Goal: Task Accomplishment & Management: Manage account settings

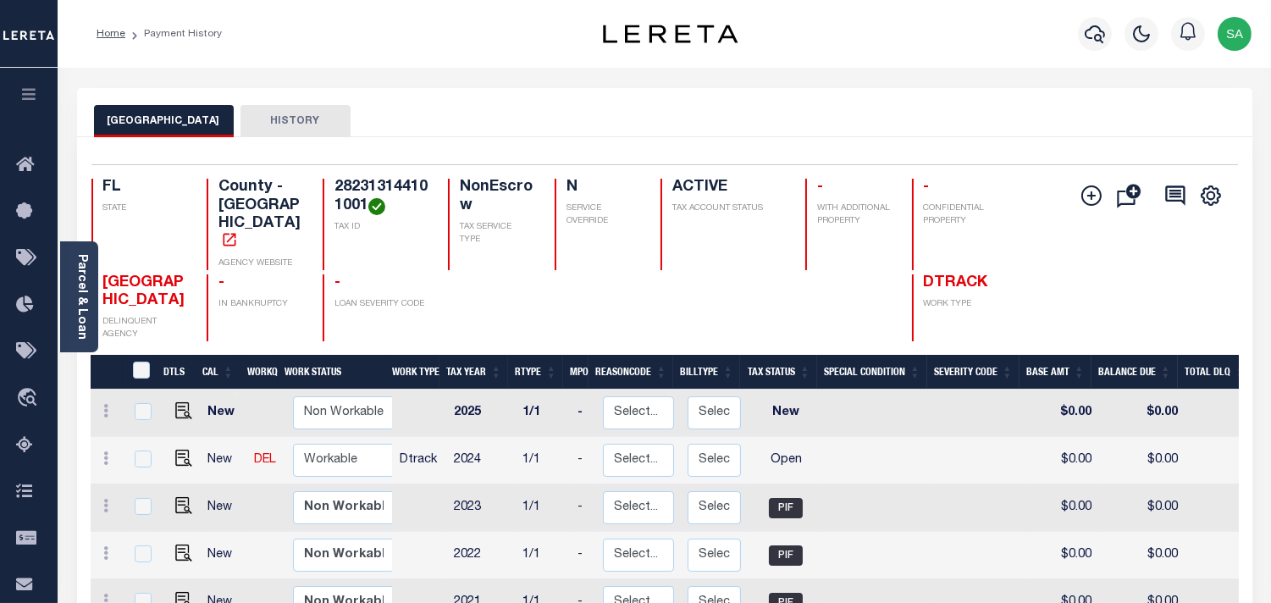
click at [948, 132] on div "ORANGE COUNTY HISTORY" at bounding box center [664, 120] width 1141 height 31
click at [930, 81] on div "Parcel & Loan Loan Details 07656003027-00101 LOAN NO" at bounding box center [664, 564] width 1201 height 993
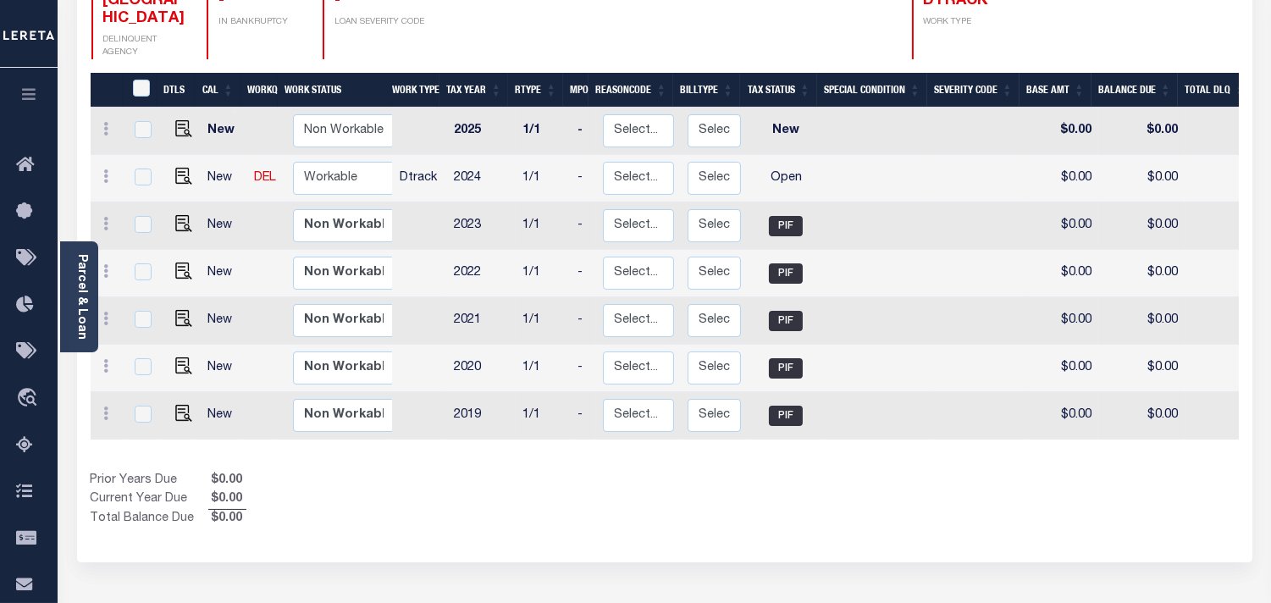
scroll to position [0, 405]
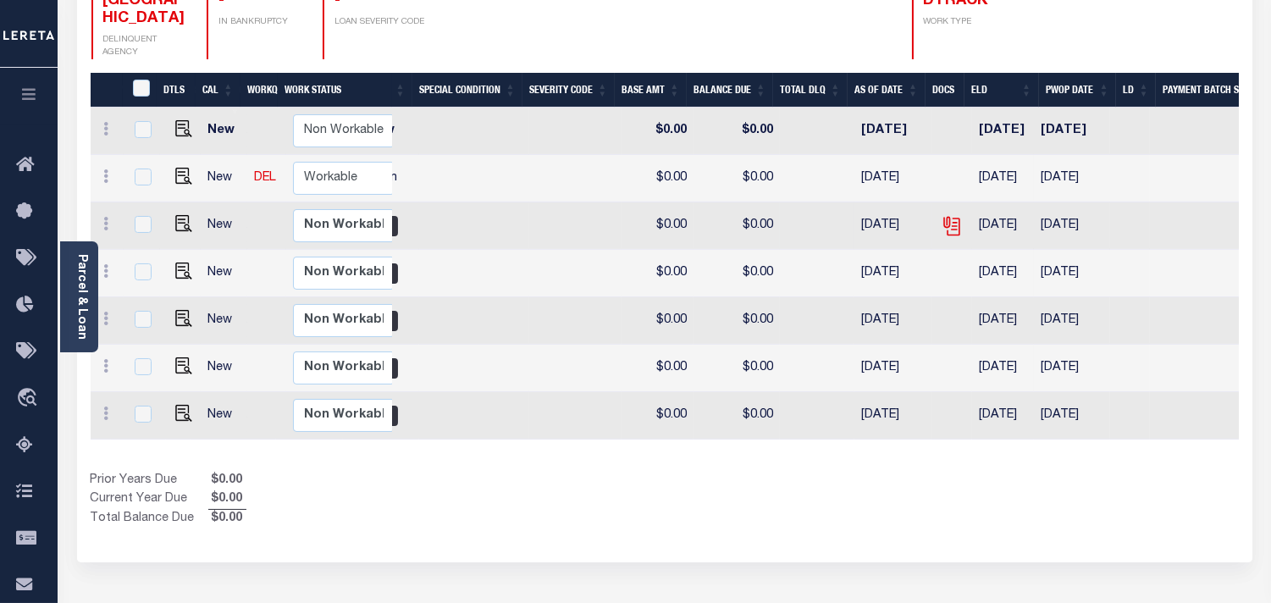
click at [950, 215] on icon at bounding box center [952, 226] width 22 height 22
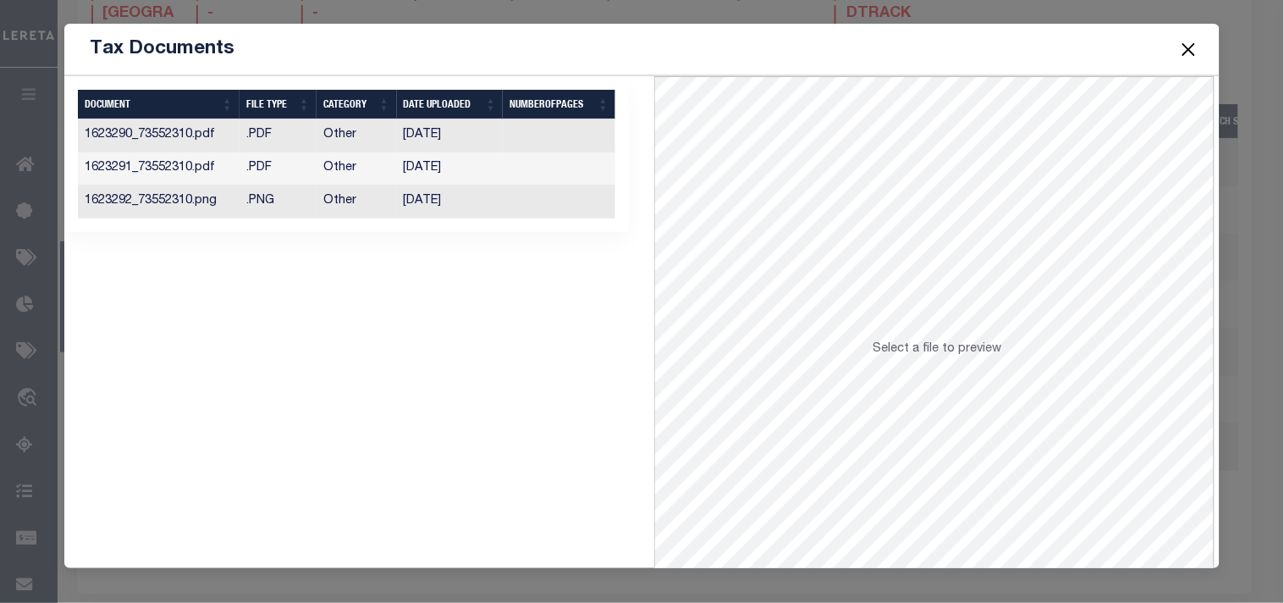
click at [487, 198] on td "[DATE]" at bounding box center [450, 201] width 107 height 33
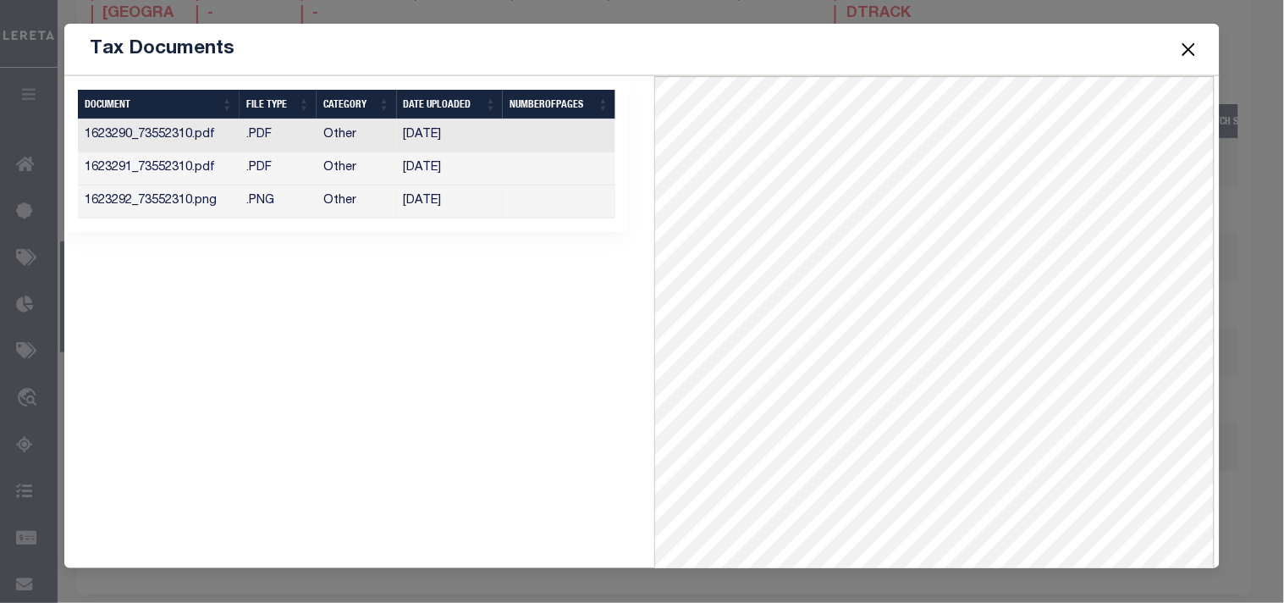
click at [537, 170] on td at bounding box center [559, 168] width 113 height 33
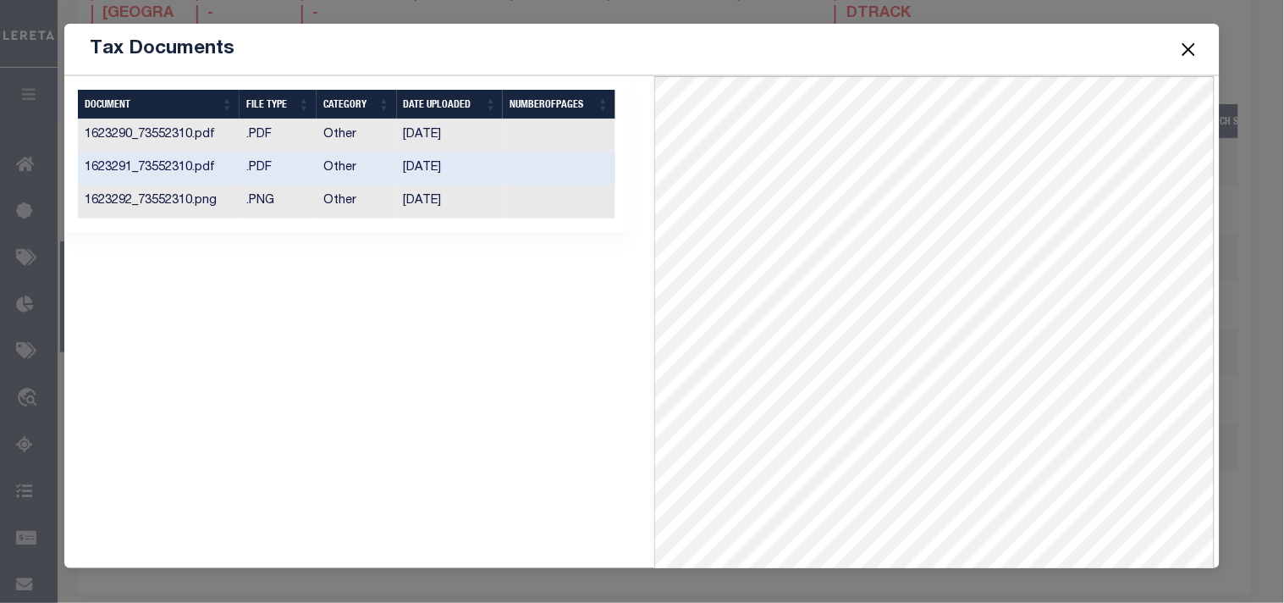
click at [1190, 57] on button "Close" at bounding box center [1189, 49] width 22 height 22
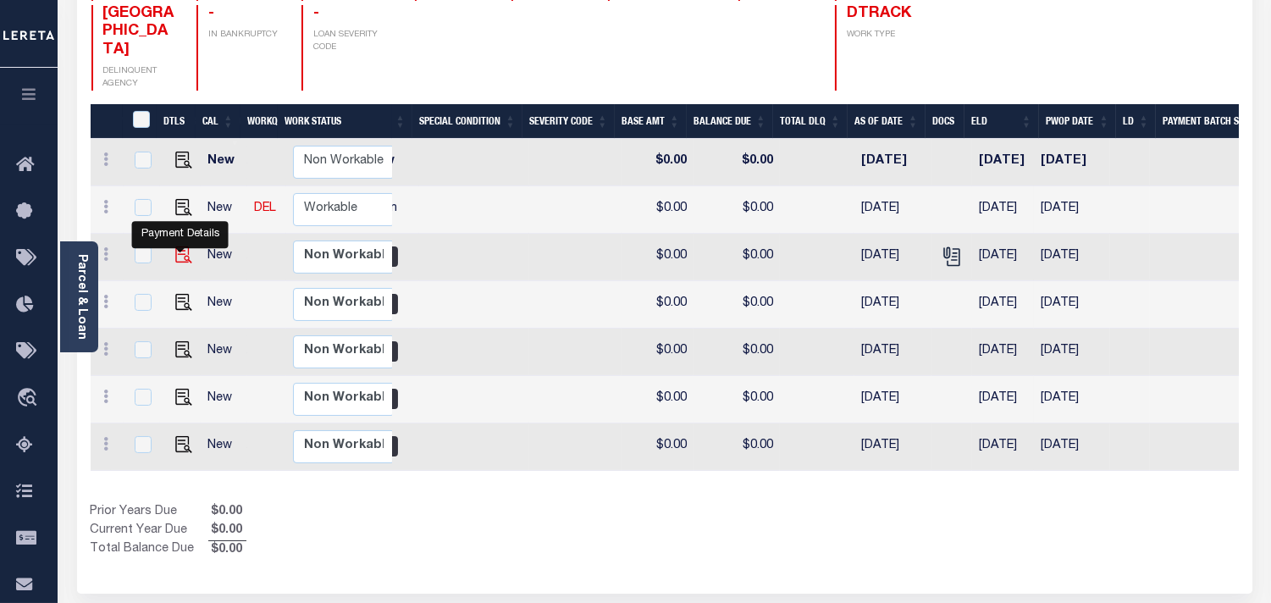
click at [183, 248] on img "" at bounding box center [183, 254] width 17 height 17
checkbox input "true"
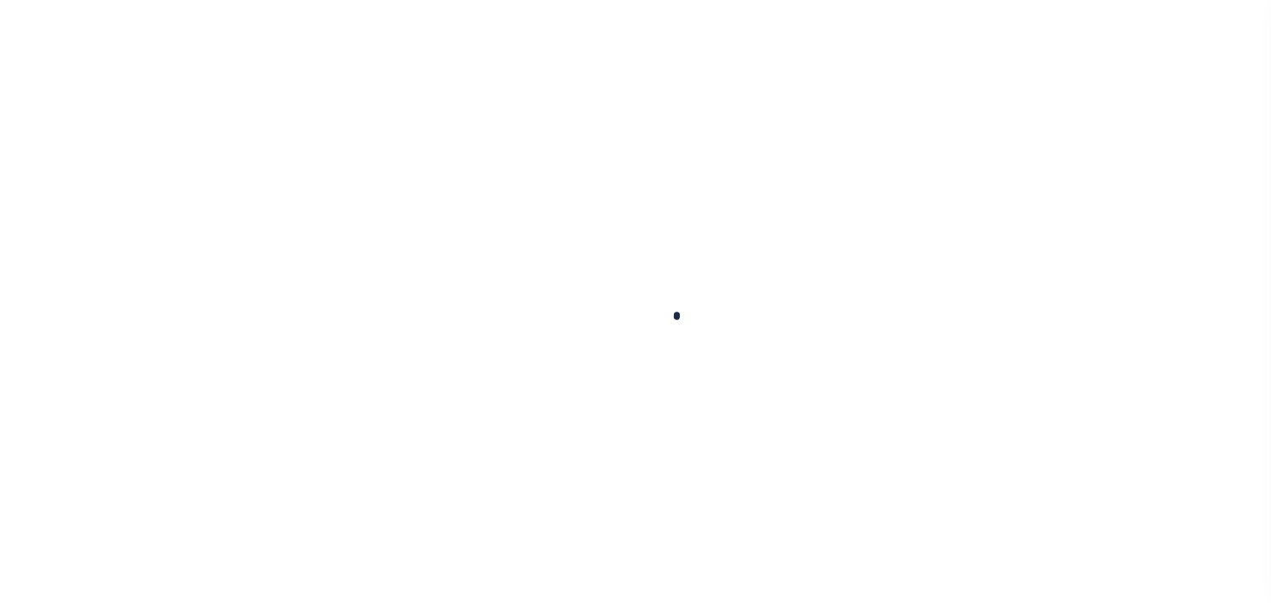
checkbox input "false"
type input "[DATE]"
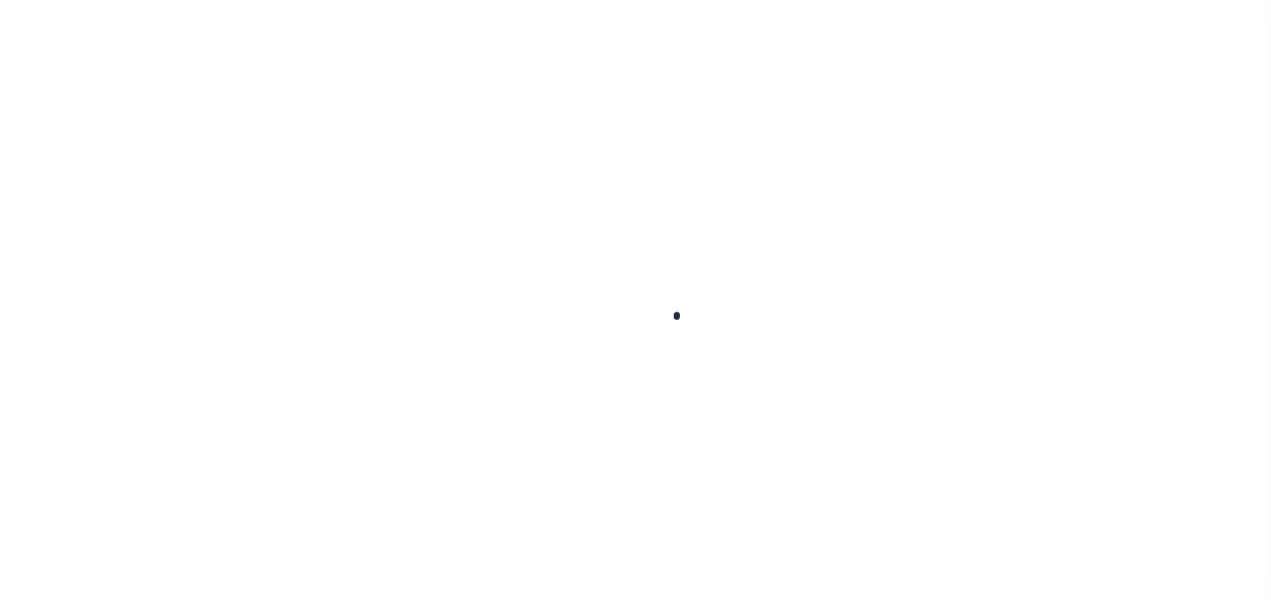
type input "$0"
select select "PIF"
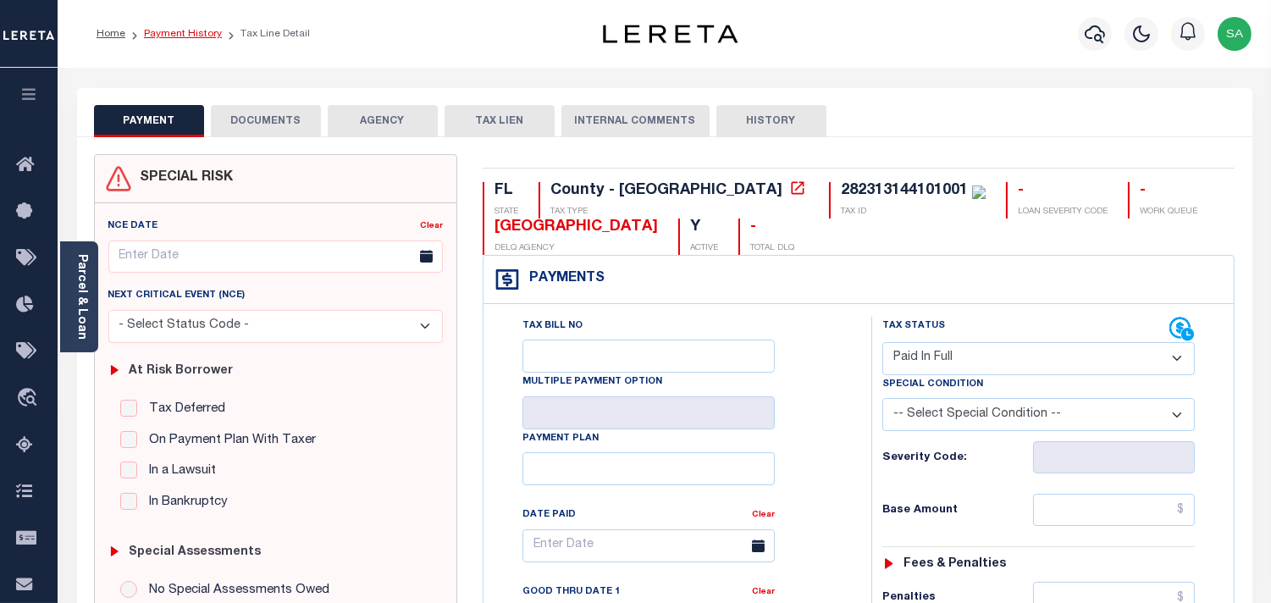
click at [184, 31] on link "Payment History" at bounding box center [183, 34] width 78 height 10
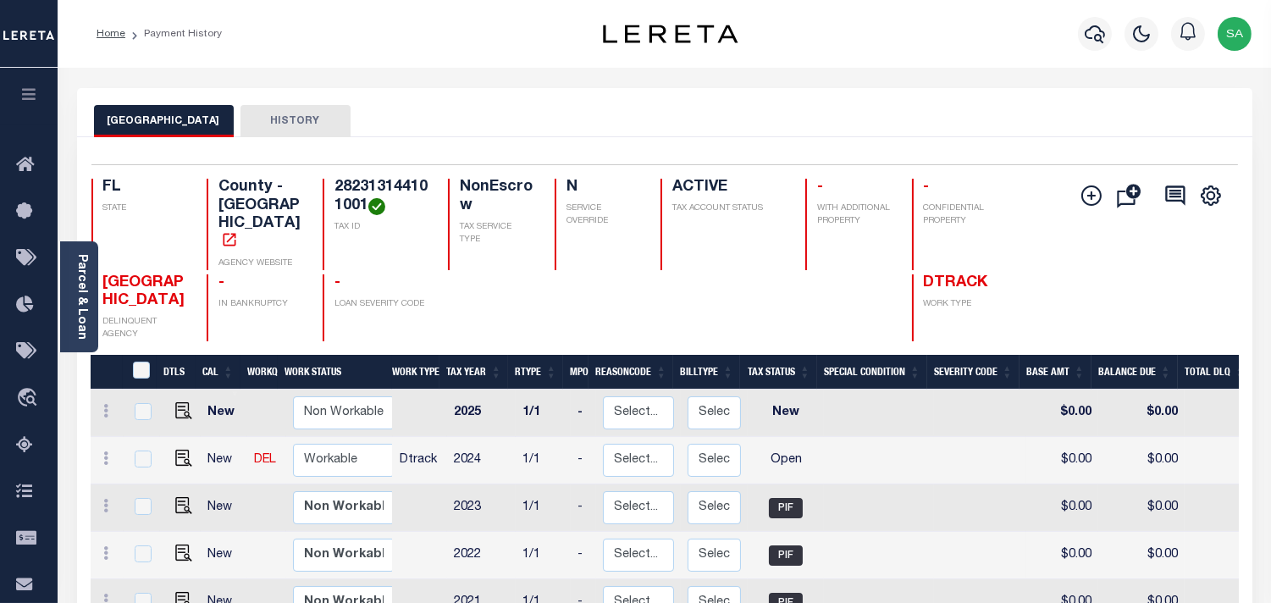
drag, startPoint x: 815, startPoint y: 124, endPoint x: 777, endPoint y: 120, distance: 38.3
click at [815, 124] on div "ORANGE COUNTY HISTORY" at bounding box center [664, 120] width 1141 height 31
drag, startPoint x: 748, startPoint y: 69, endPoint x: 878, endPoint y: 90, distance: 131.1
click at [748, 69] on div "Parcel & Loan Loan Details 07656003027-00101 LOAN NO" at bounding box center [664, 564] width 1201 height 993
drag, startPoint x: 878, startPoint y: 73, endPoint x: 869, endPoint y: 85, distance: 15.1
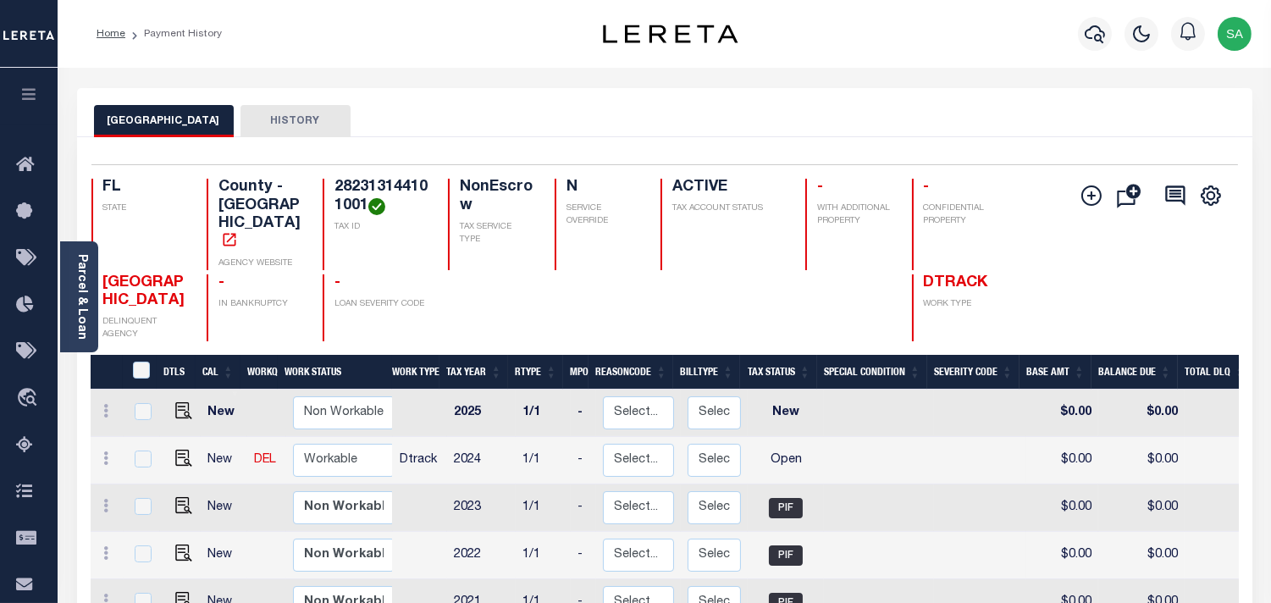
click at [875, 75] on div "Parcel & Loan Loan Details 07656003027-00101 LOAN NO" at bounding box center [664, 564] width 1201 height 993
click at [180, 450] on img "" at bounding box center [183, 458] width 17 height 17
checkbox input "true"
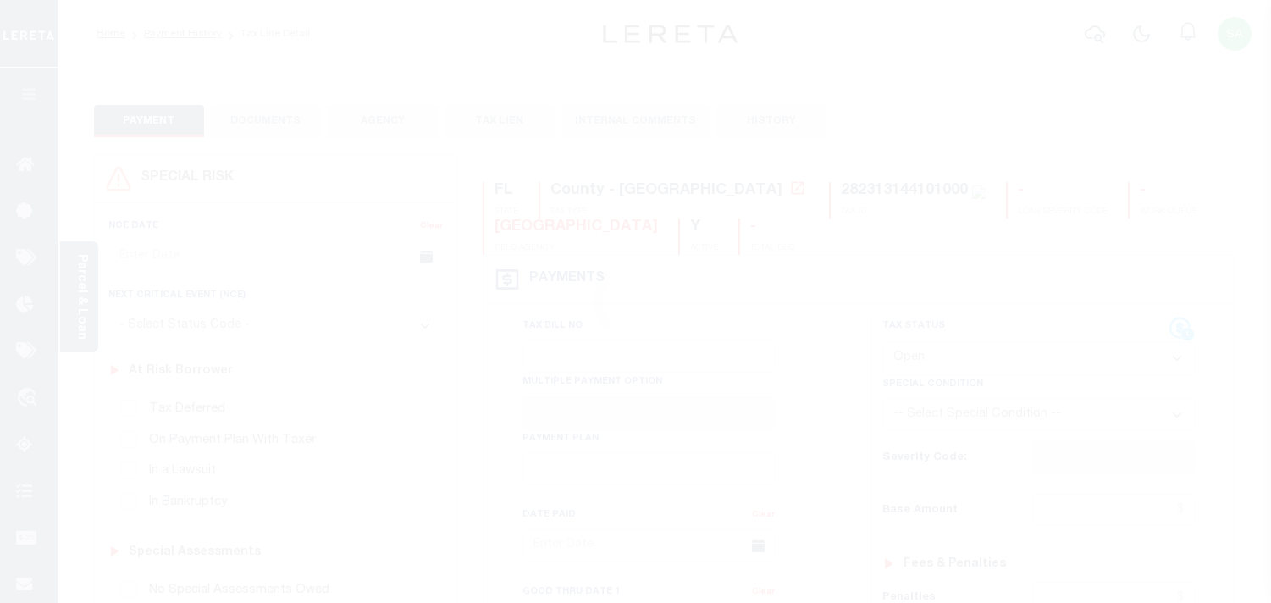
select select "OP2"
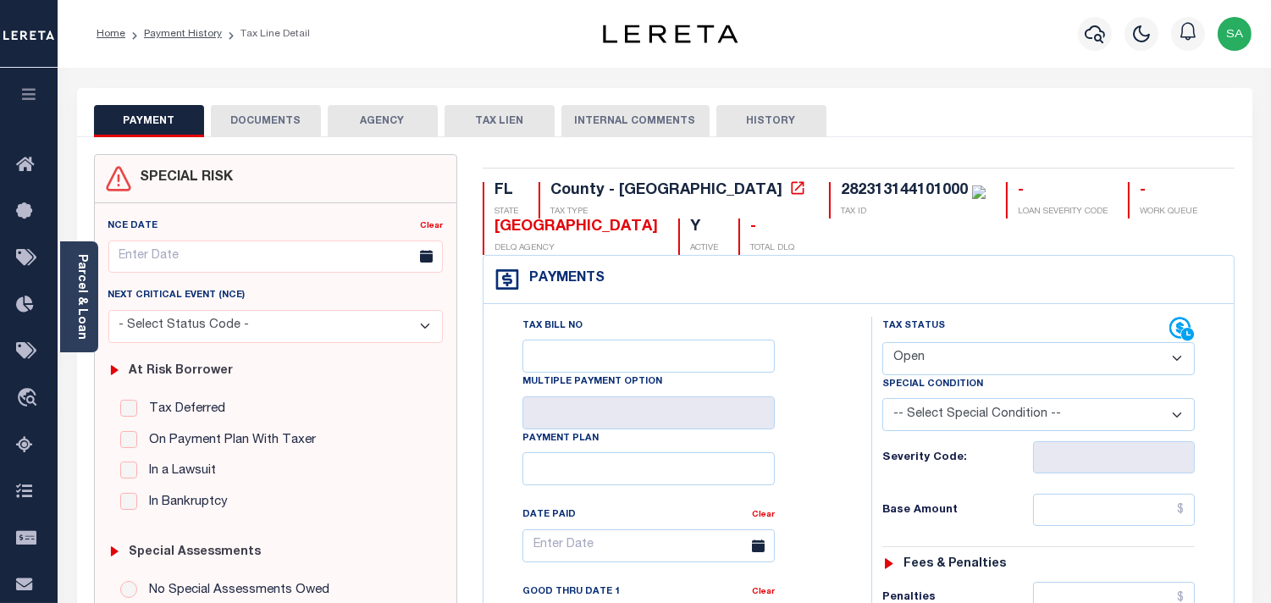
click at [967, 107] on div "PAYMENT DOCUMENTS AGENCY DELINQUENT PAYEE TAX LIEN HISTORY" at bounding box center [664, 120] width 1141 height 31
click at [85, 268] on link "Parcel & Loan" at bounding box center [81, 297] width 12 height 86
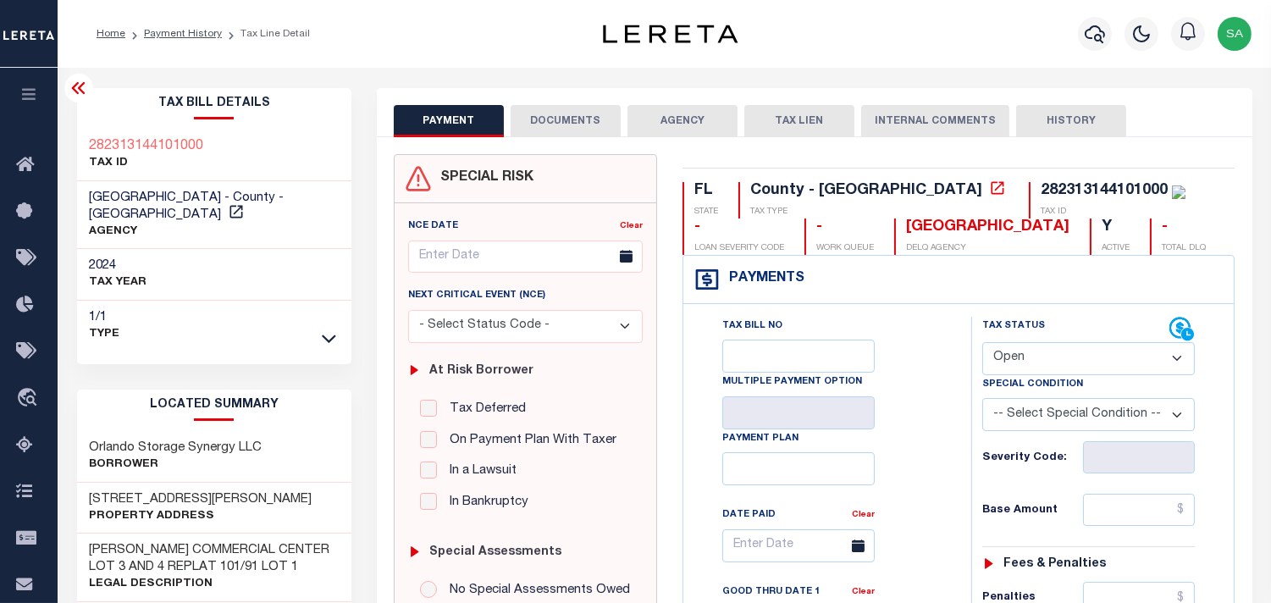
click at [886, 65] on div "Home Payment History Tax Line Detail" at bounding box center [664, 34] width 1213 height 68
click at [879, 64] on div "Home Payment History Tax Line Detail" at bounding box center [664, 34] width 1213 height 68
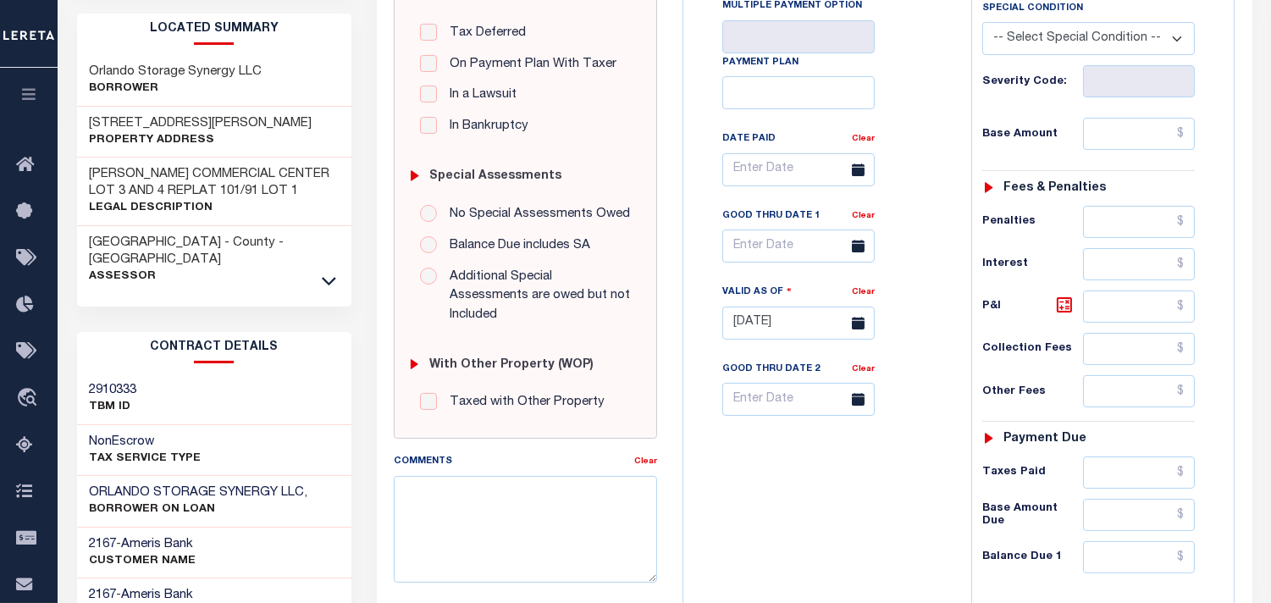
drag, startPoint x: 329, startPoint y: 238, endPoint x: 329, endPoint y: 256, distance: 17.8
click at [329, 272] on icon at bounding box center [329, 281] width 14 height 18
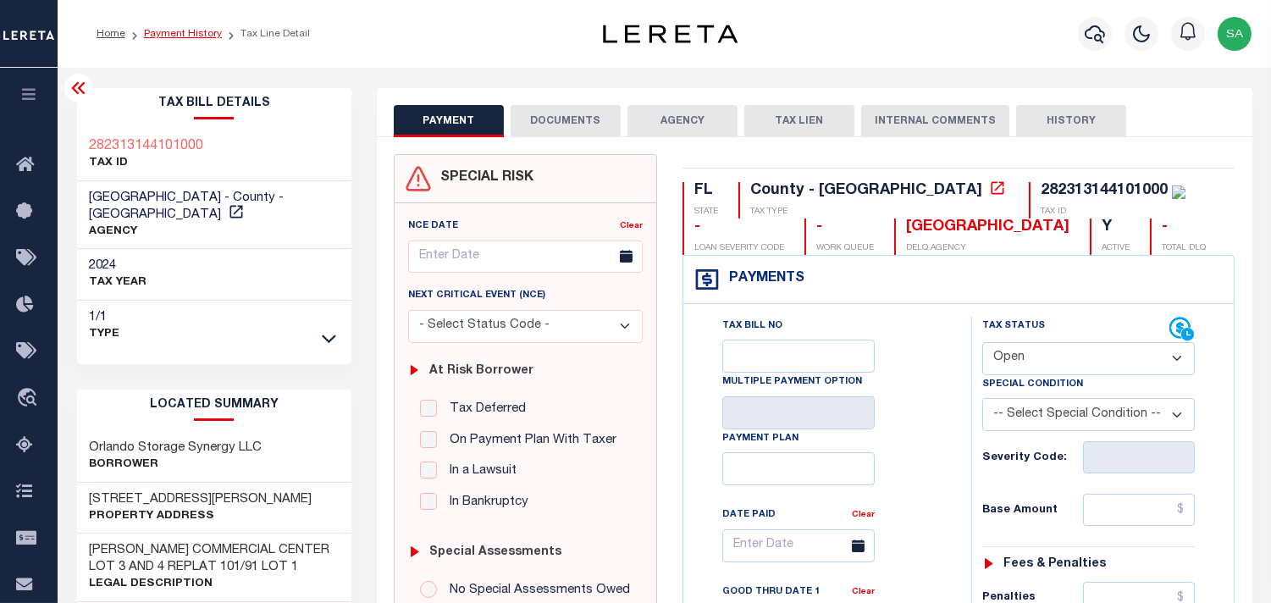
click at [180, 31] on link "Payment History" at bounding box center [183, 34] width 78 height 10
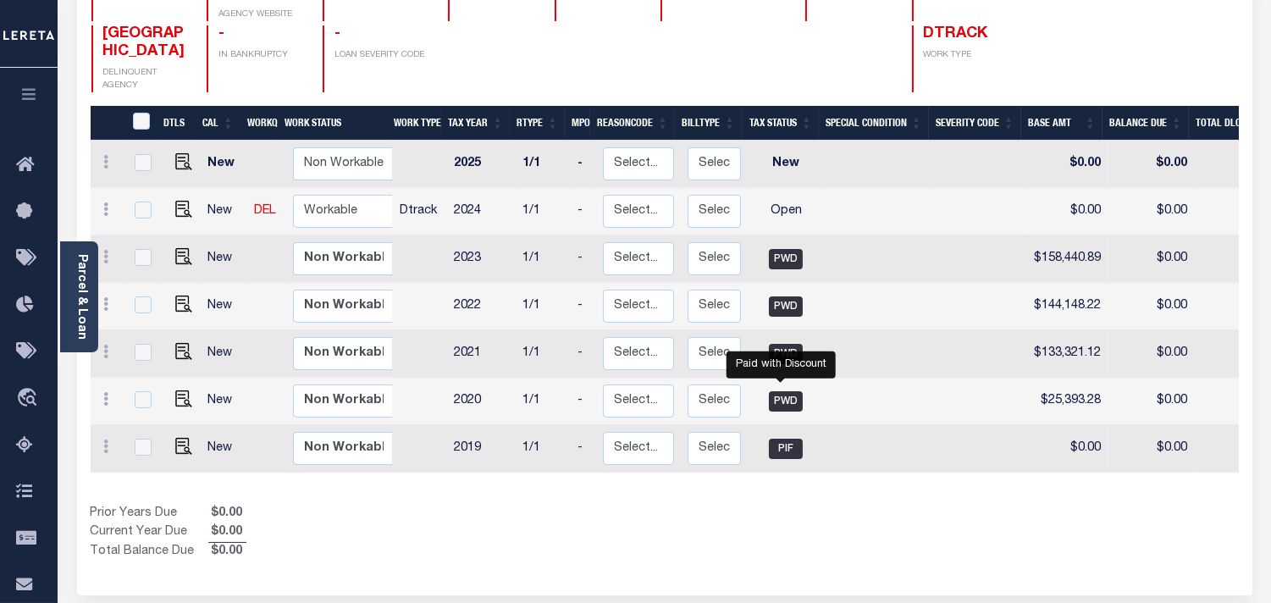
scroll to position [282, 0]
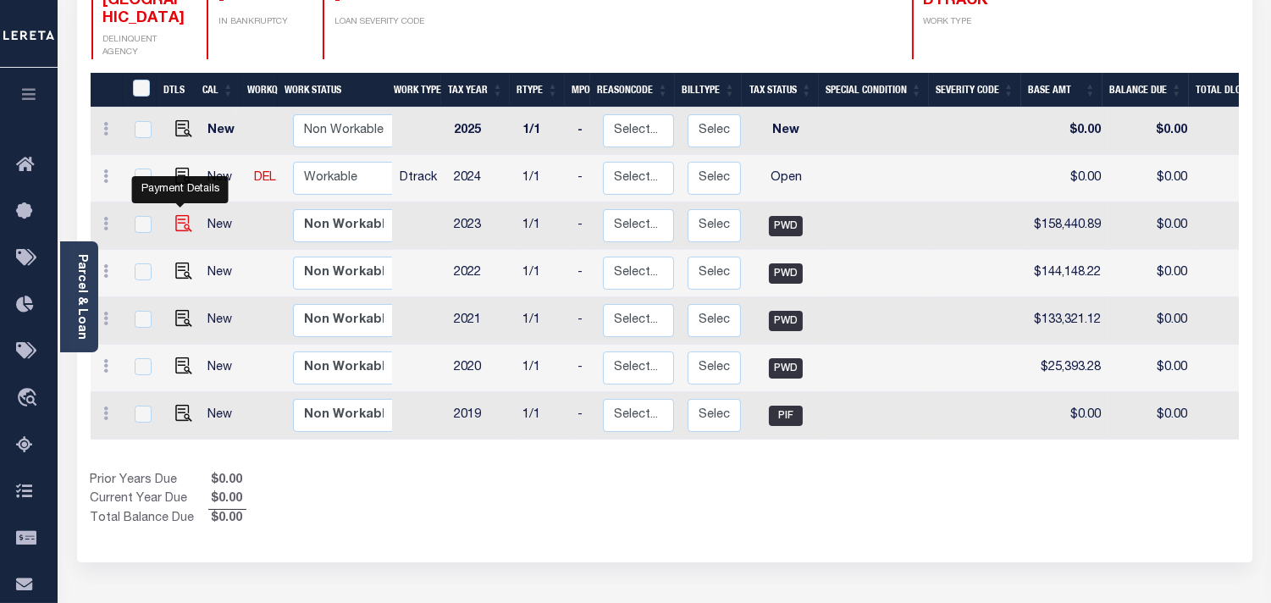
click at [180, 215] on img "" at bounding box center [183, 223] width 17 height 17
checkbox input "true"
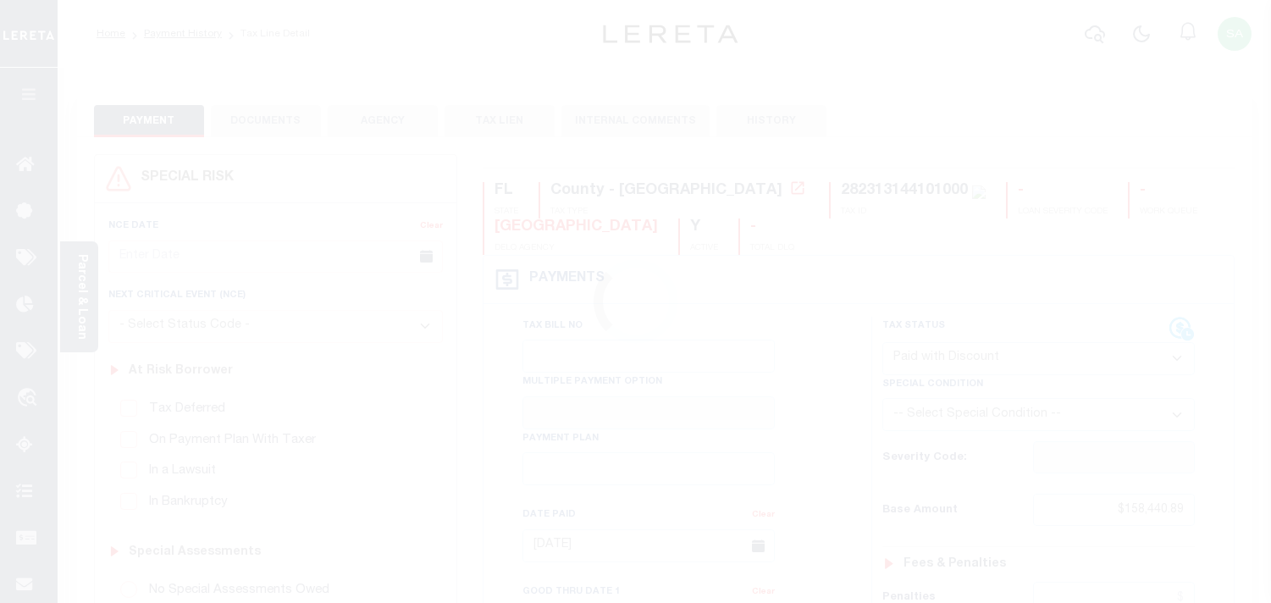
select select "PWD"
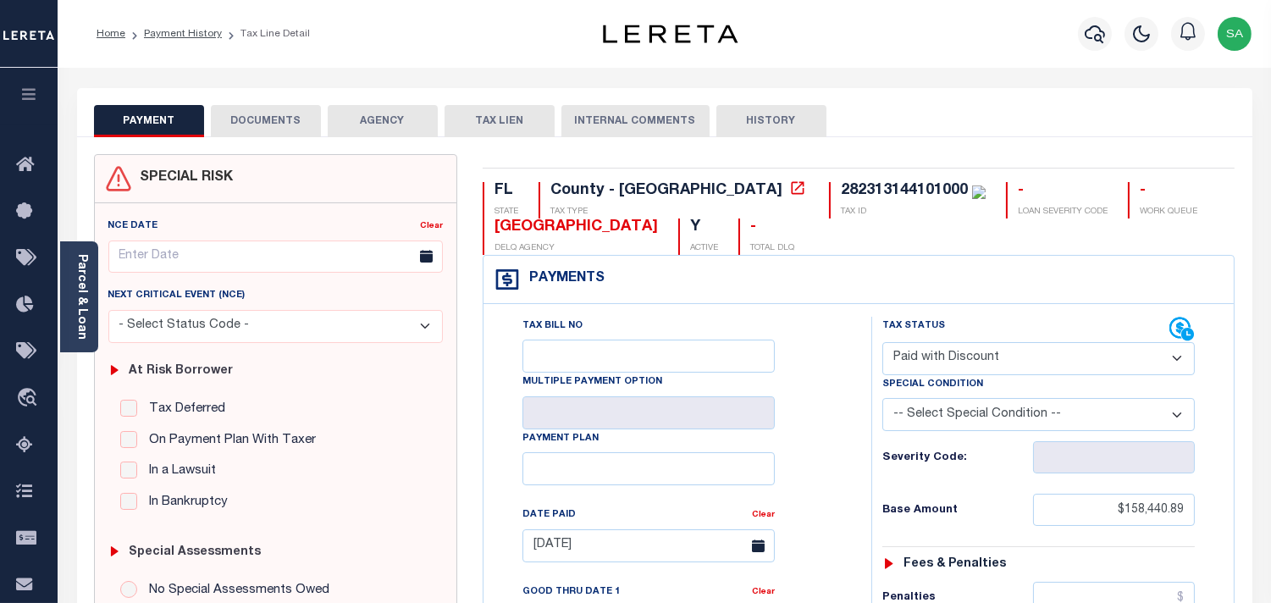
click at [261, 130] on button "DOCUMENTS" at bounding box center [266, 121] width 110 height 32
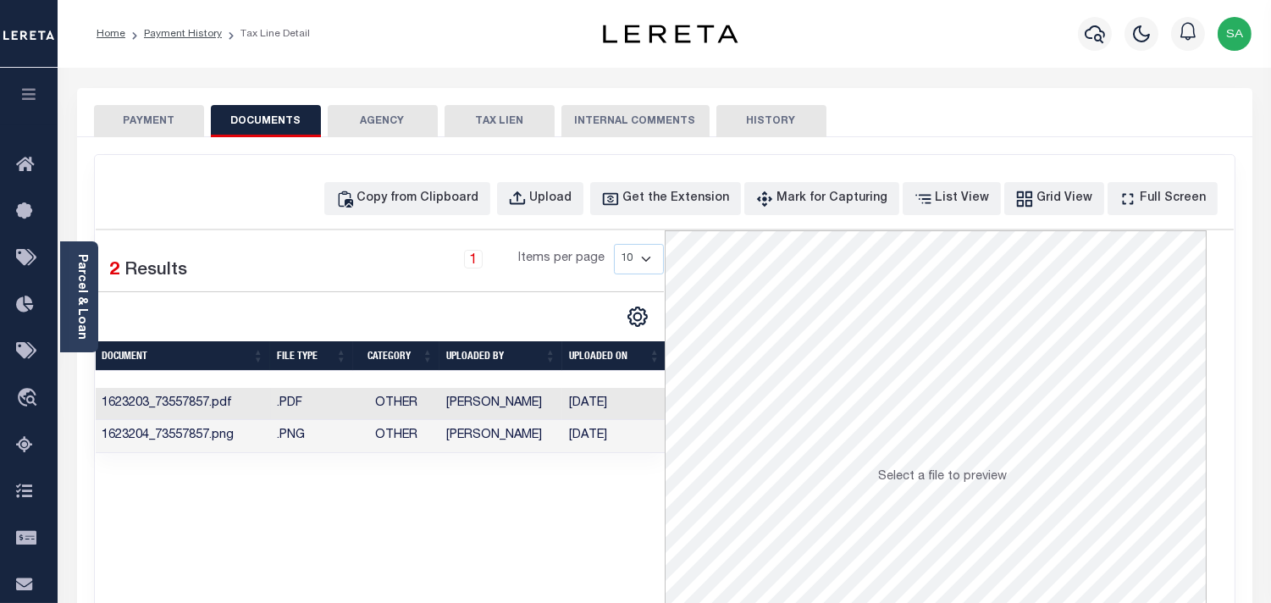
click at [492, 408] on td "[PERSON_NAME]" at bounding box center [500, 404] width 123 height 33
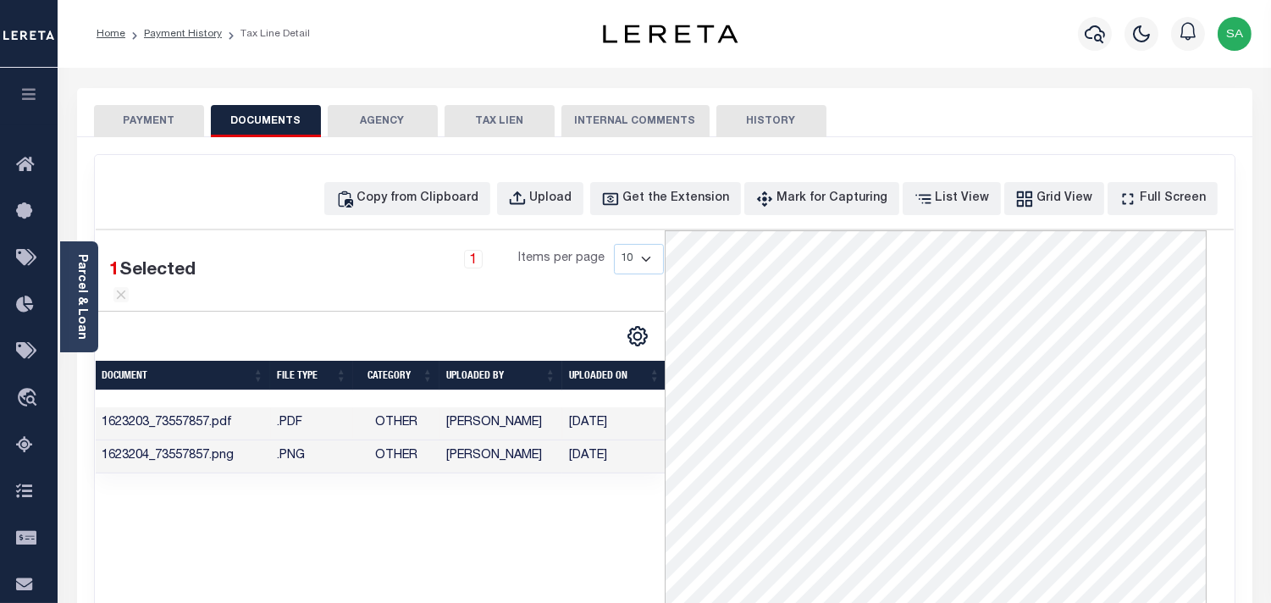
click at [478, 452] on td "Preethi Ramesh" at bounding box center [500, 456] width 123 height 33
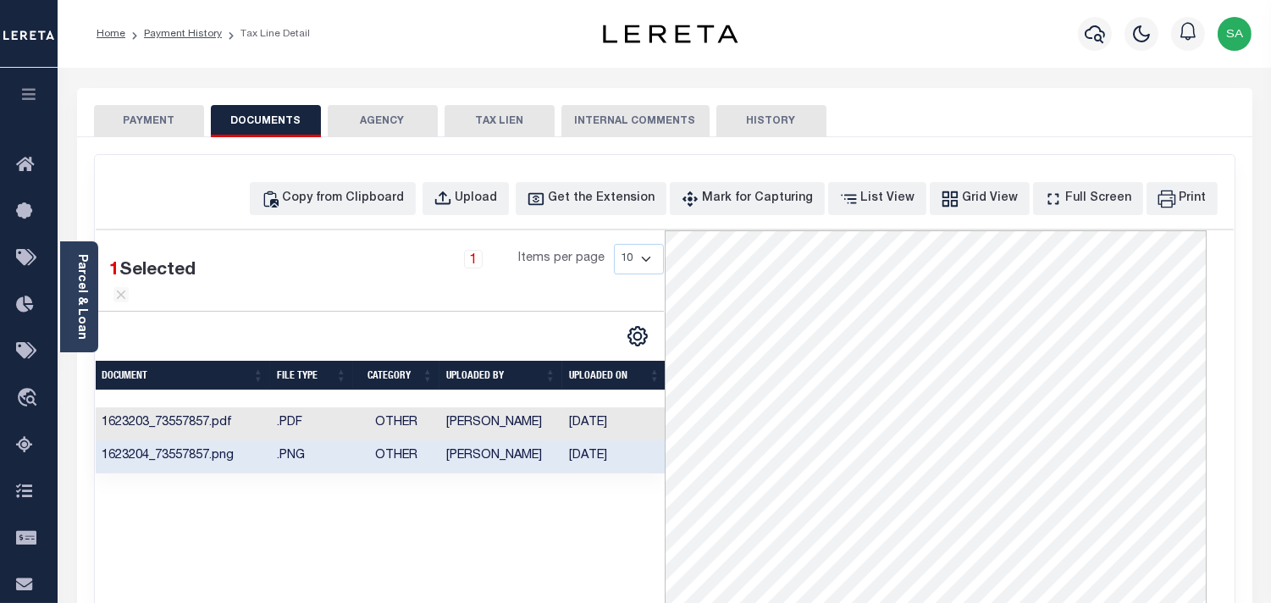
click at [169, 122] on button "PAYMENT" at bounding box center [149, 121] width 110 height 32
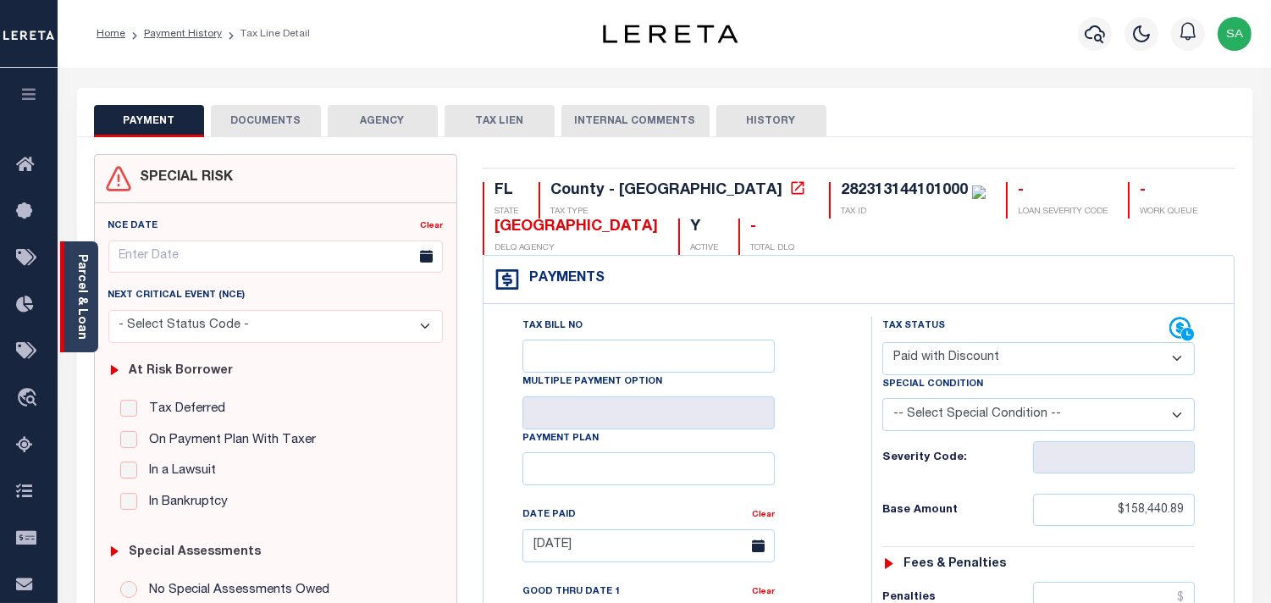
click at [79, 314] on link "Parcel & Loan" at bounding box center [81, 297] width 12 height 86
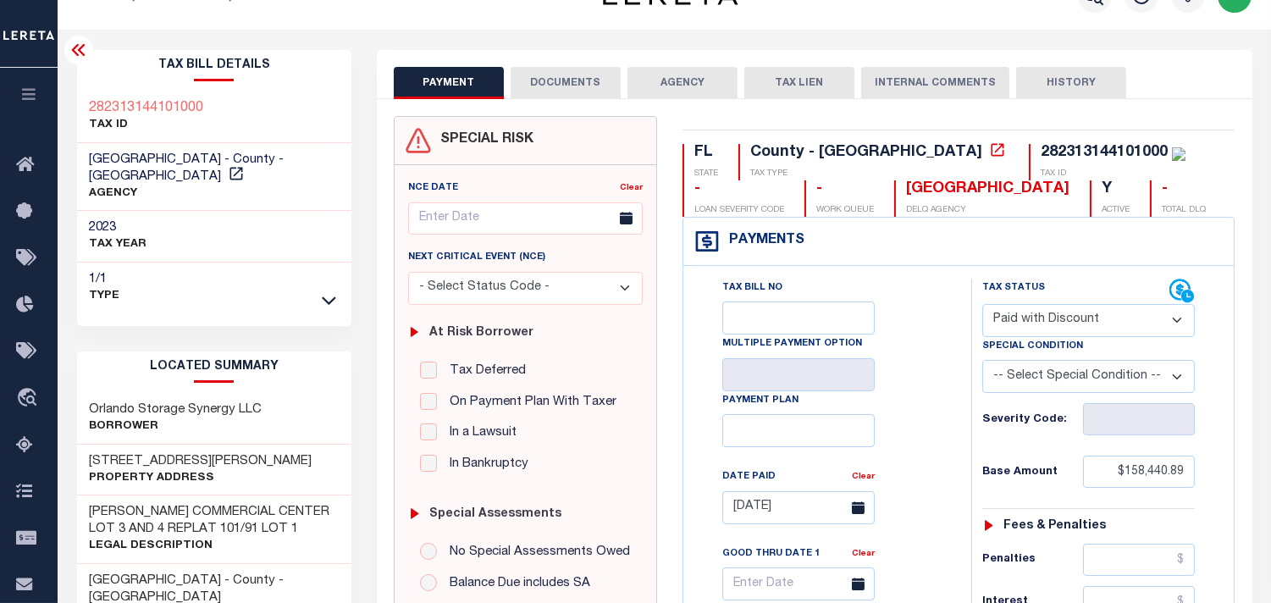
scroll to position [282, 0]
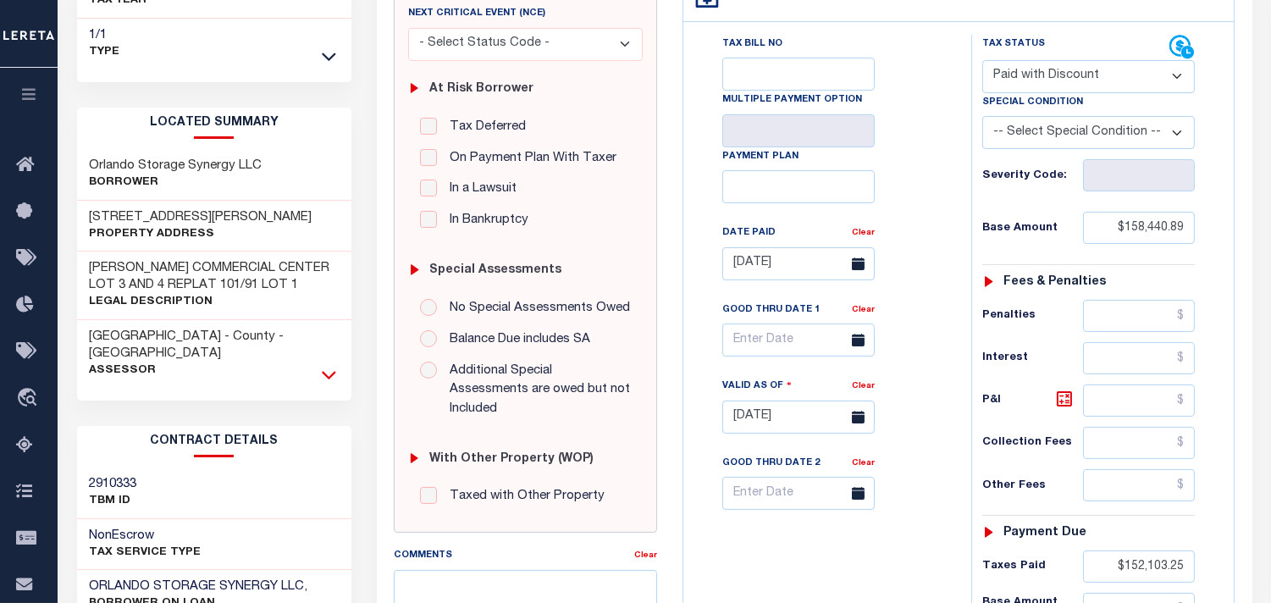
click at [332, 366] on icon at bounding box center [329, 375] width 14 height 18
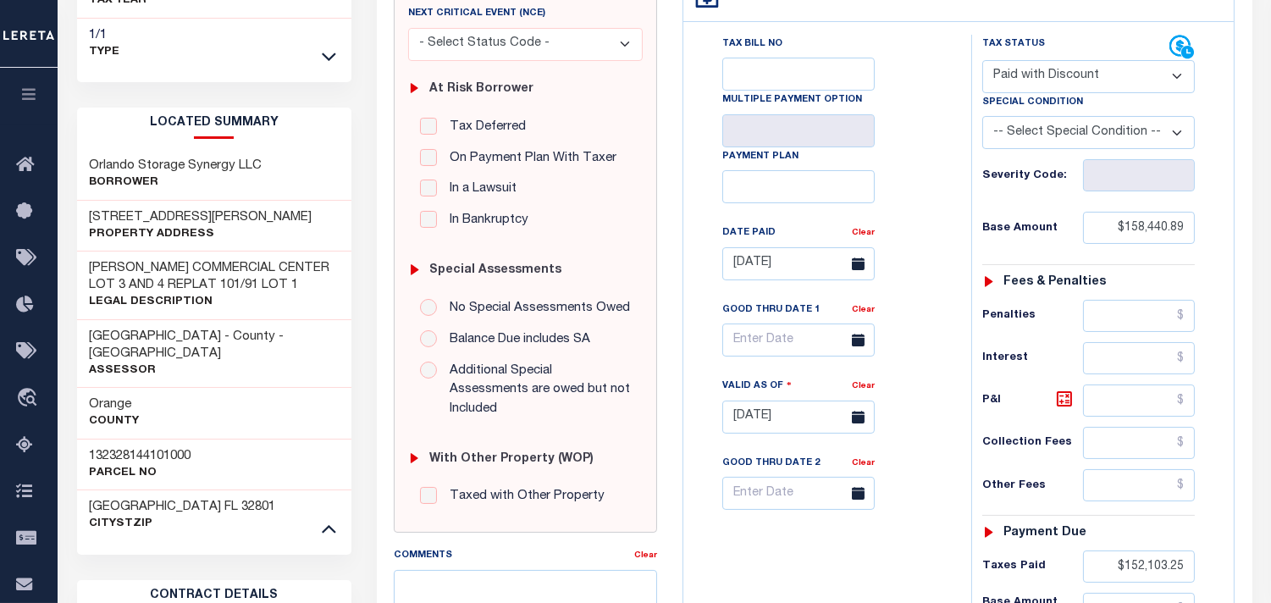
scroll to position [0, 0]
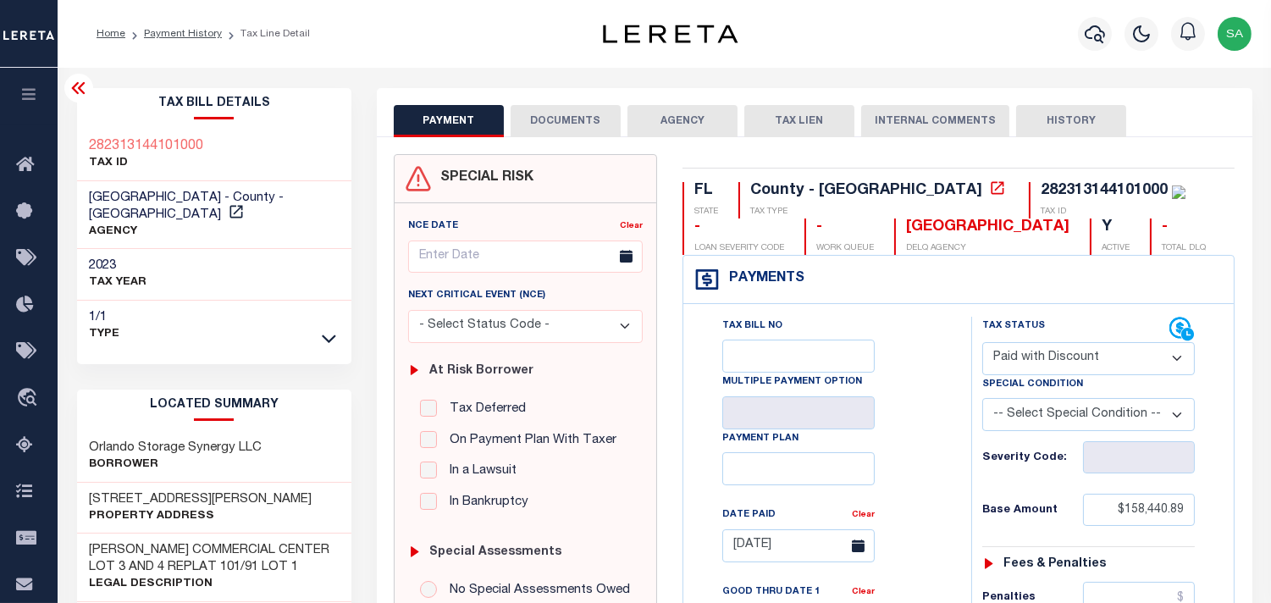
click at [162, 141] on h3 "282313144101000" at bounding box center [147, 146] width 114 height 17
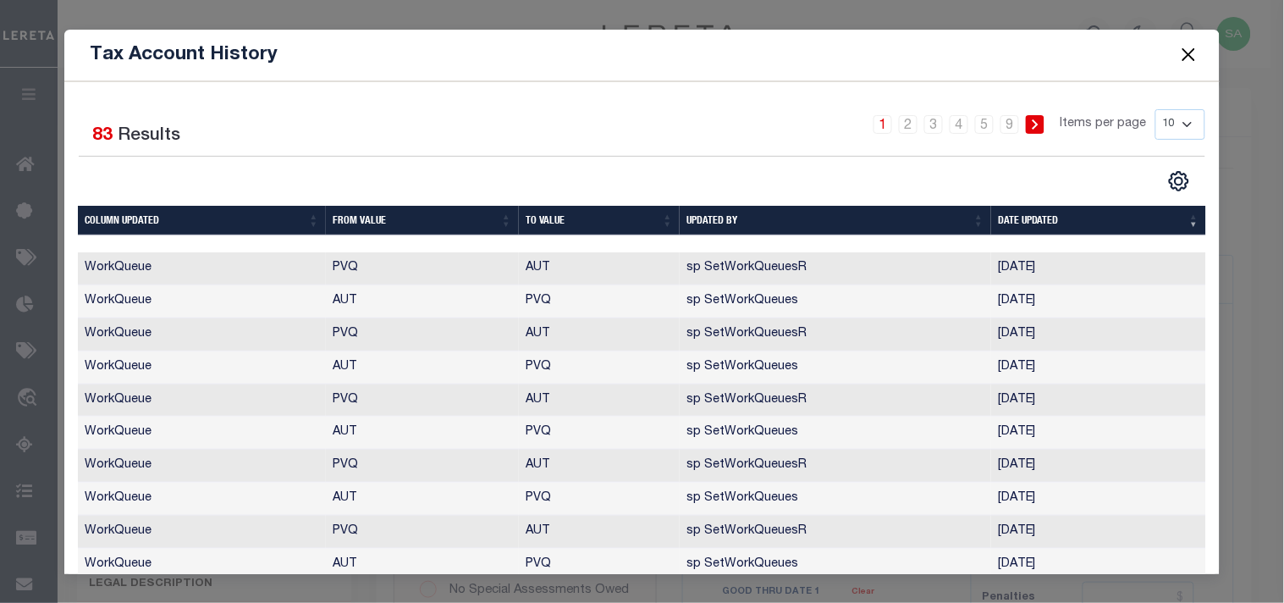
click at [1192, 55] on button "Close" at bounding box center [1189, 55] width 22 height 22
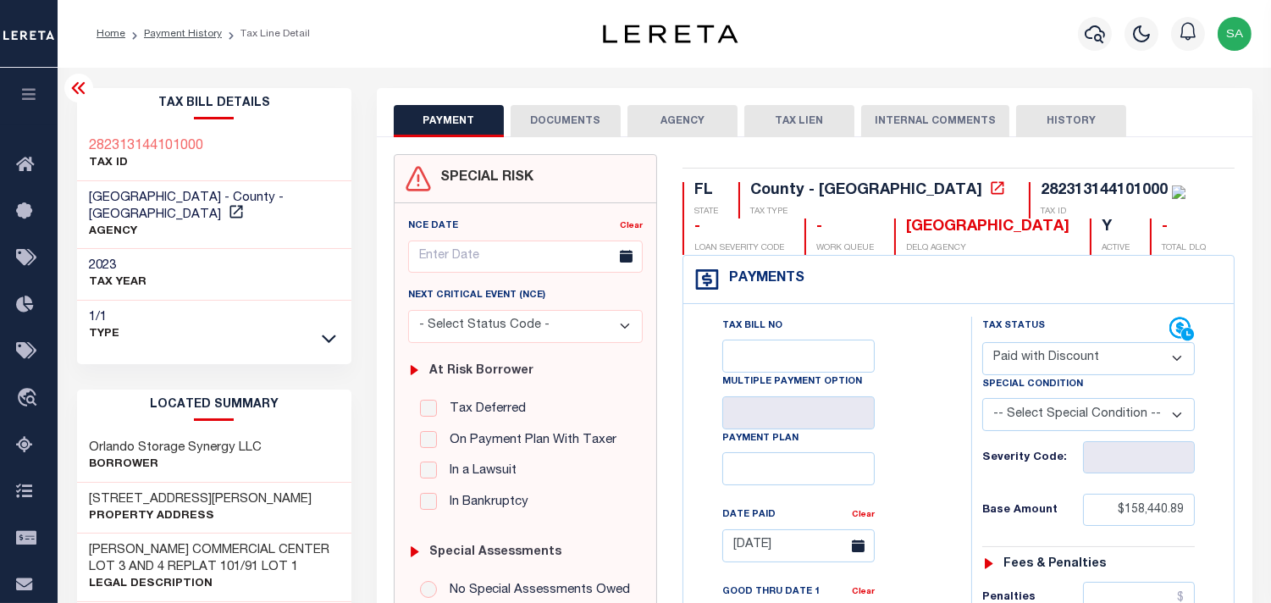
click at [144, 130] on div "282313144101000 TAX ID" at bounding box center [214, 156] width 275 height 52
copy h3 "282313144101000"
click at [540, 124] on button "DOCUMENTS" at bounding box center [566, 121] width 110 height 32
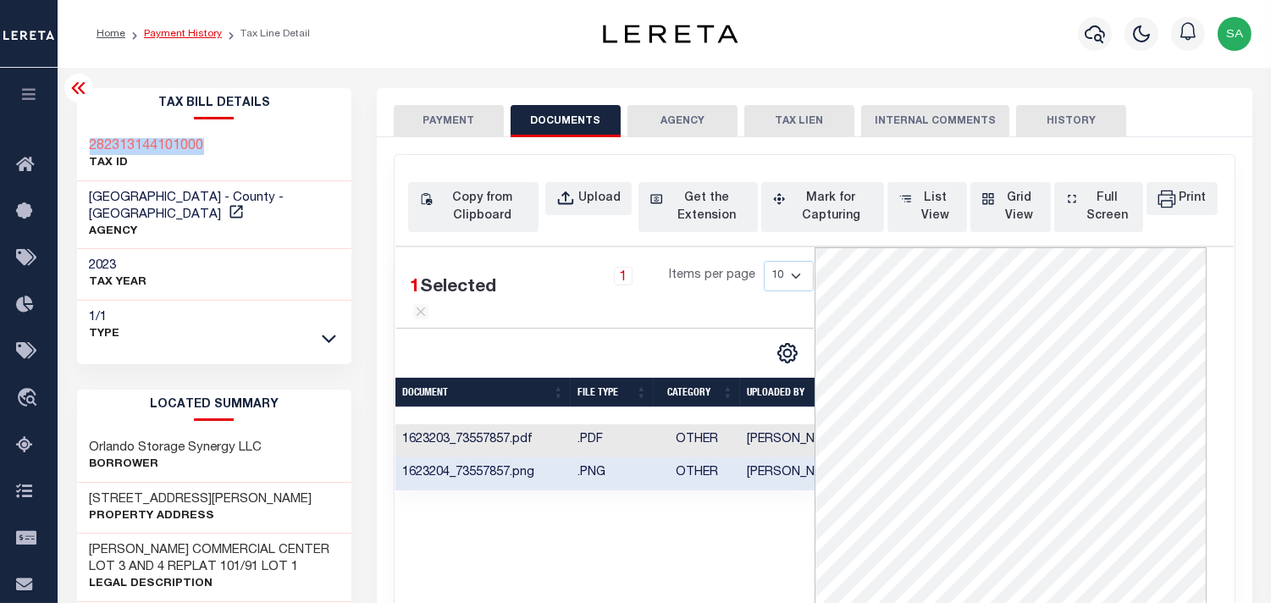
click at [156, 29] on link "Payment History" at bounding box center [183, 34] width 78 height 10
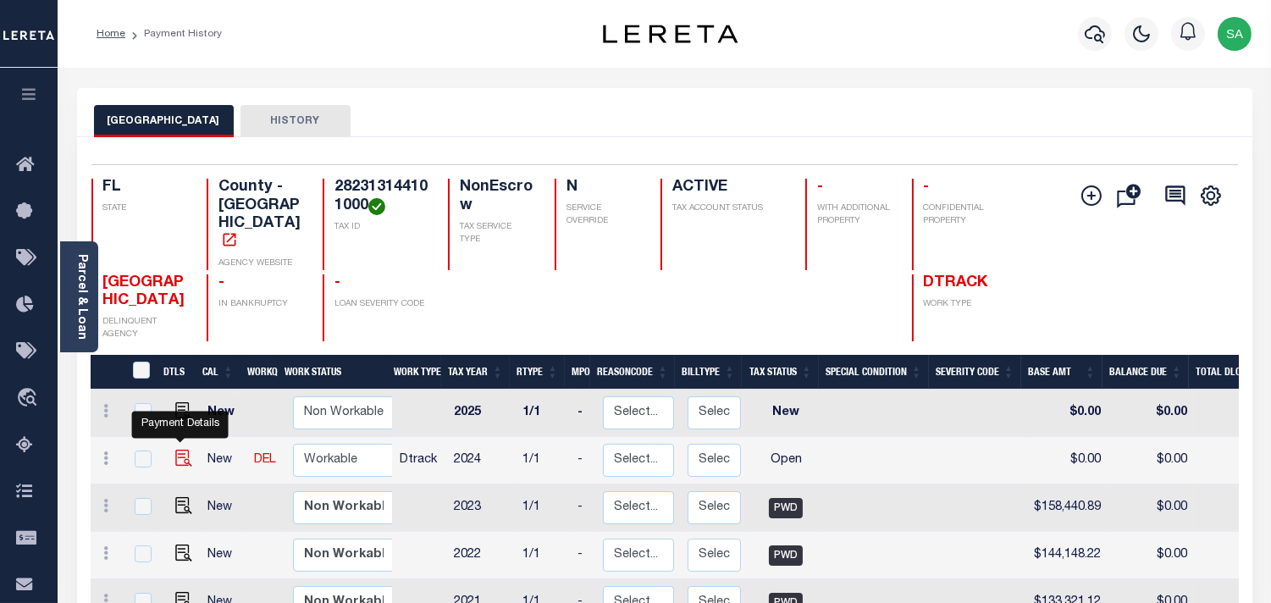
click at [175, 450] on img "" at bounding box center [183, 458] width 17 height 17
checkbox input "true"
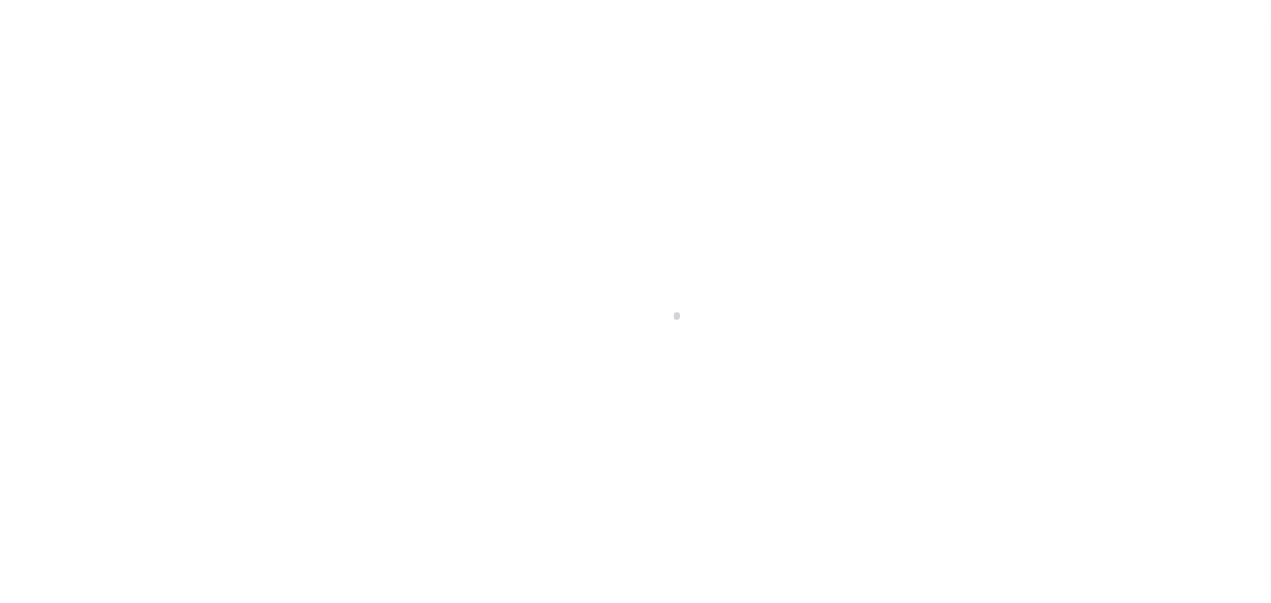
select select "OP2"
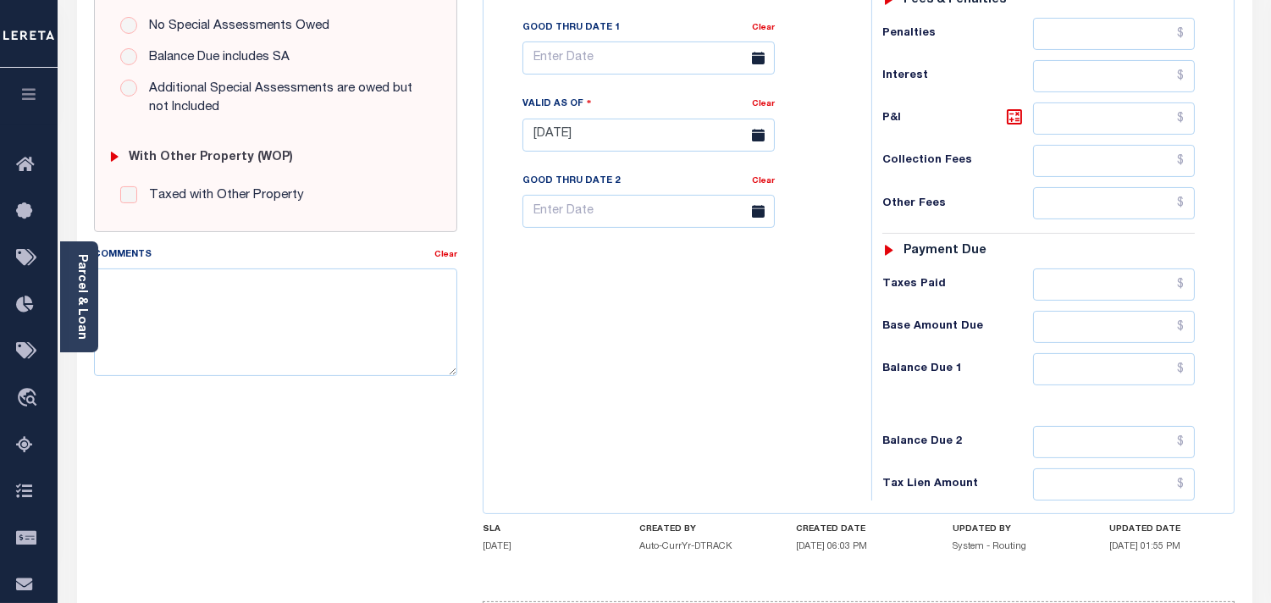
scroll to position [681, 0]
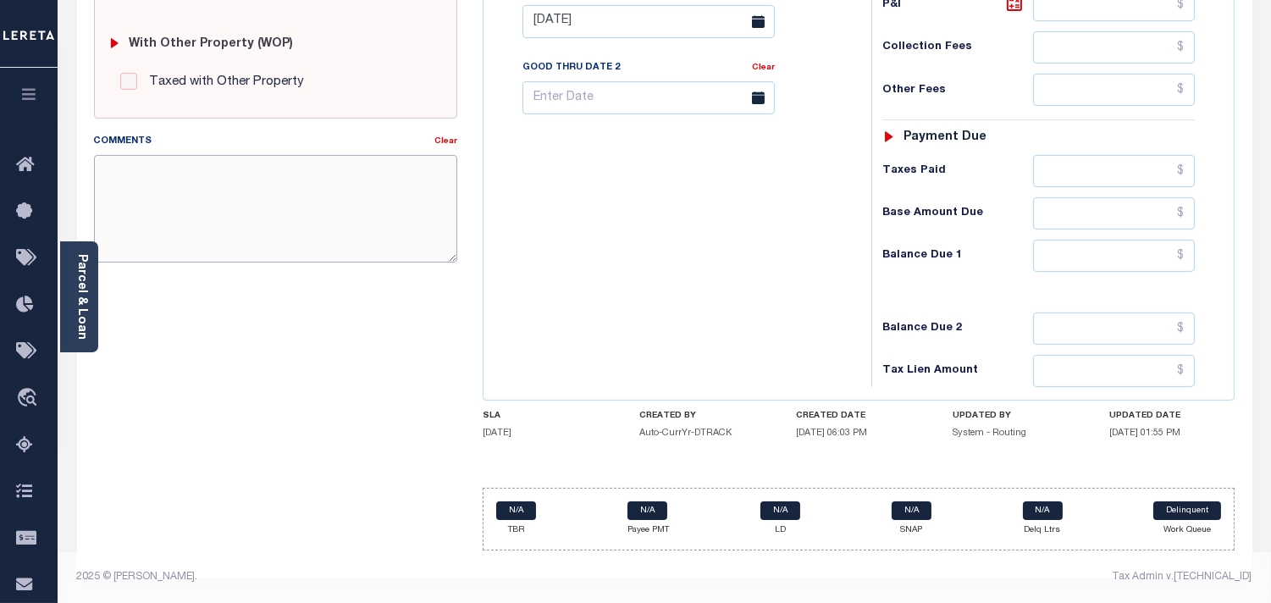
click at [335, 233] on textarea "Comments" at bounding box center [275, 208] width 363 height 107
click at [296, 167] on textarea "For given address and owner" at bounding box center [275, 208] width 363 height 107
type textarea "For given address and owner name"
type input "[DATE]"
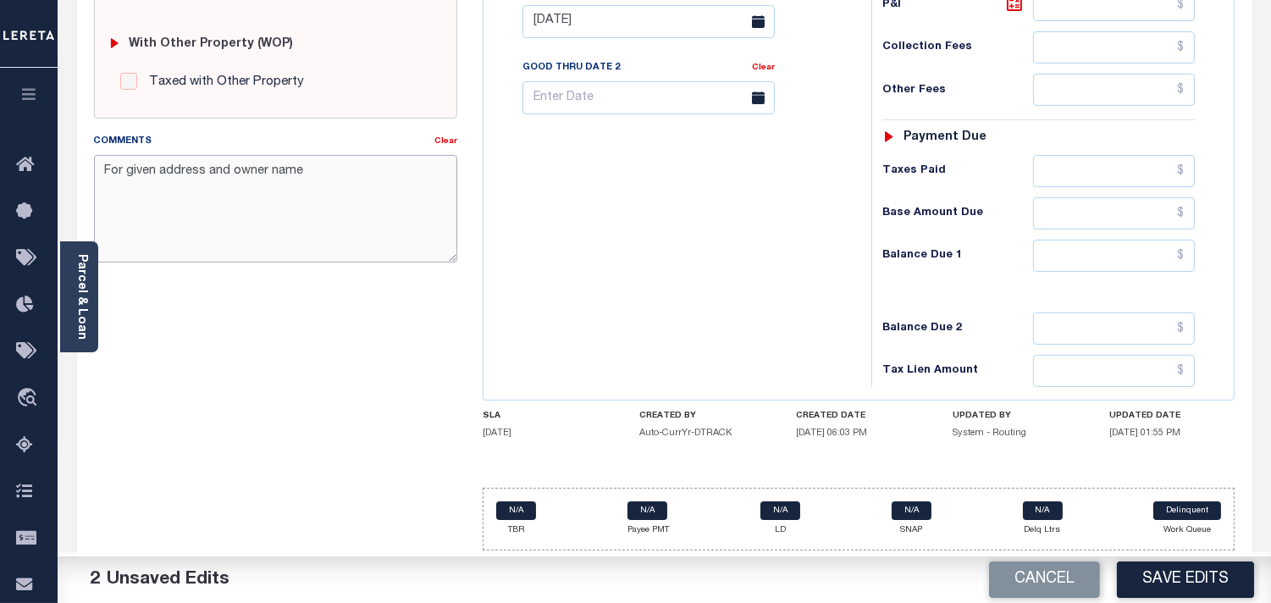
click at [341, 174] on textarea "For given address and owner name" at bounding box center [275, 208] width 363 height 107
paste textarea "13-23-28-1441-01000"
click at [396, 166] on textarea "For given address and owner name correct parcel is 13-23-28-1441-01000" at bounding box center [275, 208] width 363 height 107
type textarea "For given address and owner name correct parcel is 13-23-28-1441-01000"
click at [597, 232] on div "Tax Bill No Multiple Payment Option Payment Plan Clear" at bounding box center [673, 13] width 371 height 748
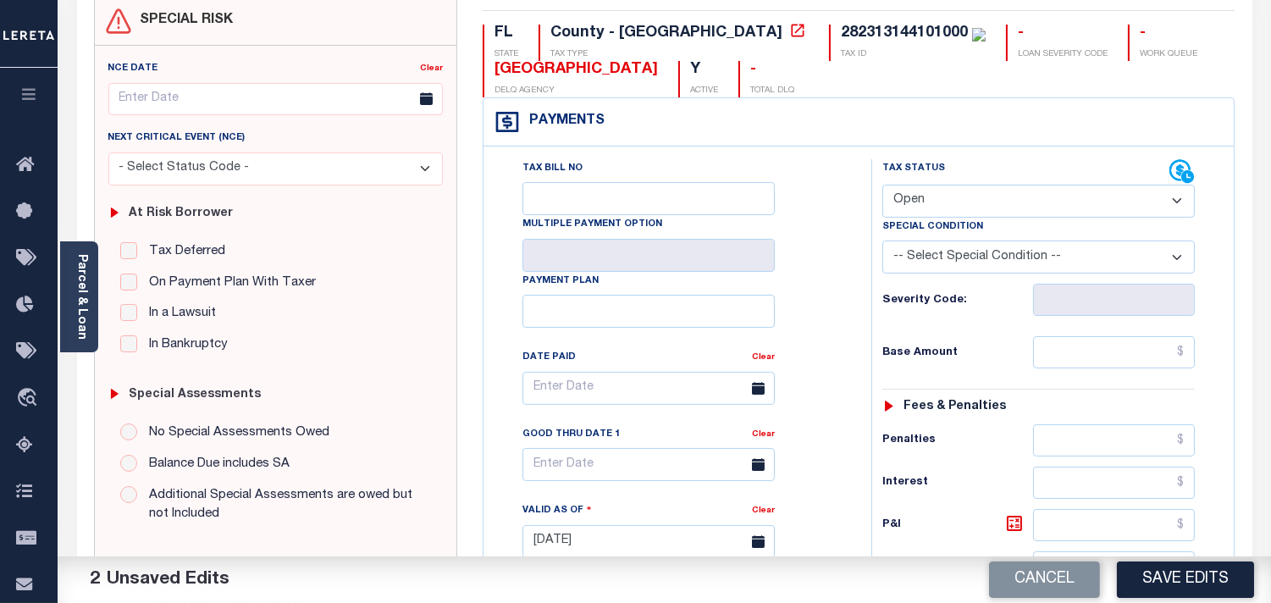
scroll to position [0, 0]
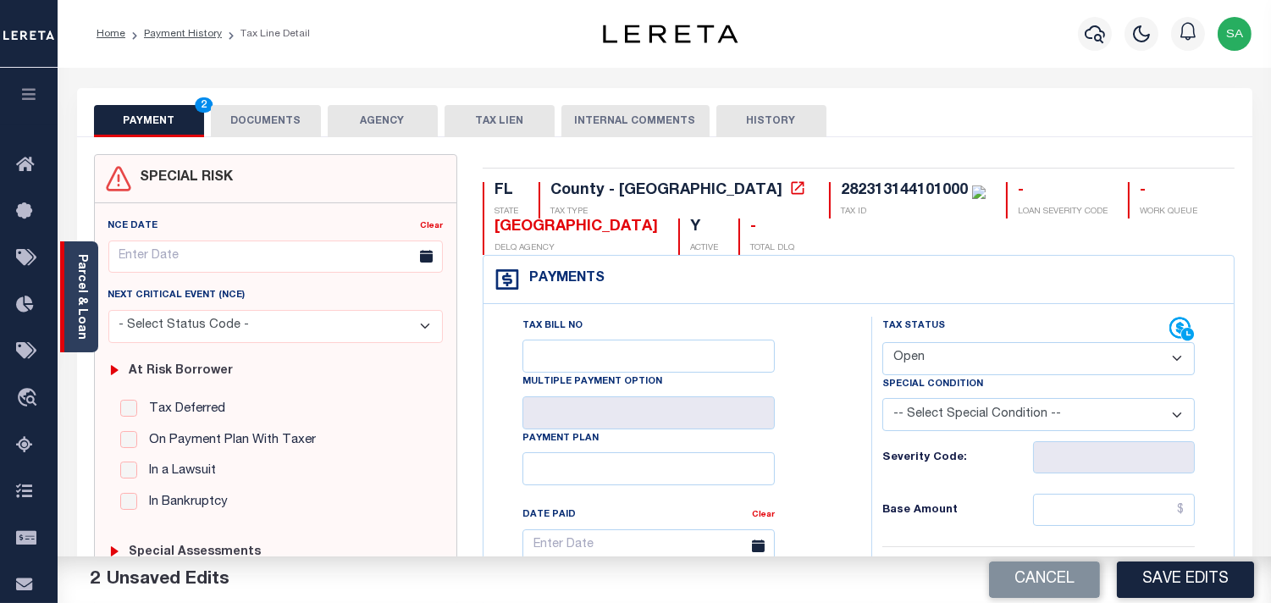
click at [89, 308] on div "Parcel & Loan" at bounding box center [79, 296] width 38 height 111
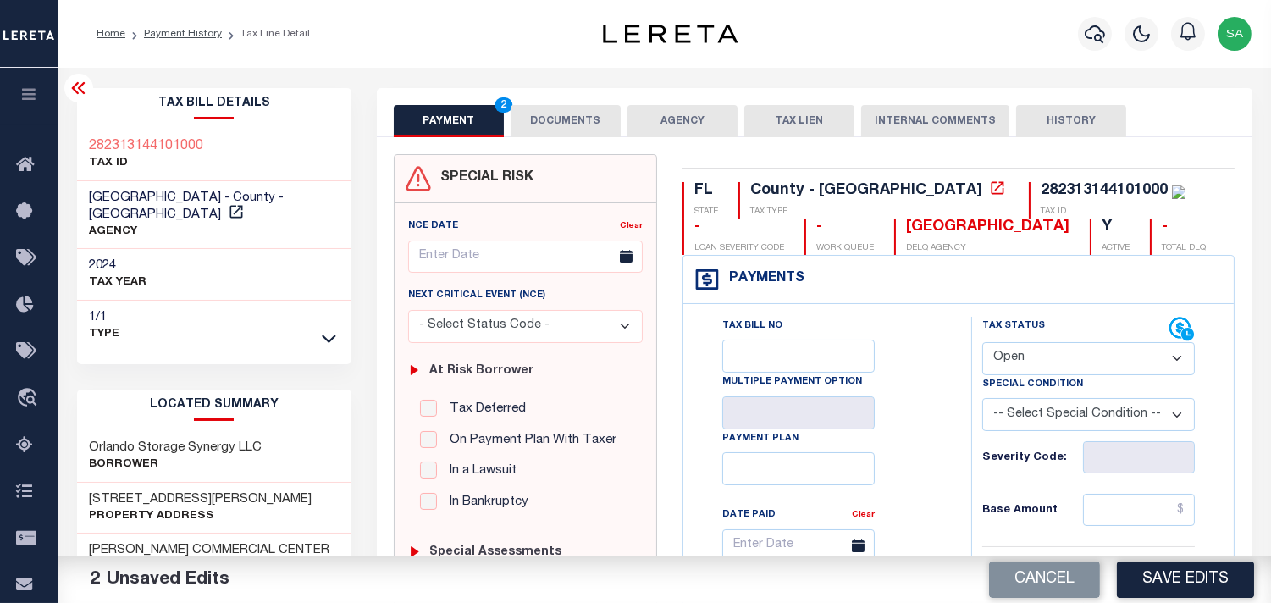
click at [124, 130] on div "282313144101000 TAX ID" at bounding box center [214, 156] width 275 height 52
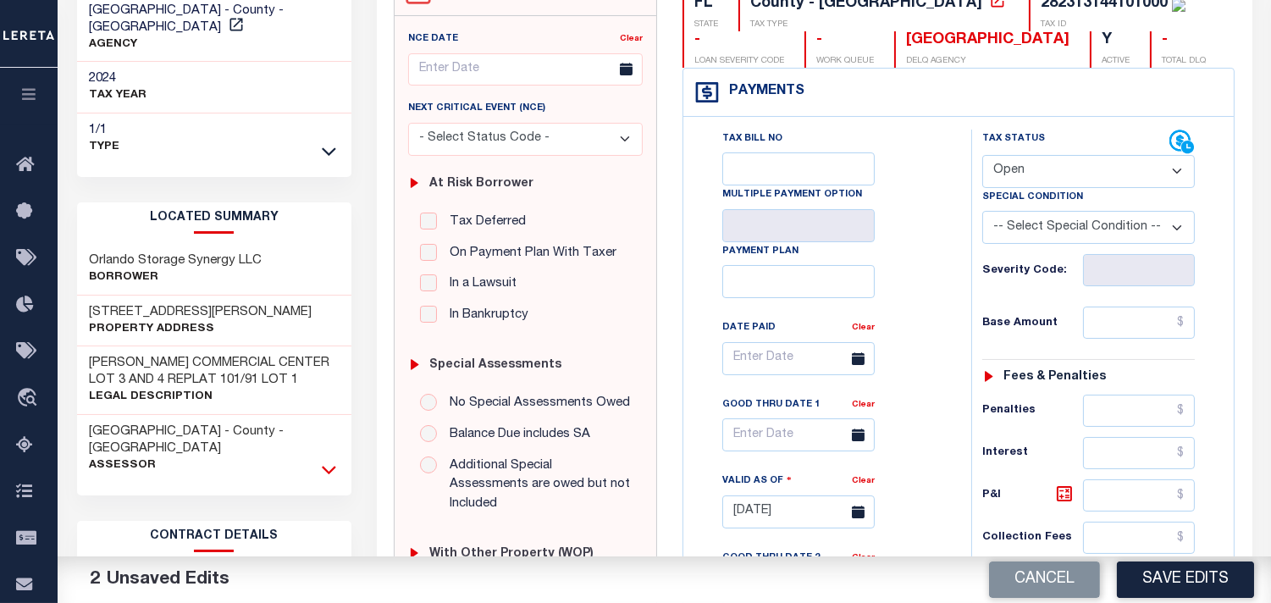
scroll to position [188, 0]
click at [329, 460] on icon at bounding box center [329, 469] width 14 height 18
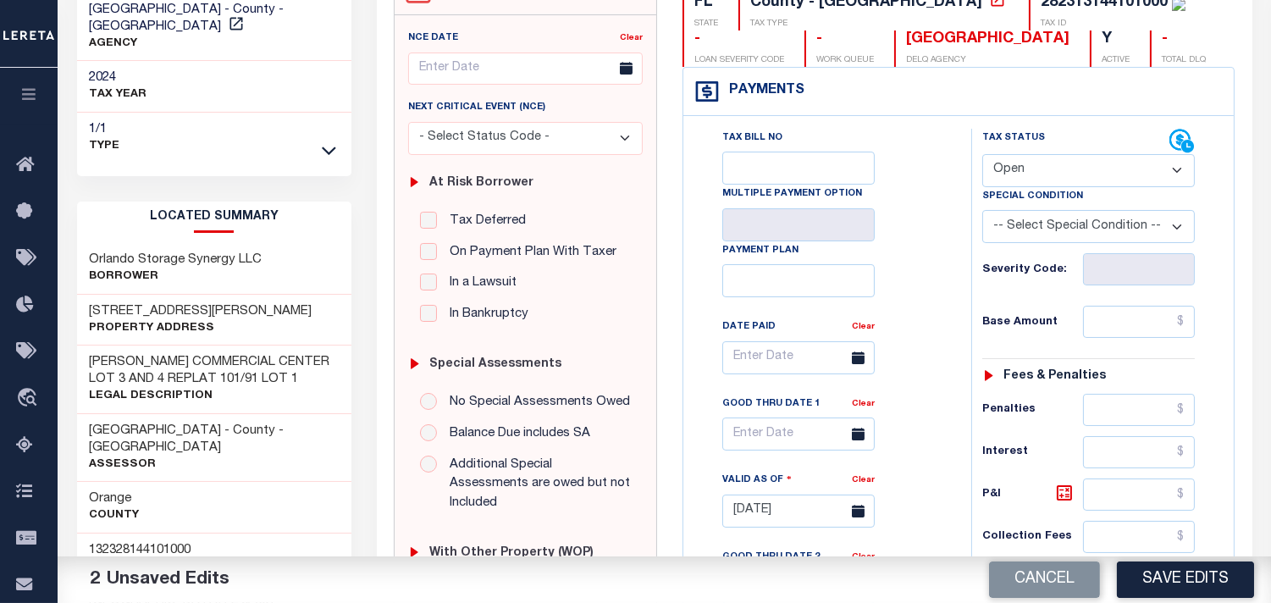
click at [152, 542] on h3 "132328144101000" at bounding box center [141, 550] width 102 height 17
copy h3 "132328144101000"
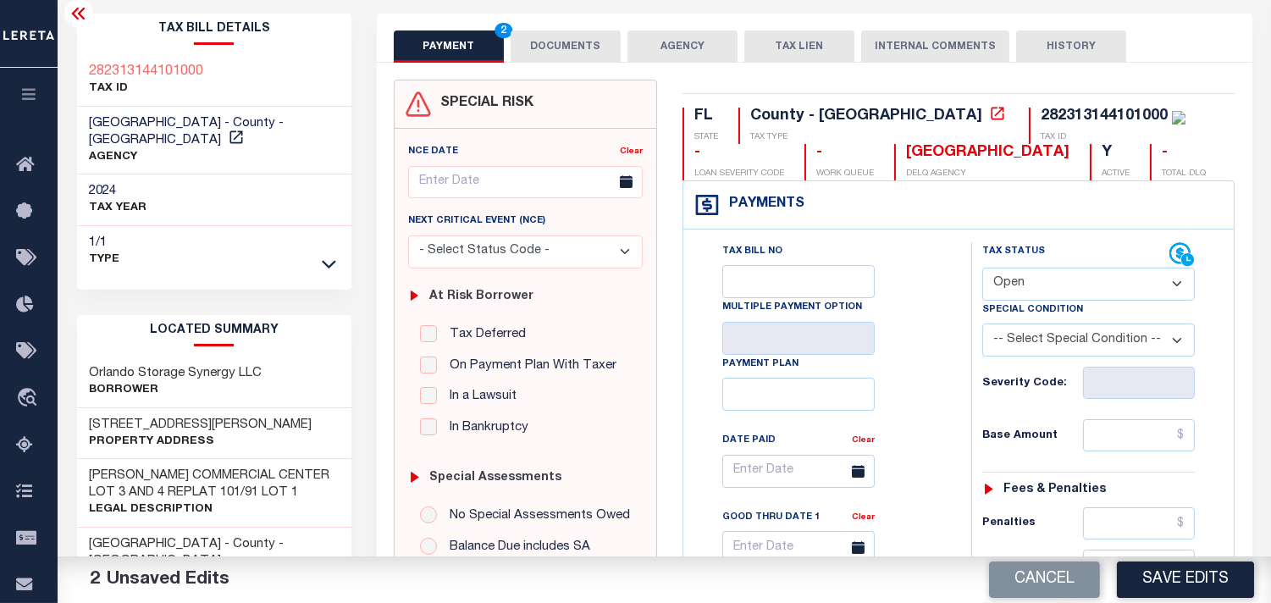
scroll to position [0, 0]
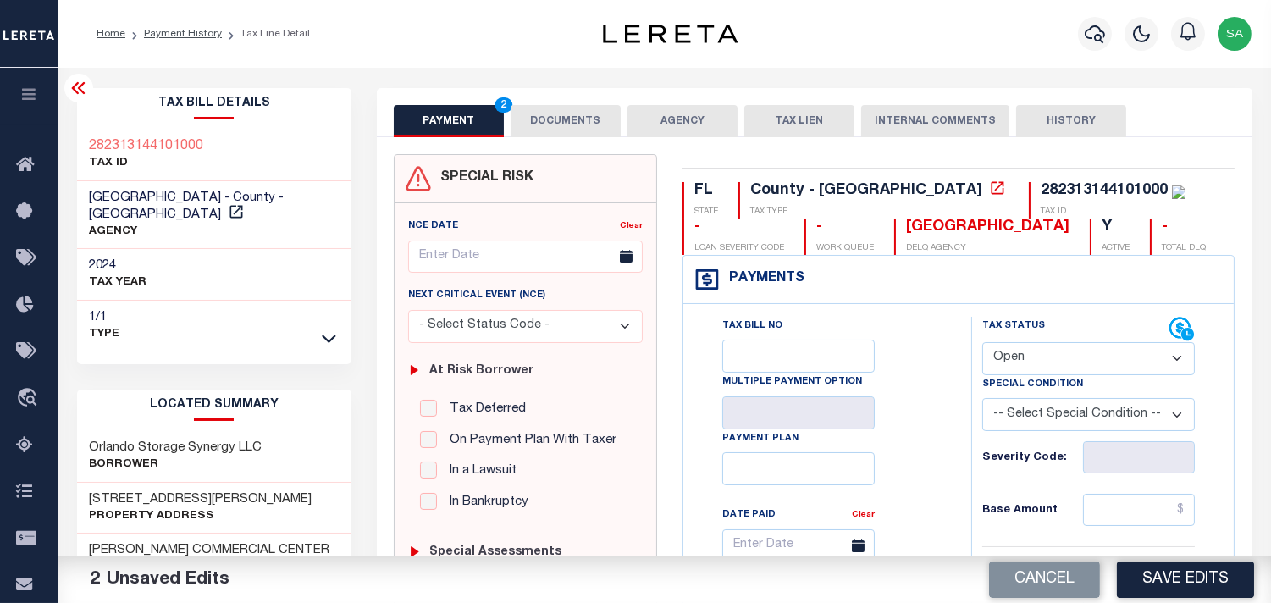
click at [1008, 362] on select "- Select Status Code - Open Due/Unpaid Paid Incomplete No Tax Due Internal Refu…" at bounding box center [1088, 358] width 213 height 33
select select "PYD"
click at [982, 343] on select "- Select Status Code - Open Due/Unpaid Paid Incomplete No Tax Due Internal Refu…" at bounding box center [1088, 358] width 213 height 33
click at [561, 106] on button "DOCUMENTS" at bounding box center [566, 121] width 110 height 32
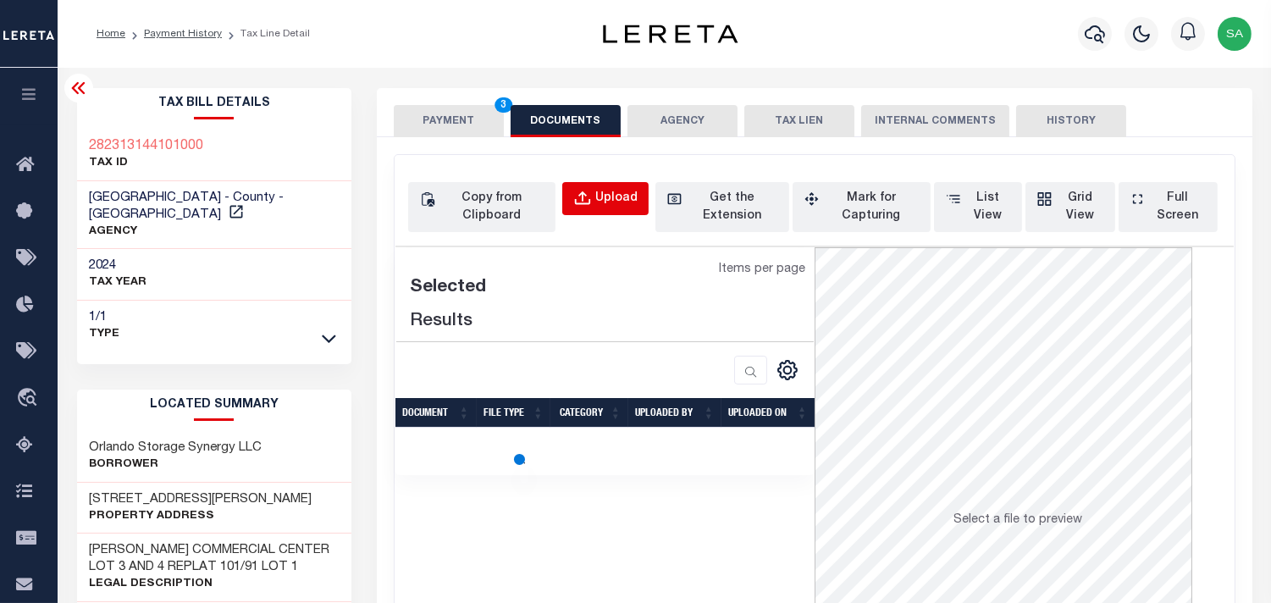
click at [614, 205] on div "Upload" at bounding box center [616, 199] width 42 height 19
select select "POP"
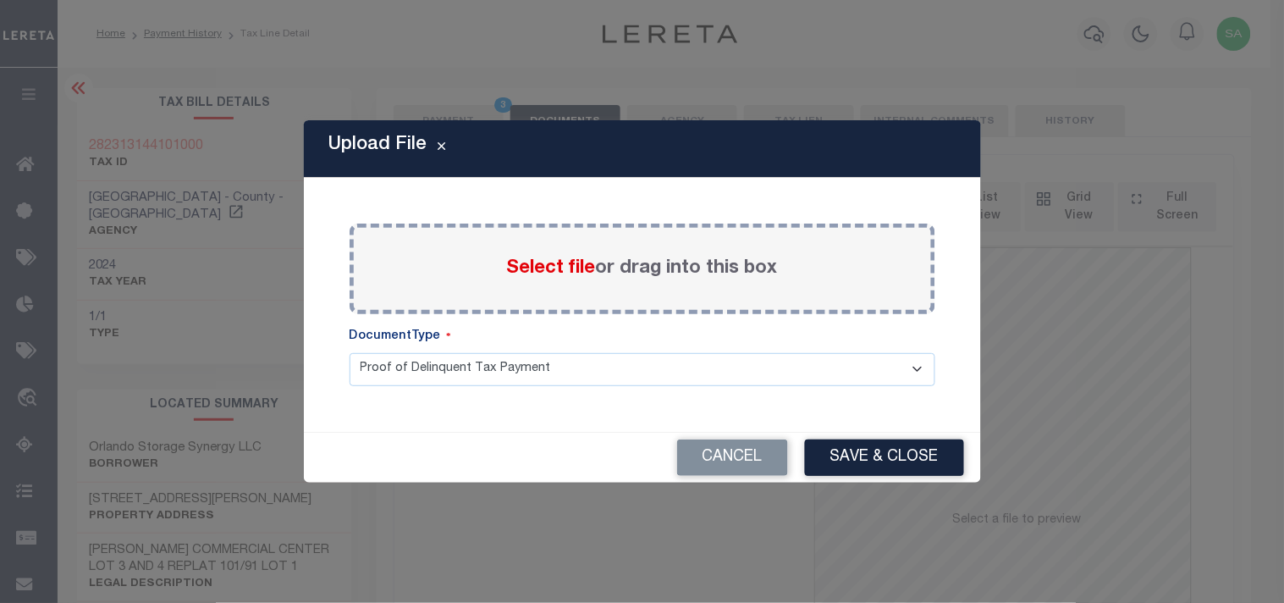
click at [622, 262] on label "Select file or drag into this box" at bounding box center [642, 269] width 271 height 28
click at [0, 0] on input "Select file or drag into this box" at bounding box center [0, 0] width 0 height 0
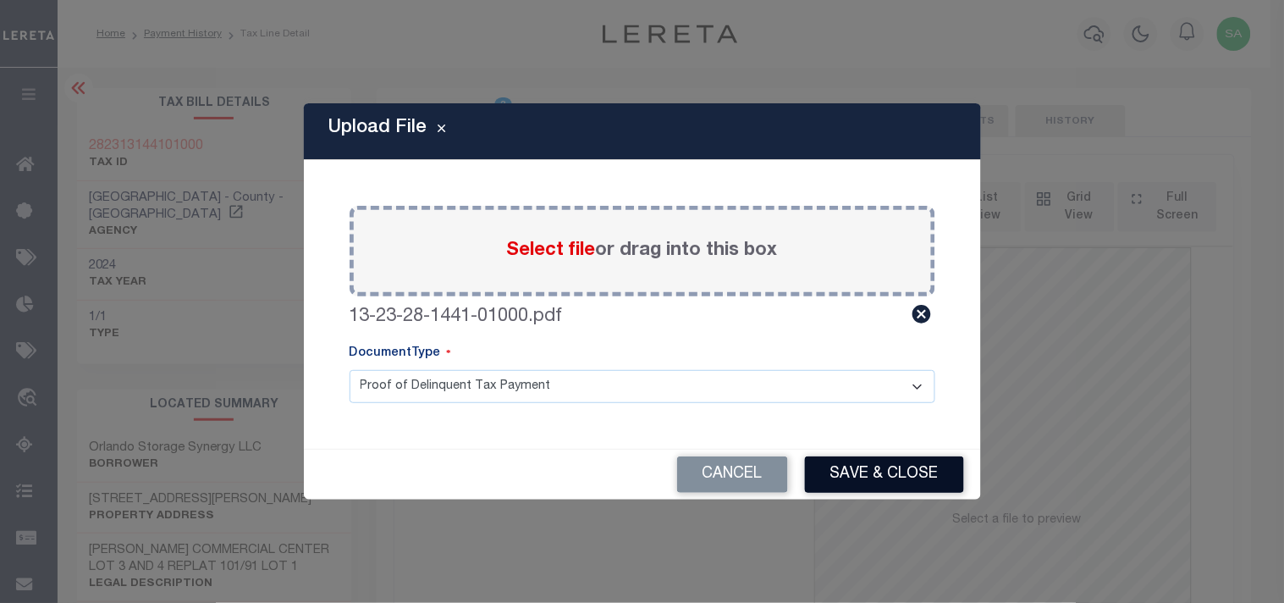
click at [850, 468] on button "Save & Close" at bounding box center [884, 474] width 159 height 36
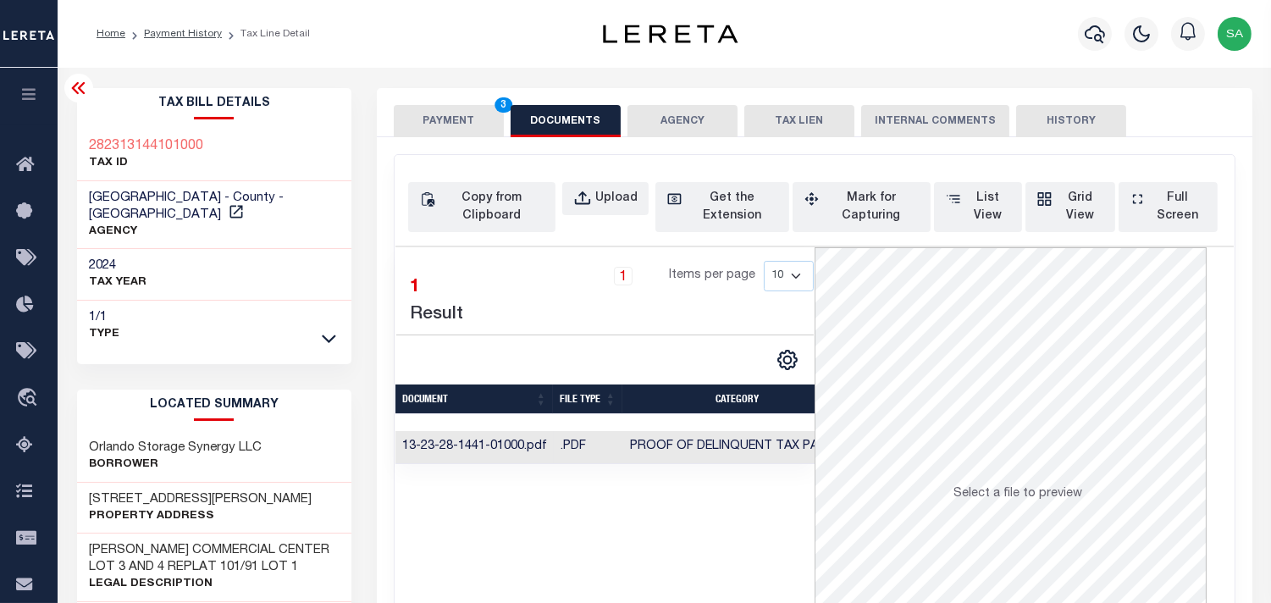
click at [577, 453] on td ".PDF" at bounding box center [588, 447] width 69 height 33
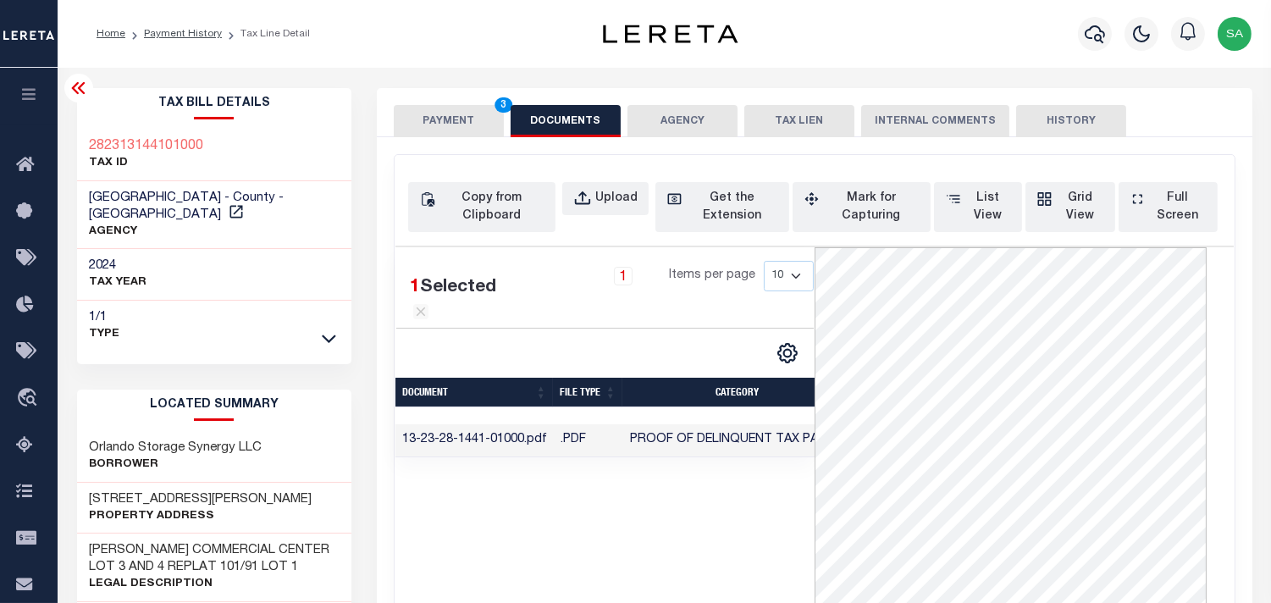
click at [451, 116] on button "PAYMENT 3" at bounding box center [449, 121] width 110 height 32
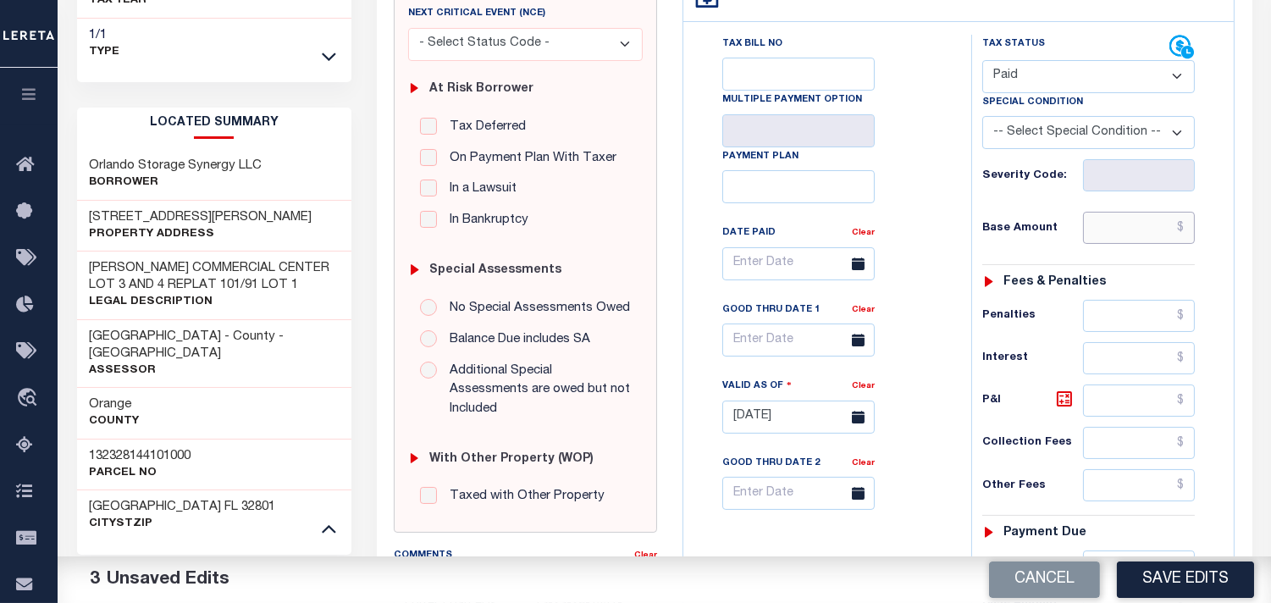
click at [1139, 229] on input "text" at bounding box center [1139, 228] width 112 height 32
paste input "166,295.29"
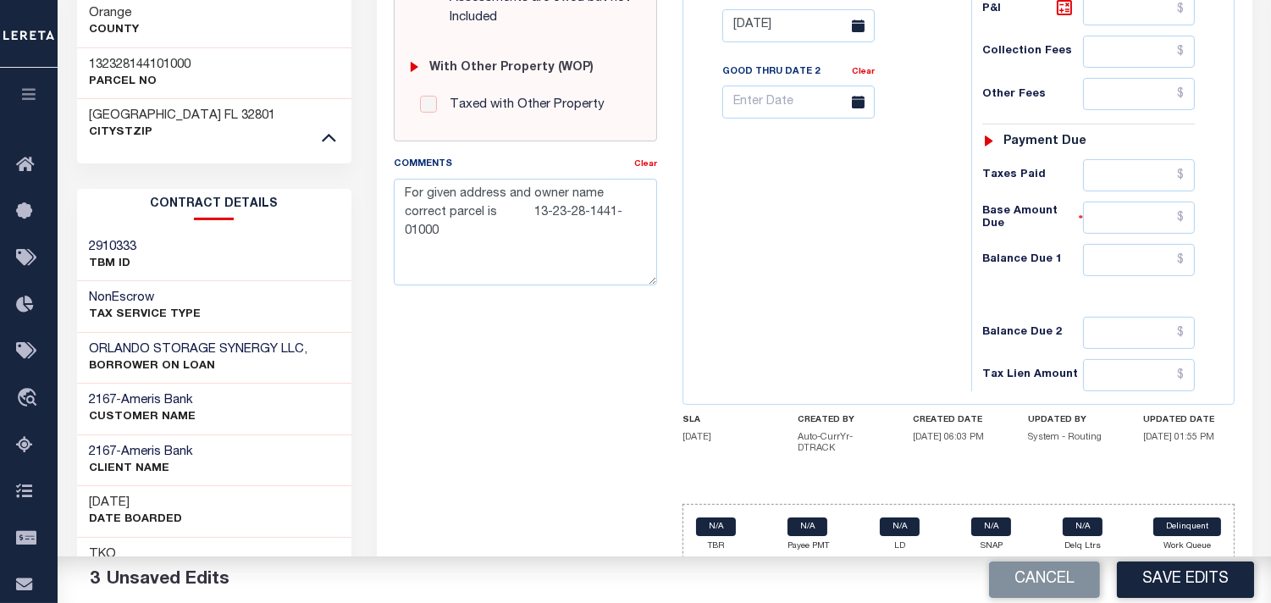
scroll to position [713, 0]
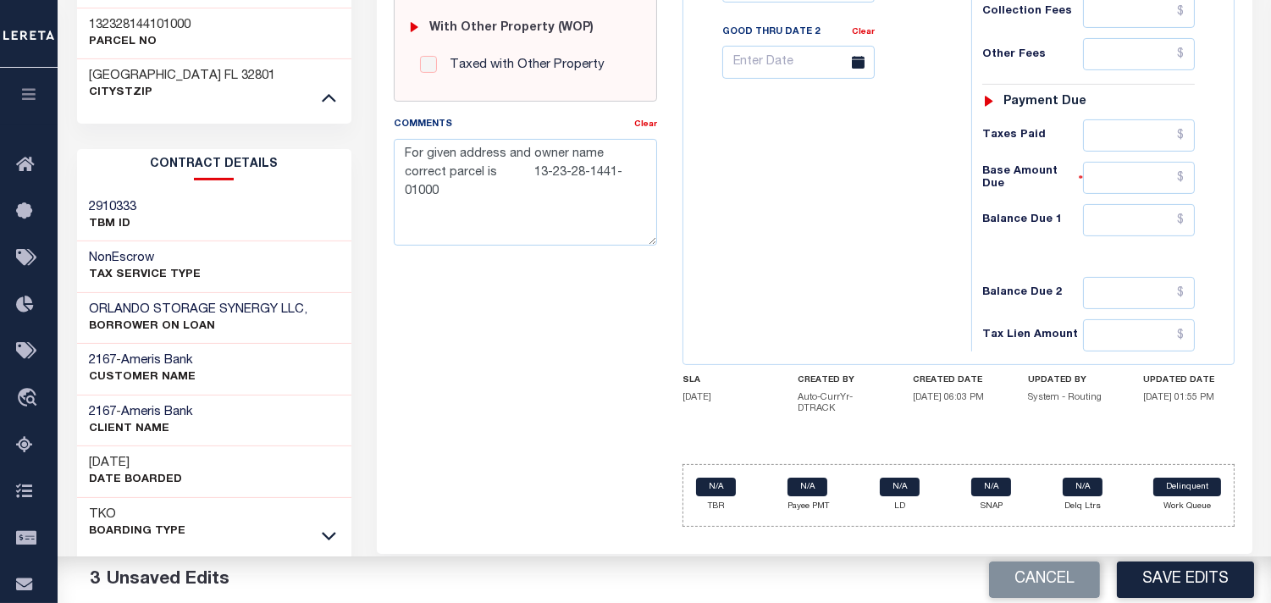
type input "$166,295.29"
drag, startPoint x: 1132, startPoint y: 231, endPoint x: 1114, endPoint y: 212, distance: 26.4
click at [1132, 229] on input "text" at bounding box center [1139, 220] width 112 height 32
type input "$0.00"
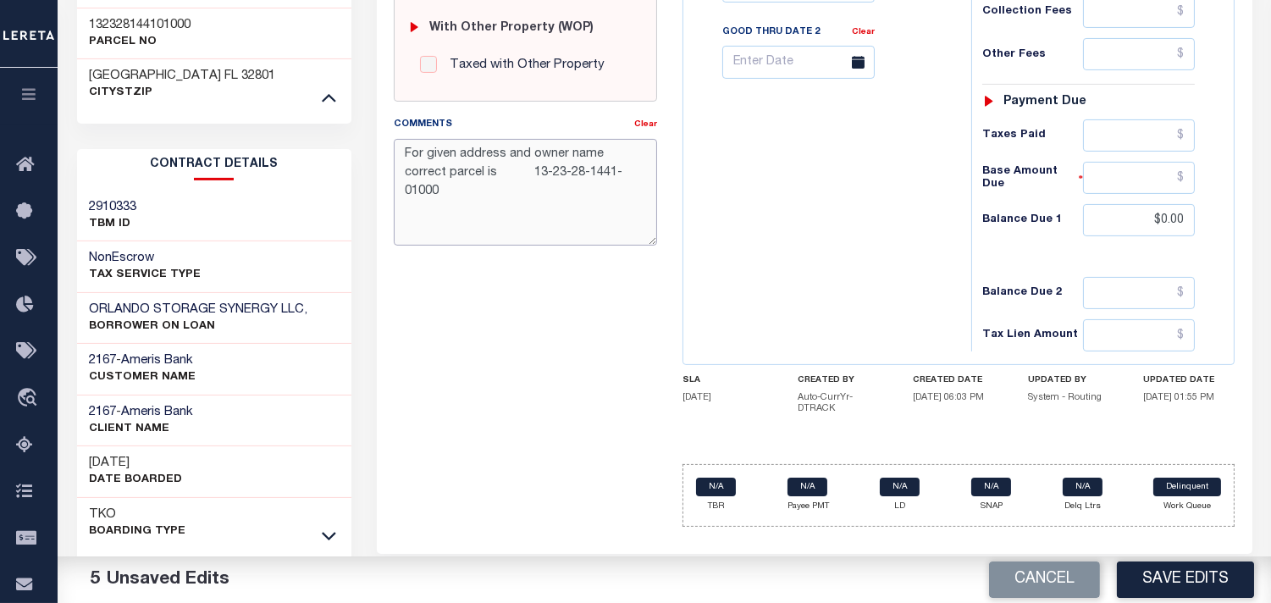
click at [491, 164] on textarea "For given address and owner name correct parcel is 13-23-28-1441-01000" at bounding box center [525, 192] width 263 height 107
type textarea "For given address and owner name correct parcel is 13-23-28-1441-01000"
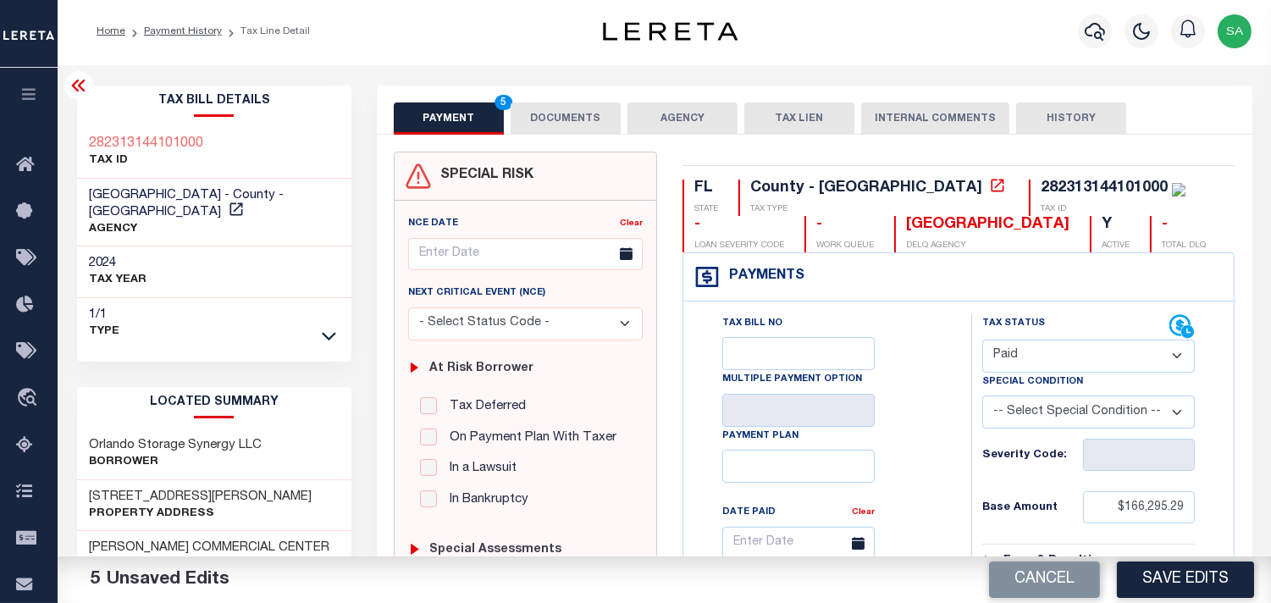
scroll to position [0, 0]
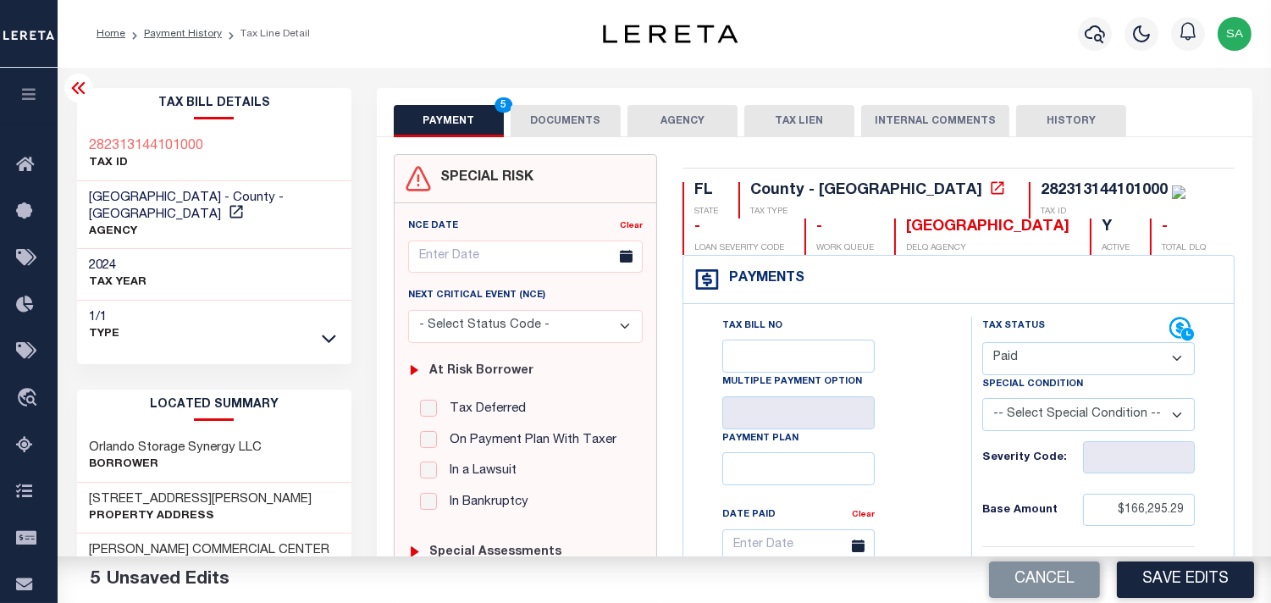
click at [568, 128] on button "DOCUMENTS" at bounding box center [566, 121] width 110 height 32
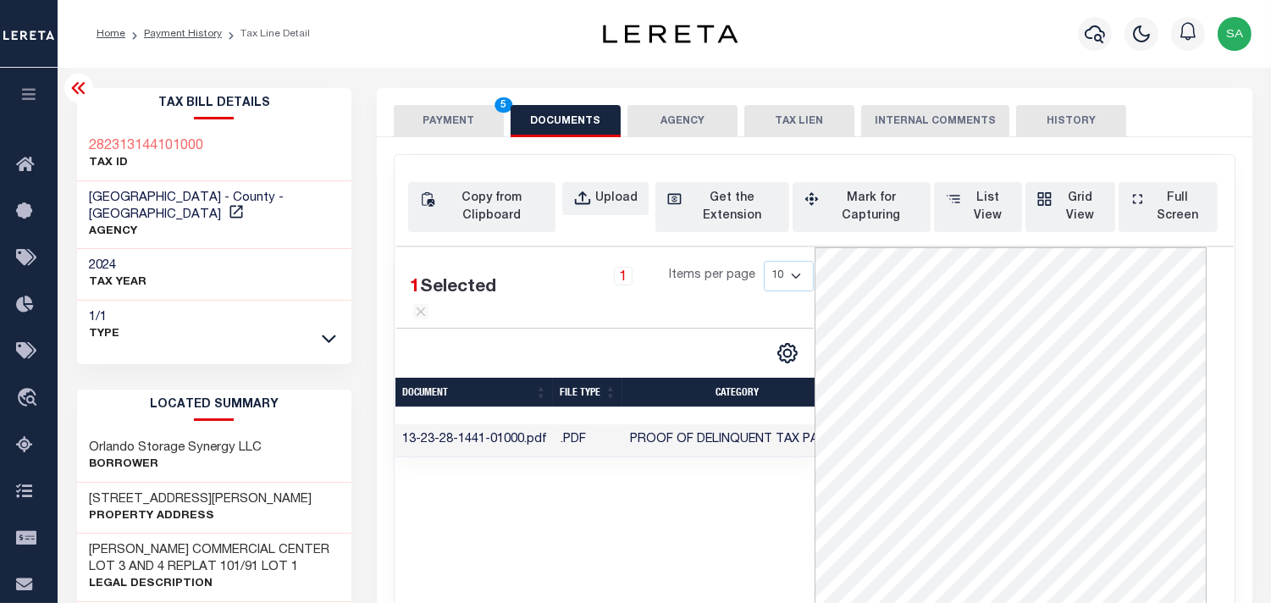
click at [472, 120] on button "PAYMENT 5" at bounding box center [449, 121] width 110 height 32
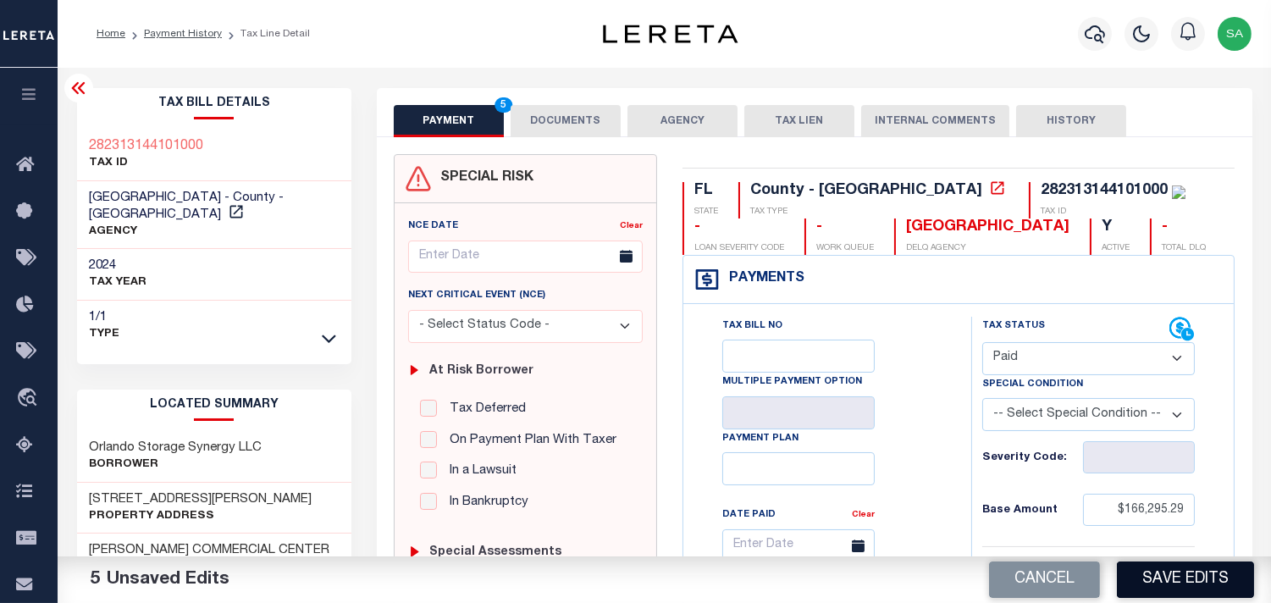
click at [1172, 571] on button "Save Edits" at bounding box center [1185, 579] width 137 height 36
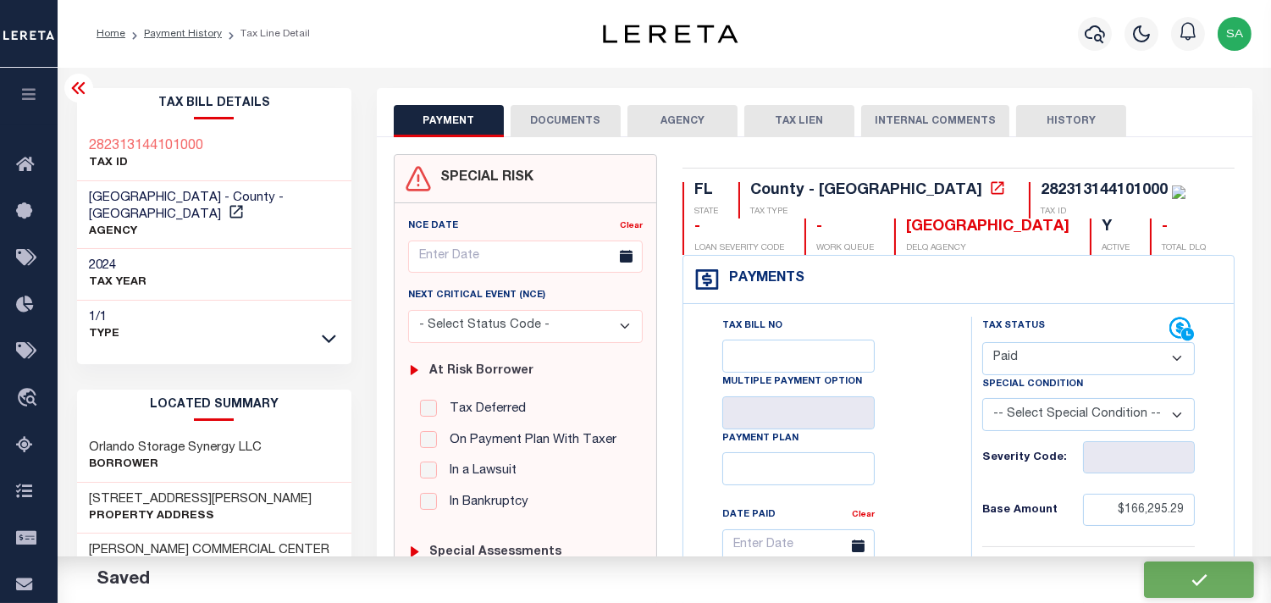
checkbox input "false"
type input "$166,295.29"
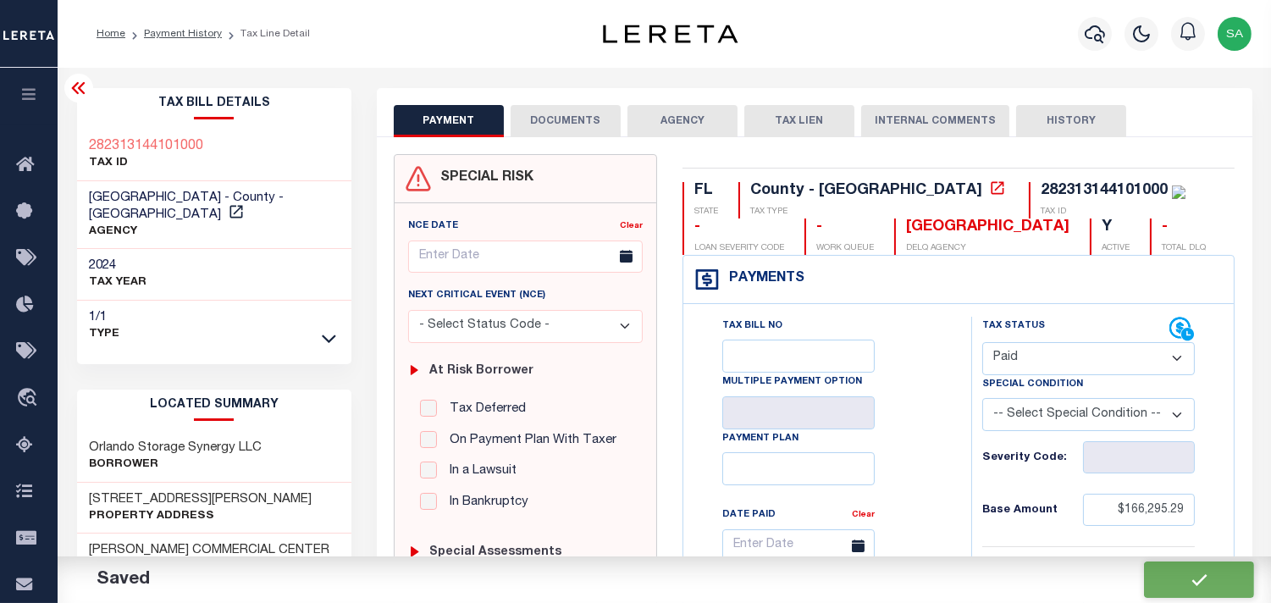
type input "$0"
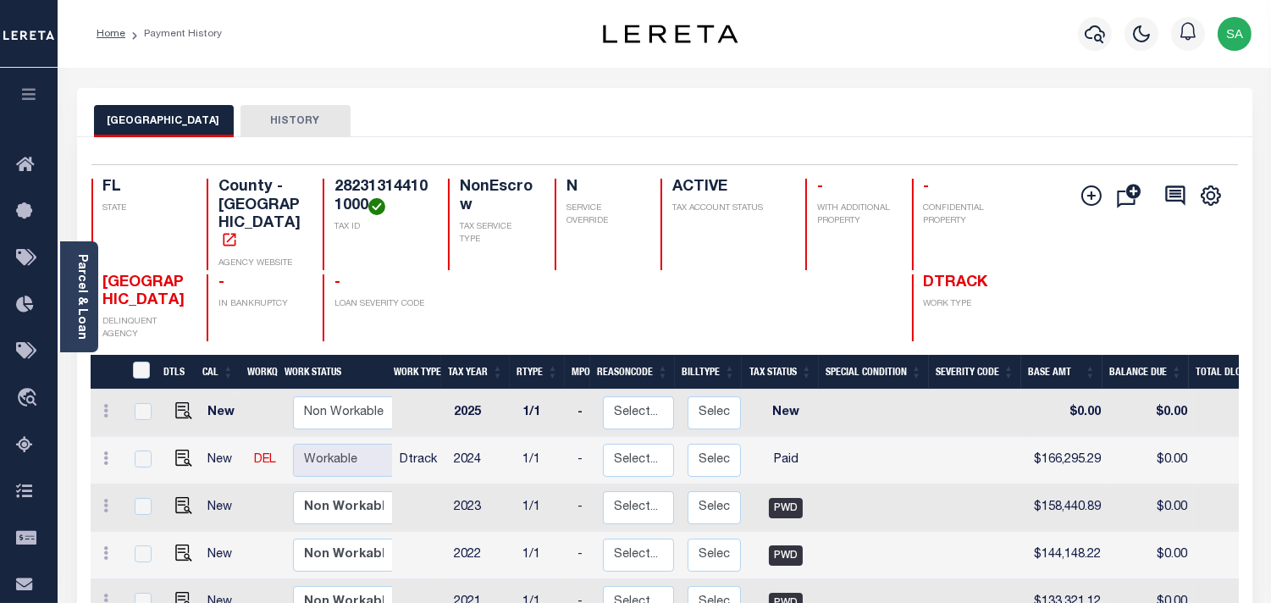
click at [925, 64] on div "Home Payment History Profile" at bounding box center [664, 34] width 1213 height 68
click at [853, 106] on div "ORANGE COUNTY HISTORY" at bounding box center [664, 120] width 1141 height 31
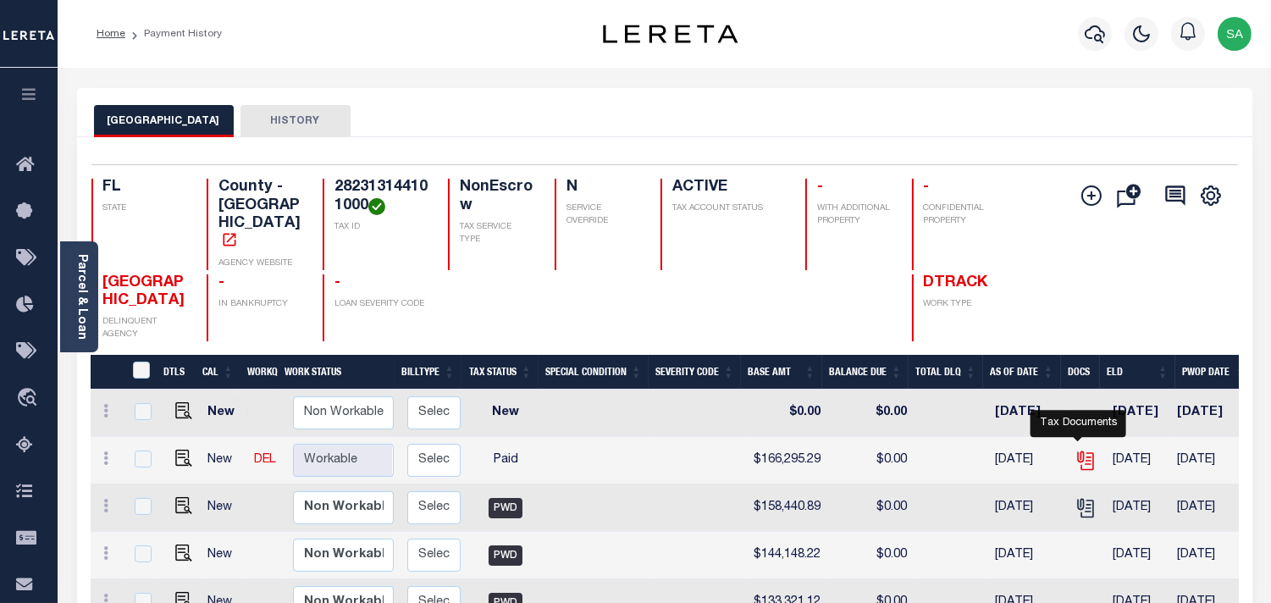
click at [1077, 450] on icon "" at bounding box center [1084, 457] width 14 height 14
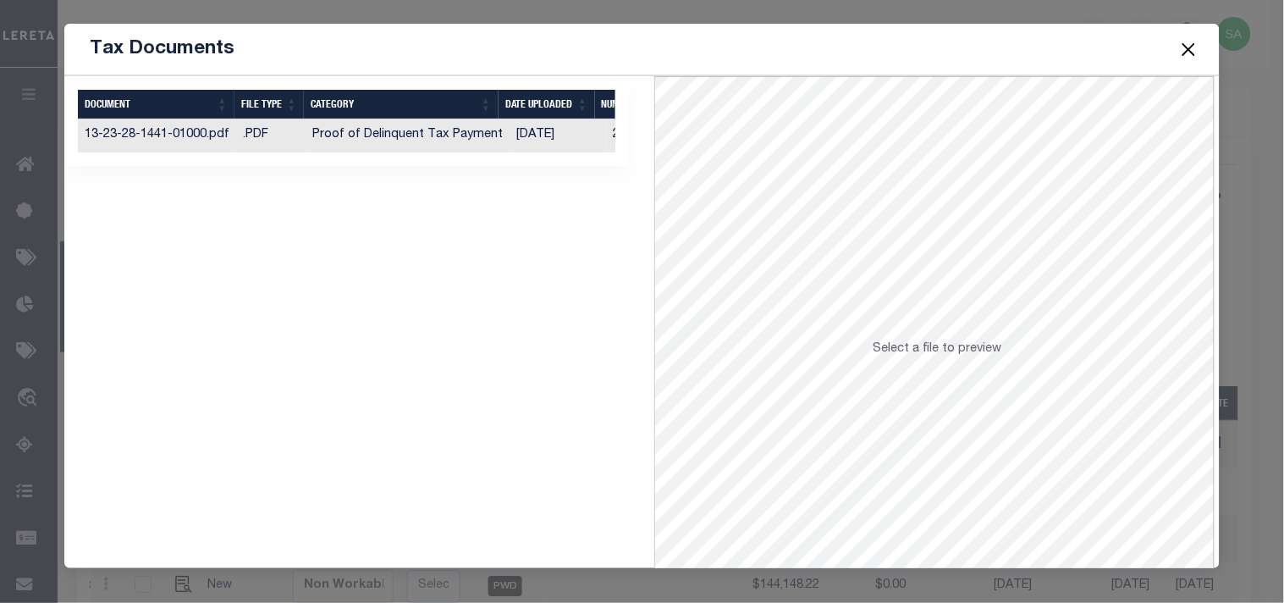
click at [493, 139] on td "Proof of Delinquent Tax Payment" at bounding box center [408, 135] width 204 height 33
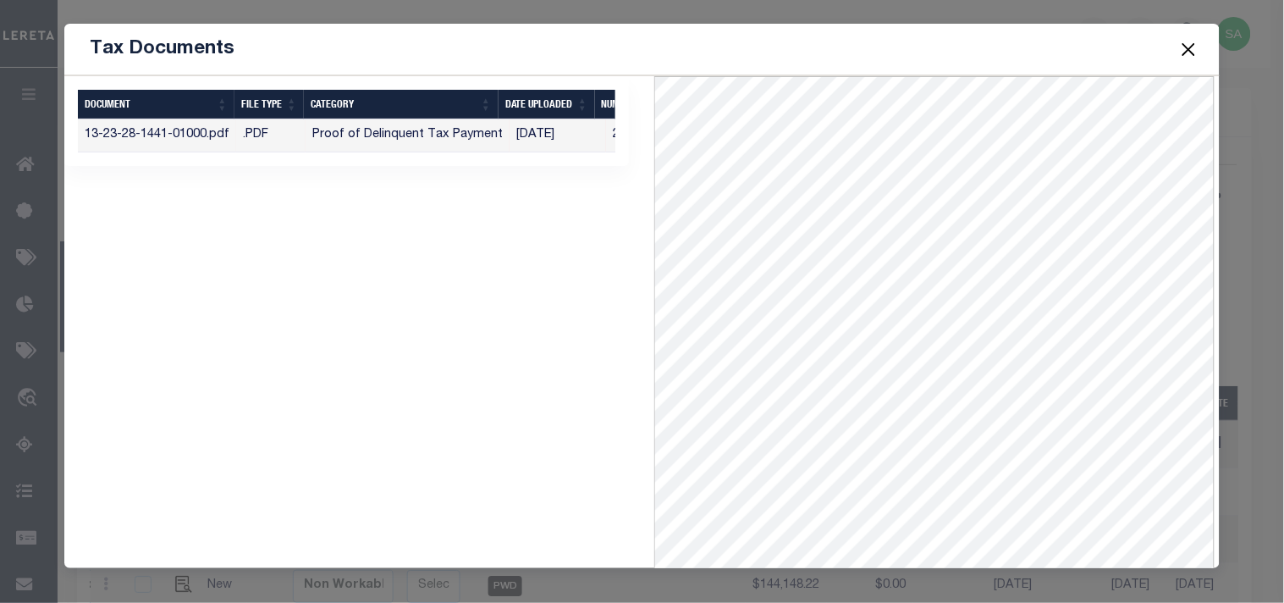
click at [1189, 52] on button "Close" at bounding box center [1189, 49] width 22 height 22
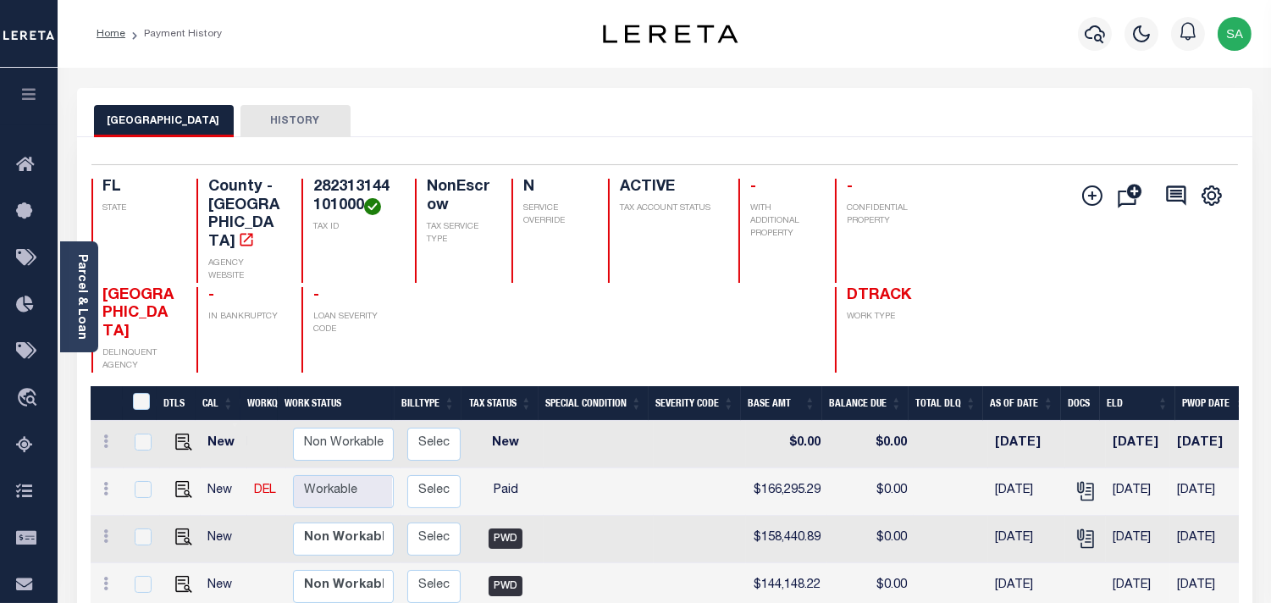
drag, startPoint x: 894, startPoint y: 127, endPoint x: 1086, endPoint y: 115, distance: 192.6
click at [894, 124] on div "ORANGE COUNTY HISTORY" at bounding box center [664, 120] width 1141 height 31
click at [1018, 74] on div "Parcel & Loan Loan Details 07656003027-00101 LOAN NO" at bounding box center [664, 564] width 1201 height 993
drag, startPoint x: 86, startPoint y: 301, endPoint x: 106, endPoint y: 299, distance: 20.5
click at [86, 301] on link "Parcel & Loan" at bounding box center [81, 297] width 12 height 86
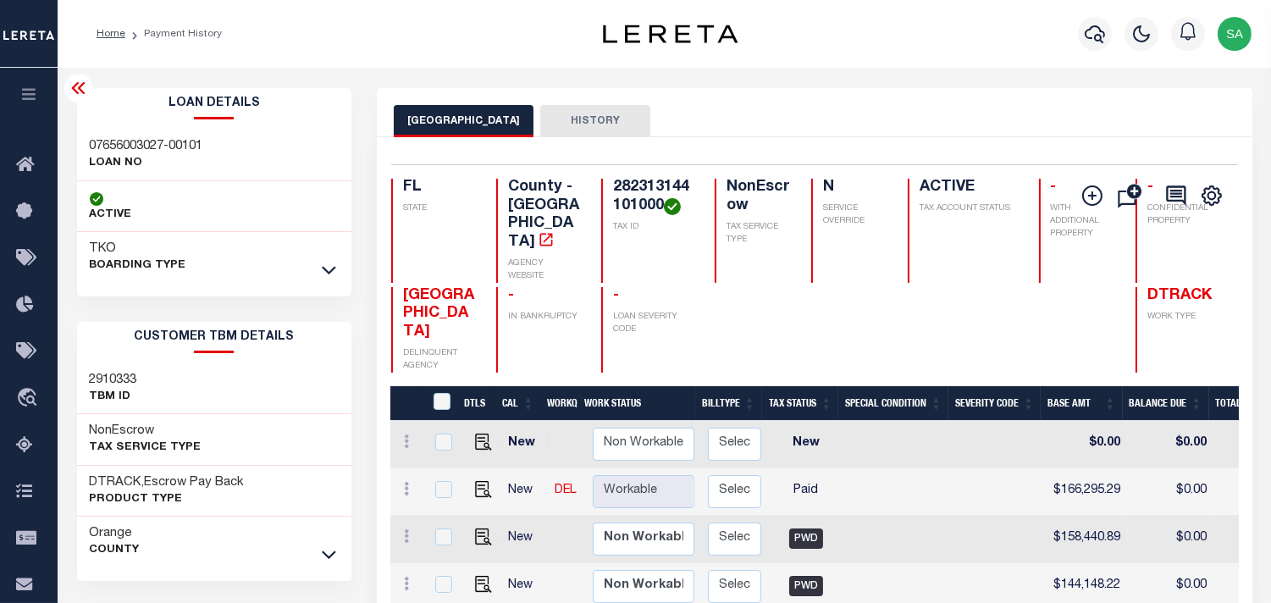
click at [105, 135] on div "07656003027-00101 LOAN NO" at bounding box center [214, 156] width 275 height 52
copy div "07656003027-00101"
click at [622, 179] on h4 "282313144101000" at bounding box center [653, 197] width 81 height 36
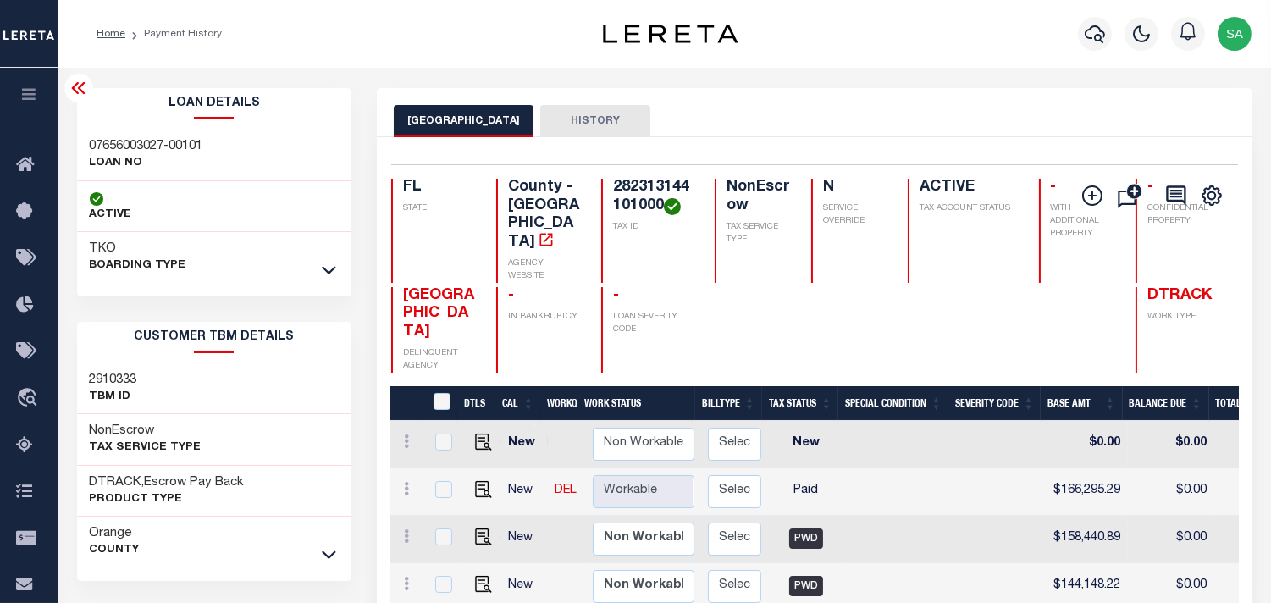
click at [622, 179] on h4 "282313144101000" at bounding box center [653, 197] width 81 height 36
copy div "282313144101000"
click at [124, 132] on div "07656003027-00101 LOAN NO" at bounding box center [214, 156] width 275 height 52
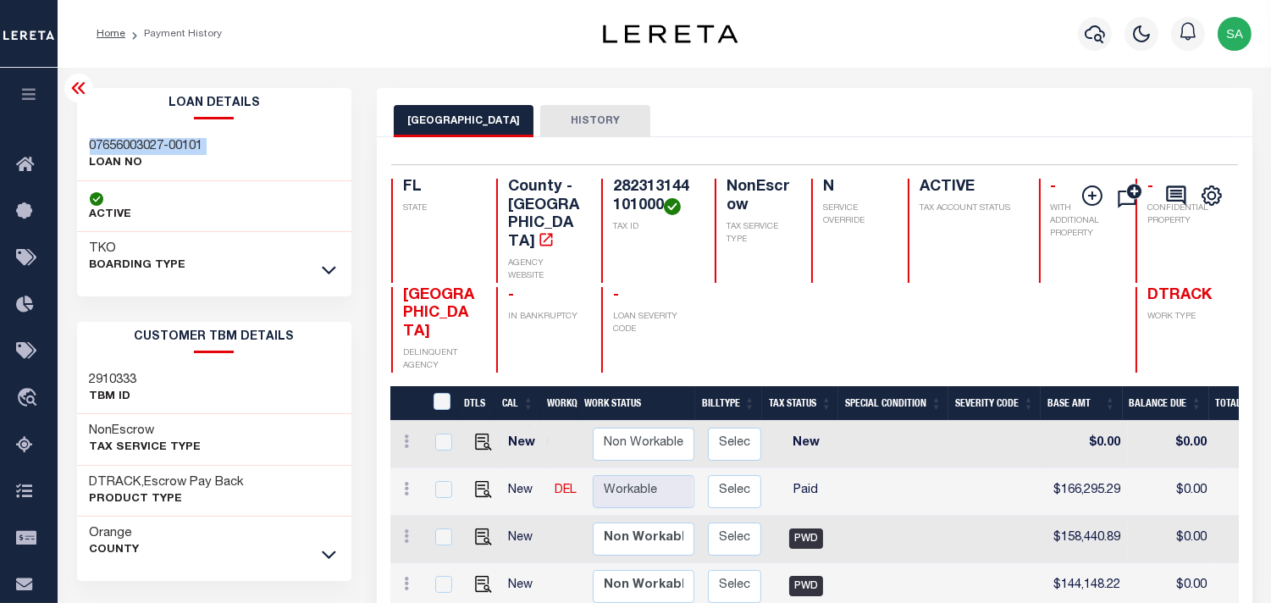
click at [124, 132] on div "07656003027-00101 LOAN NO" at bounding box center [214, 156] width 275 height 52
copy div "07656003027-00101"
drag, startPoint x: 402, startPoint y: 257, endPoint x: 462, endPoint y: 323, distance: 88.7
click at [462, 323] on h4 "[GEOGRAPHIC_DATA]" at bounding box center [439, 314] width 73 height 55
copy span "[GEOGRAPHIC_DATA]"
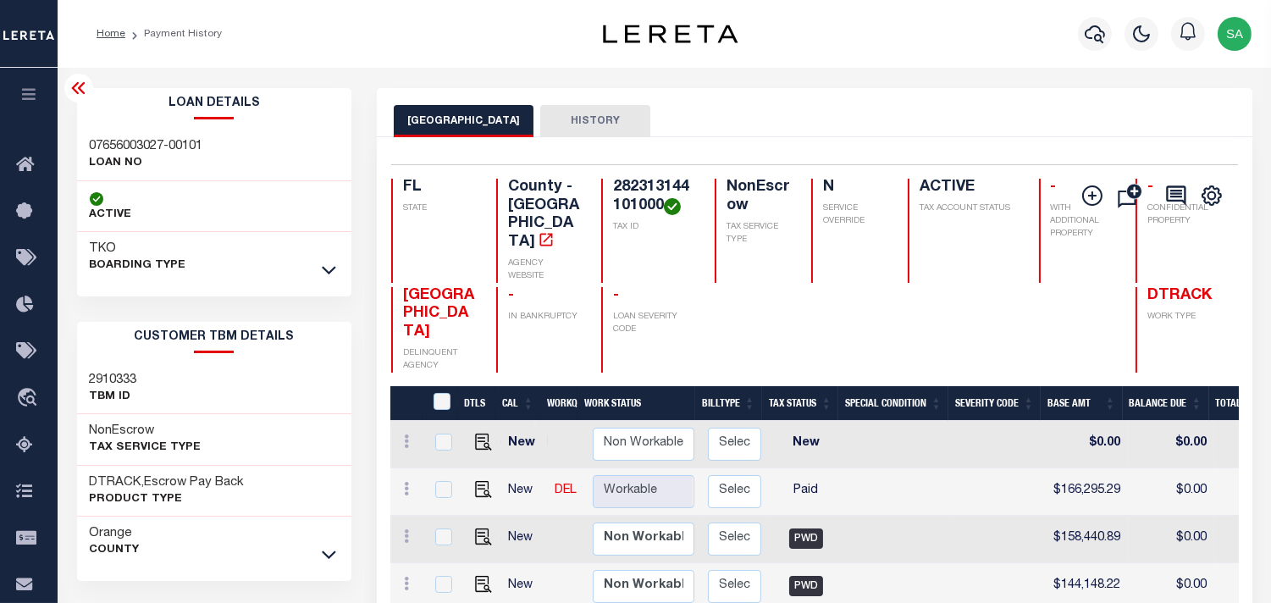
drag, startPoint x: 868, startPoint y: 111, endPoint x: 861, endPoint y: 139, distance: 28.8
click at [870, 113] on div "ORANGE COUNTY HISTORY" at bounding box center [815, 120] width 842 height 31
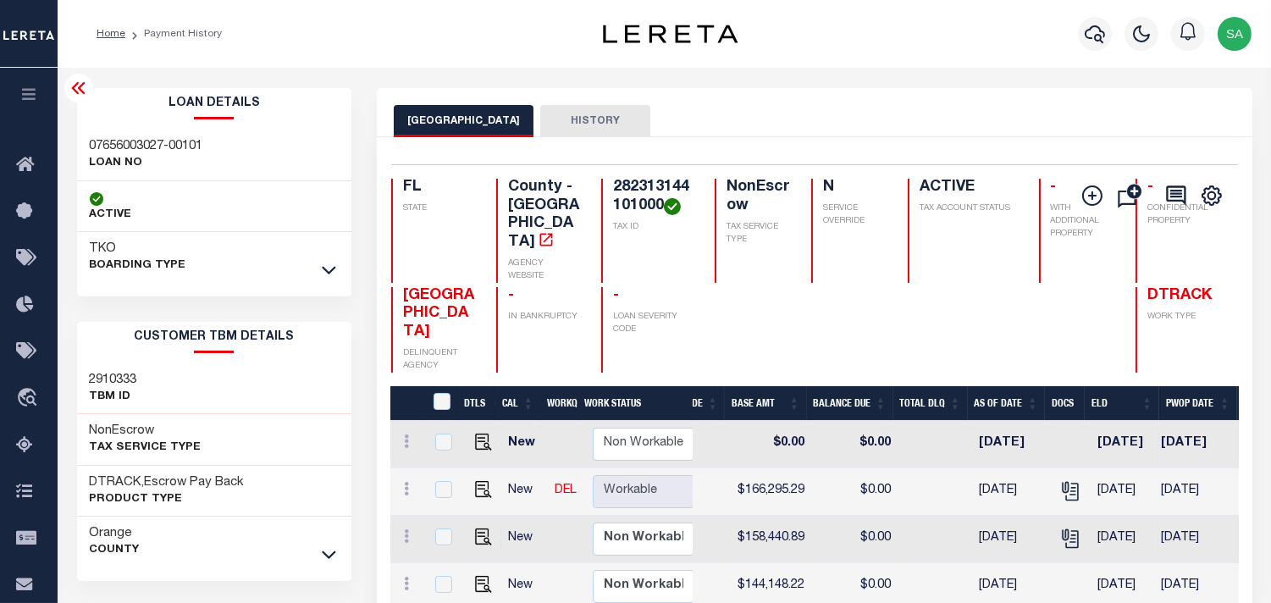
click at [858, 88] on div "ORANGE COUNTY HISTORY" at bounding box center [814, 112] width 875 height 49
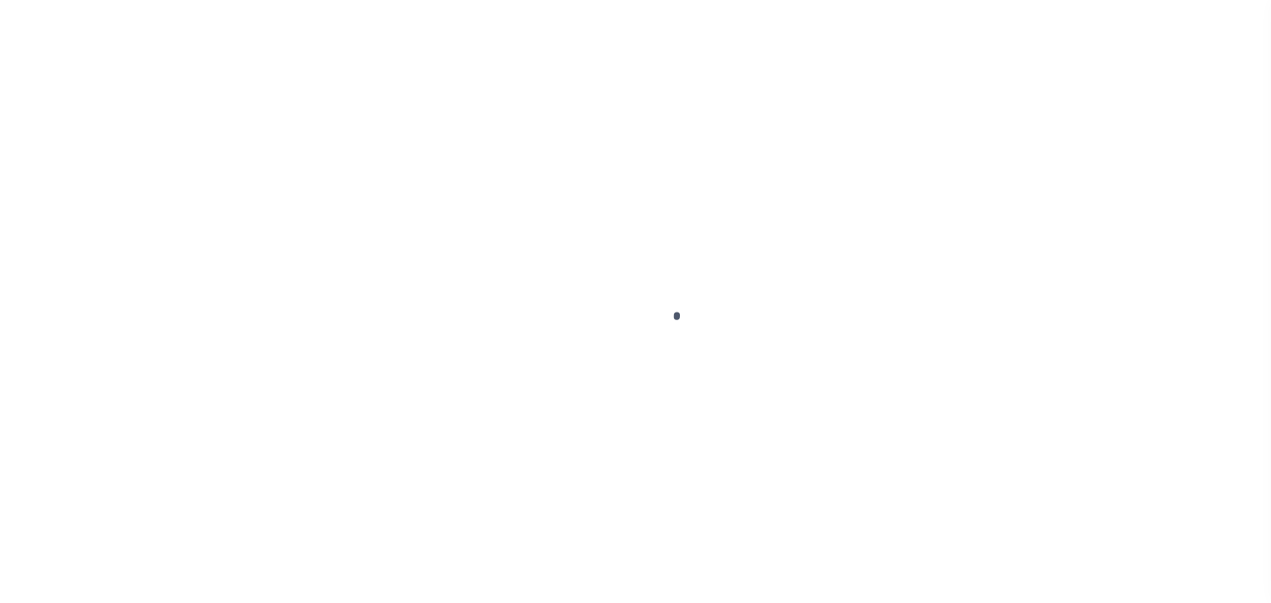
select select "OP2"
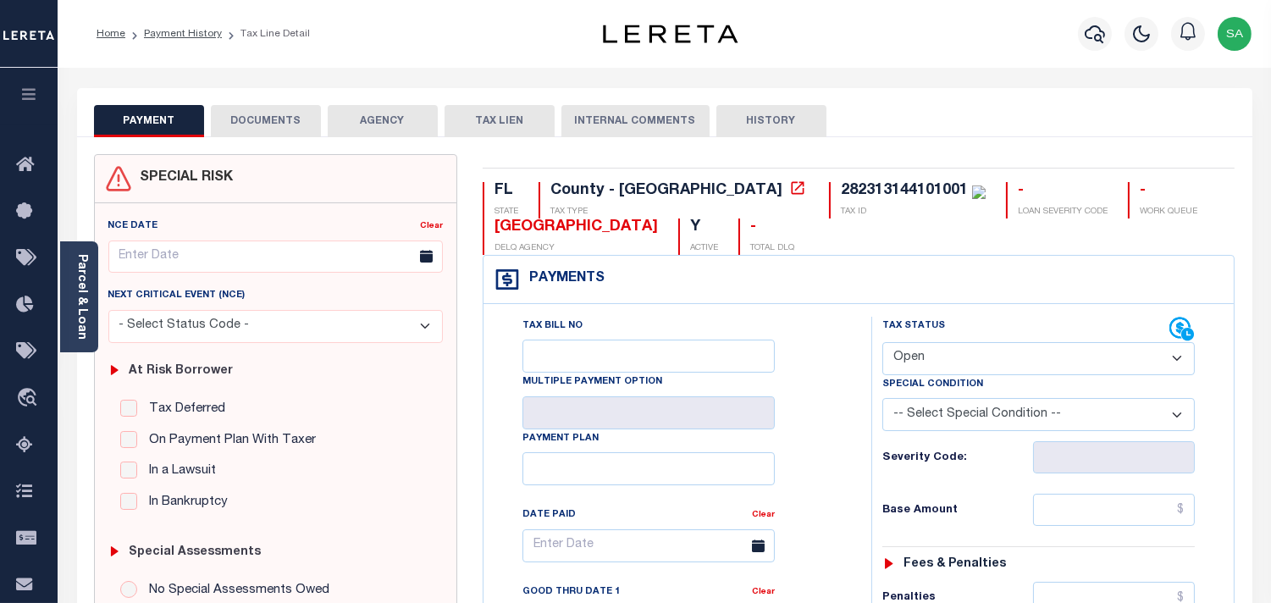
drag, startPoint x: 79, startPoint y: 271, endPoint x: 121, endPoint y: 375, distance: 112.4
click at [79, 271] on link "Parcel & Loan" at bounding box center [81, 297] width 12 height 86
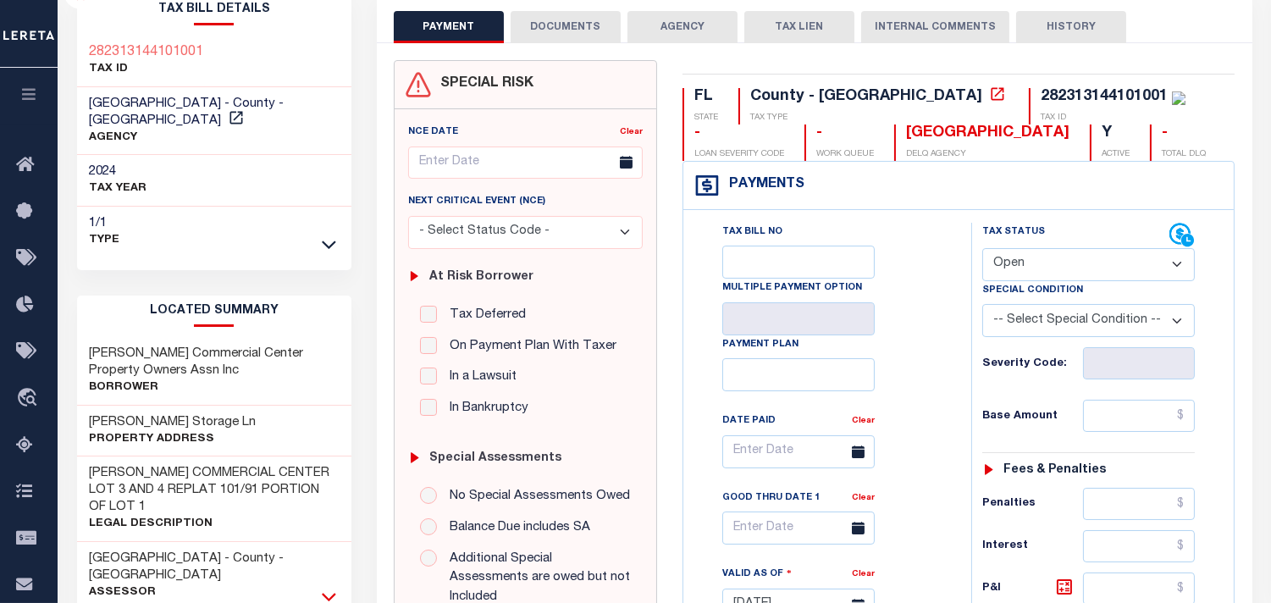
click at [323, 588] on icon at bounding box center [329, 597] width 14 height 18
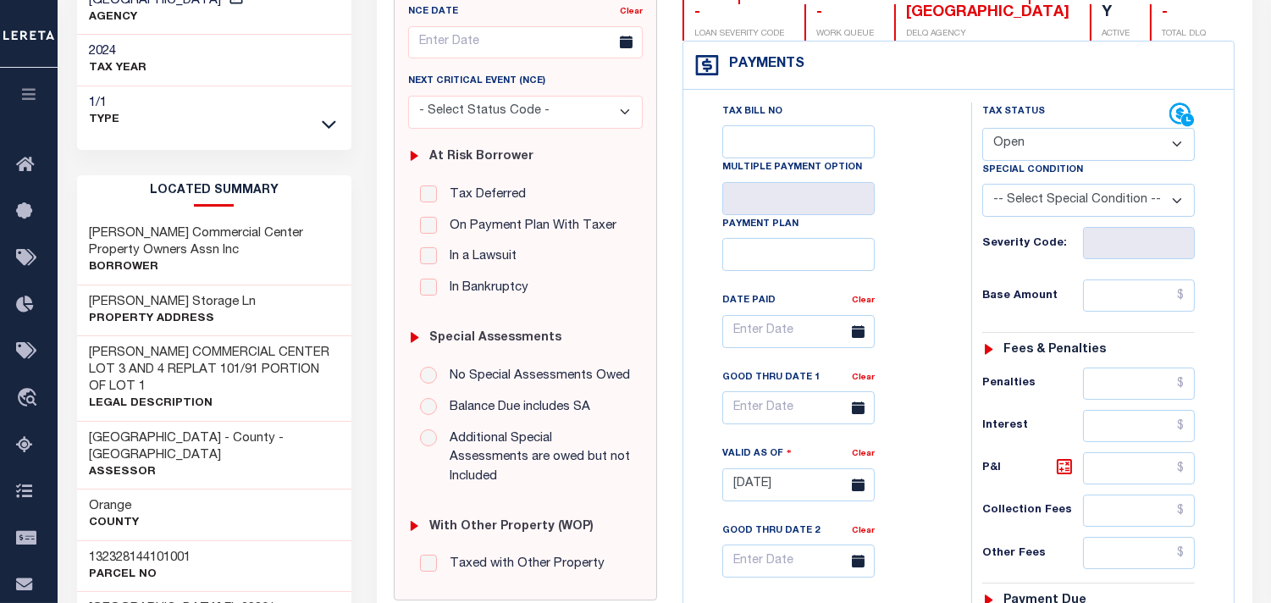
scroll to position [376, 0]
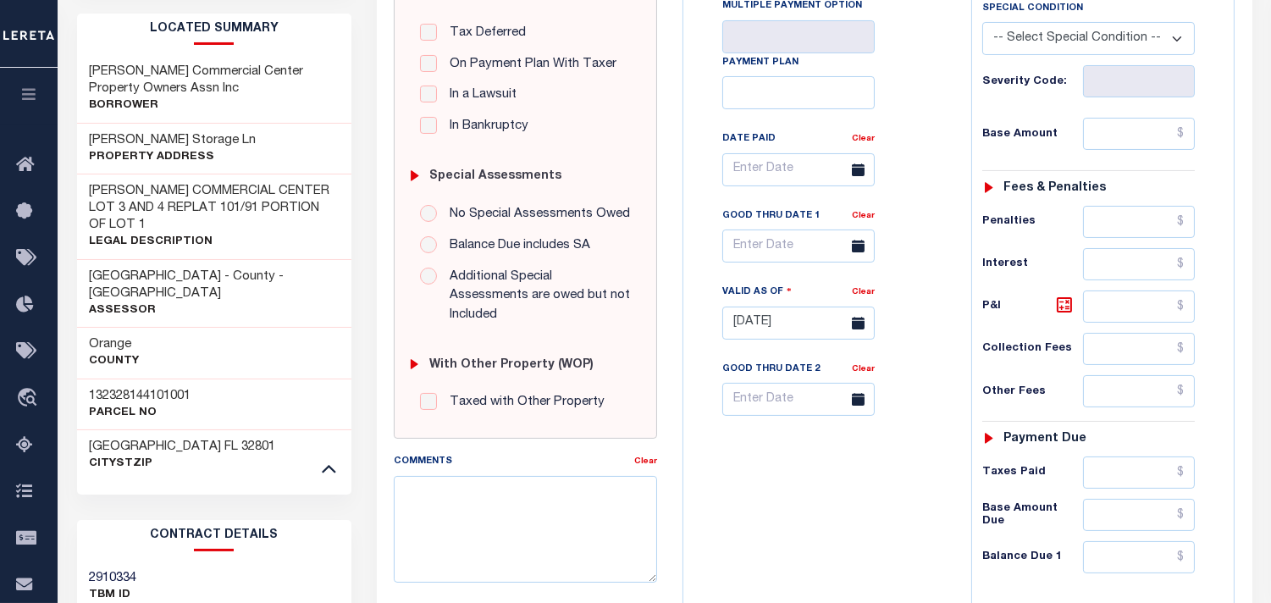
click at [153, 388] on h3 "132328144101001" at bounding box center [141, 396] width 102 height 17
copy div "132328144101001"
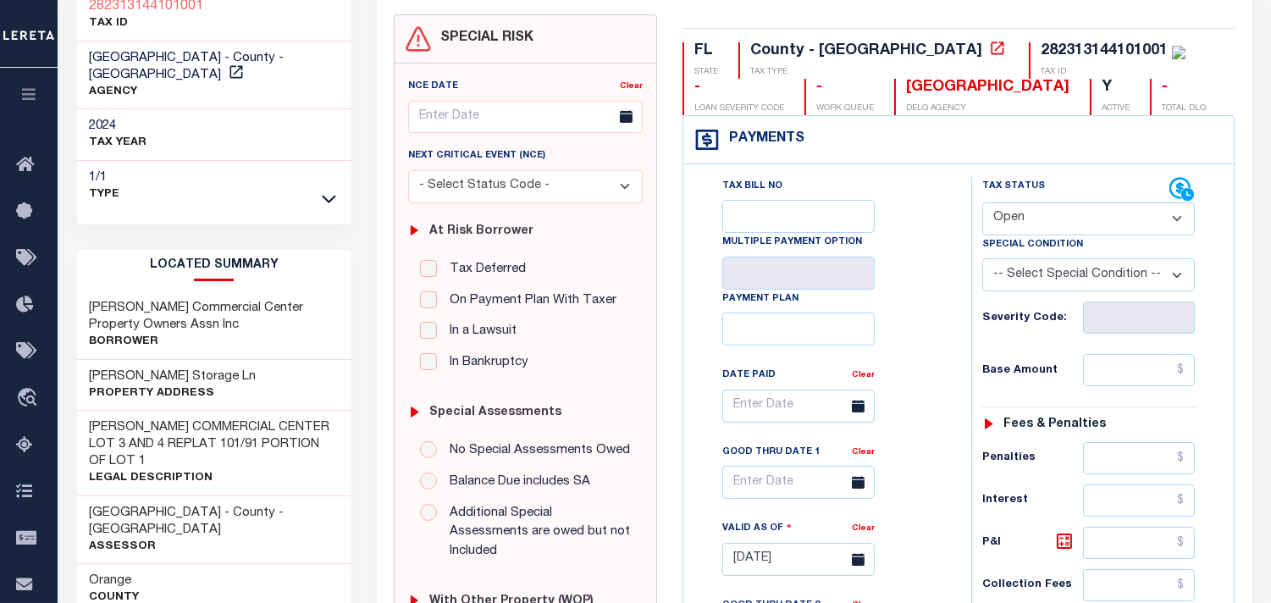
scroll to position [0, 0]
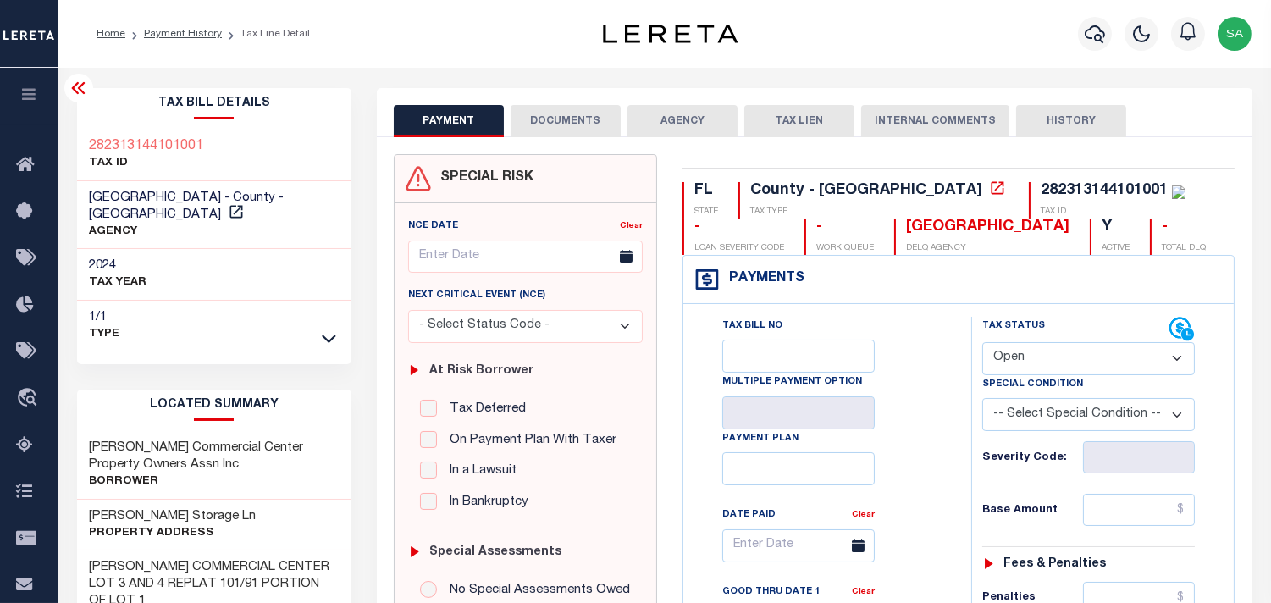
click at [931, 42] on div "Profile Sign out" at bounding box center [1013, 33] width 489 height 59
click at [192, 36] on link "Payment History" at bounding box center [183, 34] width 78 height 10
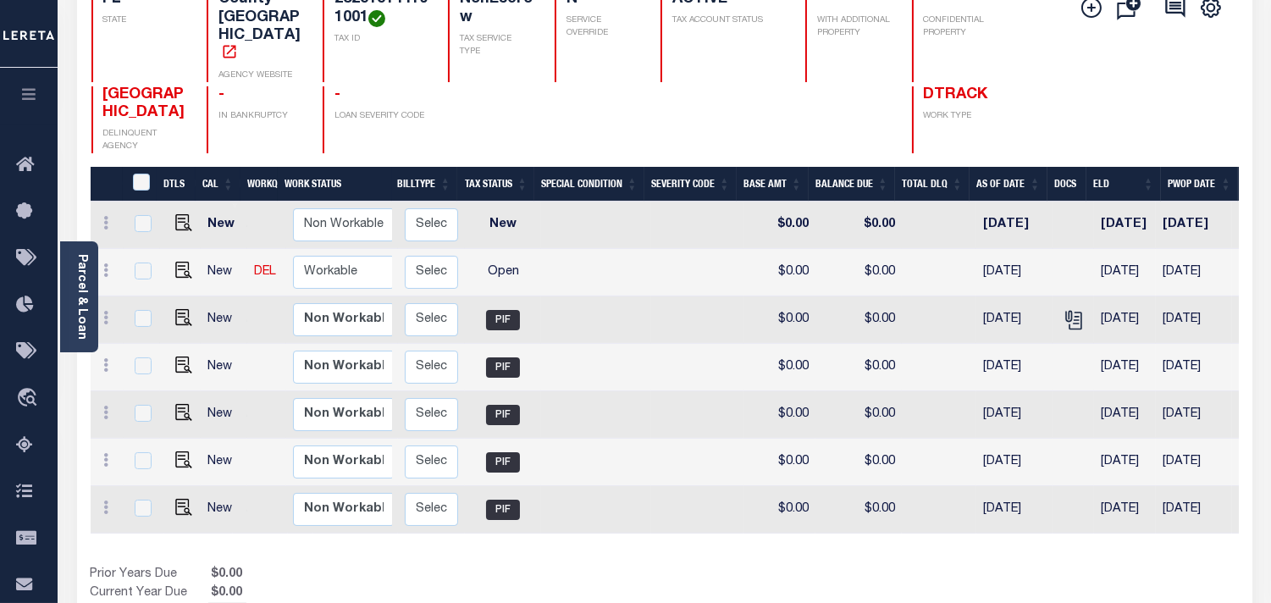
scroll to position [0, 295]
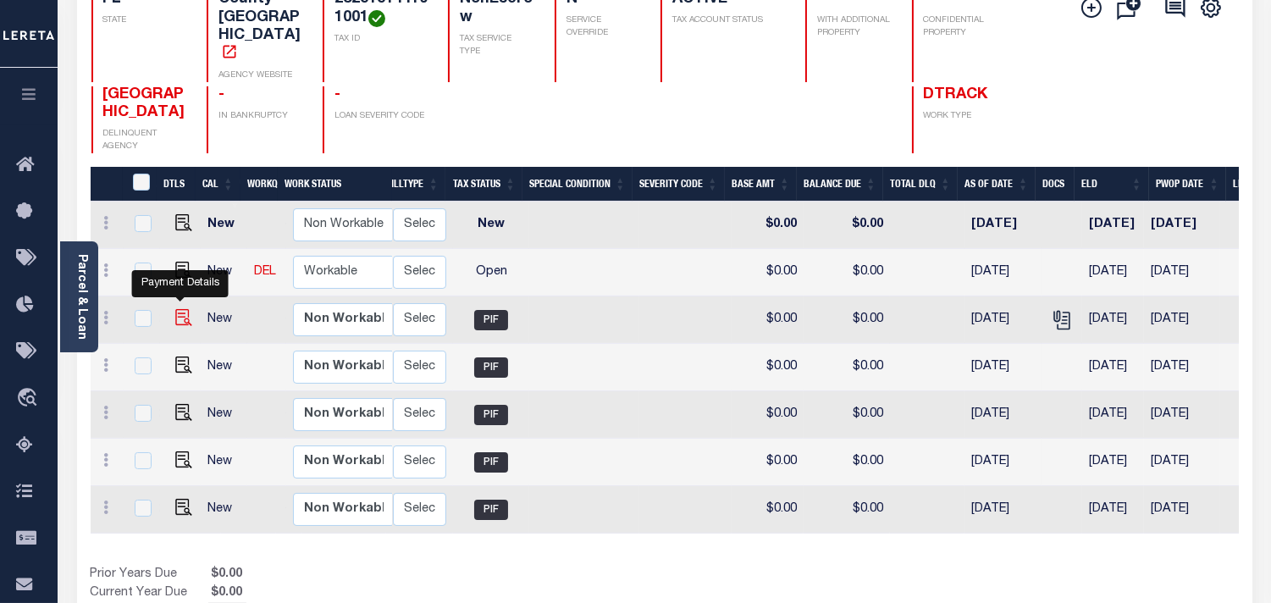
click at [180, 309] on img "" at bounding box center [183, 317] width 17 height 17
checkbox input "true"
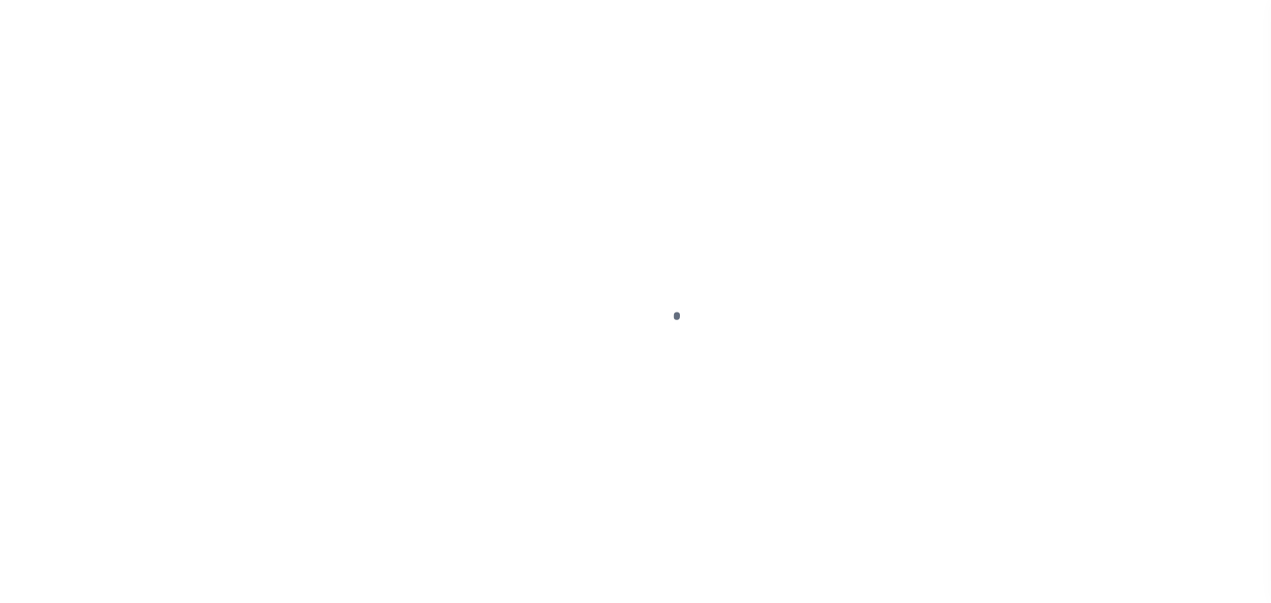
select select "PIF"
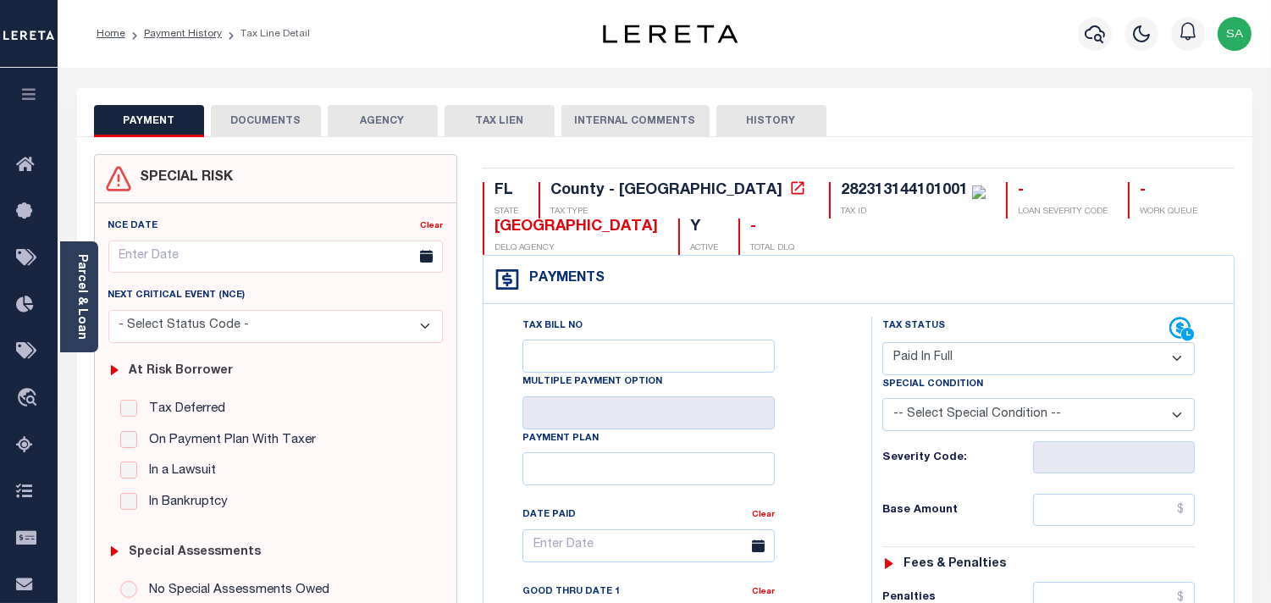
click at [271, 112] on button "DOCUMENTS" at bounding box center [266, 121] width 110 height 32
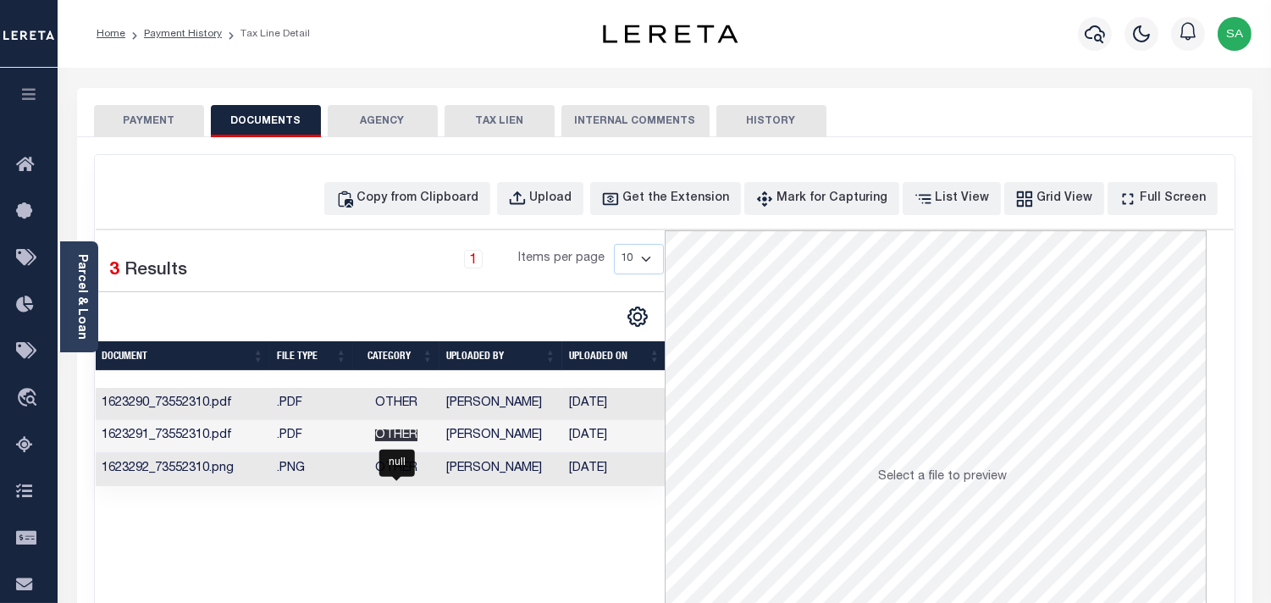
click at [401, 433] on span "Other" at bounding box center [396, 435] width 42 height 12
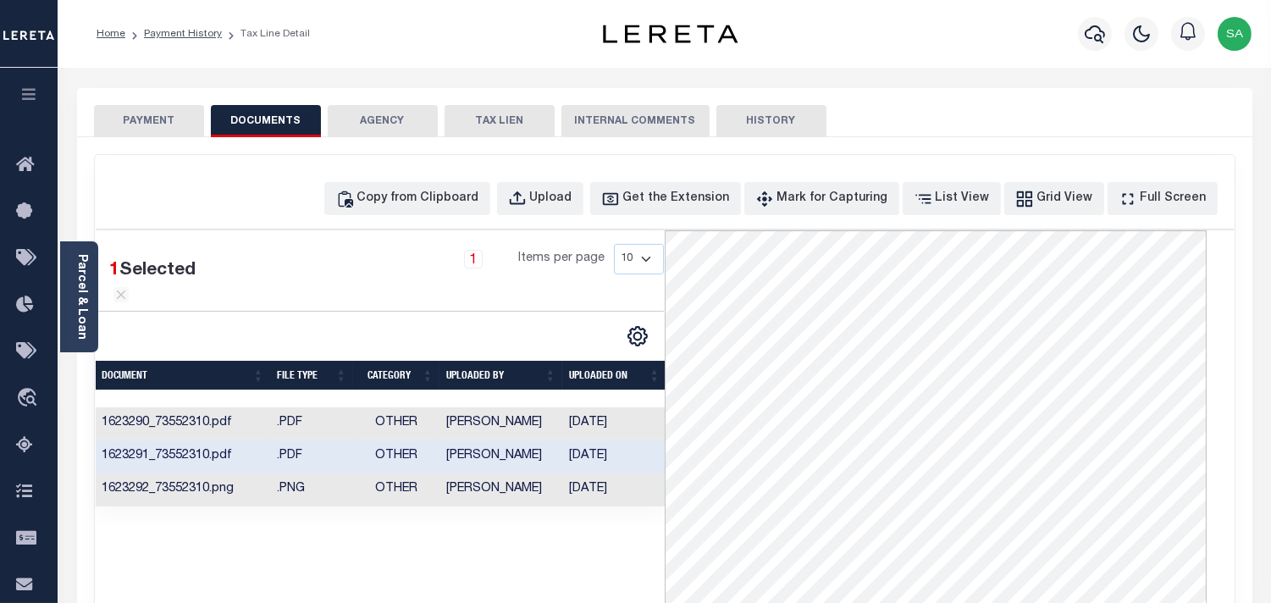
click at [429, 425] on td "Other" at bounding box center [396, 423] width 86 height 33
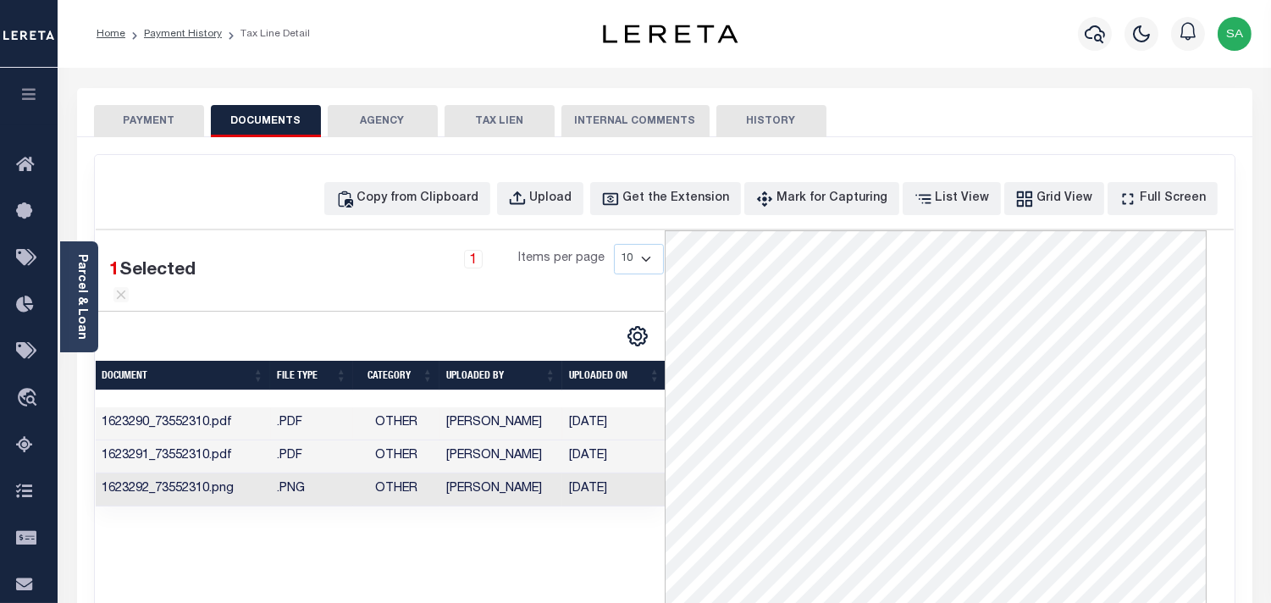
click at [479, 491] on td "Preethi Ramesh" at bounding box center [500, 489] width 123 height 33
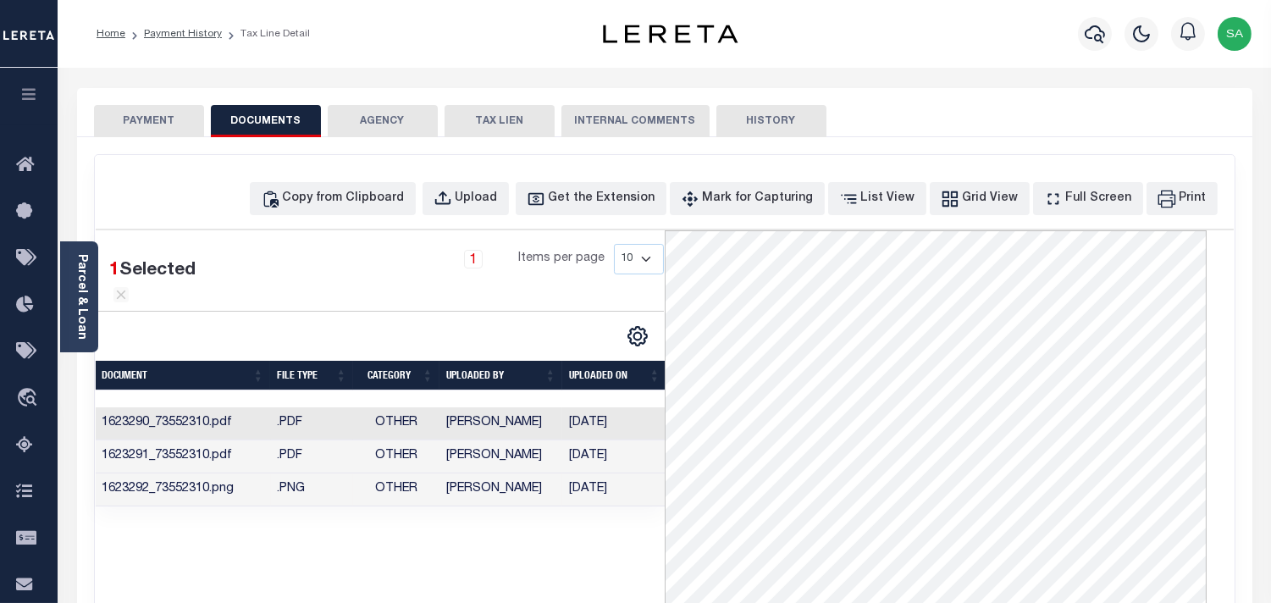
click at [141, 117] on button "PAYMENT" at bounding box center [149, 121] width 110 height 32
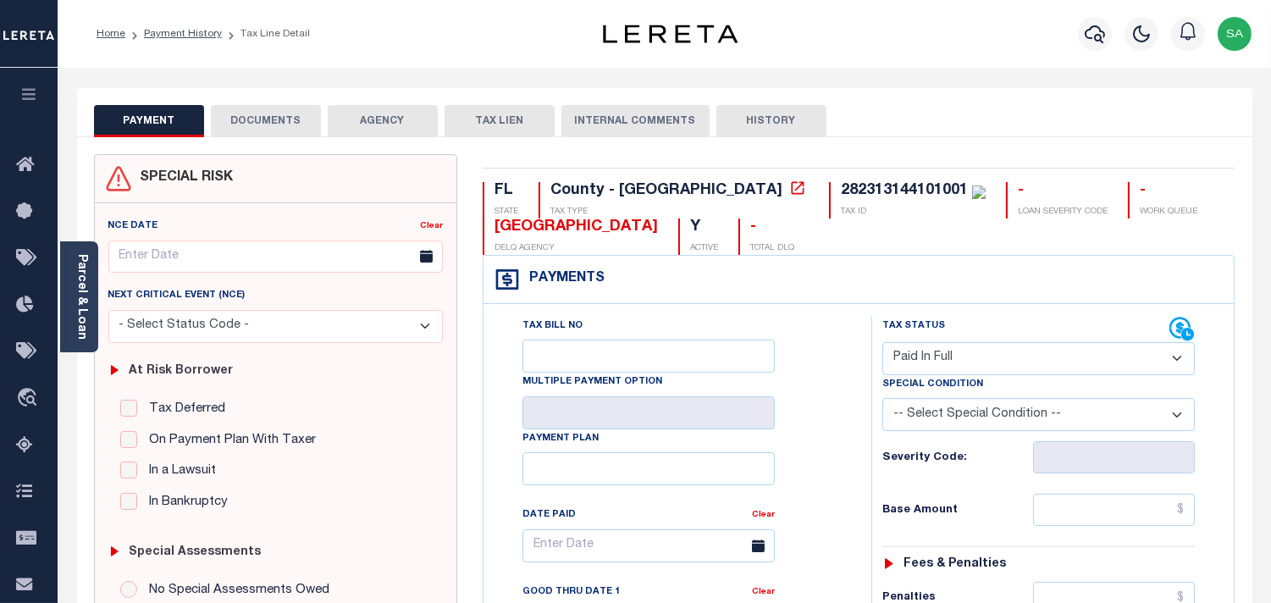
click at [156, 26] on li "Payment History" at bounding box center [173, 33] width 97 height 15
click at [147, 34] on link "Payment History" at bounding box center [183, 34] width 78 height 10
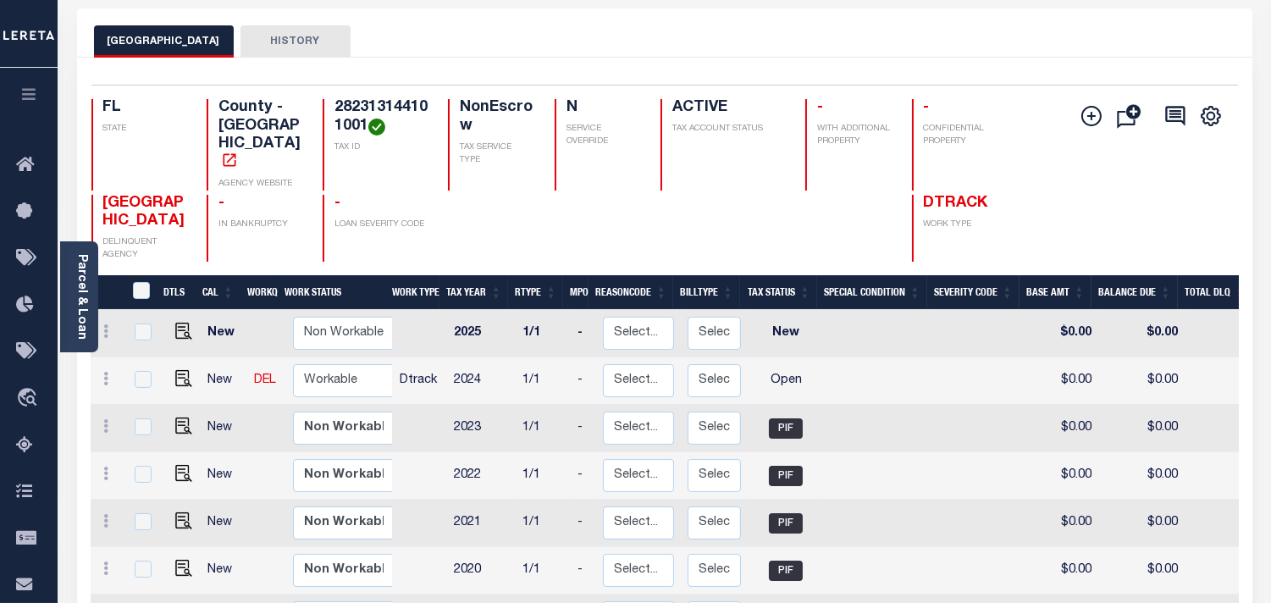
scroll to position [188, 0]
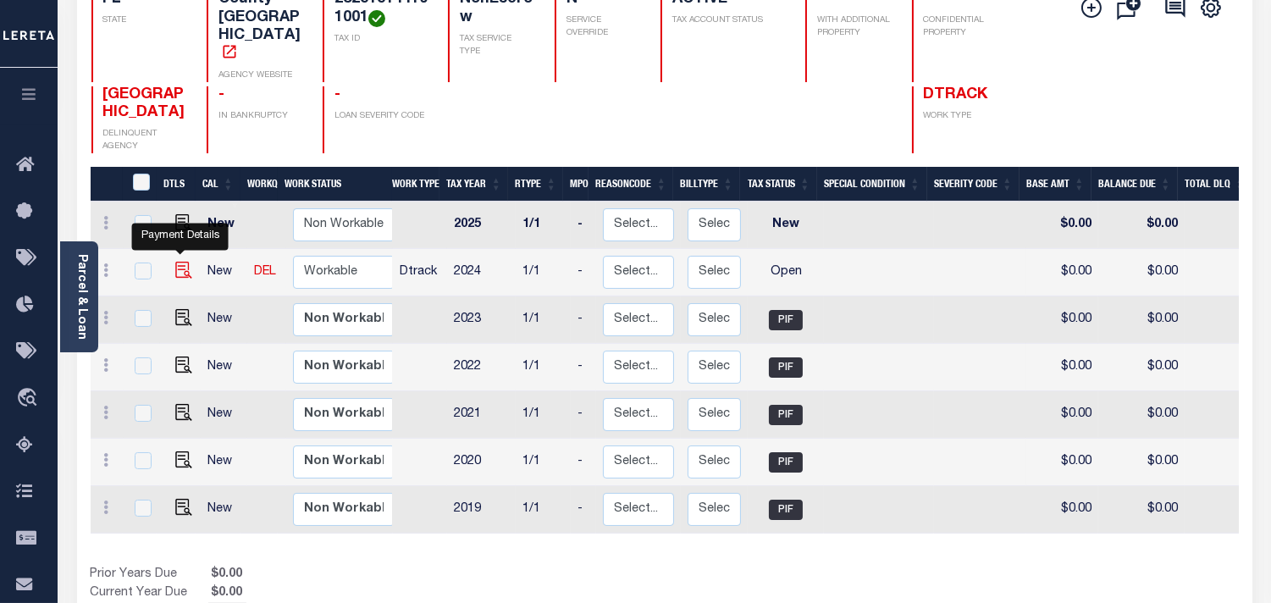
click at [185, 262] on img "" at bounding box center [183, 270] width 17 height 17
checkbox input "true"
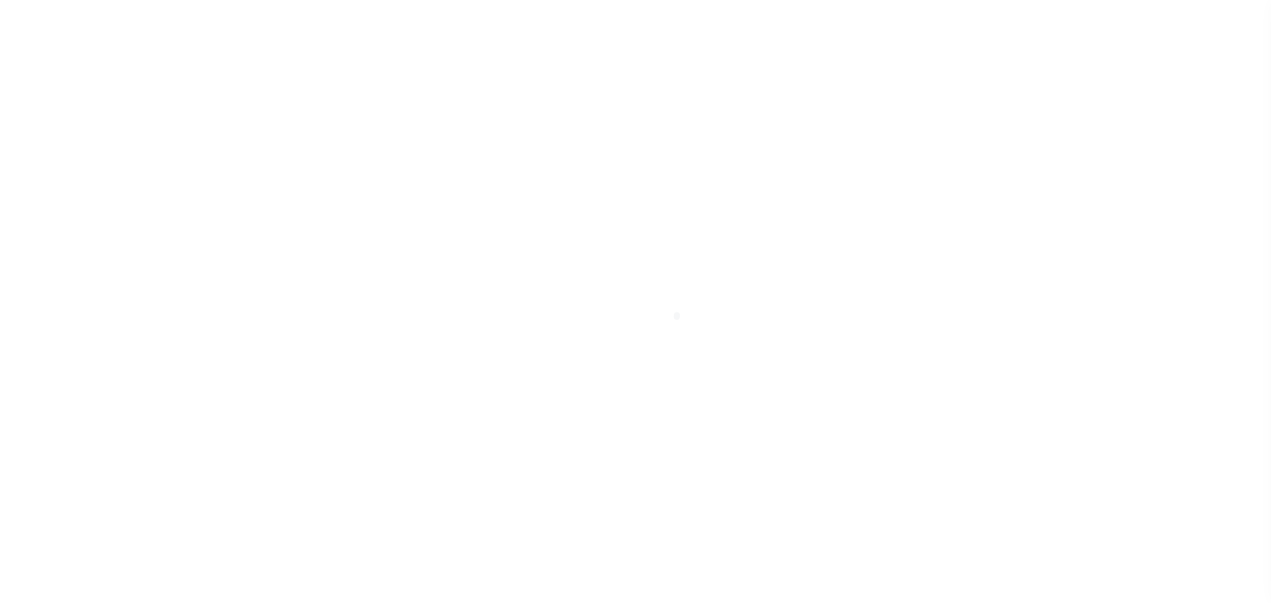
select select "OP2"
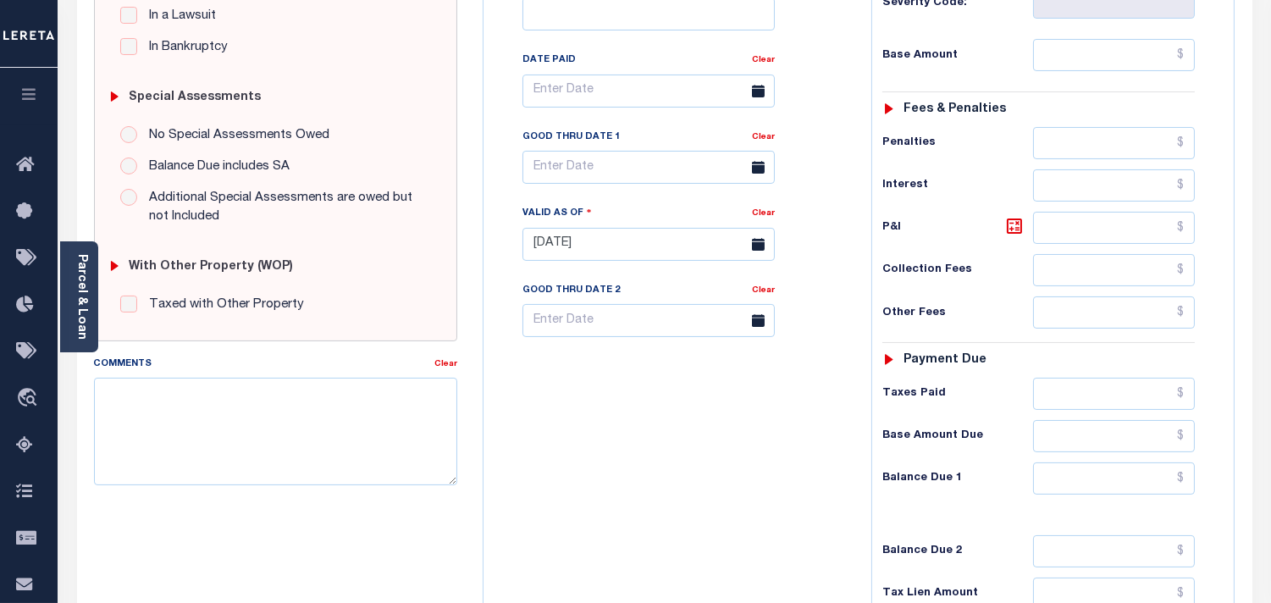
scroll to position [682, 0]
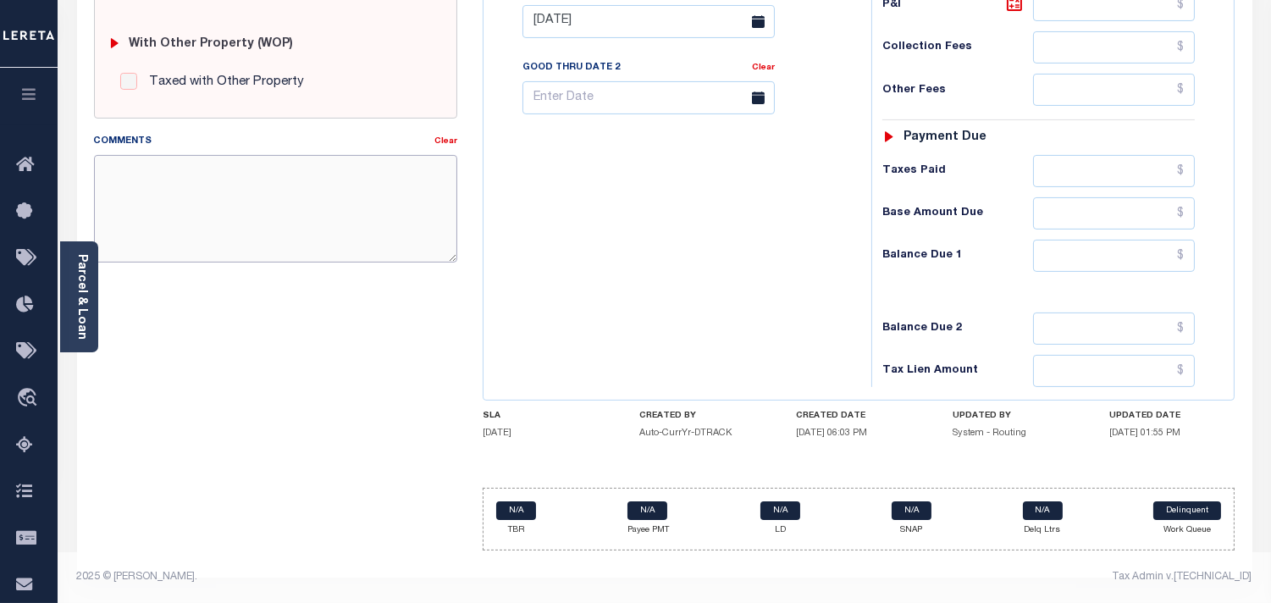
click at [223, 182] on textarea "Comments" at bounding box center [275, 208] width 363 height 107
type textarea "Taxes Under Minimum"
click at [756, 237] on div "Tax Bill No Multiple Payment Option Payment Plan Clear" at bounding box center [673, 13] width 371 height 748
type input "[DATE]"
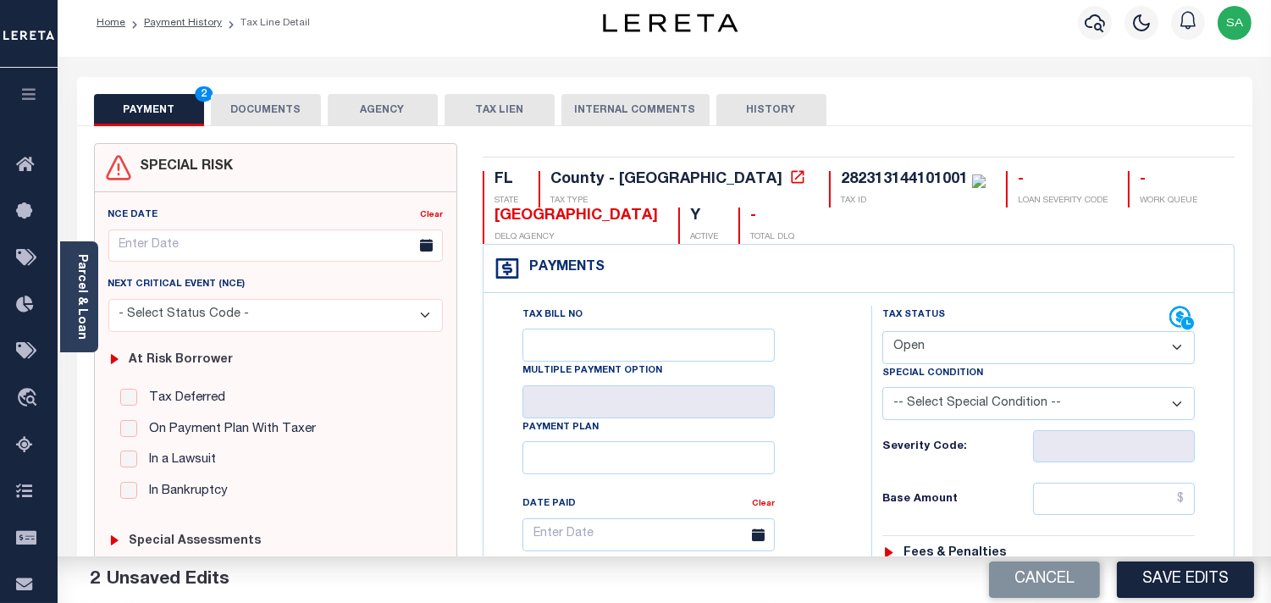
scroll to position [0, 0]
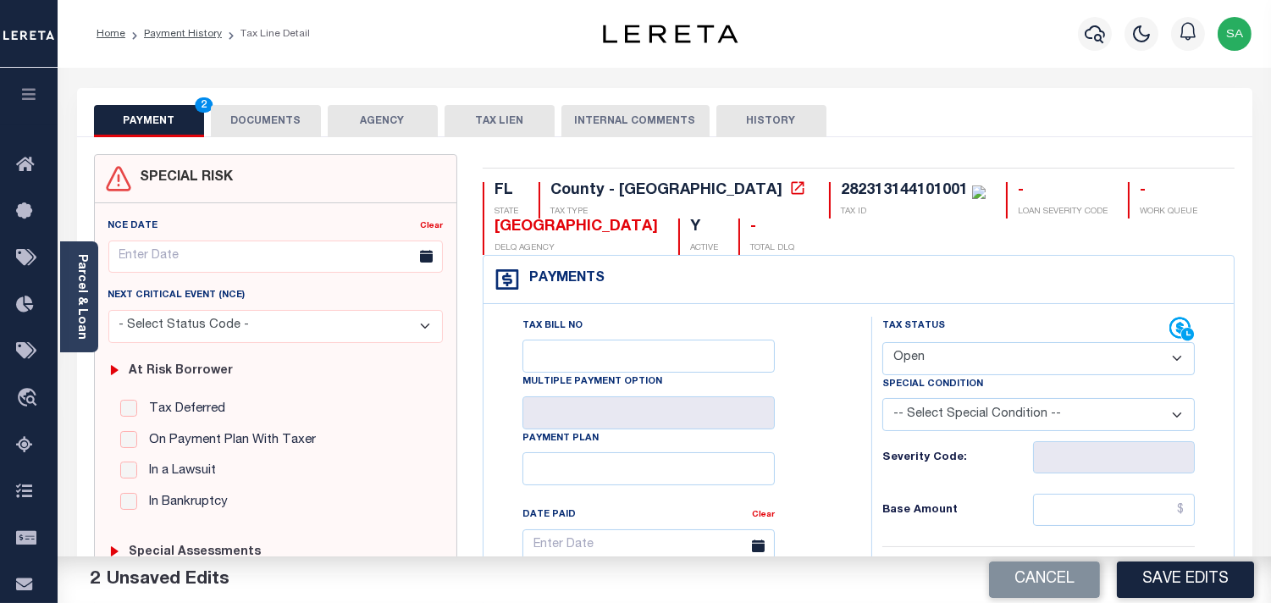
drag, startPoint x: 994, startPoint y: 356, endPoint x: 994, endPoint y: 373, distance: 16.9
click at [994, 356] on select "- Select Status Code - Open Due/Unpaid Paid Incomplete No Tax Due Internal Refu…" at bounding box center [1038, 358] width 312 height 33
select select "PYD"
click at [882, 343] on select "- Select Status Code - Open Due/Unpaid Paid Incomplete No Tax Due Internal Refu…" at bounding box center [1038, 358] width 312 height 33
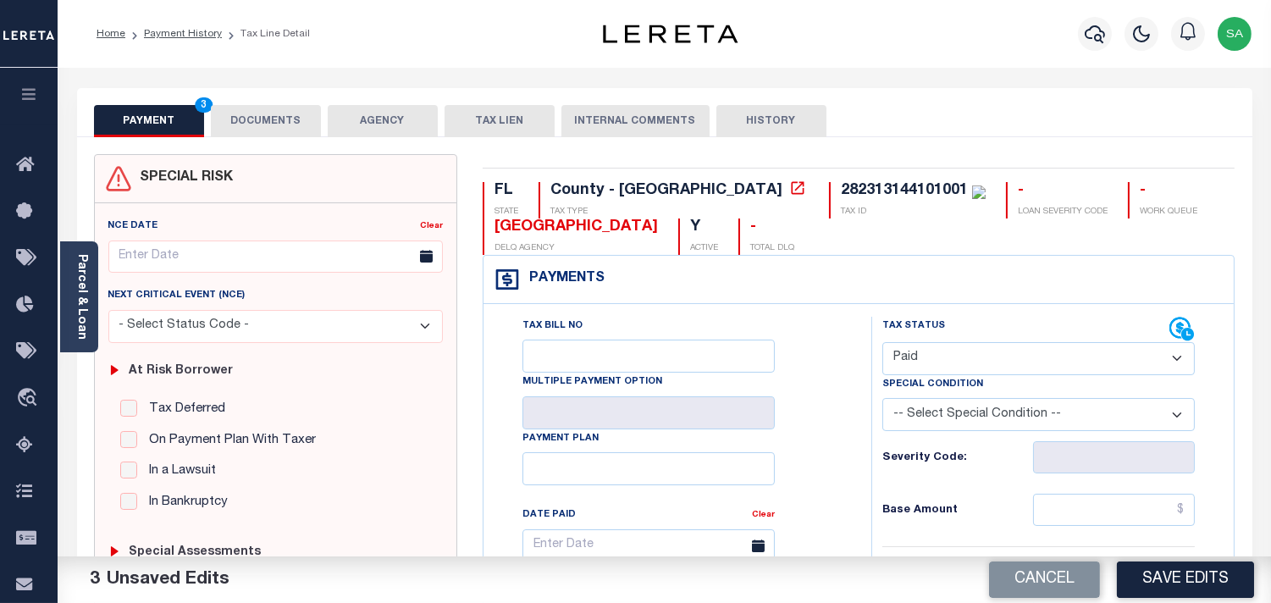
click at [891, 130] on div "PAYMENT 3 DOCUMENTS AGENCY DELINQUENT PAYEE TAX LIEN HISTORY" at bounding box center [664, 120] width 1141 height 31
click at [1021, 97] on div "PAYMENT 3 DOCUMENTS AGENCY DELINQUENT PAYEE TAX LIEN" at bounding box center [664, 112] width 1175 height 49
click at [841, 183] on div "282313144101001" at bounding box center [904, 190] width 127 height 15
copy div "282313144101001"
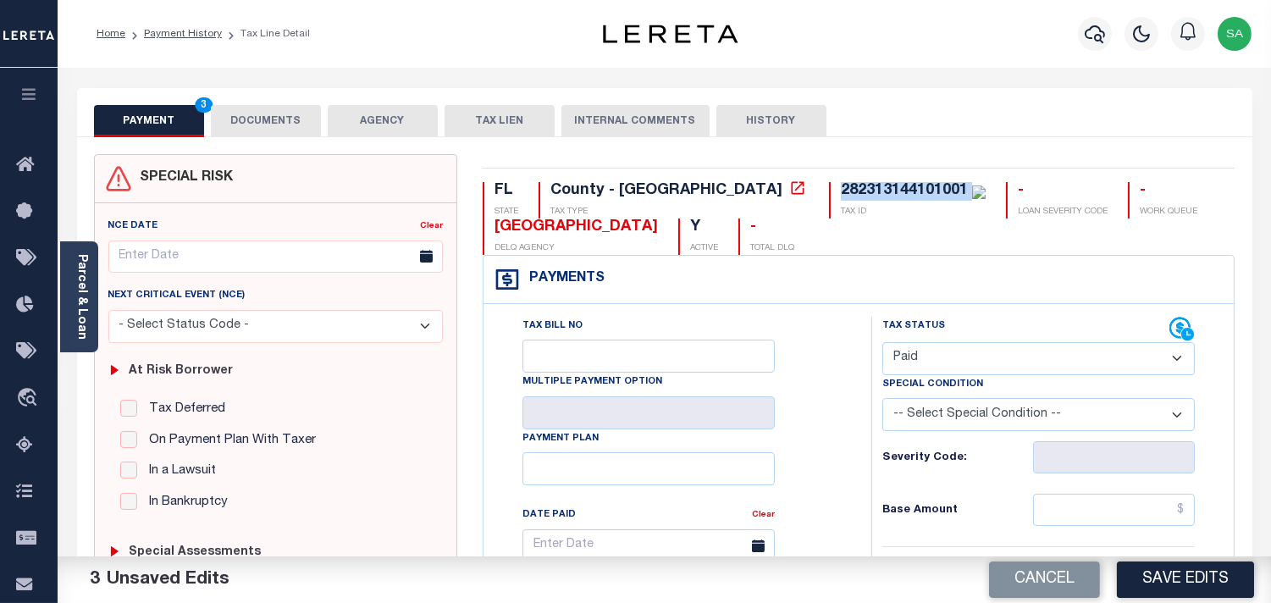
click at [841, 186] on div "282313144101001" at bounding box center [904, 190] width 127 height 15
click at [300, 124] on button "DOCUMENTS" at bounding box center [266, 121] width 110 height 32
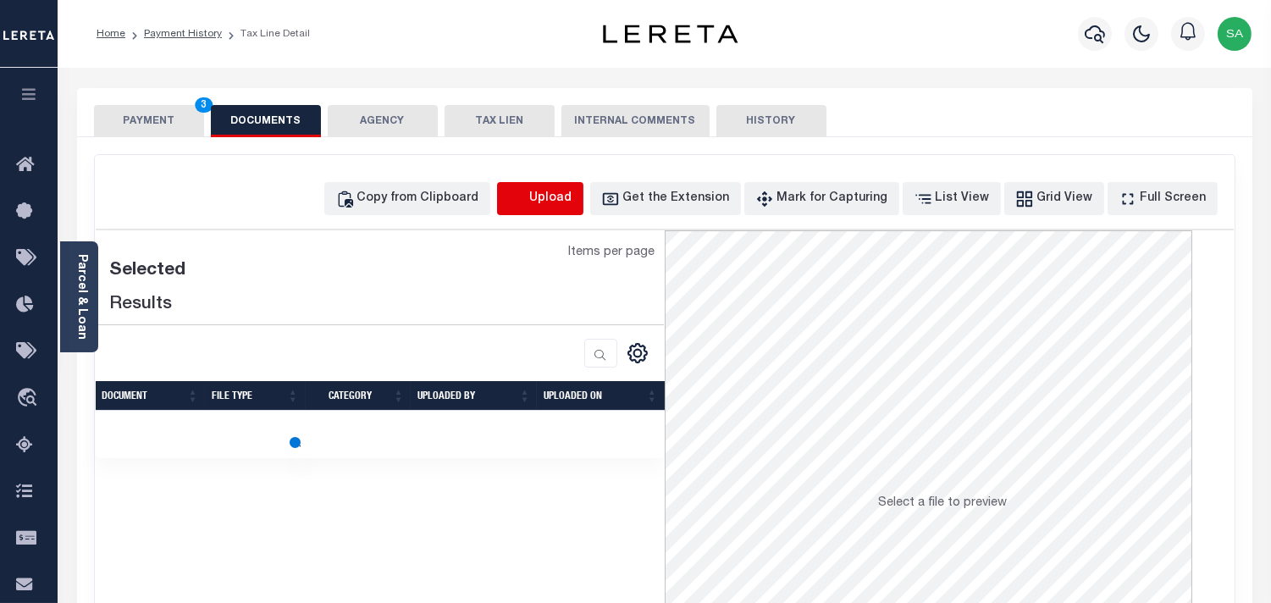
click at [527, 204] on icon "button" at bounding box center [517, 199] width 19 height 19
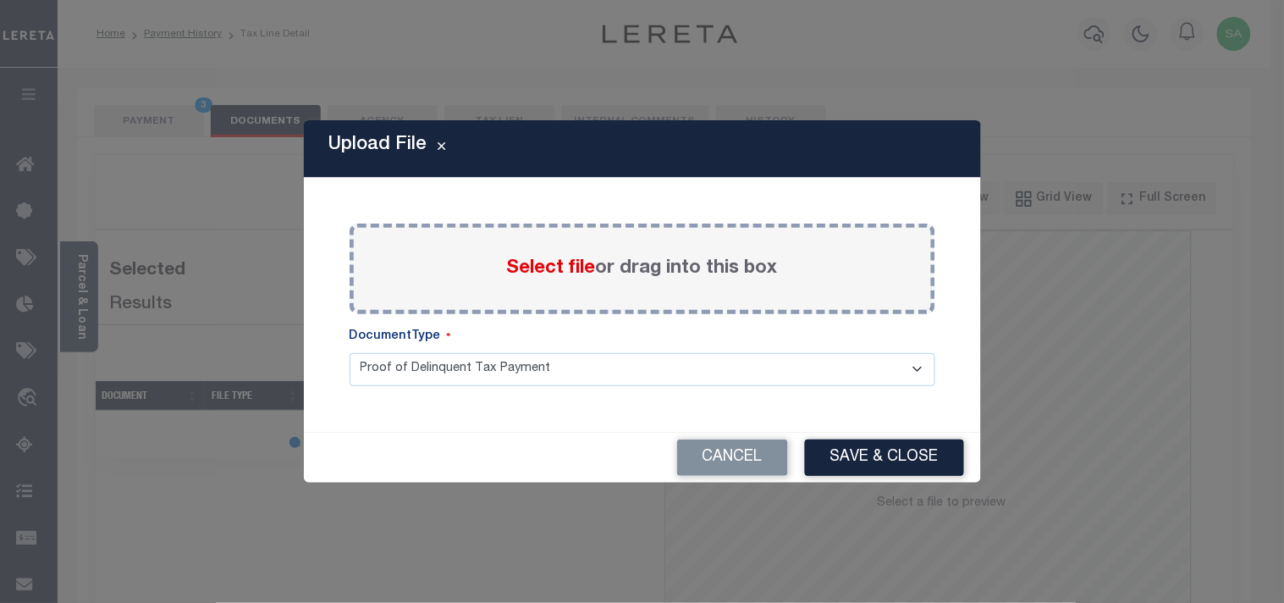
click at [608, 268] on label "Select file or drag into this box" at bounding box center [642, 269] width 271 height 28
click at [0, 0] on input "Select file or drag into this box" at bounding box center [0, 0] width 0 height 0
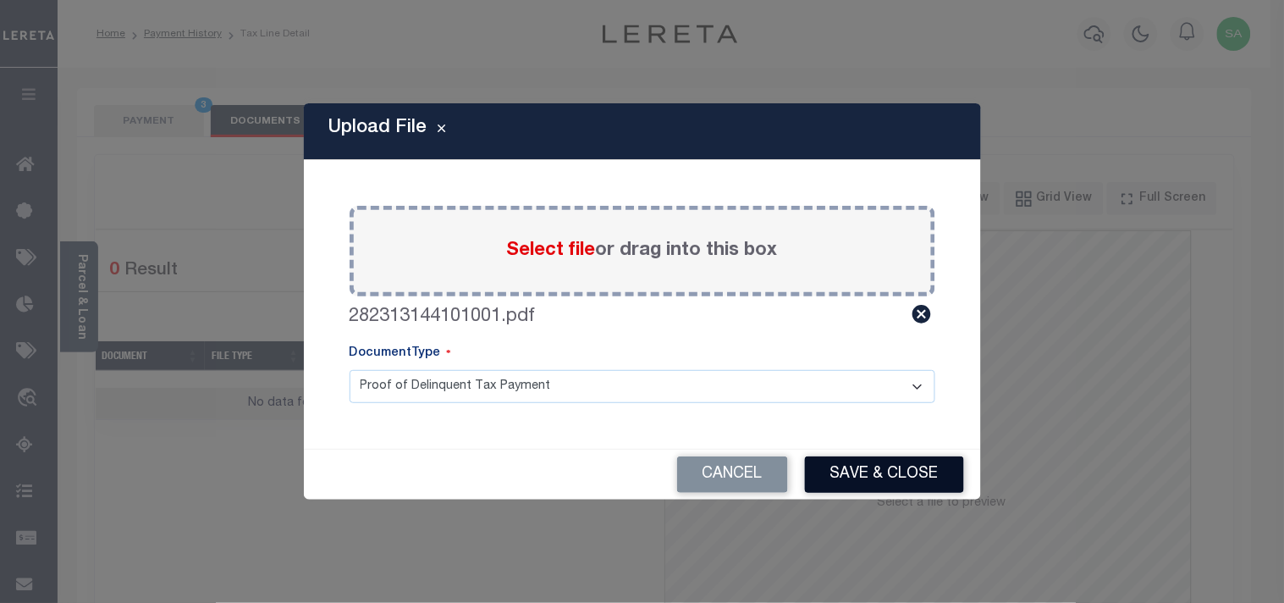
click at [919, 472] on button "Save & Close" at bounding box center [884, 474] width 159 height 36
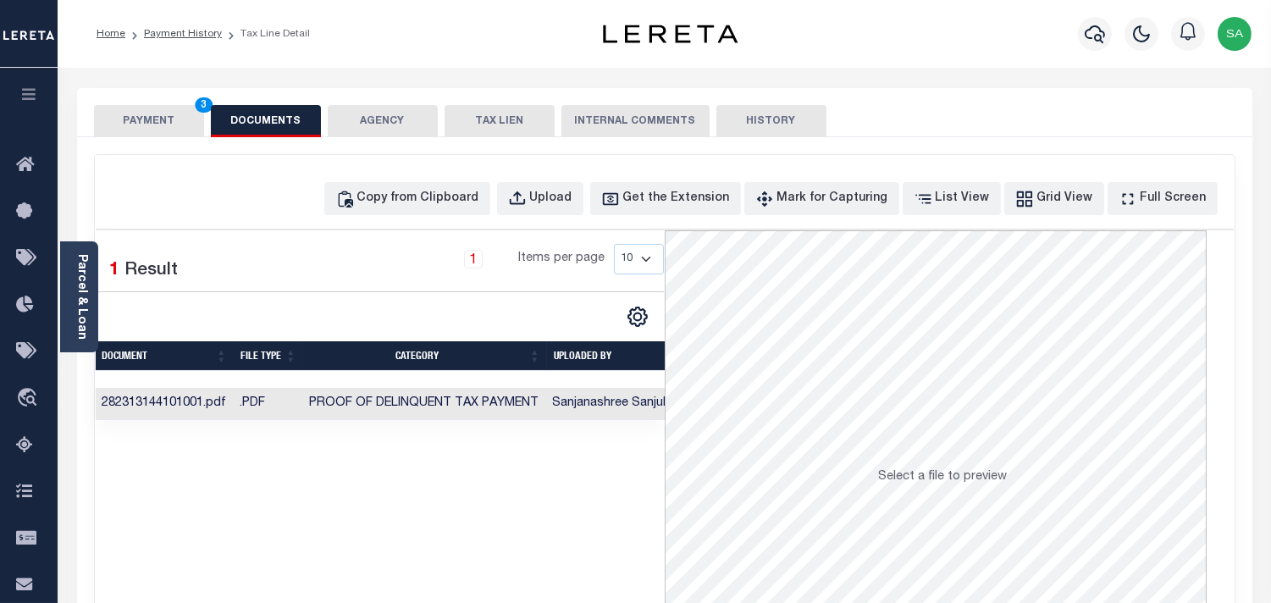
click at [259, 402] on td ".PDF" at bounding box center [268, 404] width 69 height 33
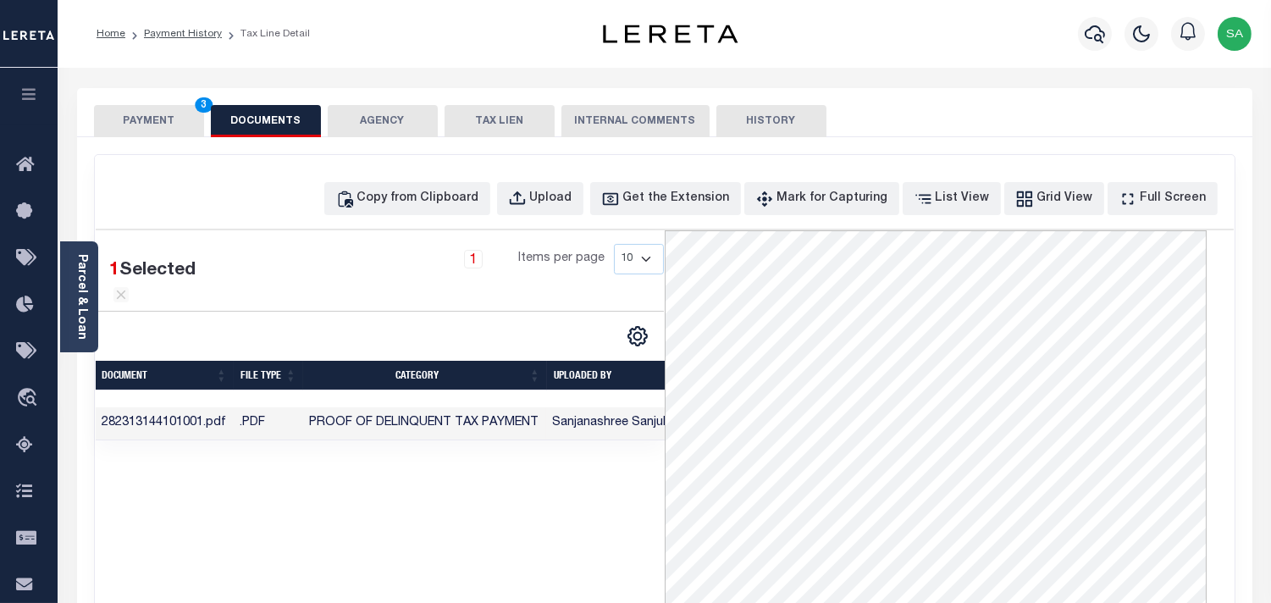
click at [133, 114] on button "PAYMENT 3" at bounding box center [149, 121] width 110 height 32
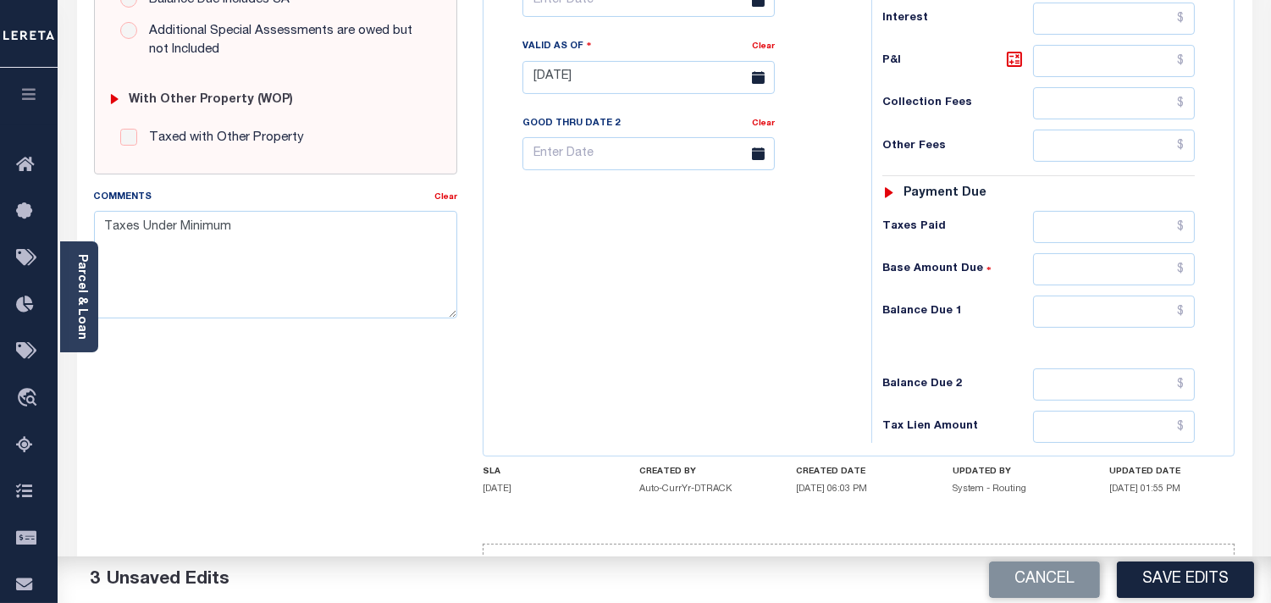
scroll to position [677, 0]
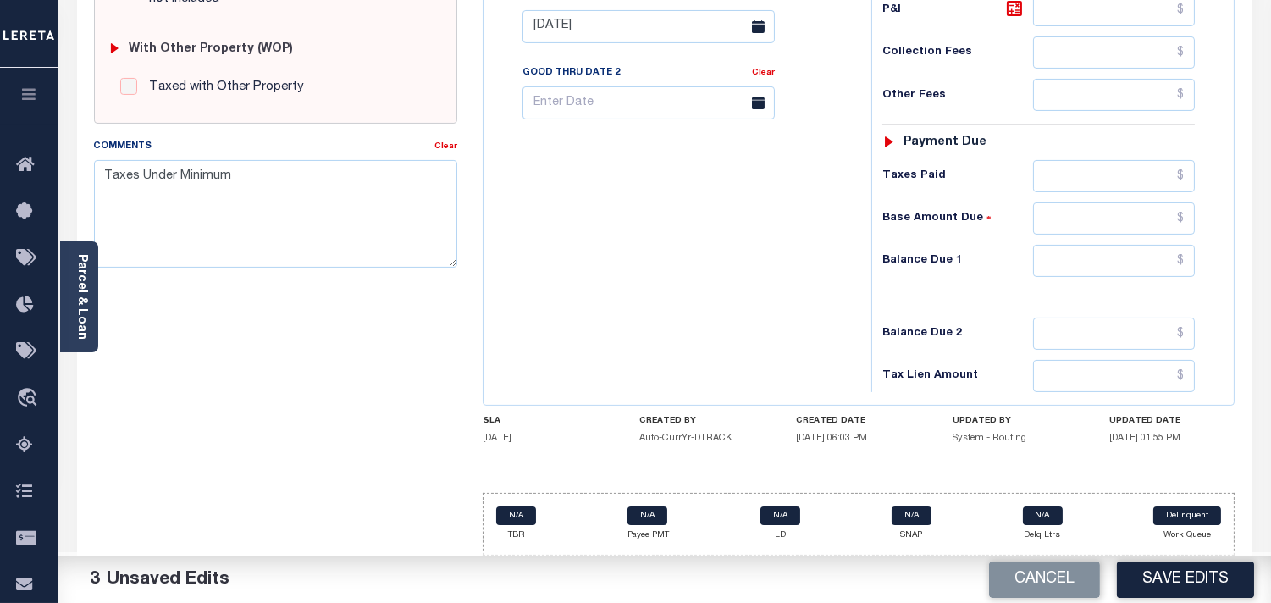
drag, startPoint x: 1106, startPoint y: 281, endPoint x: 1110, endPoint y: 273, distance: 8.7
click at [1107, 280] on div "Tax Status Status - Select Status Code -" at bounding box center [1043, 18] width 345 height 748
click at [1110, 265] on input "text" at bounding box center [1114, 261] width 162 height 32
type input "$0.00"
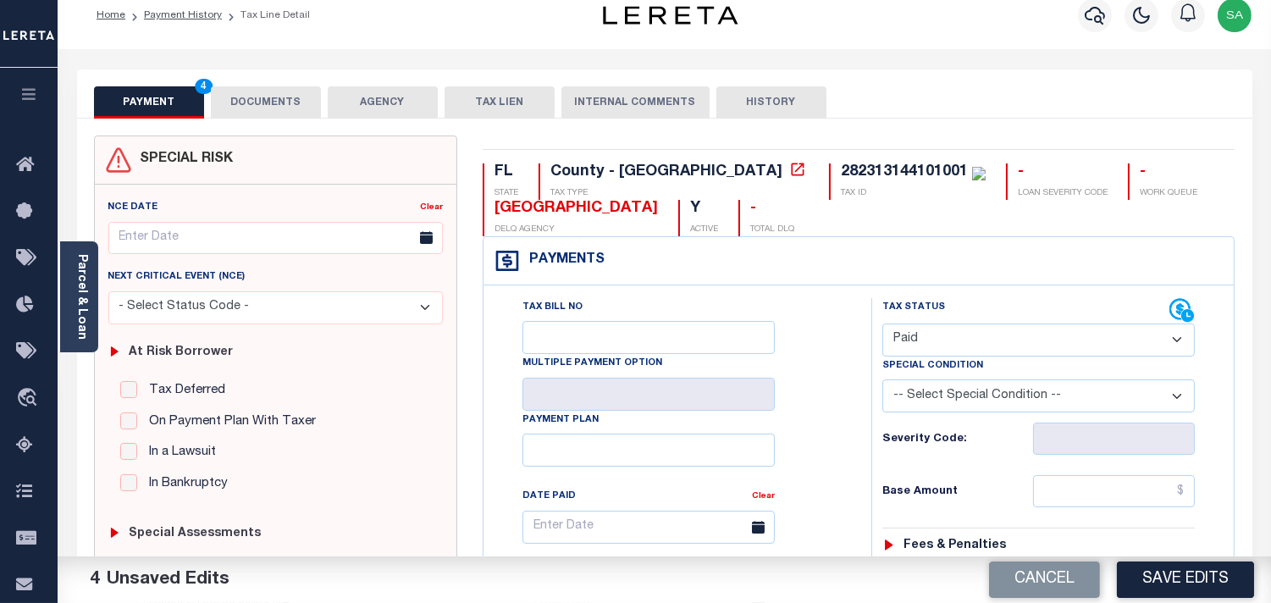
scroll to position [0, 0]
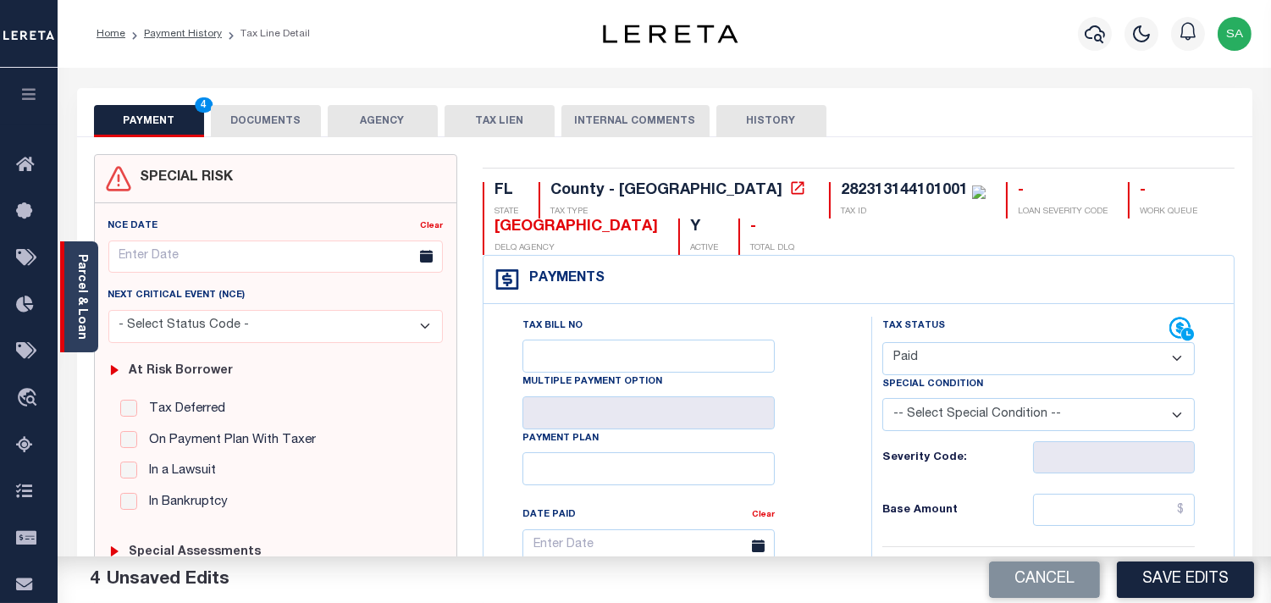
click at [79, 296] on link "Parcel & Loan" at bounding box center [81, 297] width 12 height 86
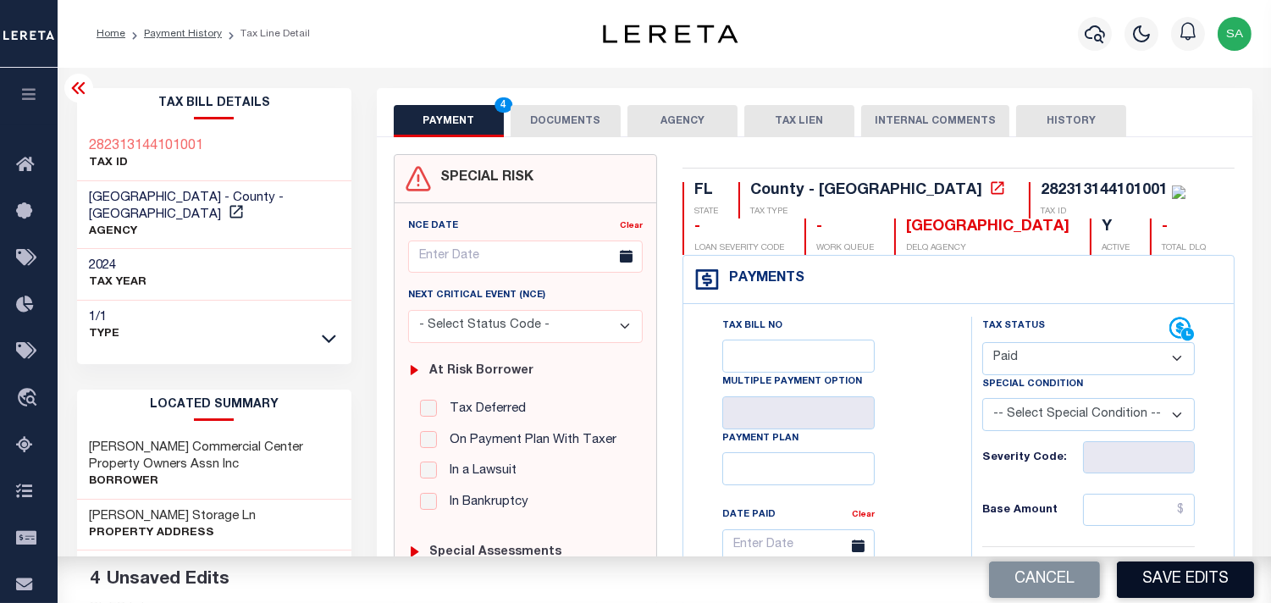
click at [1171, 580] on button "Save Edits" at bounding box center [1185, 579] width 137 height 36
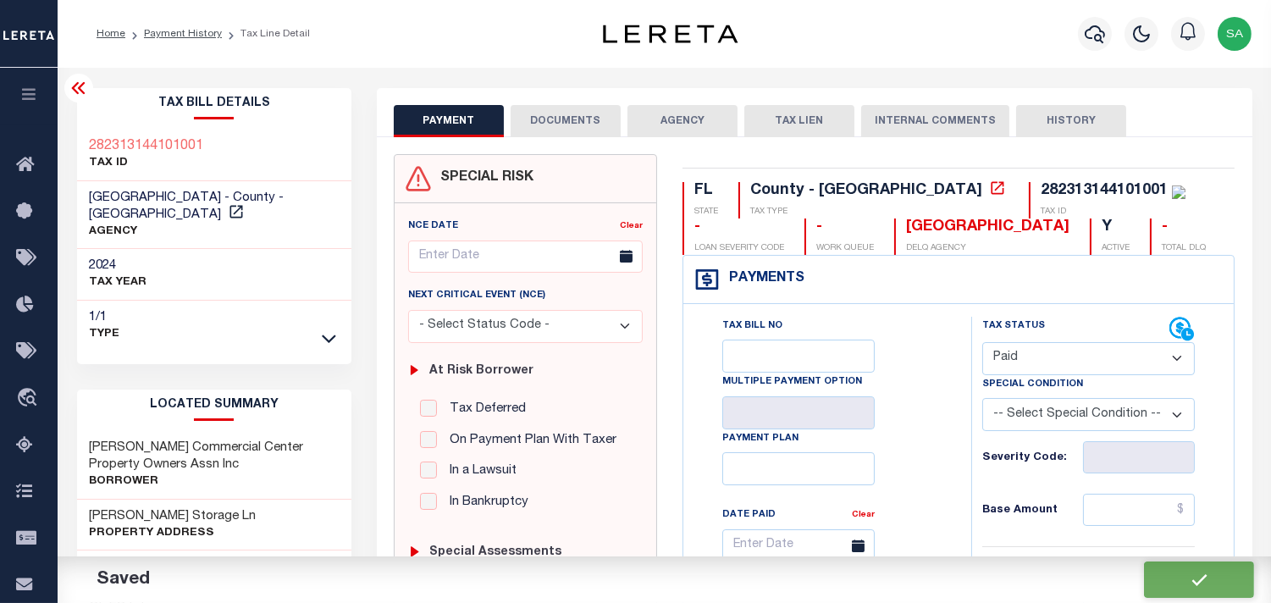
checkbox input "false"
type input "$0"
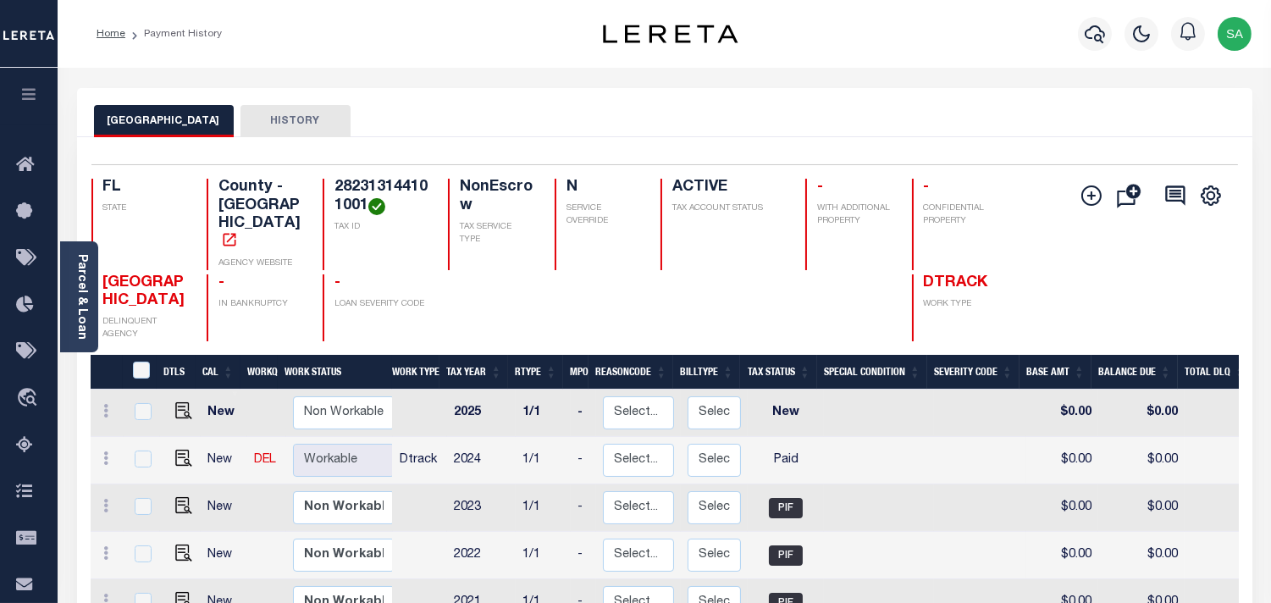
drag, startPoint x: 837, startPoint y: 110, endPoint x: 964, endPoint y: 141, distance: 130.6
click at [837, 110] on div "ORANGE COUNTY HISTORY" at bounding box center [664, 120] width 1141 height 31
click at [904, 102] on div "ORANGE COUNTY HISTORY" at bounding box center [664, 112] width 1175 height 49
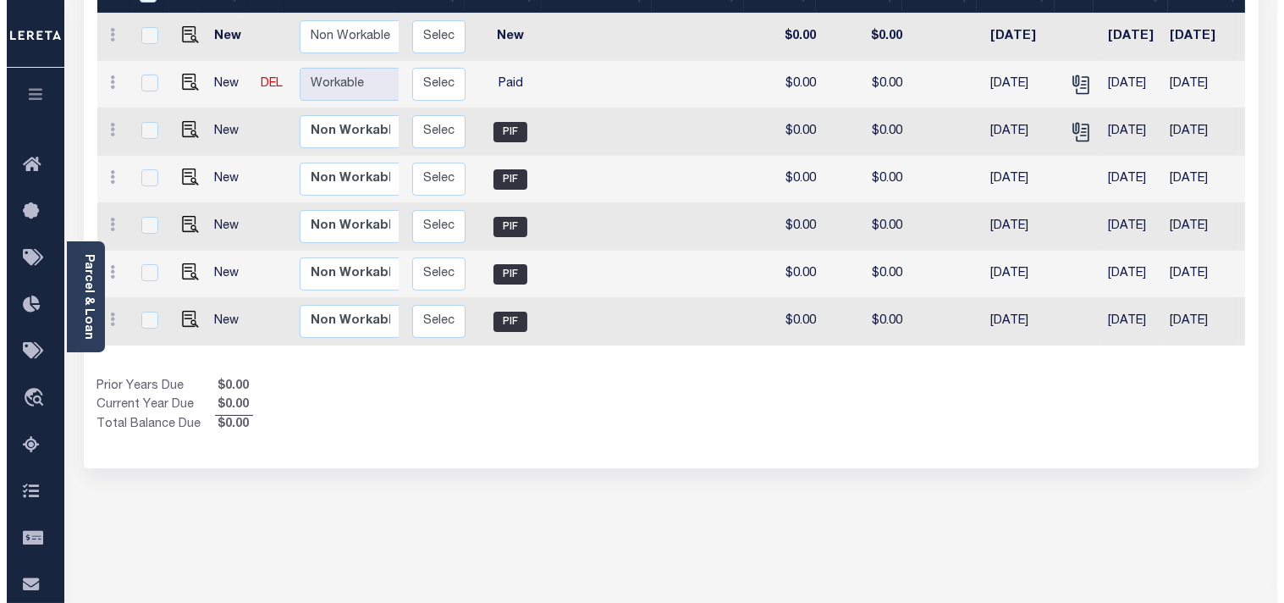
scroll to position [94, 0]
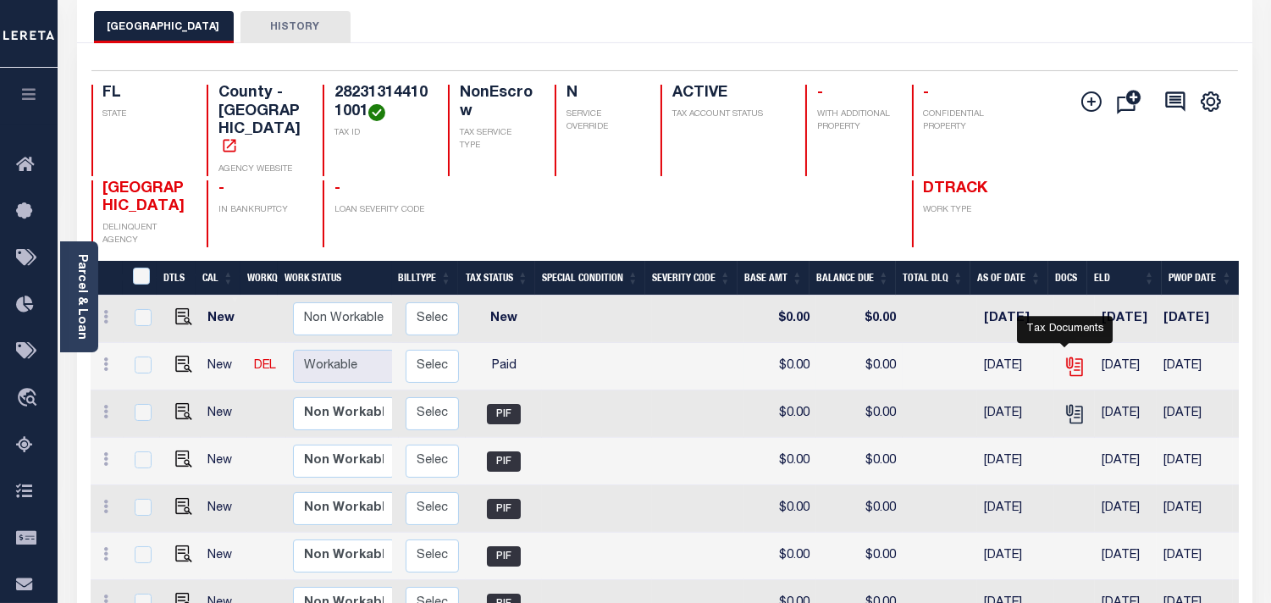
click at [1063, 356] on icon "" at bounding box center [1074, 367] width 22 height 22
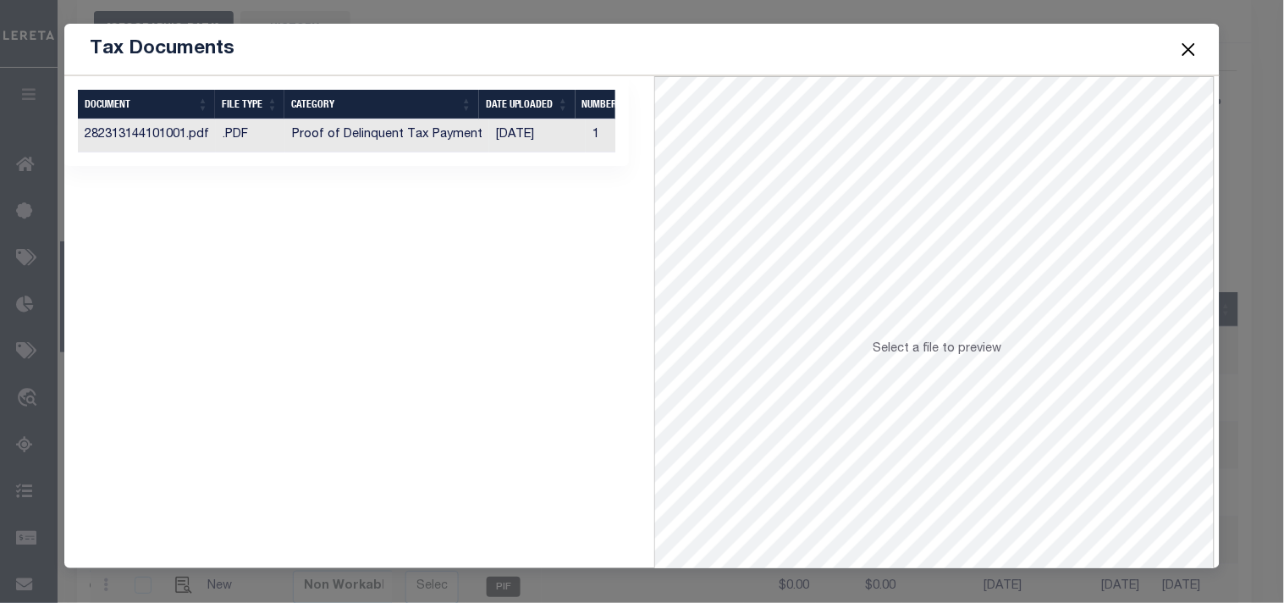
click at [491, 137] on td "[DATE]" at bounding box center [537, 135] width 97 height 33
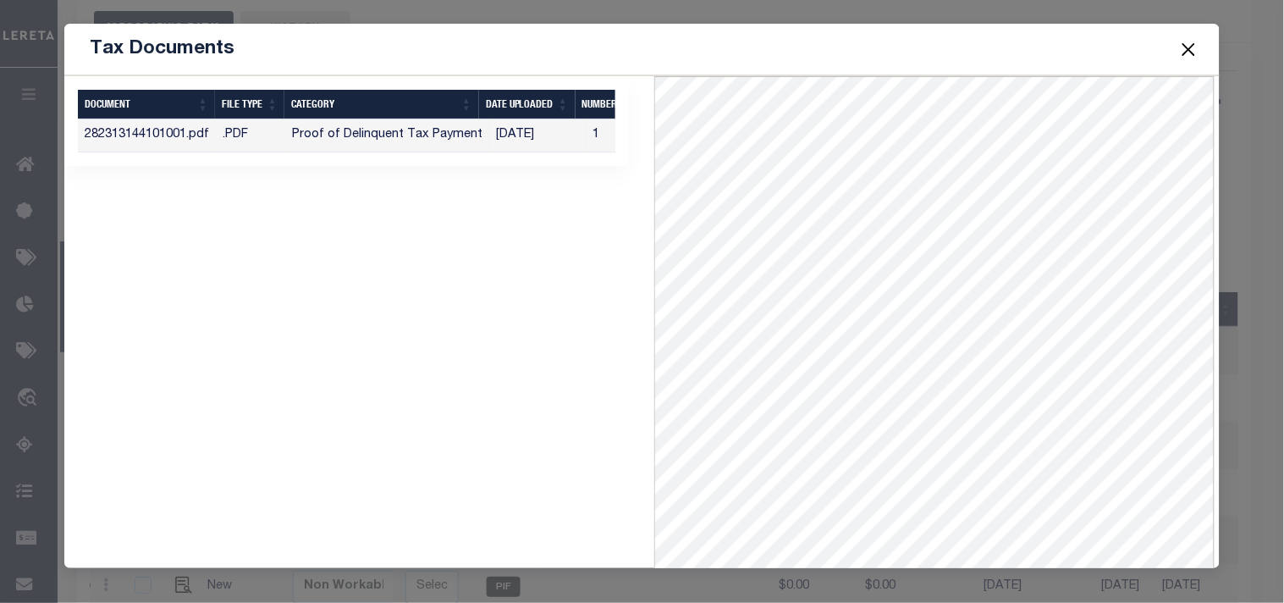
click at [1190, 46] on button "Close" at bounding box center [1189, 49] width 22 height 22
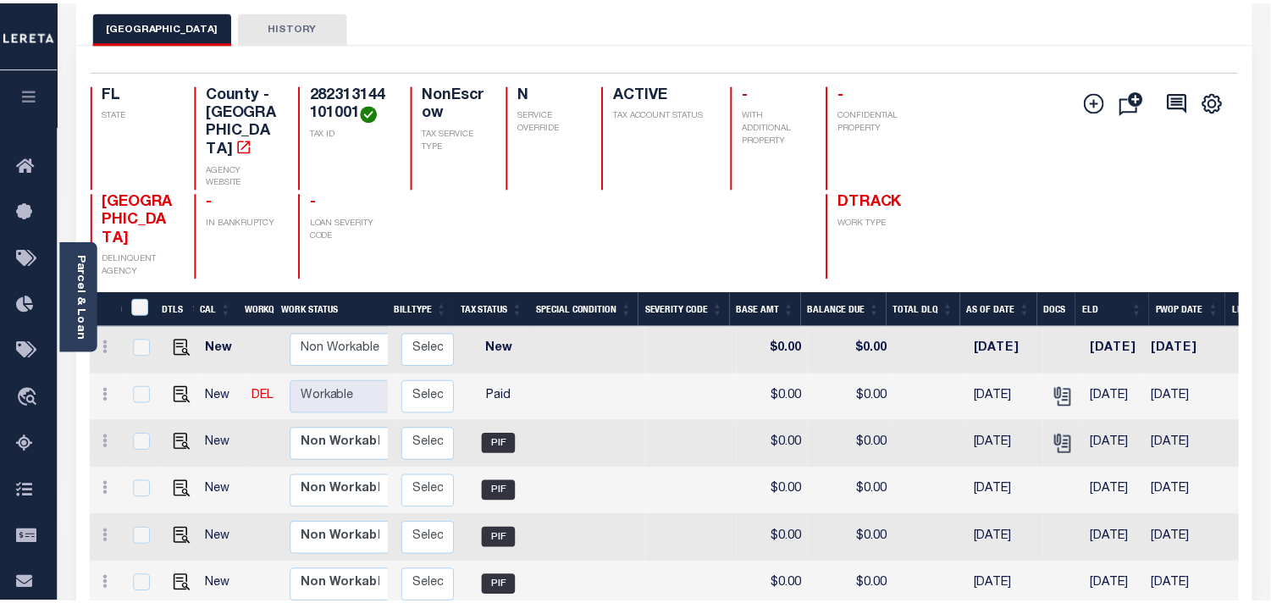
scroll to position [0, 0]
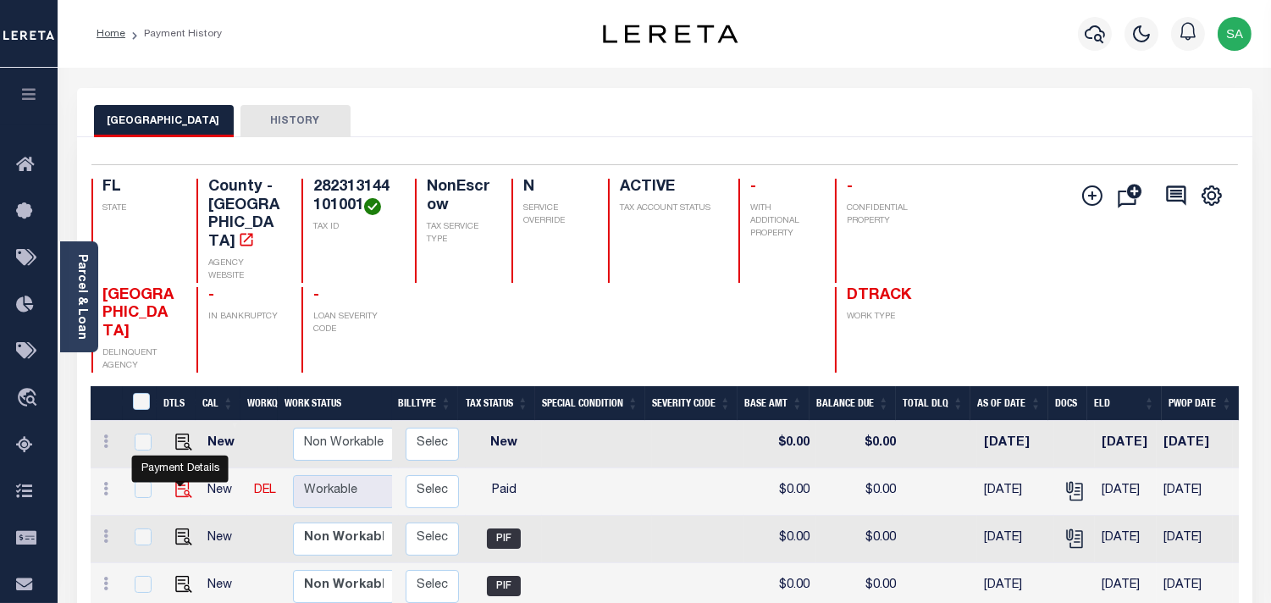
click at [180, 481] on img "" at bounding box center [183, 489] width 17 height 17
checkbox input "true"
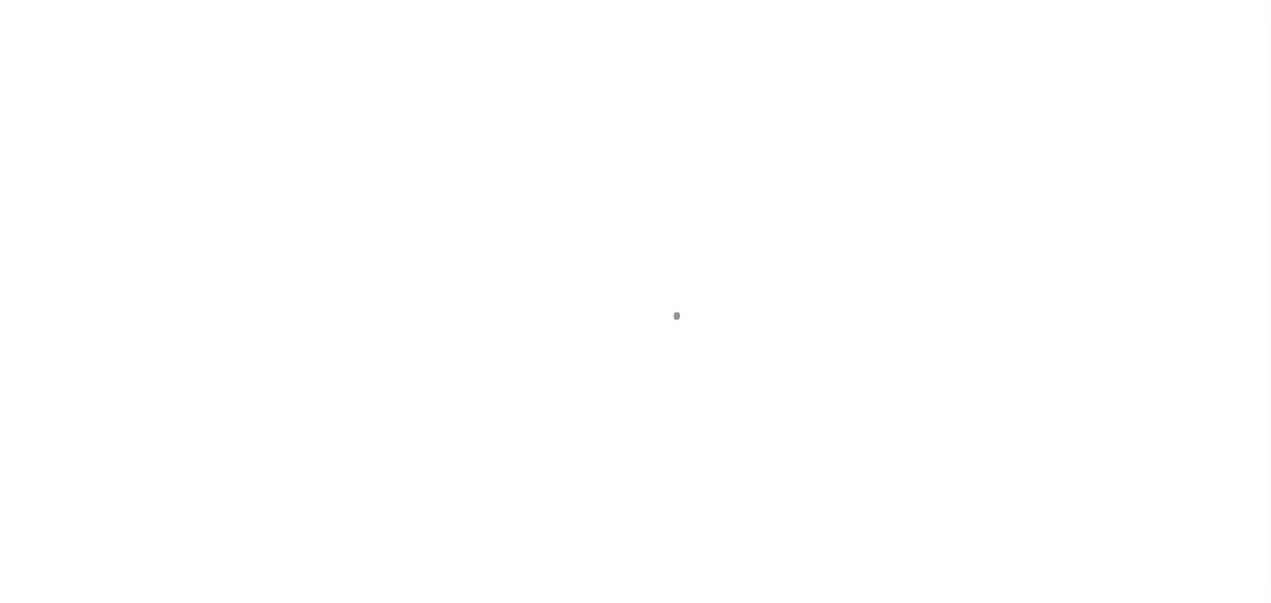
select select "PYD"
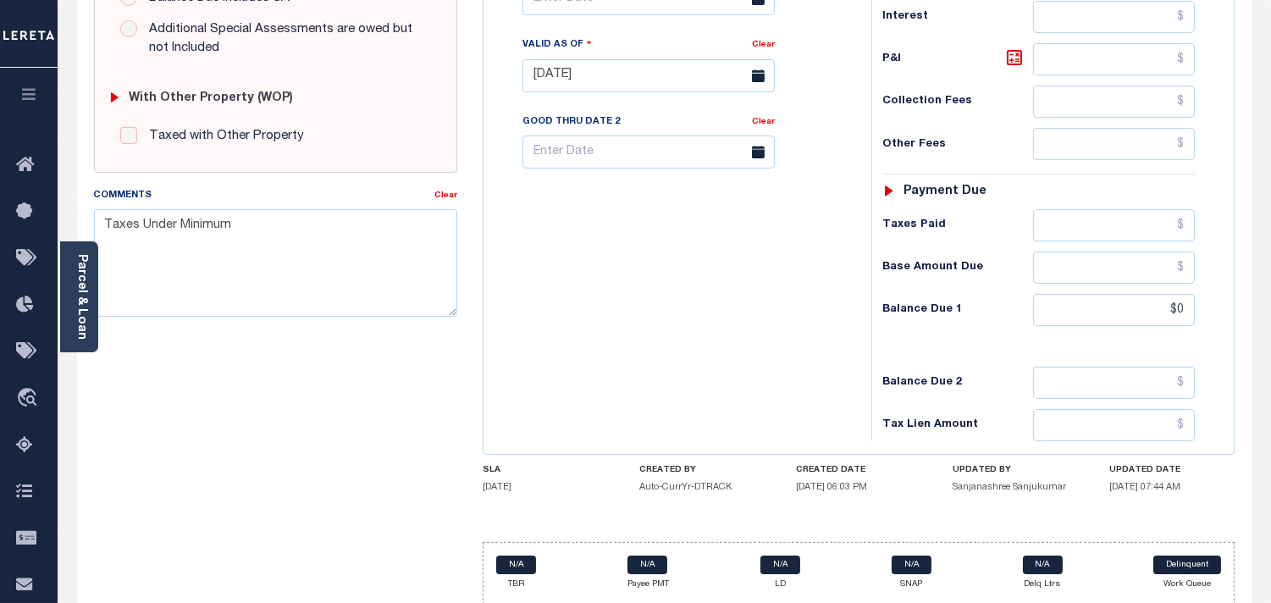
scroll to position [682, 0]
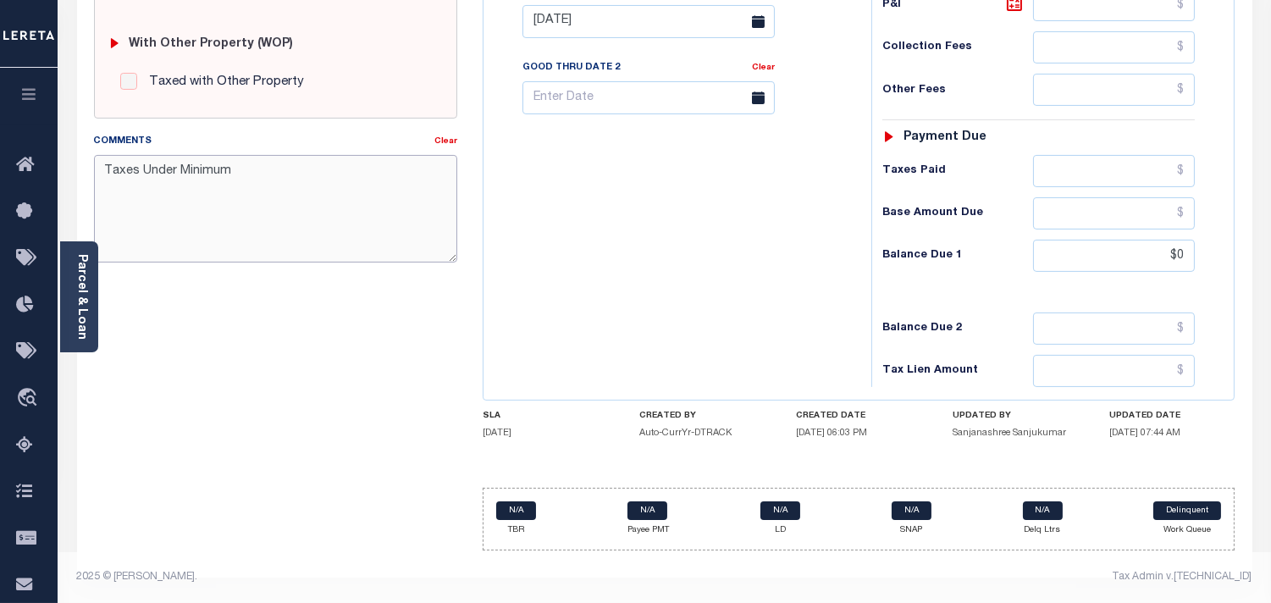
click at [252, 168] on textarea "Taxes Under Minimum" at bounding box center [275, 208] width 363 height 107
click at [105, 164] on textarea "Taxes Under Minimum" at bounding box center [275, 208] width 363 height 107
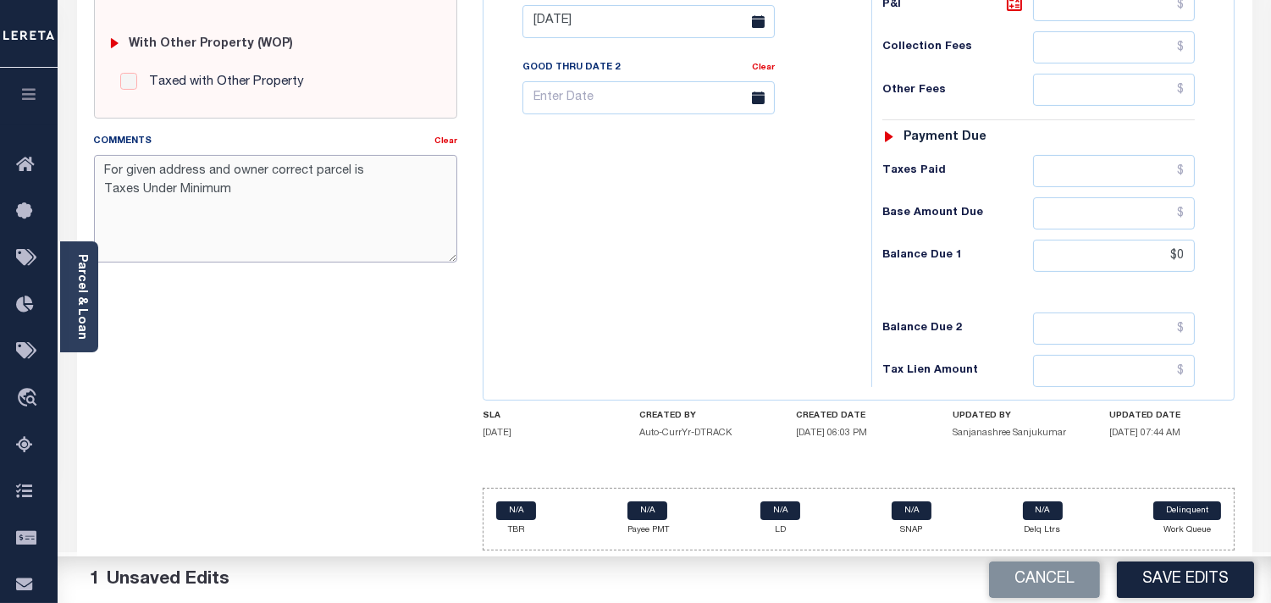
click at [387, 172] on textarea "For given address and owner correct parcel is Taxes Under Minimum" at bounding box center [275, 208] width 363 height 107
paste textarea "13-23-28-1441-01001"
click at [260, 216] on textarea "For given address and owner correct parcel is 13-23-28-1441-01001 Taxes Under M…" at bounding box center [275, 208] width 363 height 107
click at [284, 195] on textarea "For given address and owner correct parcel is 13-23-28-1441-01001 Taxes Under M…" at bounding box center [275, 208] width 363 height 107
type textarea "For given address and owner correct parcel is 13-23-28-1441-01001 Taxes Under M…"
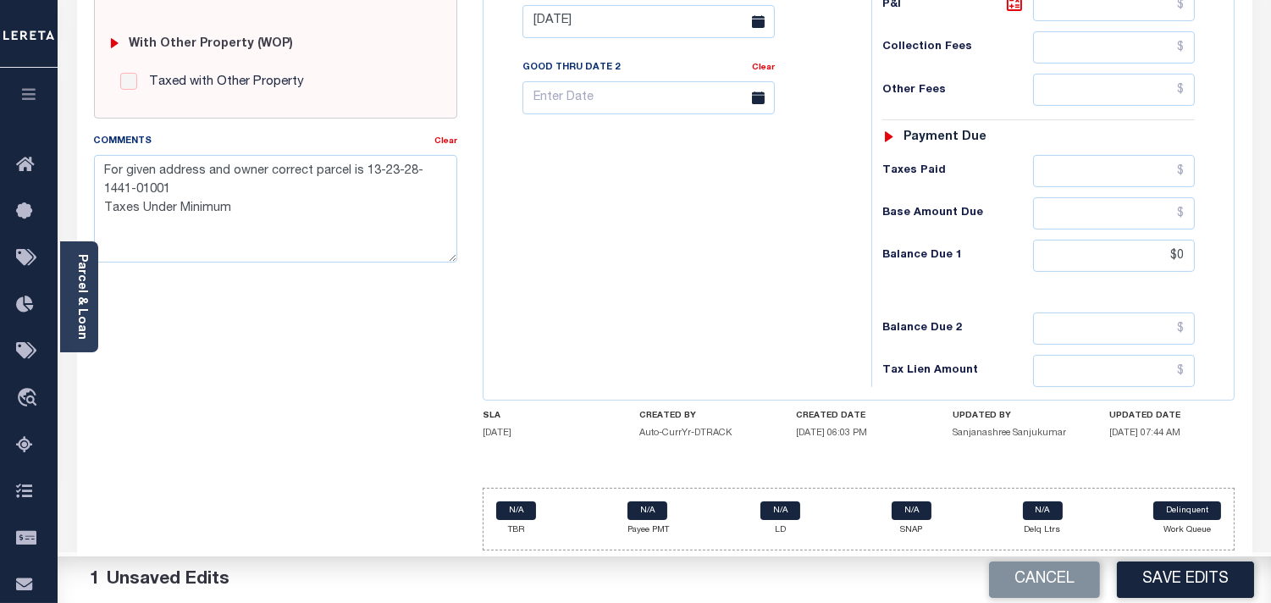
click at [715, 298] on div "Tax Bill No Multiple Payment Option Payment Plan Clear" at bounding box center [673, 13] width 371 height 748
click at [1164, 579] on button "Save Edits" at bounding box center [1185, 579] width 137 height 36
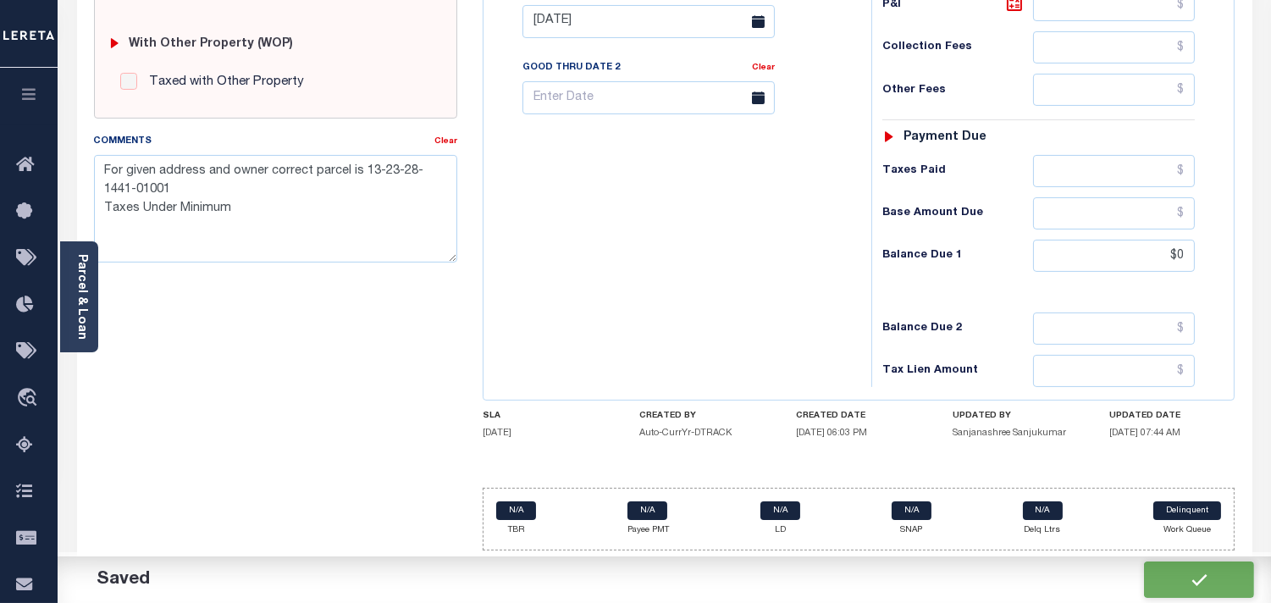
checkbox input "false"
type textarea "For given address and owner correct parcel is 13-23-28-1441-01001 Taxes Under M…"
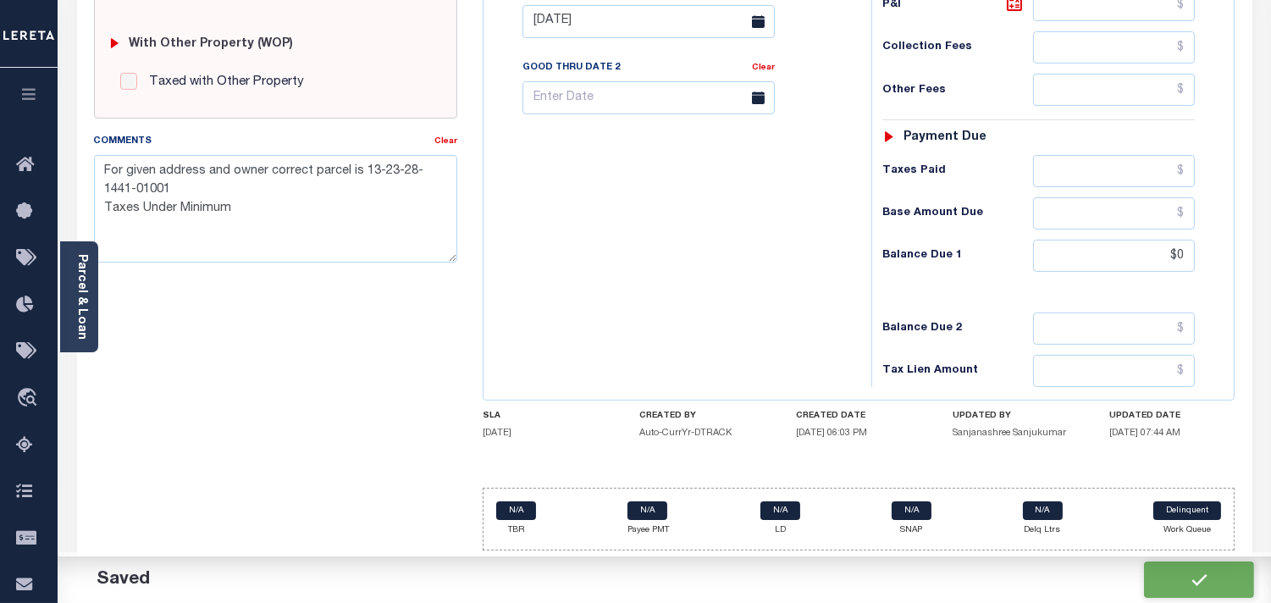
type input "$0"
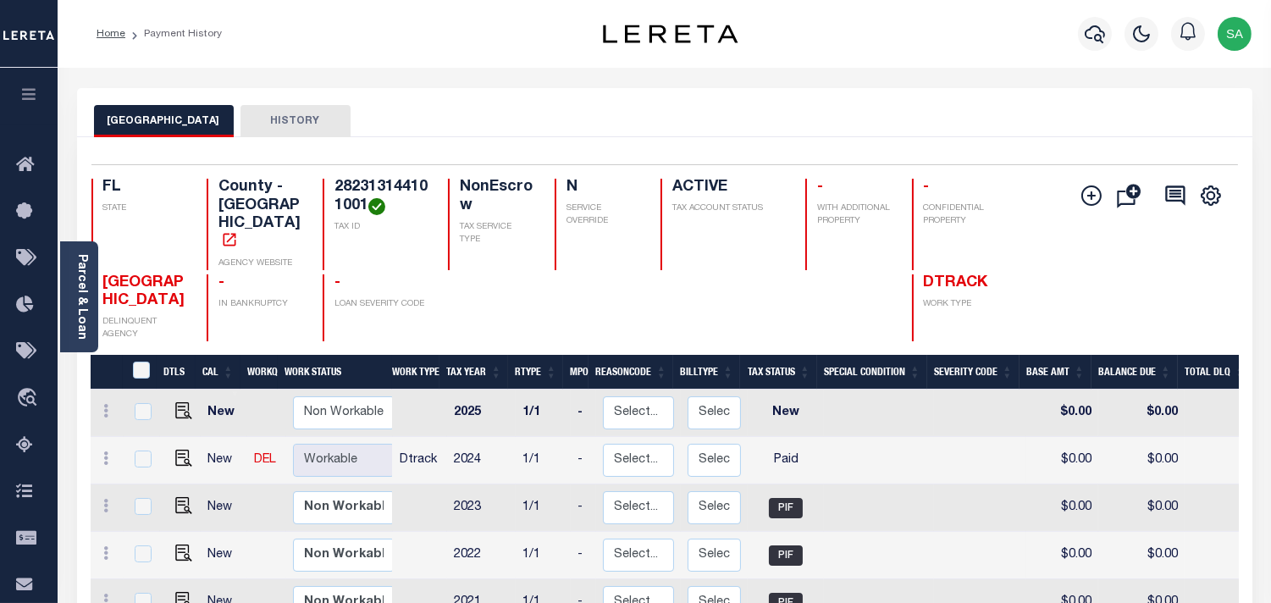
drag, startPoint x: 74, startPoint y: 305, endPoint x: 123, endPoint y: 240, distance: 80.9
click at [75, 305] on link "Parcel & Loan" at bounding box center [81, 297] width 12 height 86
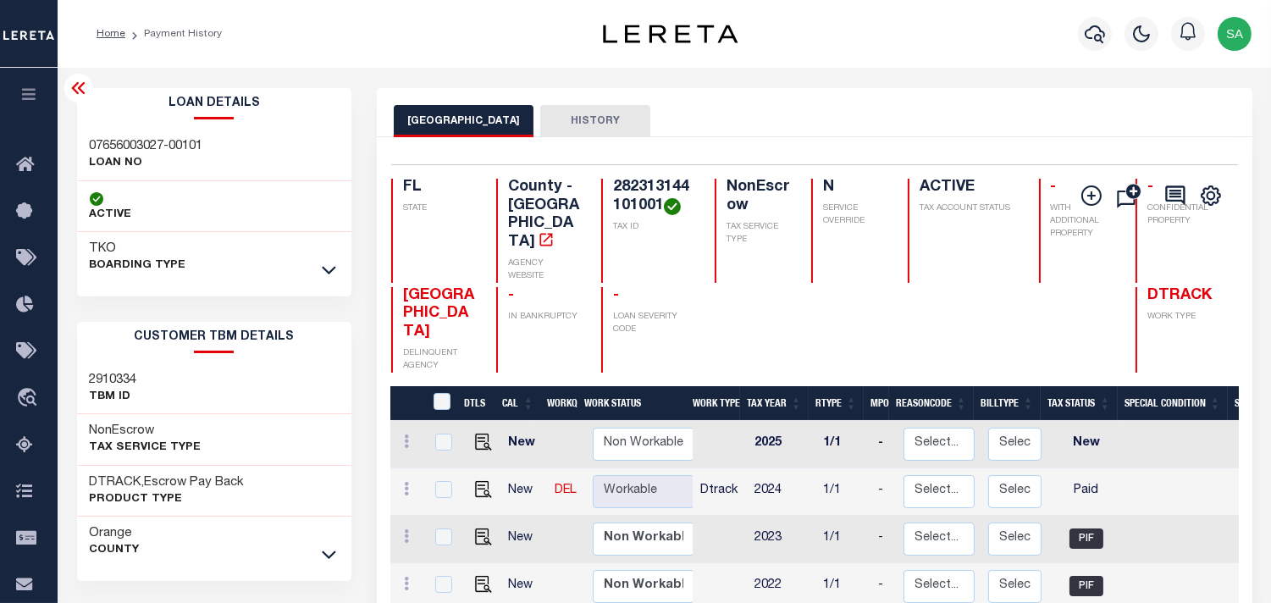
click at [111, 141] on h3 "07656003027-00101" at bounding box center [146, 146] width 113 height 17
copy div "07656003027-00101"
click at [621, 182] on h4 "282313144101001" at bounding box center [653, 197] width 81 height 36
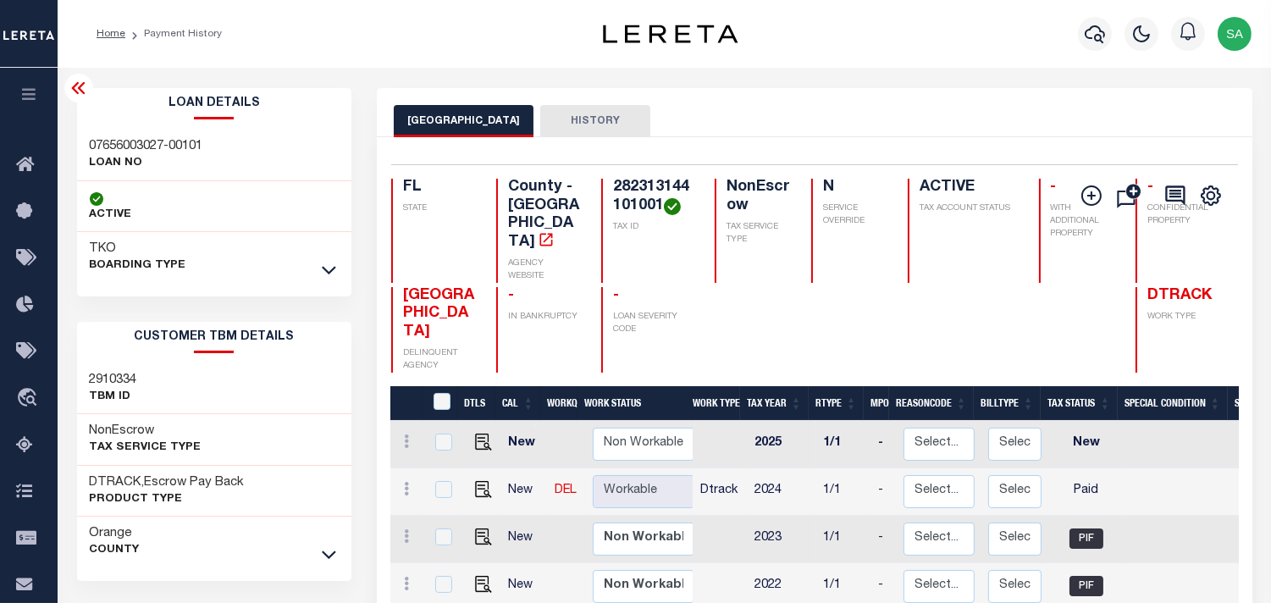
click at [621, 182] on h4 "282313144101001" at bounding box center [653, 197] width 81 height 36
copy h4 "282313144101001"
click at [995, 111] on div "ORANGE COUNTY HISTORY" at bounding box center [815, 120] width 842 height 31
click at [986, 65] on div "Home Payment History Profile" at bounding box center [664, 34] width 1213 height 68
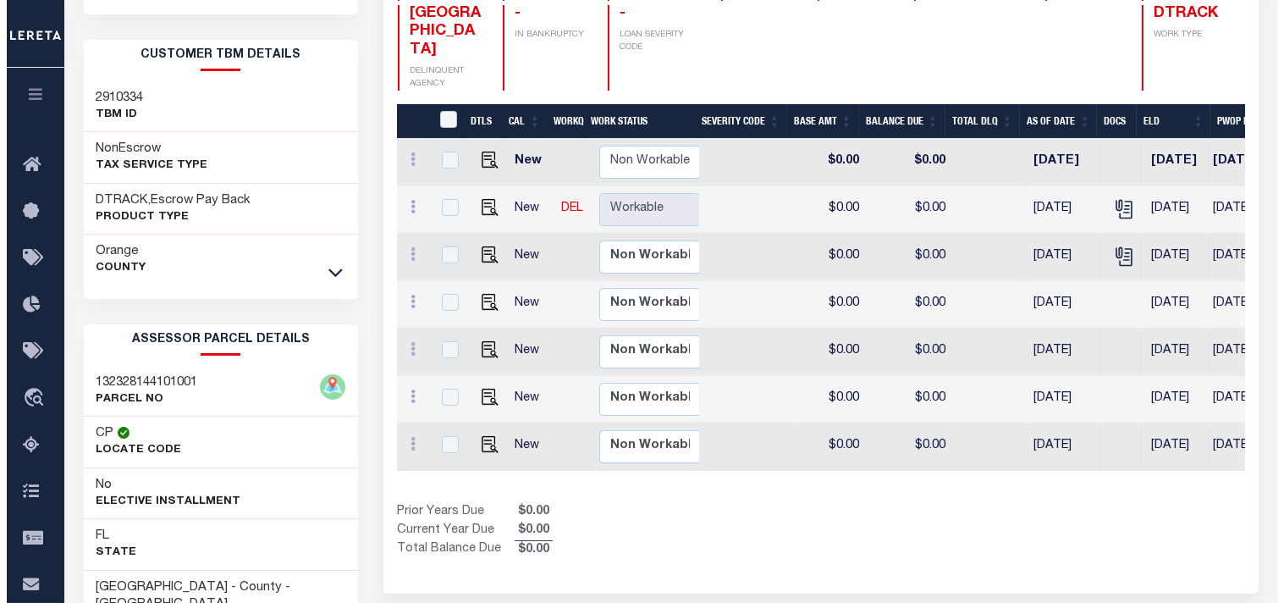
scroll to position [0, 557]
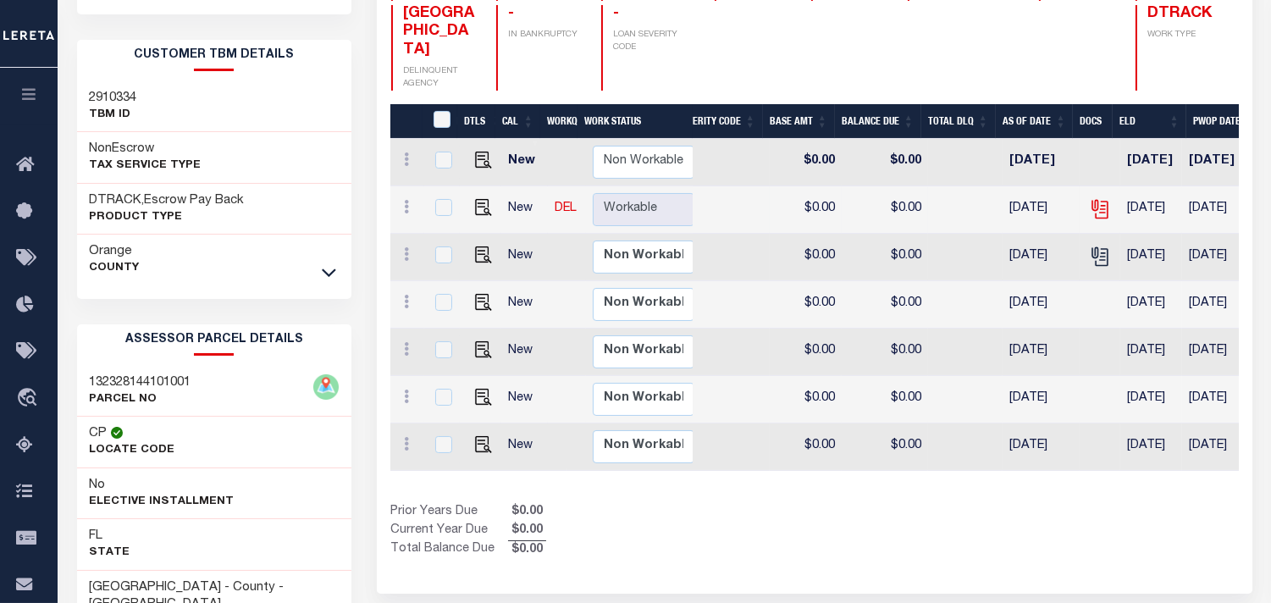
click at [1090, 198] on icon at bounding box center [1100, 209] width 22 height 22
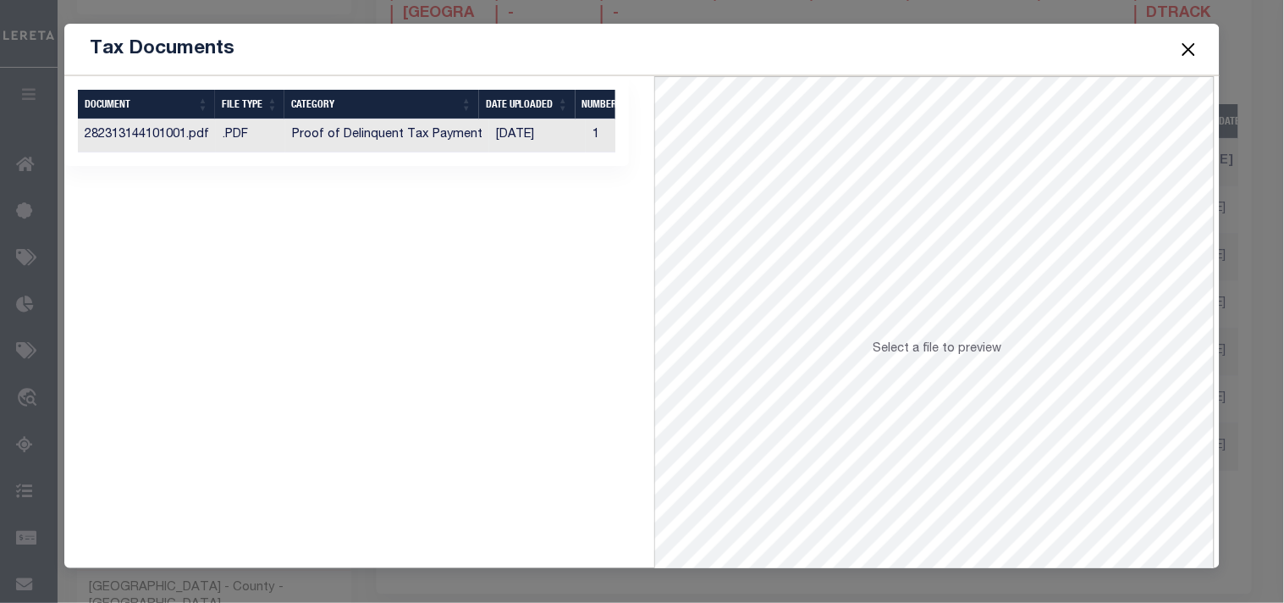
click at [470, 138] on td "Proof of Delinquent Tax Payment" at bounding box center [387, 135] width 204 height 33
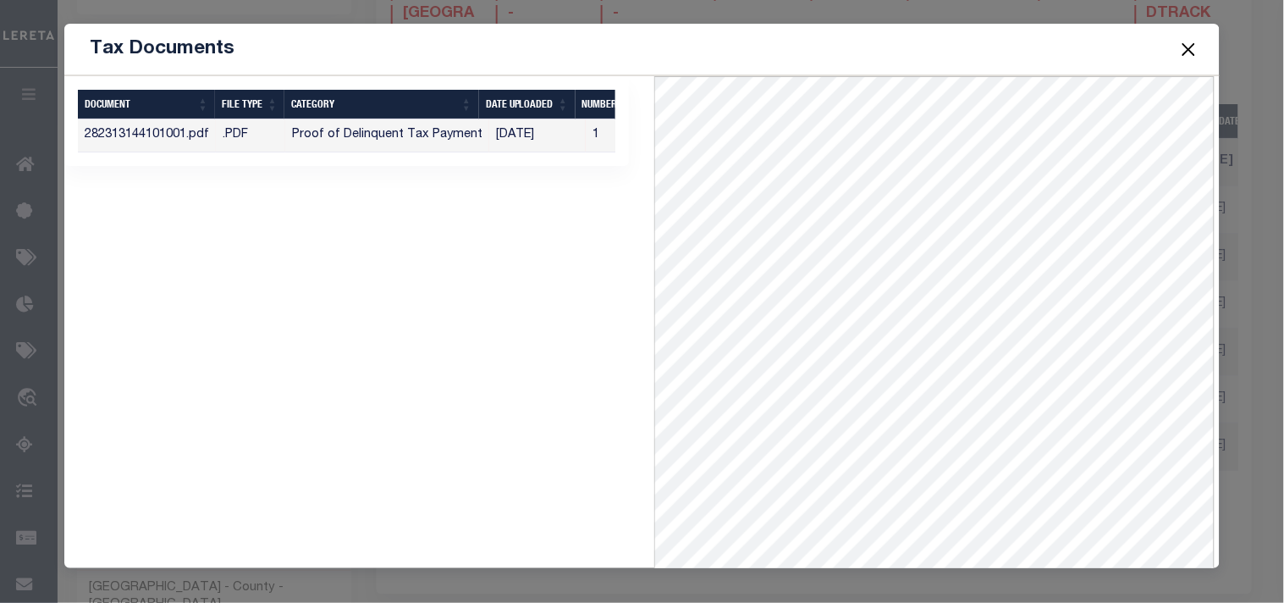
click at [1185, 42] on button "Close" at bounding box center [1189, 49] width 22 height 22
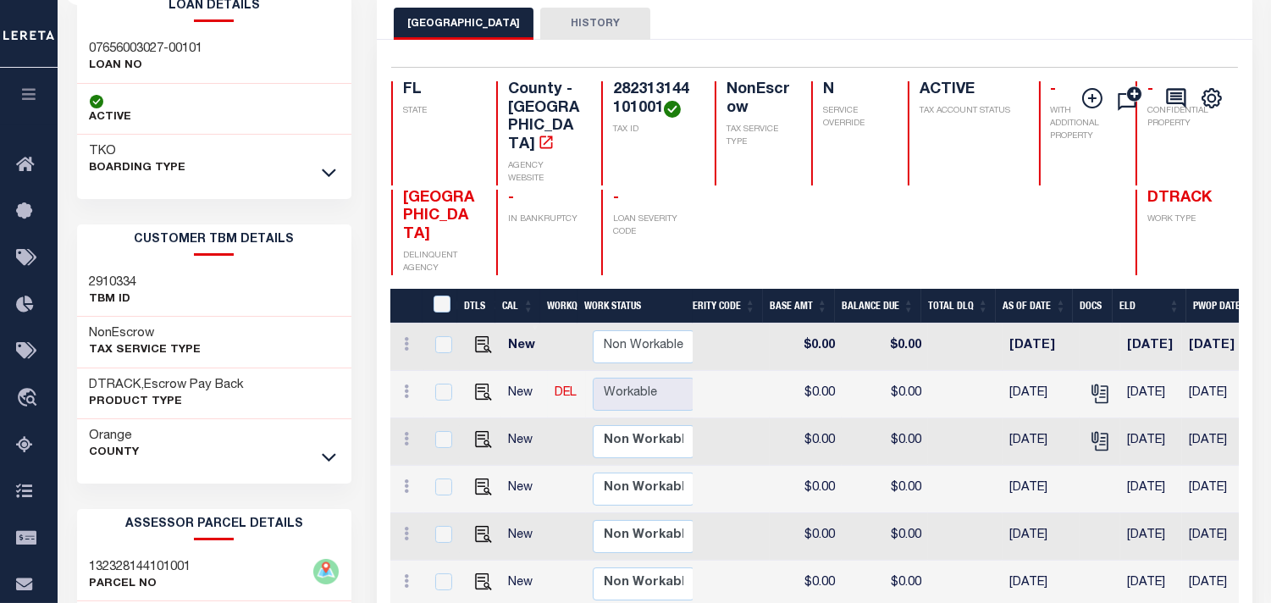
scroll to position [94, 0]
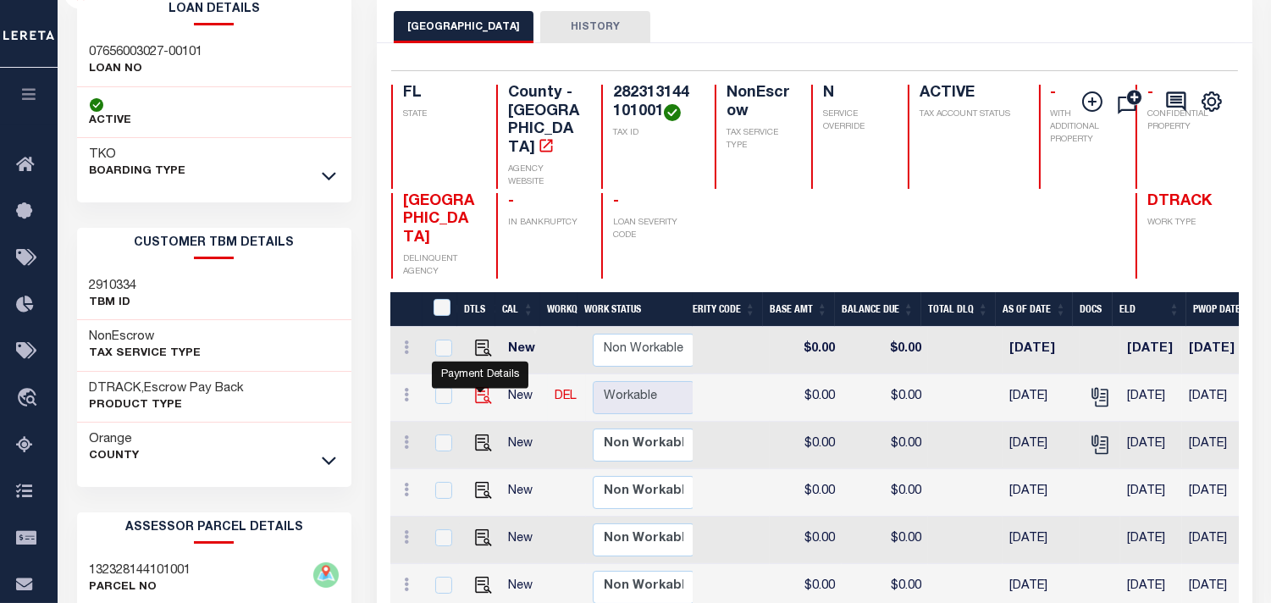
click at [483, 393] on img "" at bounding box center [483, 395] width 17 height 17
checkbox input "true"
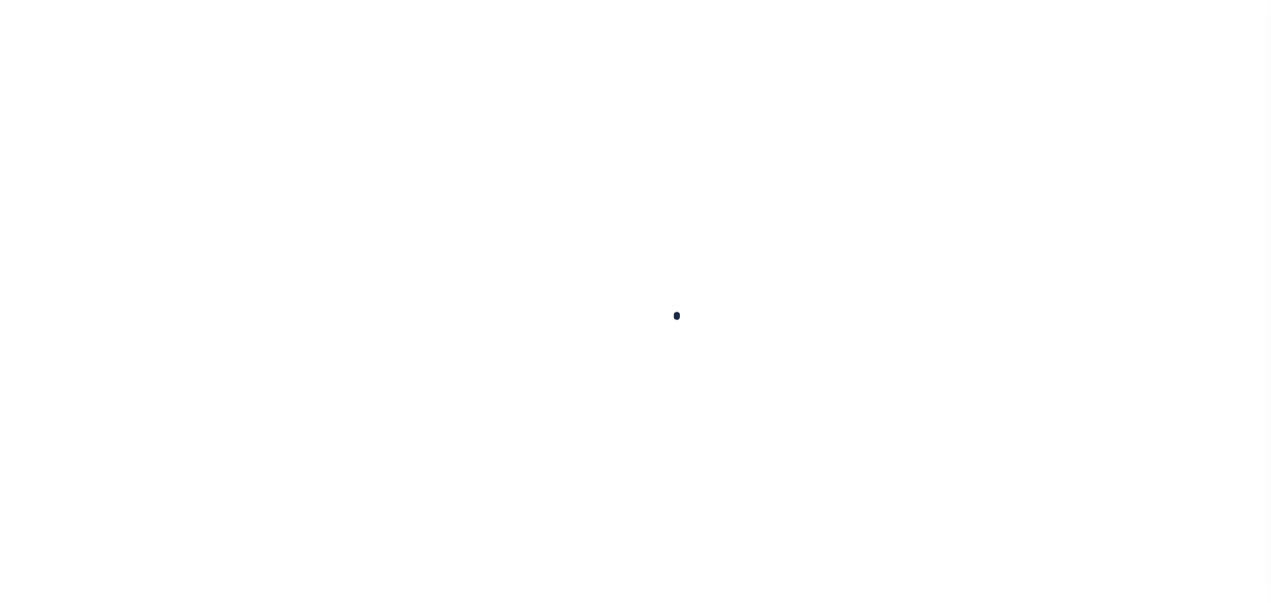
checkbox input "false"
type textarea "For given address and owner correct parcel is 13-23-28-1441-01001 Taxes Under M…"
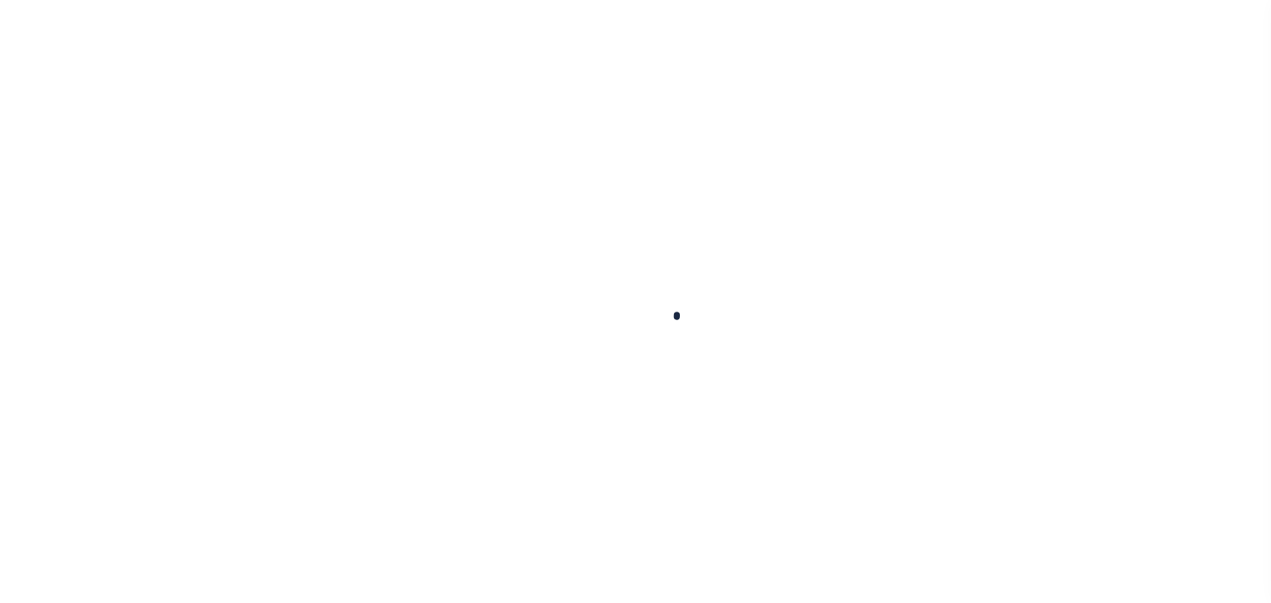
type input "[DATE]"
select select "PYD"
type input "$0"
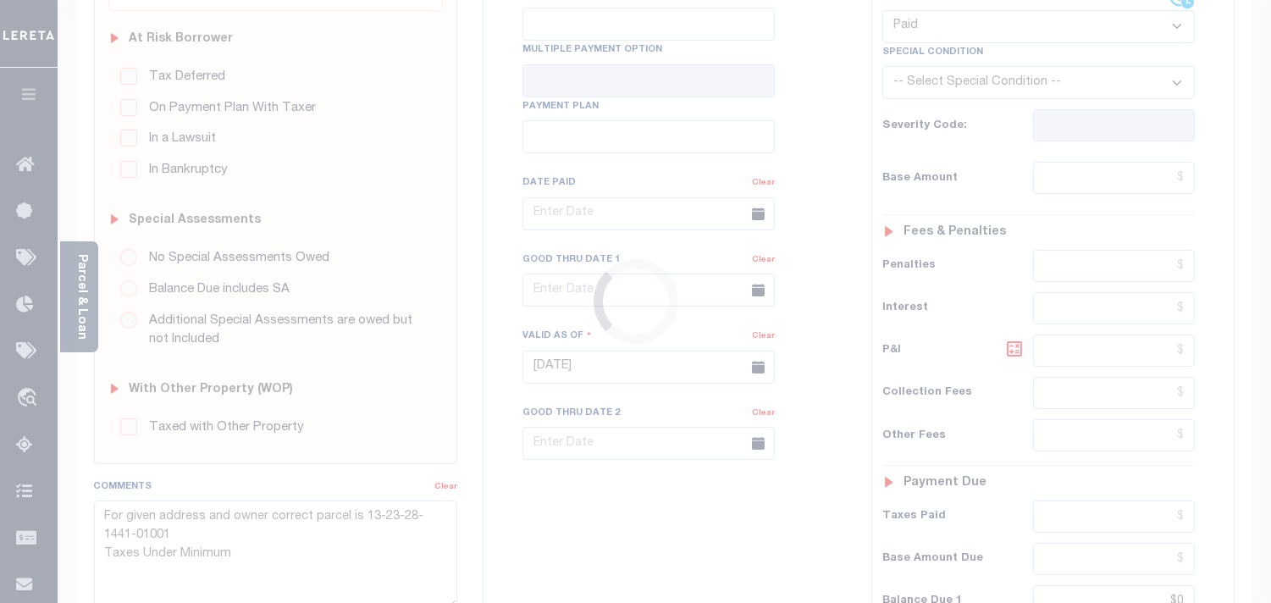
scroll to position [470, 0]
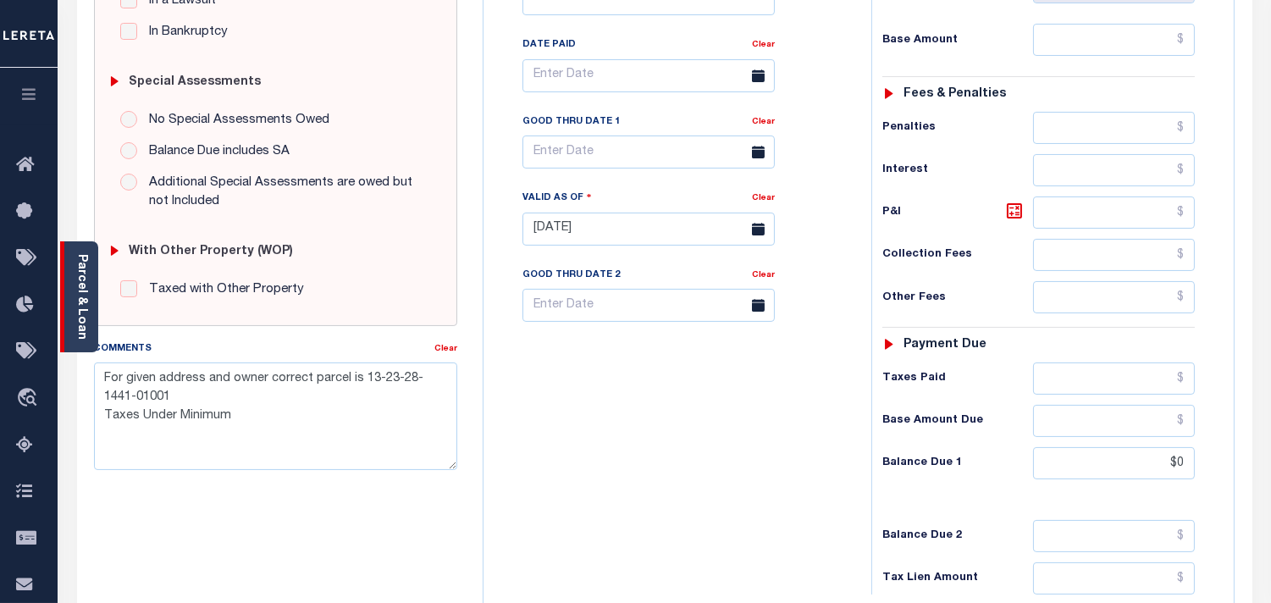
click at [75, 265] on link "Parcel & Loan" at bounding box center [81, 297] width 12 height 86
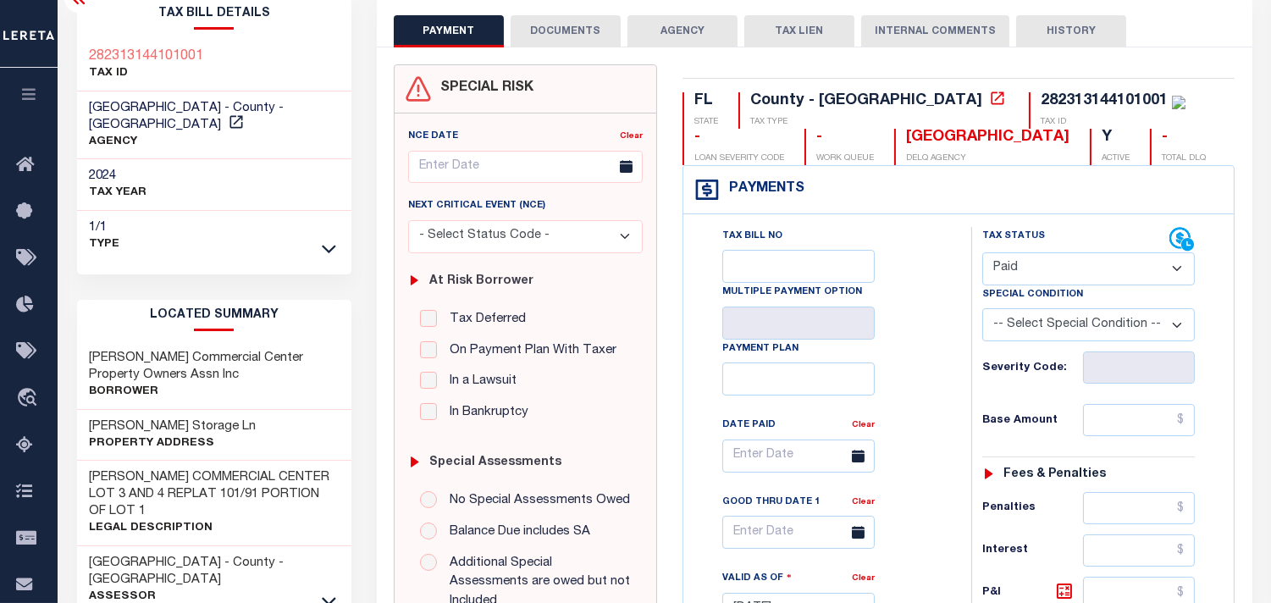
scroll to position [0, 0]
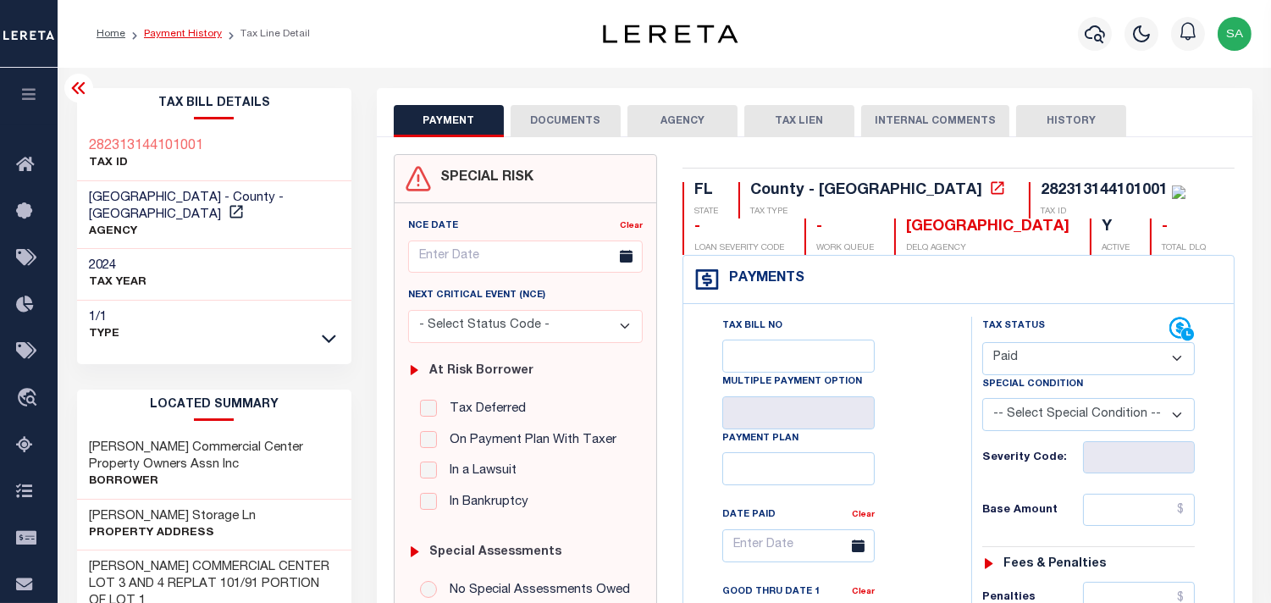
click at [176, 29] on link "Payment History" at bounding box center [183, 34] width 78 height 10
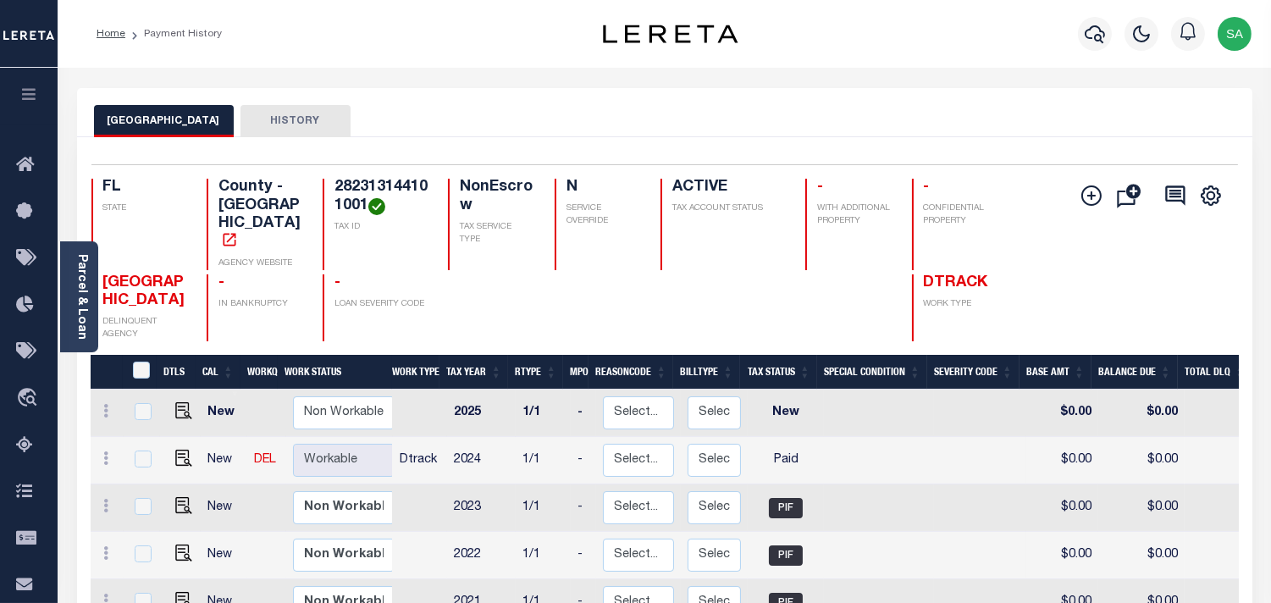
click at [953, 107] on div "ORANGE COUNTY HISTORY" at bounding box center [664, 120] width 1141 height 31
drag, startPoint x: 883, startPoint y: 127, endPoint x: 908, endPoint y: 125, distance: 24.6
click at [883, 127] on div "ORANGE COUNTY HISTORY" at bounding box center [664, 120] width 1141 height 31
click at [996, 69] on div "Parcel & Loan Loan Details 07656003027-00101 LOAN NO" at bounding box center [664, 564] width 1201 height 993
click at [842, 112] on div "ORANGE COUNTY HISTORY" at bounding box center [664, 120] width 1141 height 31
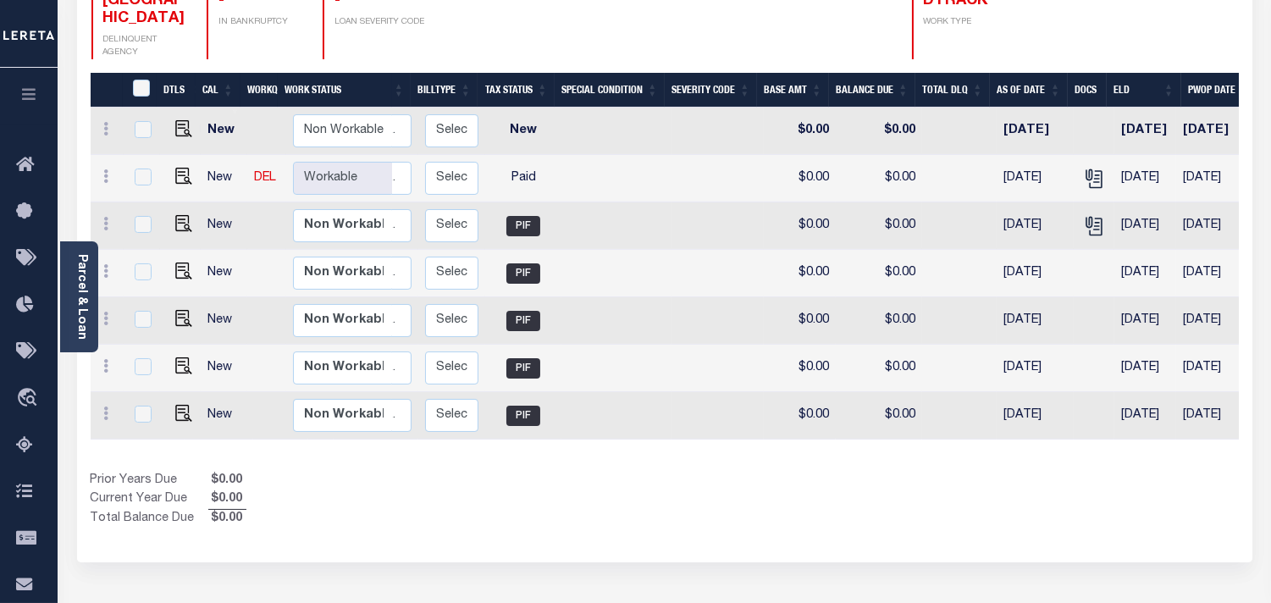
scroll to position [0, 333]
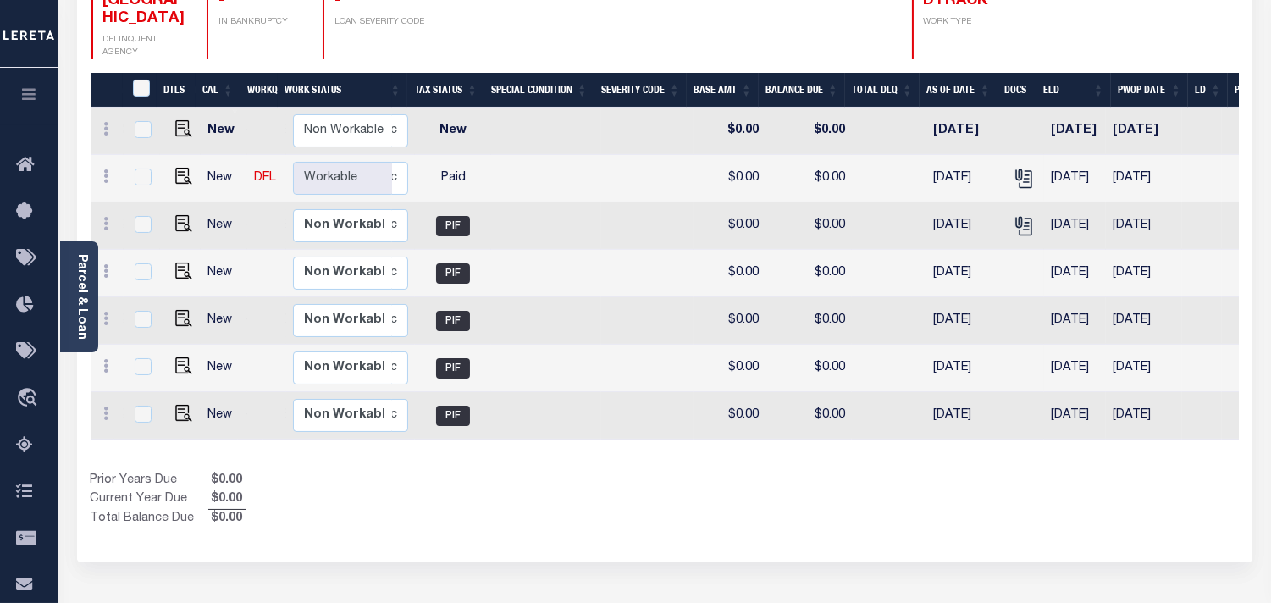
click at [893, 509] on div "Selected 7 Results 1 Items per page 25 50 100 FL STATE TAX ID N" at bounding box center [664, 208] width 1175 height 707
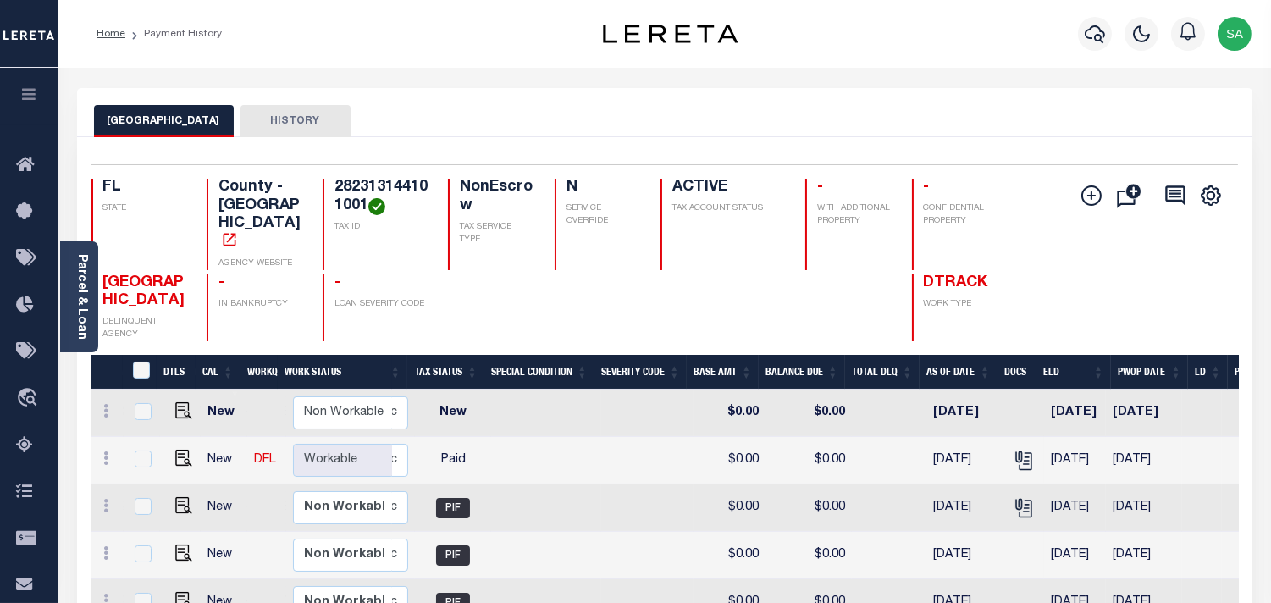
click at [848, 134] on div "ORANGE COUNTY HISTORY" at bounding box center [664, 120] width 1141 height 31
click at [969, 74] on div "Parcel & Loan Loan Details 07656003027-00101 LOAN NO" at bounding box center [664, 564] width 1201 height 993
click at [402, 195] on h4 "282313144101001" at bounding box center [380, 197] width 93 height 36
click at [400, 192] on h4 "282313144101001" at bounding box center [380, 197] width 93 height 36
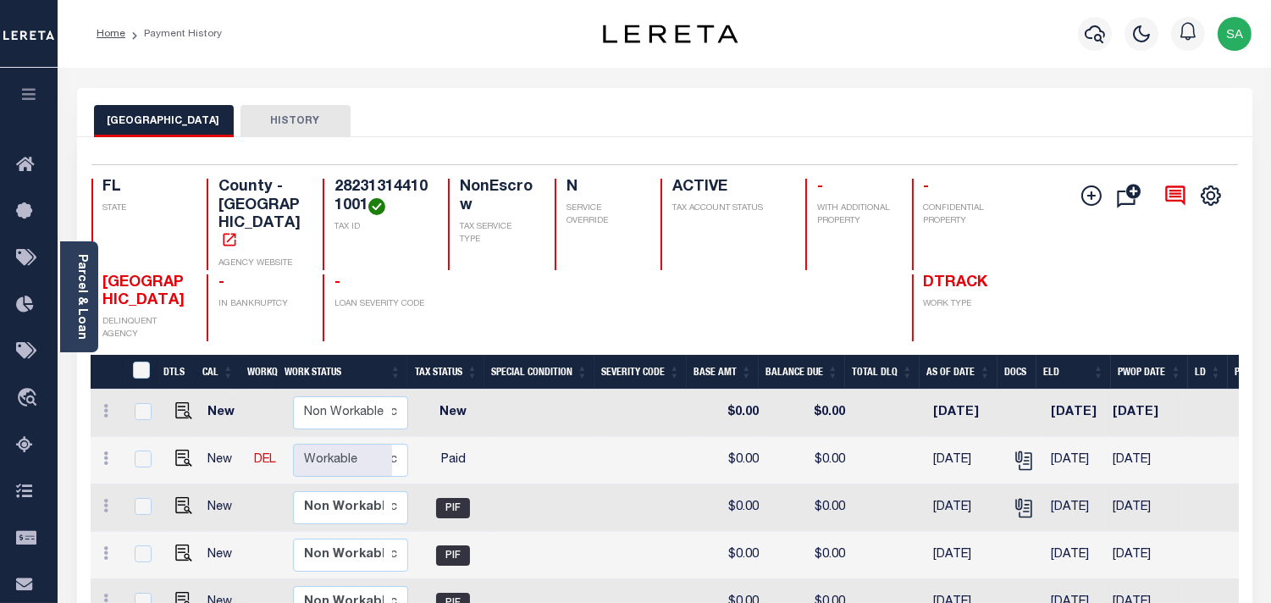
copy h4 "282313144101001"
click at [72, 293] on div "Parcel & Loan" at bounding box center [79, 296] width 38 height 111
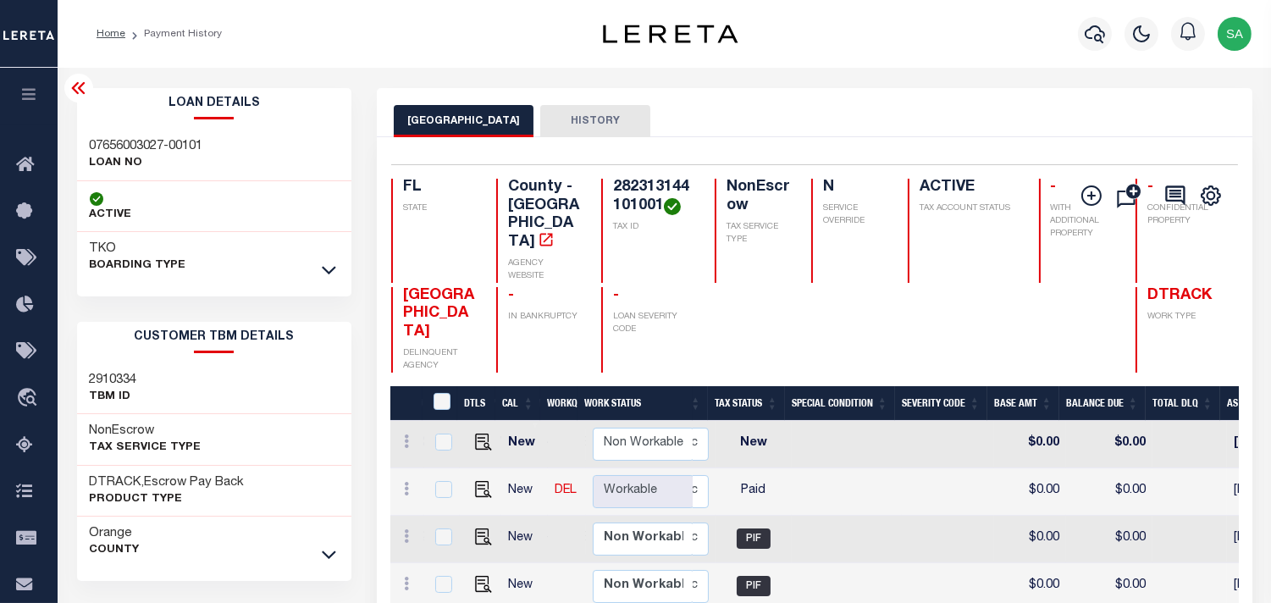
click at [91, 146] on h3 "07656003027-00101" at bounding box center [146, 146] width 113 height 17
copy div "07656003027-00101"
click at [892, 47] on div "Profile Sign out" at bounding box center [1013, 33] width 489 height 59
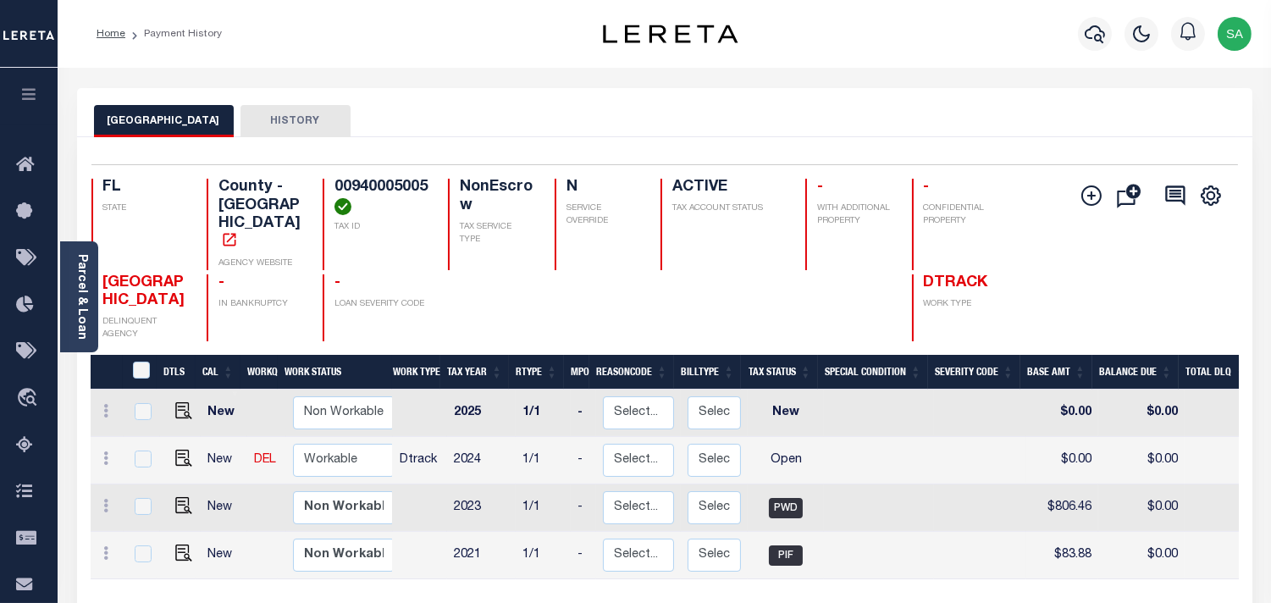
click at [686, 105] on div "BRADFORD COUNTY HISTORY" at bounding box center [664, 120] width 1141 height 31
click at [601, 74] on div "Parcel & Loan Loan Details 1702476060 LOAN NO NVT" at bounding box center [664, 564] width 1201 height 993
click at [852, 89] on div "BRADFORD COUNTY HISTORY" at bounding box center [664, 112] width 1175 height 49
drag, startPoint x: 176, startPoint y: 438, endPoint x: 227, endPoint y: 497, distance: 78.1
click at [176, 450] on img "" at bounding box center [183, 458] width 17 height 17
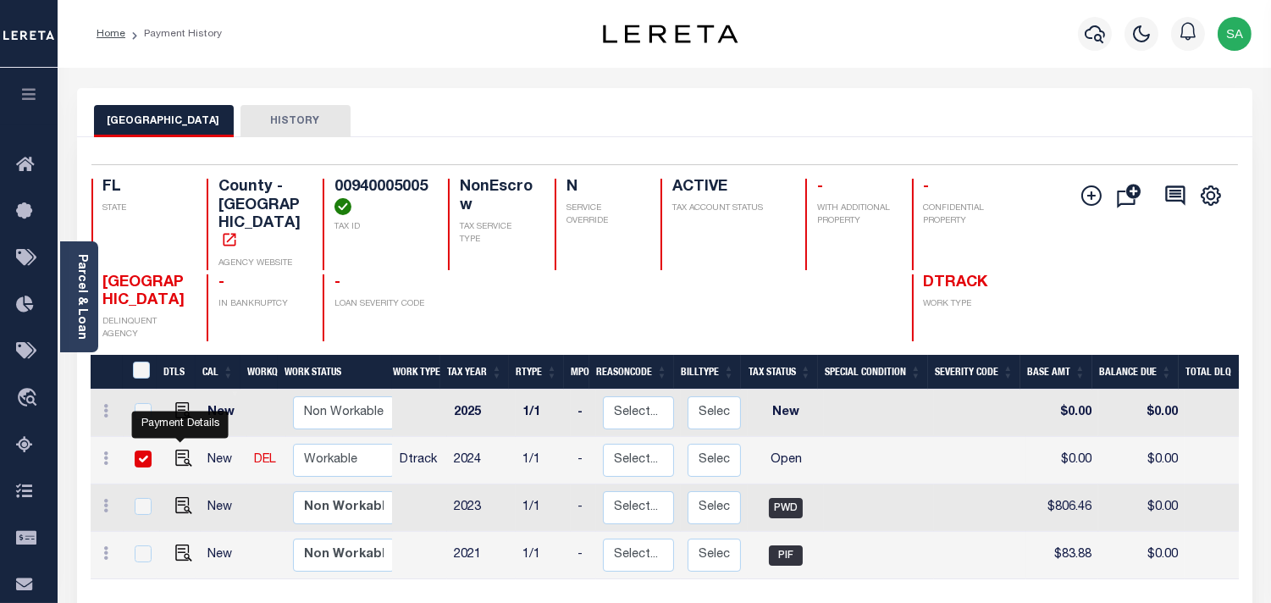
checkbox input "true"
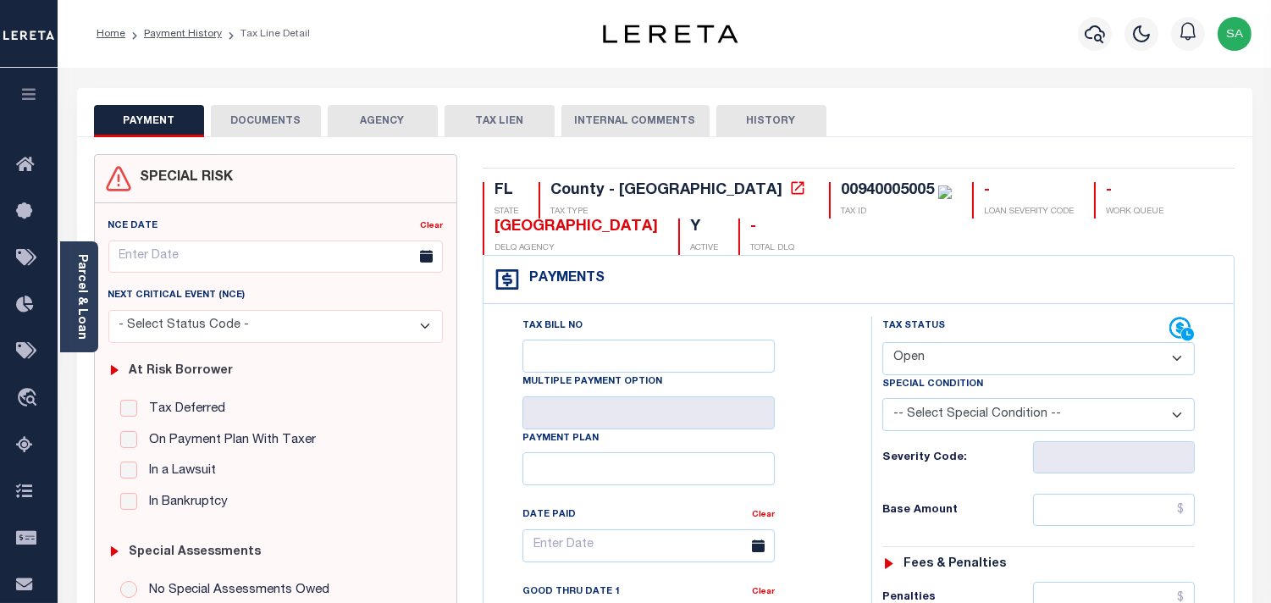
drag, startPoint x: 913, startPoint y: 123, endPoint x: 1085, endPoint y: 99, distance: 174.3
click at [918, 121] on div "PAYMENT DOCUMENTS AGENCY DELINQUENT PAYEE TAX LIEN HISTORY" at bounding box center [664, 120] width 1141 height 31
click at [841, 189] on div "00940005005" at bounding box center [887, 190] width 93 height 15
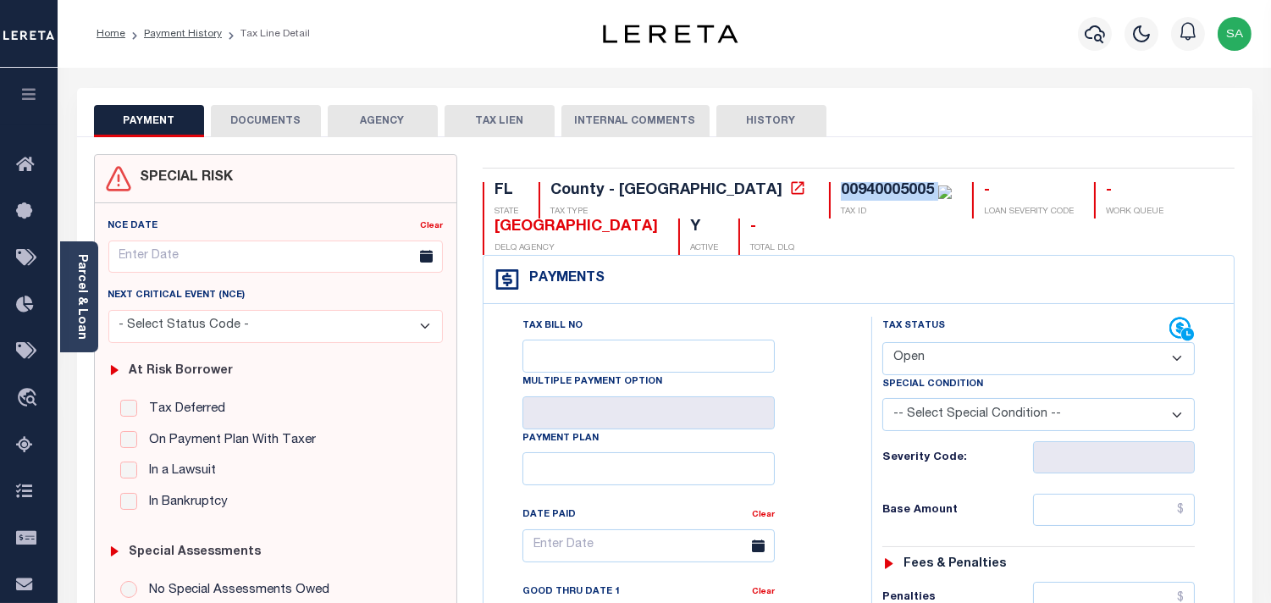
click at [841, 189] on div "00940005005" at bounding box center [887, 190] width 93 height 15
copy div "00940005005"
click at [1023, 367] on select "- Select Status Code - Open Due/Unpaid Paid Incomplete No Tax Due Internal Refu…" at bounding box center [1038, 358] width 312 height 33
select select "PYD"
click at [882, 343] on select "- Select Status Code - Open Due/Unpaid Paid Incomplete No Tax Due Internal Refu…" at bounding box center [1038, 358] width 312 height 33
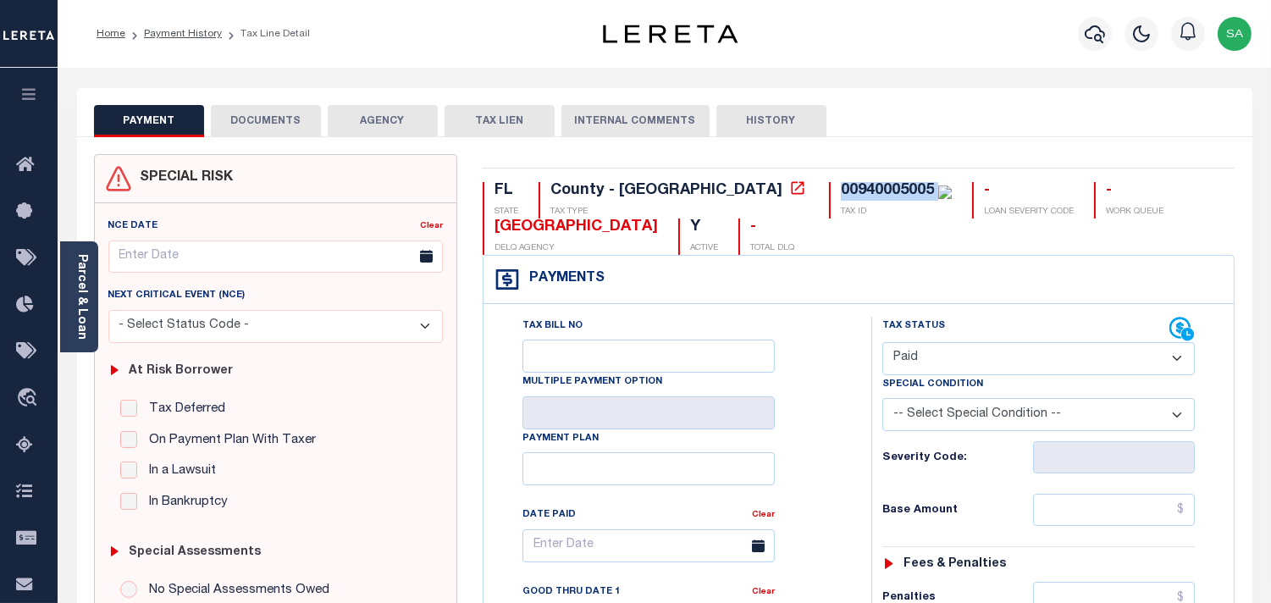
type input "[DATE]"
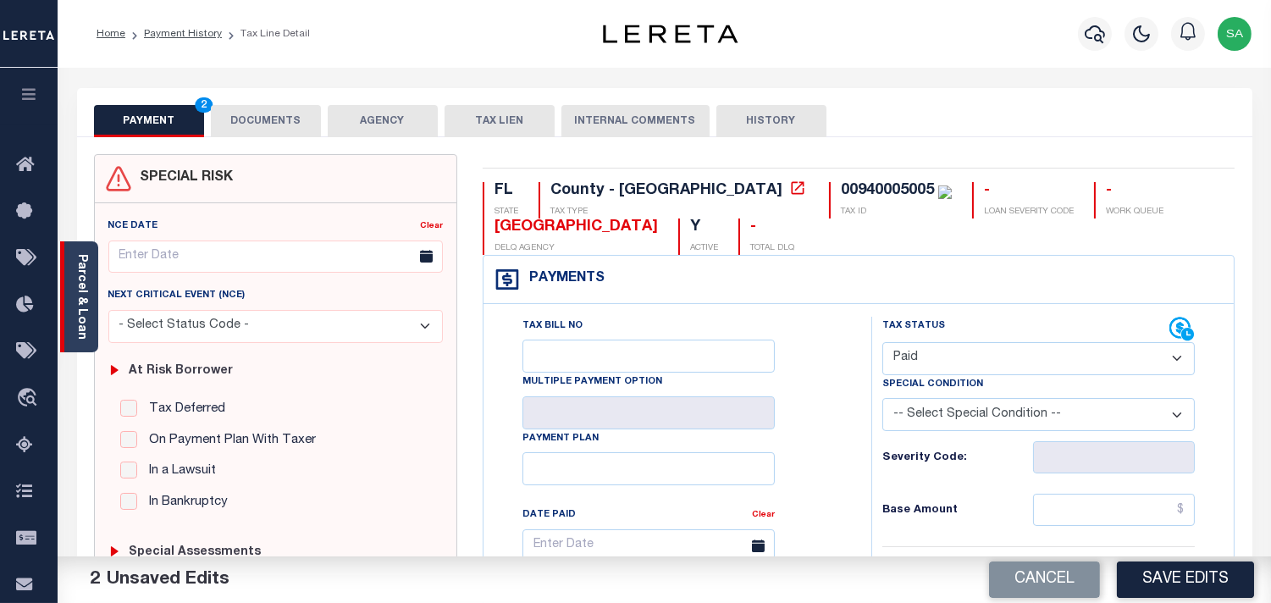
click at [90, 263] on div "Parcel & Loan" at bounding box center [79, 296] width 38 height 111
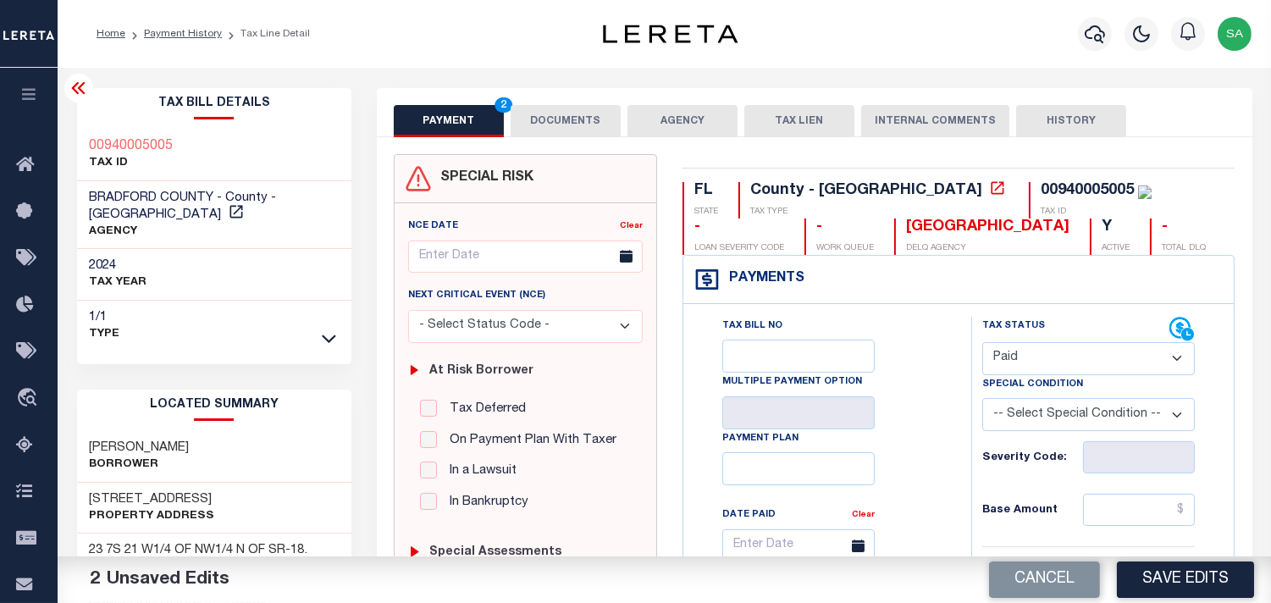
click at [570, 117] on button "DOCUMENTS" at bounding box center [566, 121] width 110 height 32
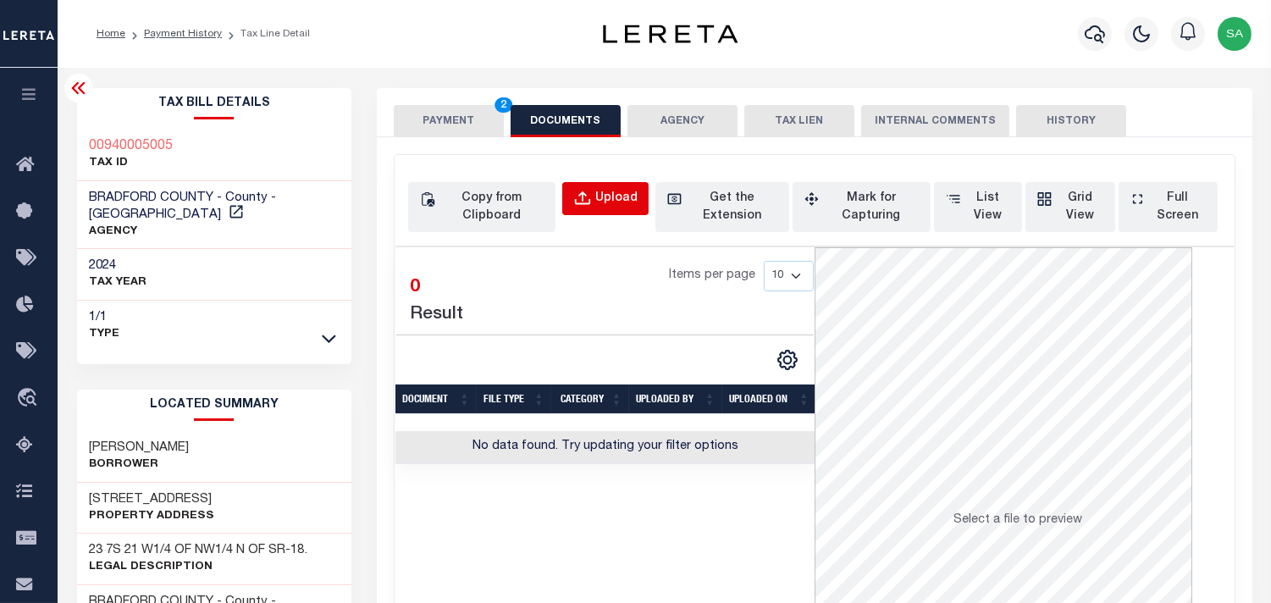
click at [633, 208] on button "Upload" at bounding box center [605, 198] width 86 height 33
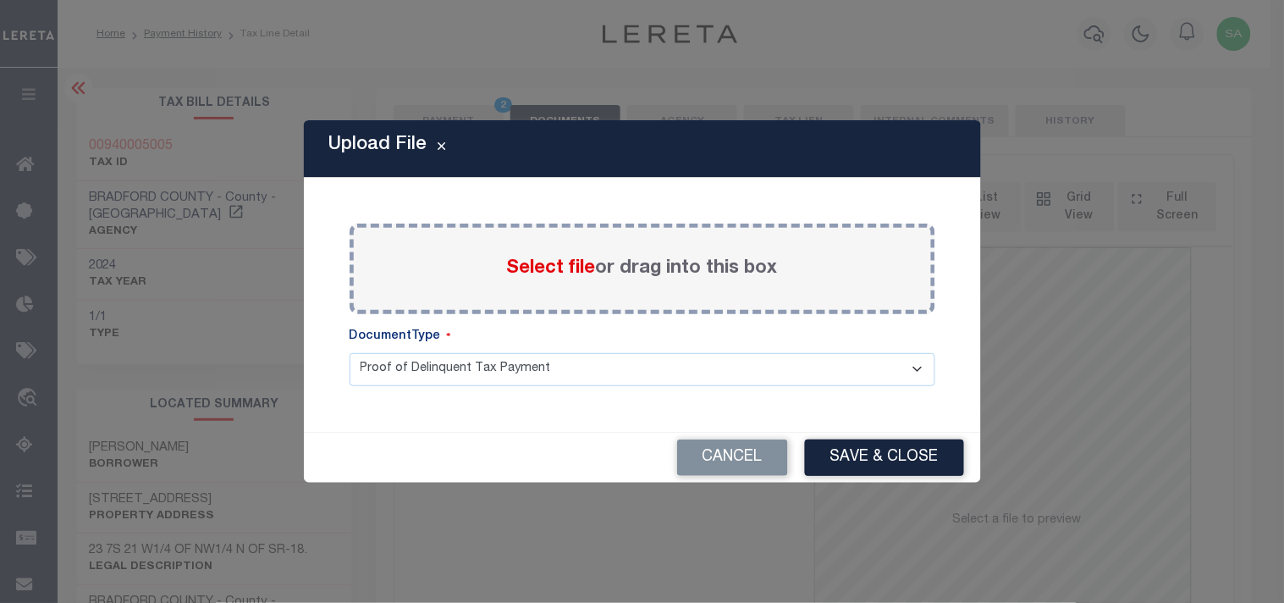
click at [630, 280] on label "Select file or drag into this box" at bounding box center [642, 269] width 271 height 28
click at [0, 0] on input "Select file or drag into this box" at bounding box center [0, 0] width 0 height 0
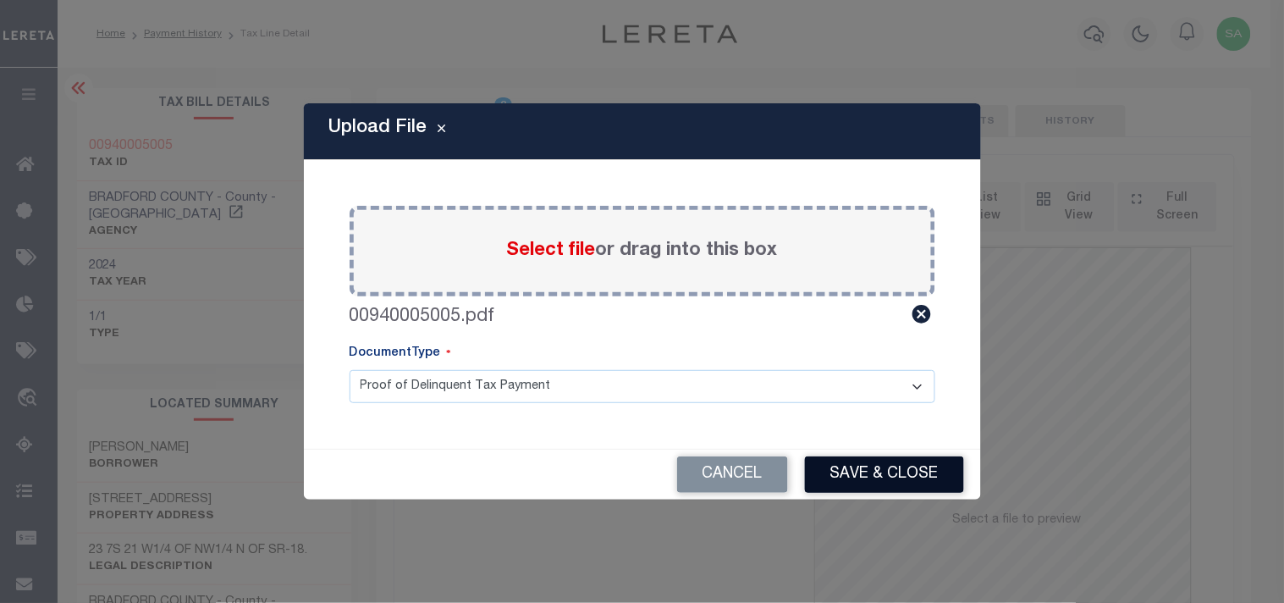
click at [855, 463] on button "Save & Close" at bounding box center [884, 474] width 159 height 36
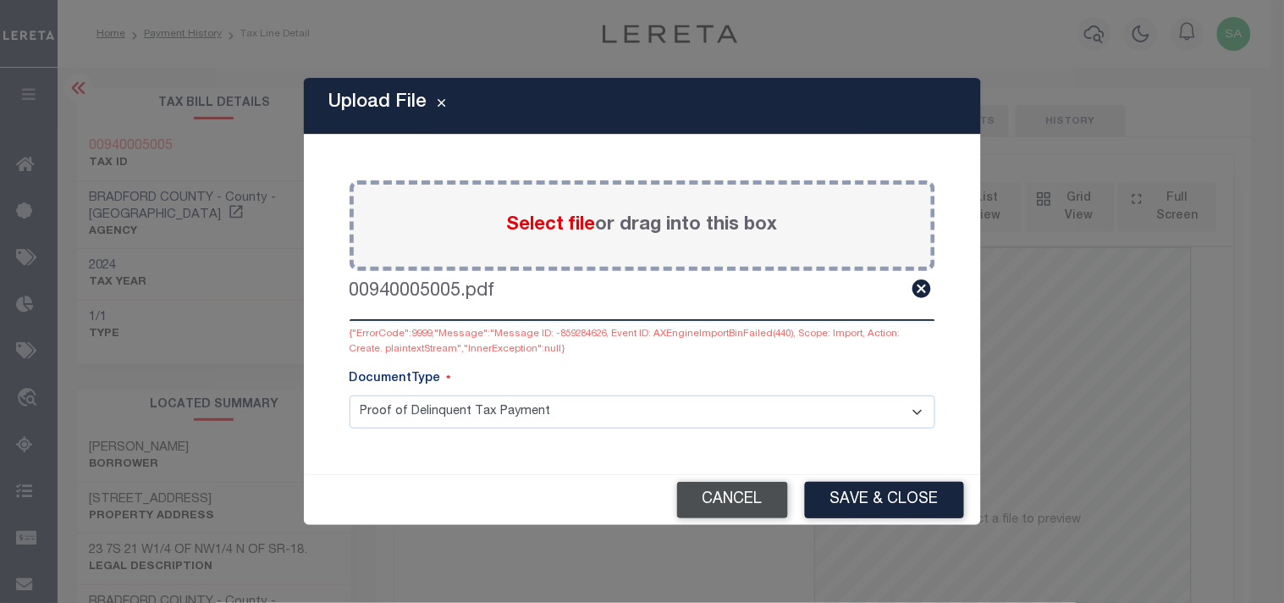
click at [722, 511] on button "Cancel" at bounding box center [732, 500] width 111 height 36
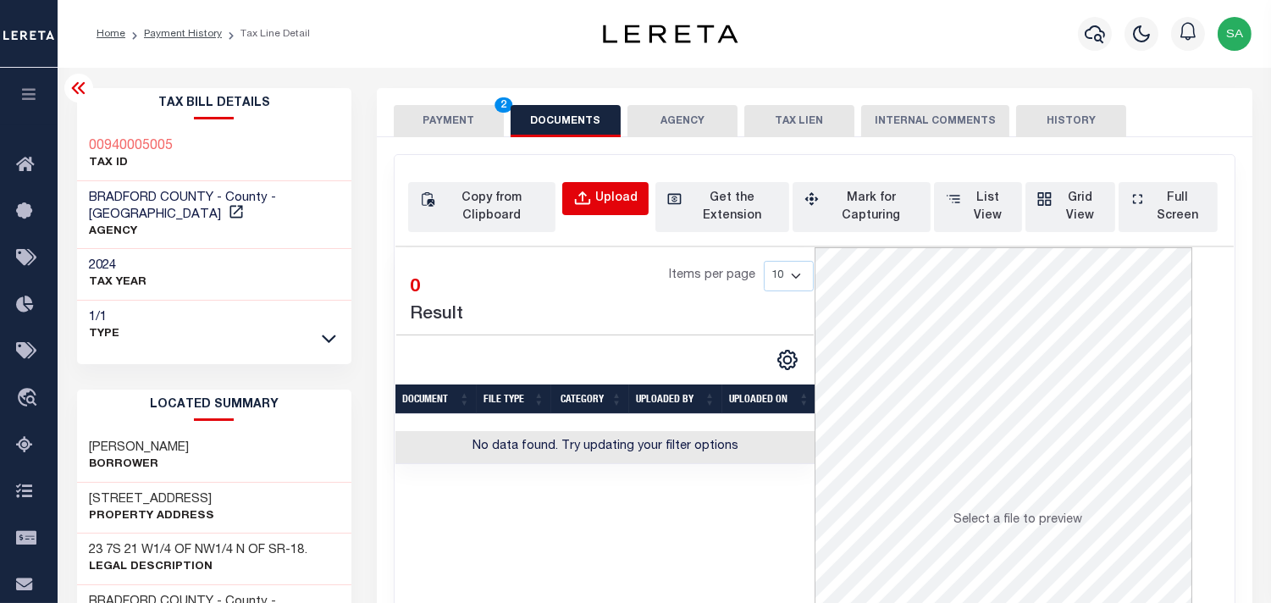
click at [622, 213] on button "Upload" at bounding box center [605, 198] width 86 height 33
select select "POP"
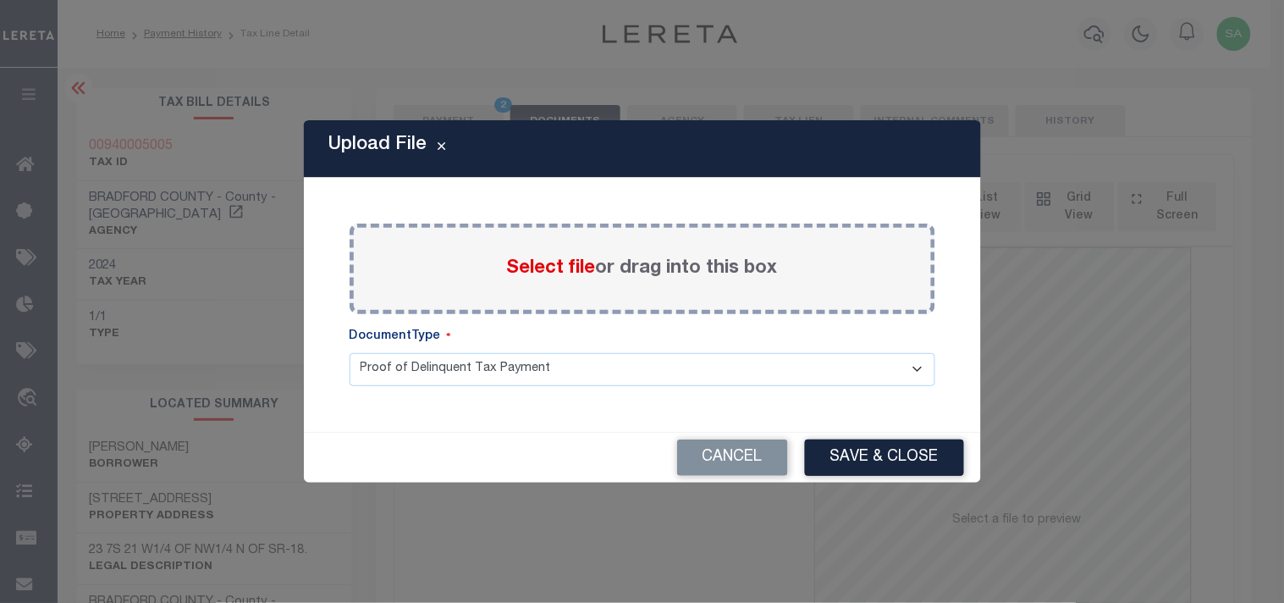
click at [652, 265] on label "Select file or drag into this box" at bounding box center [642, 269] width 271 height 28
click at [0, 0] on input "Select file or drag into this box" at bounding box center [0, 0] width 0 height 0
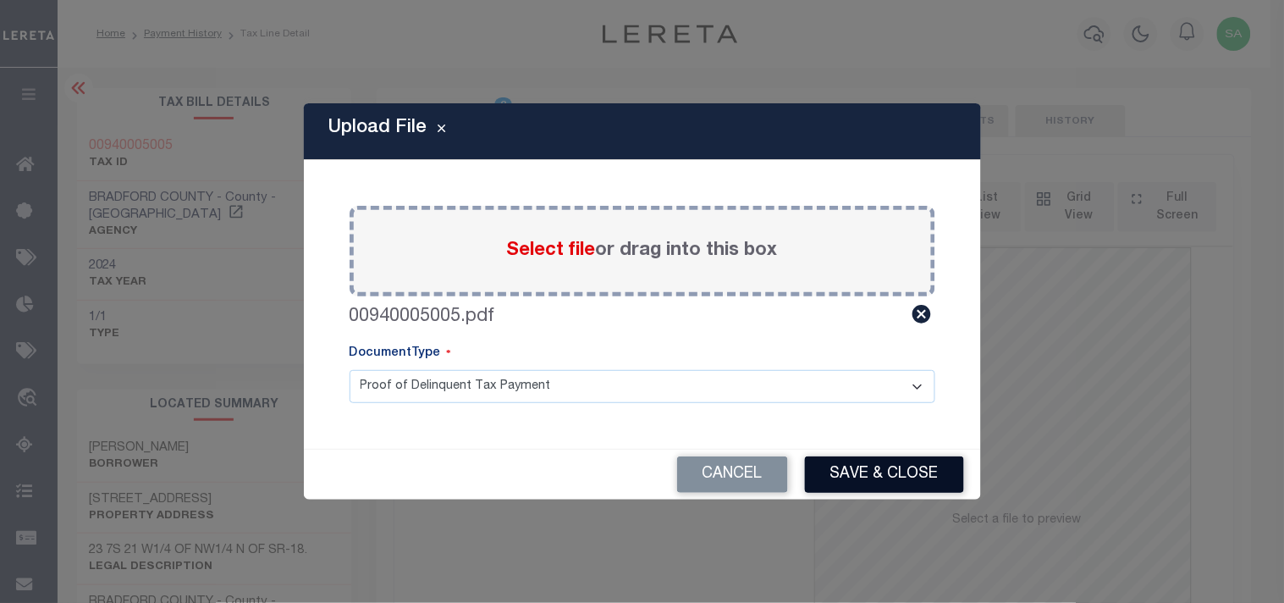
click at [902, 474] on button "Save & Close" at bounding box center [884, 474] width 159 height 36
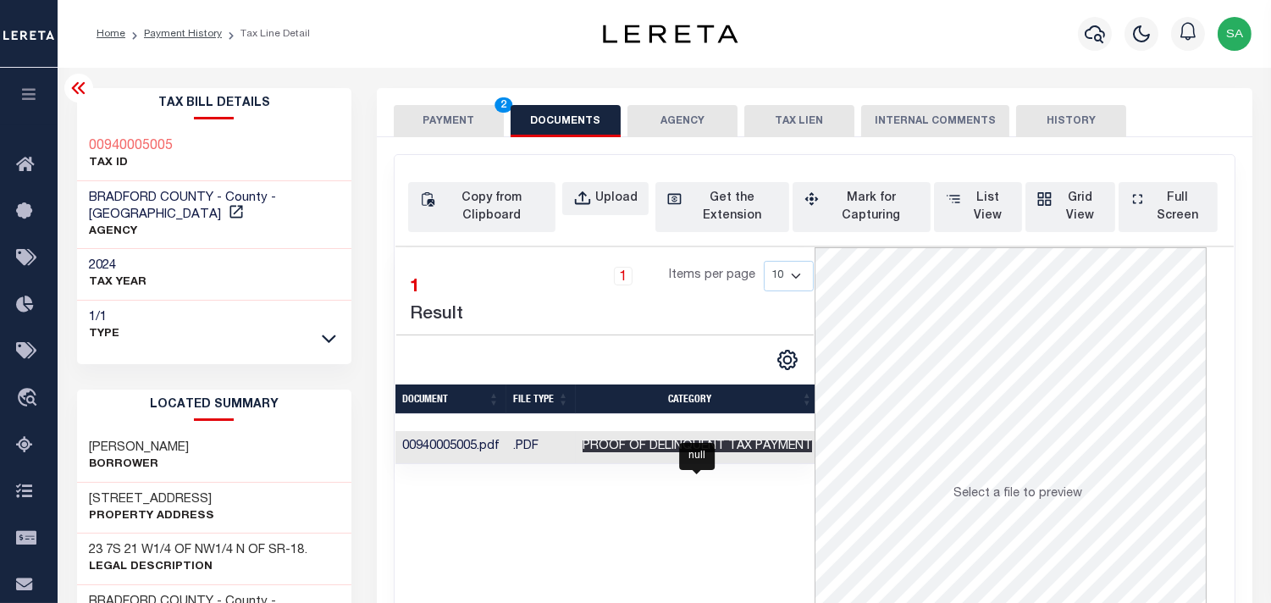
click at [625, 451] on span "Proof of Delinquent Tax Payment" at bounding box center [697, 446] width 229 height 12
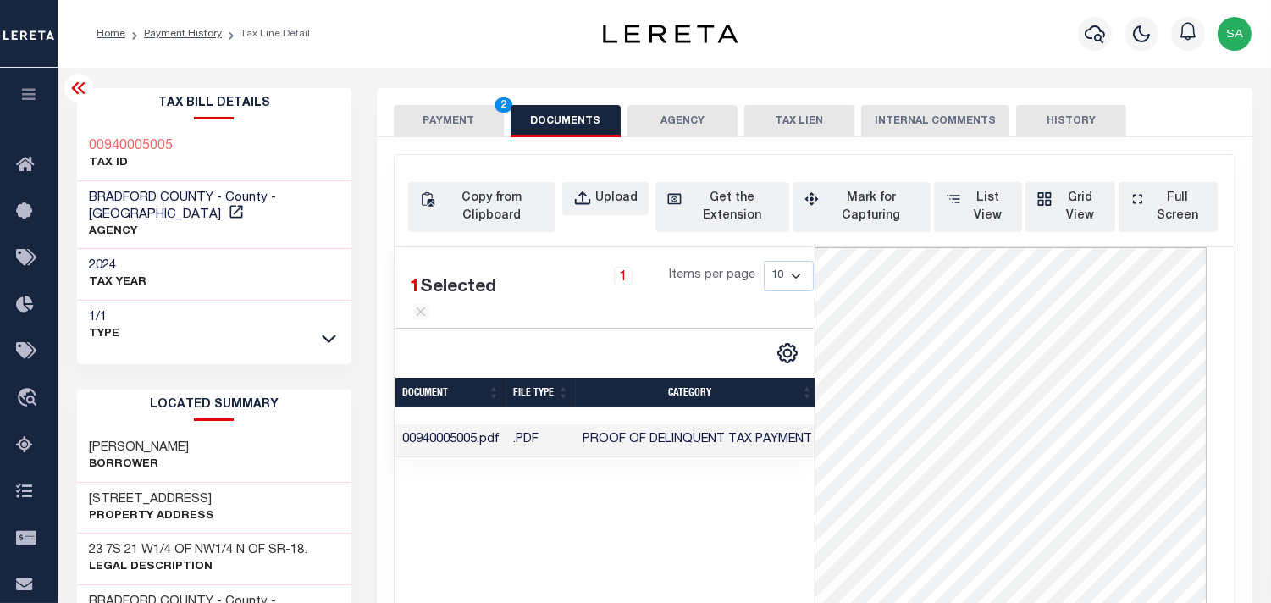
drag, startPoint x: 444, startPoint y: 121, endPoint x: 461, endPoint y: 202, distance: 82.2
click at [444, 121] on button "PAYMENT 2" at bounding box center [449, 121] width 110 height 32
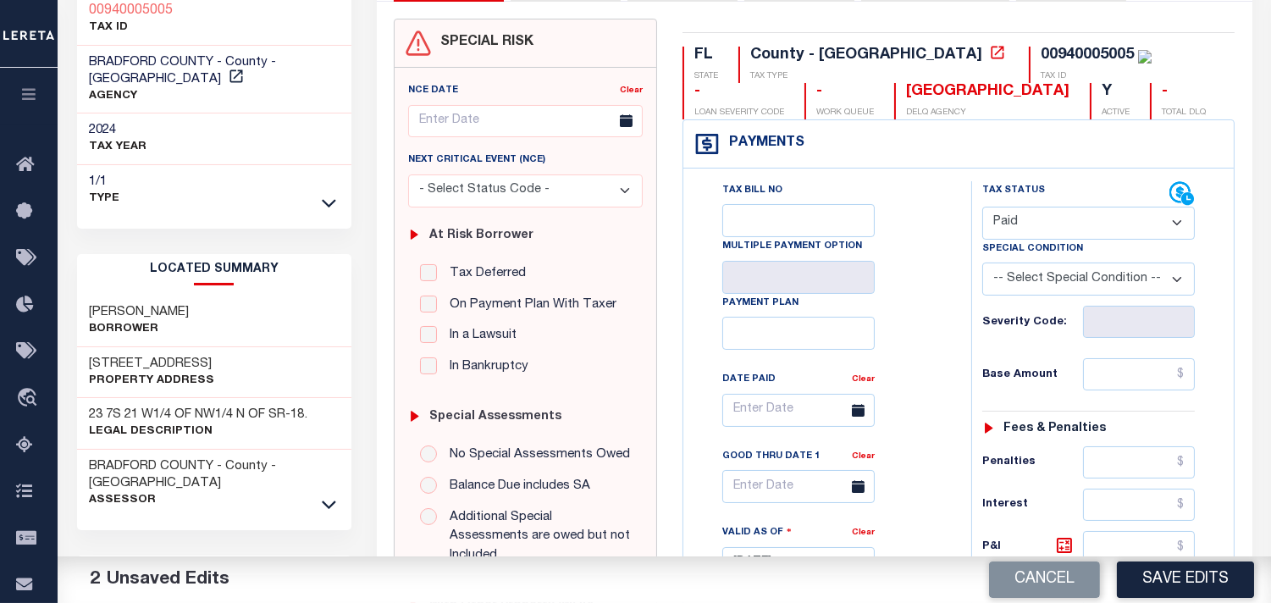
scroll to position [282, 0]
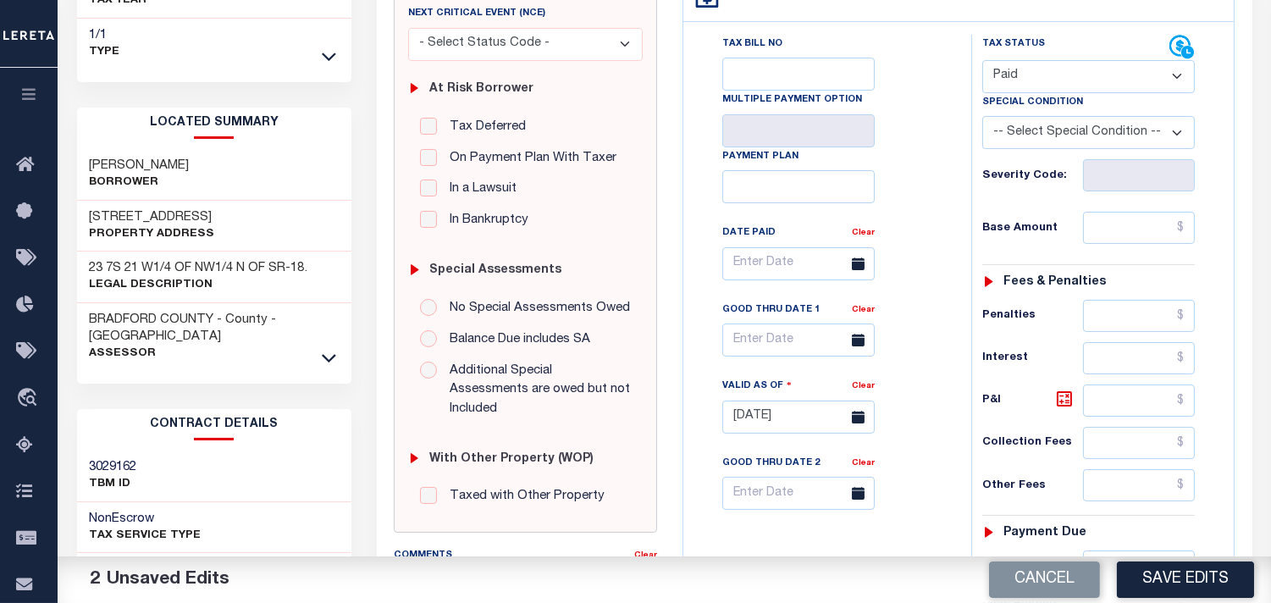
click at [1123, 212] on div "Tax Status Status - Select Status Code -" at bounding box center [1094, 409] width 246 height 748
click at [1126, 229] on input "text" at bounding box center [1139, 228] width 112 height 32
click at [1150, 235] on input "text" at bounding box center [1139, 228] width 112 height 32
paste input "834.70"
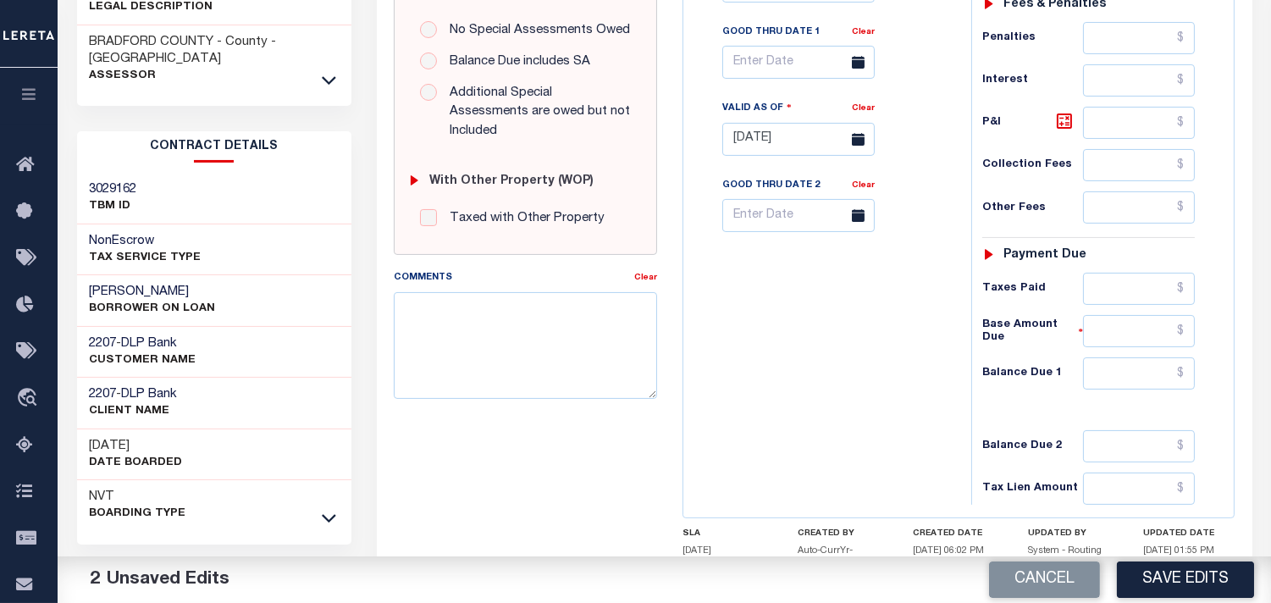
scroll to position [677, 0]
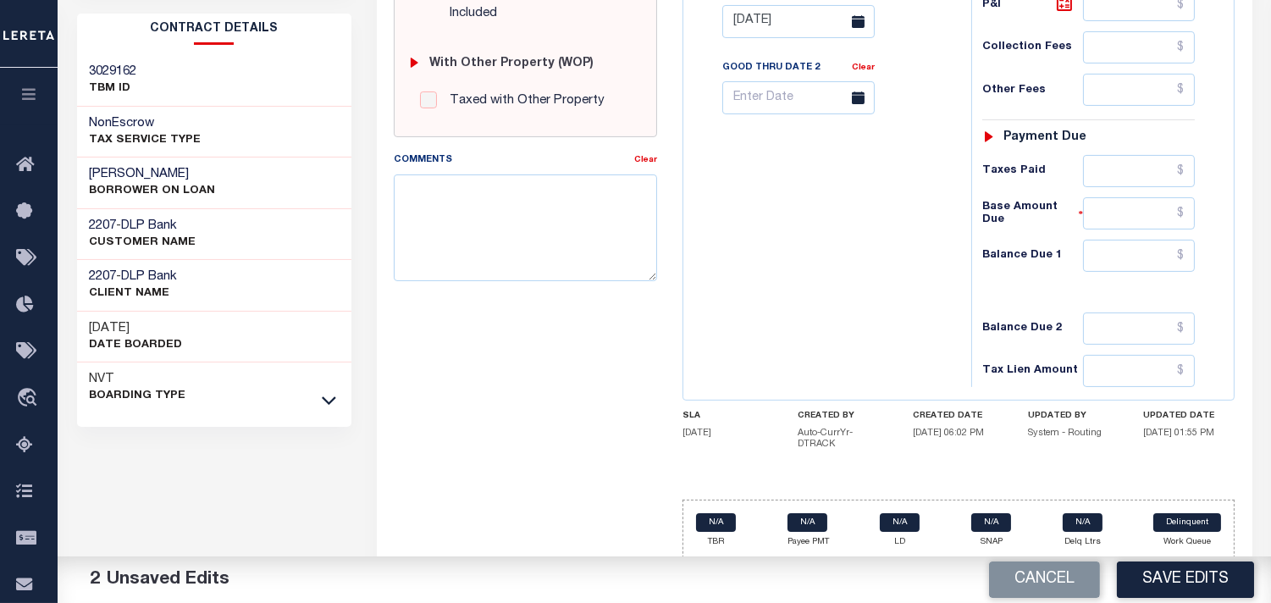
type input "$834.70"
click at [1118, 258] on input "text" at bounding box center [1139, 256] width 112 height 32
type input "$0.00"
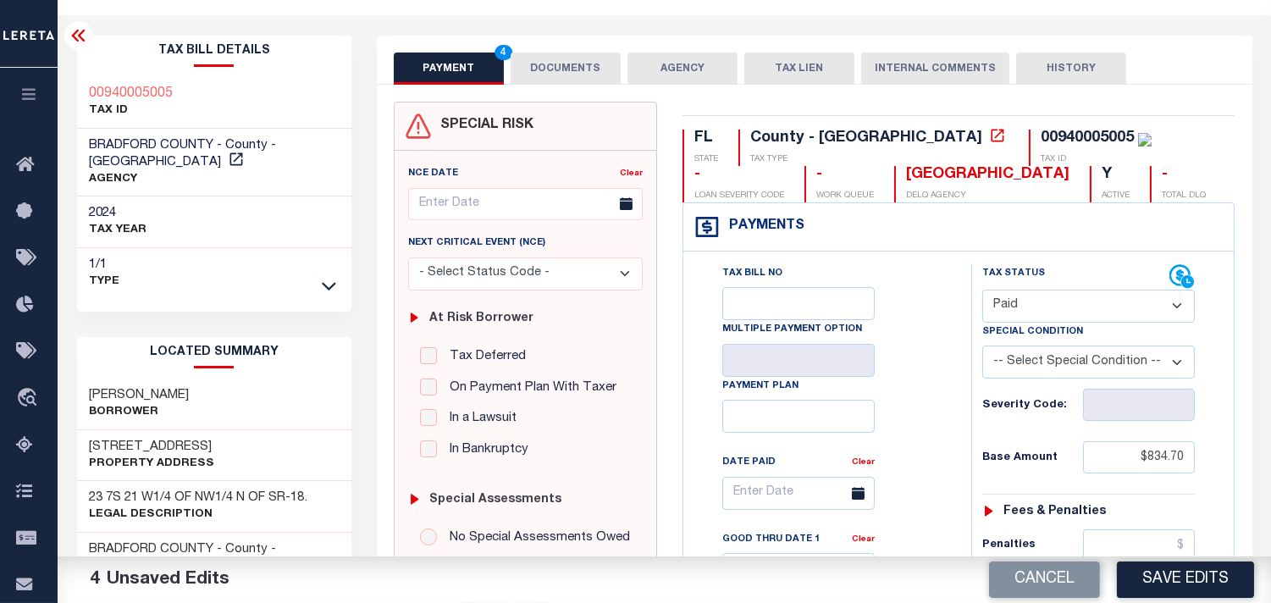
scroll to position [0, 0]
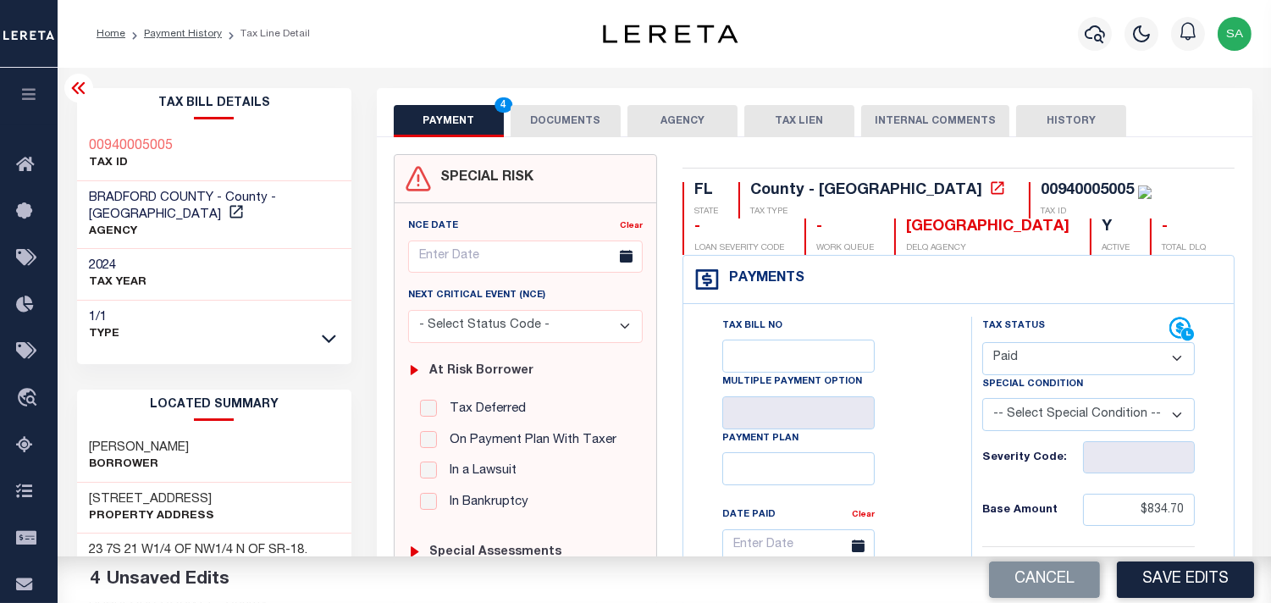
click at [564, 124] on button "DOCUMENTS" at bounding box center [566, 121] width 110 height 32
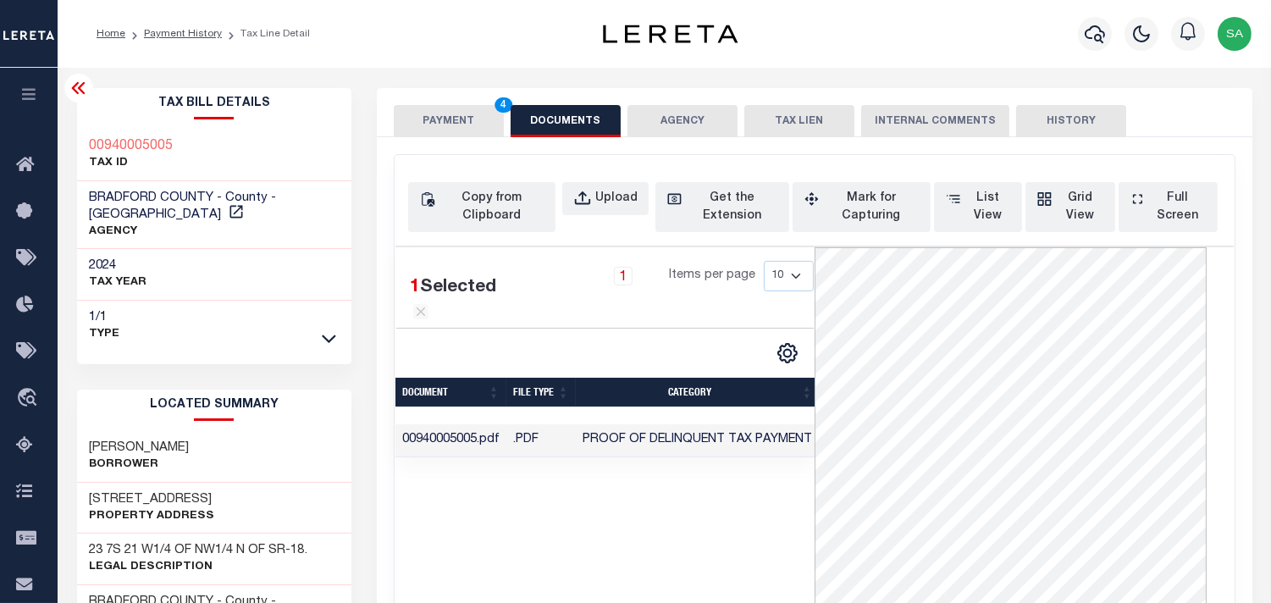
click at [450, 122] on button "PAYMENT 4" at bounding box center [449, 121] width 110 height 32
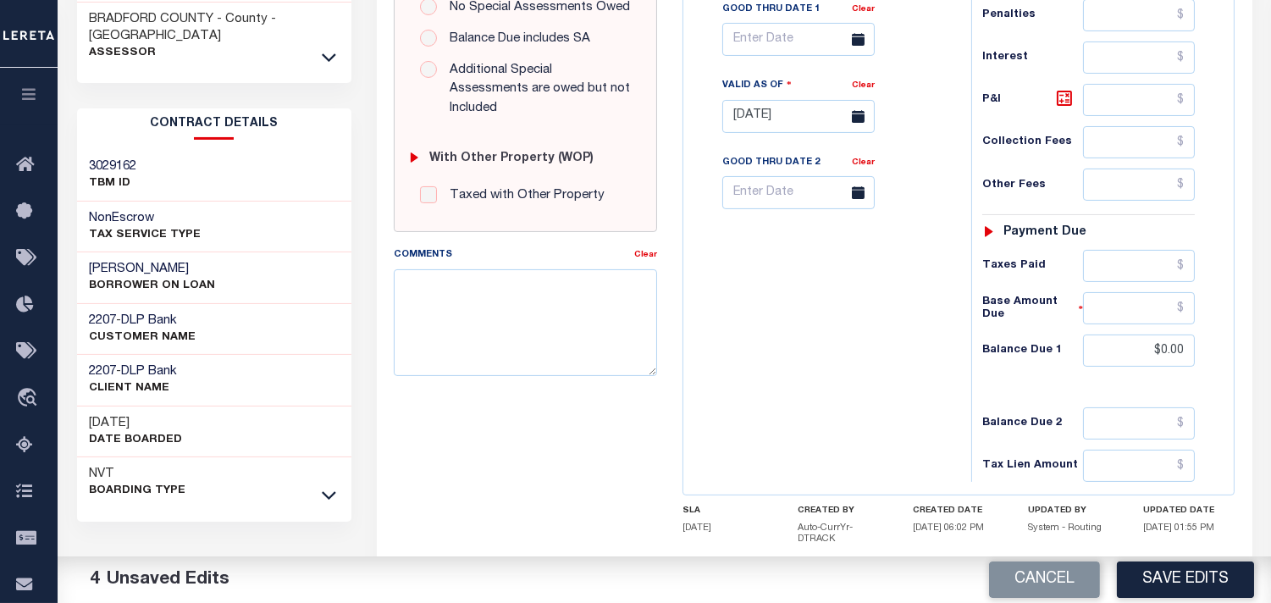
scroll to position [677, 0]
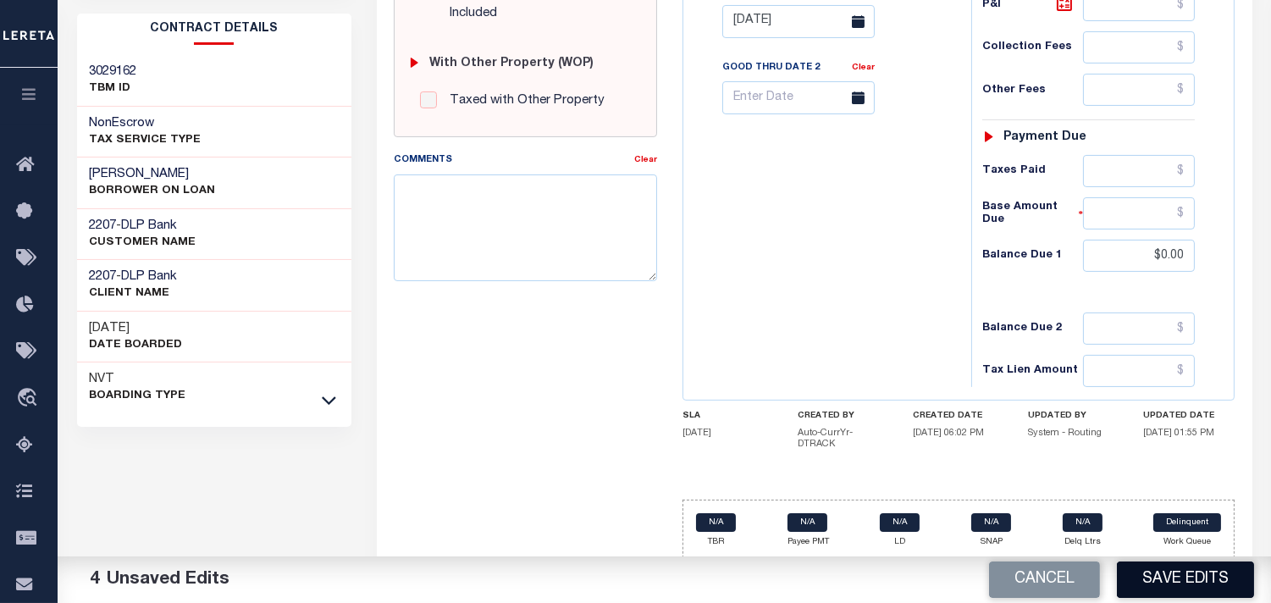
click at [1196, 576] on button "Save Edits" at bounding box center [1185, 579] width 137 height 36
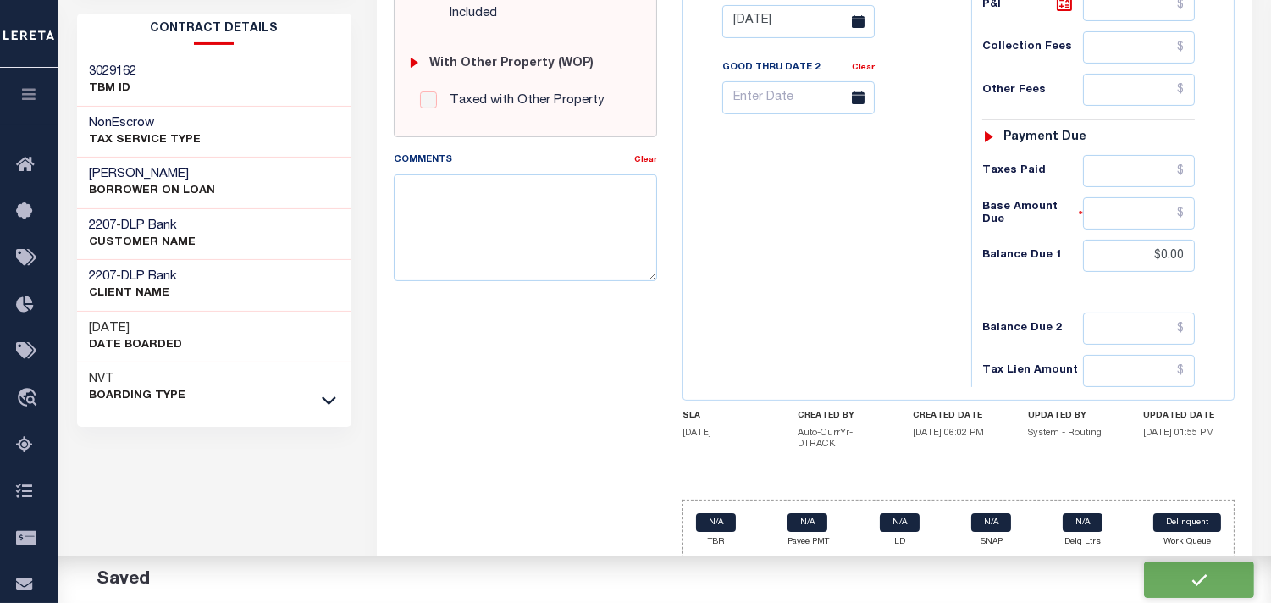
checkbox input "false"
type input "$834.7"
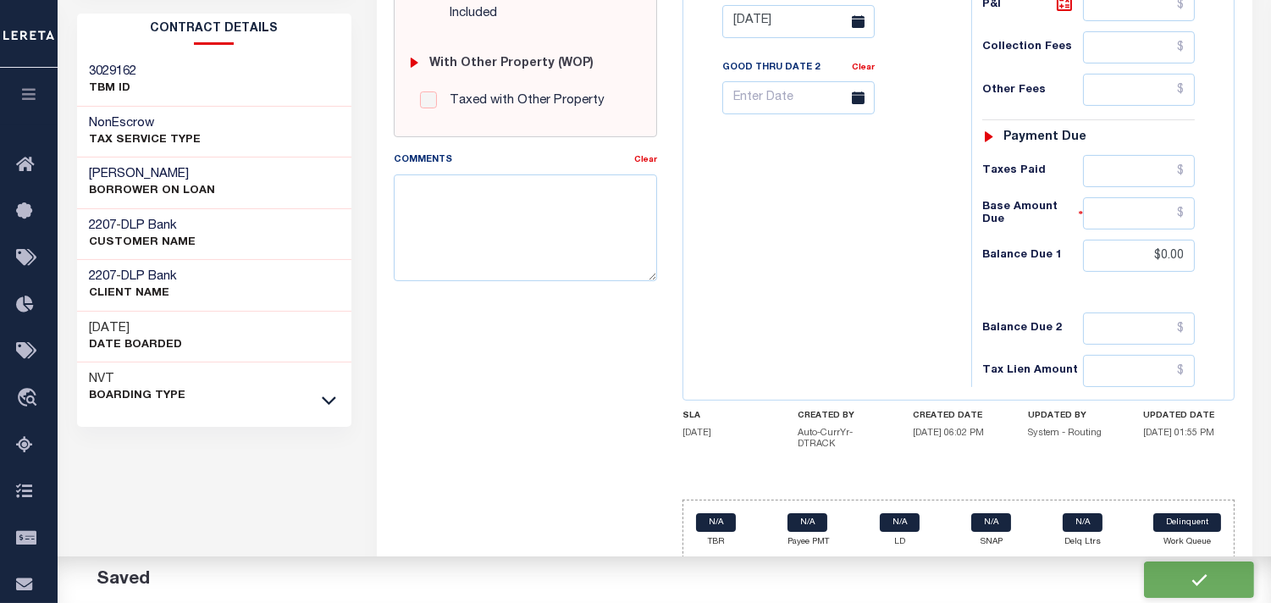
type input "$0"
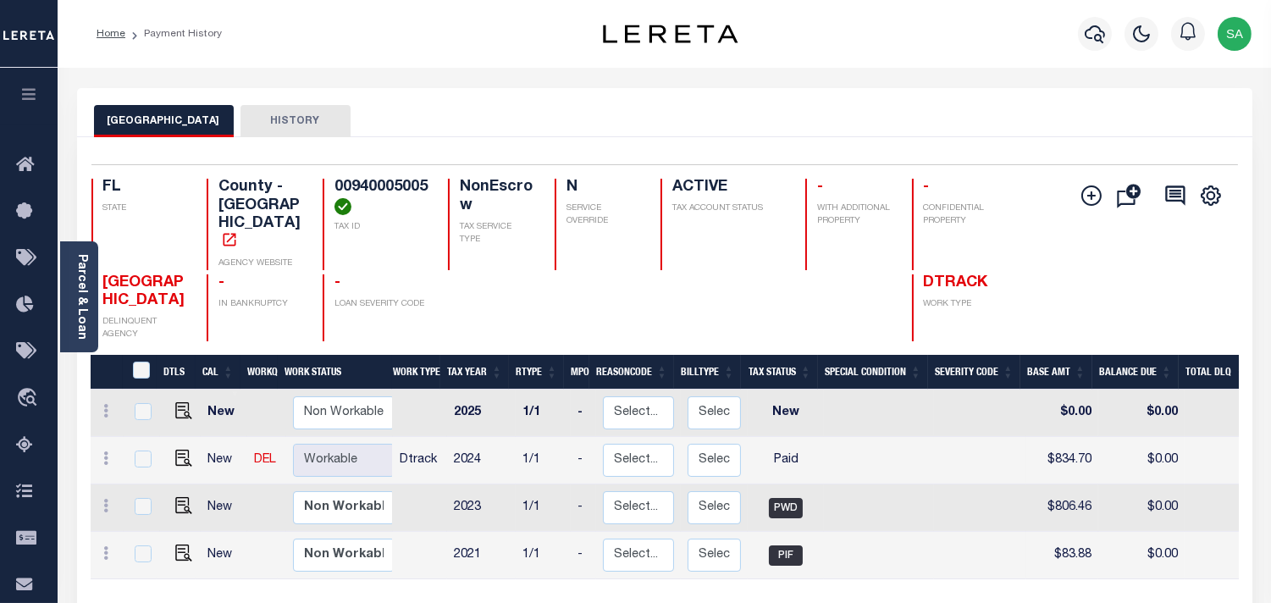
click at [1008, 122] on div "BRADFORD COUNTY HISTORY" at bounding box center [664, 120] width 1141 height 31
click at [984, 71] on div "Parcel & Loan Loan Details 1702476060 LOAN NO NVT" at bounding box center [664, 564] width 1201 height 993
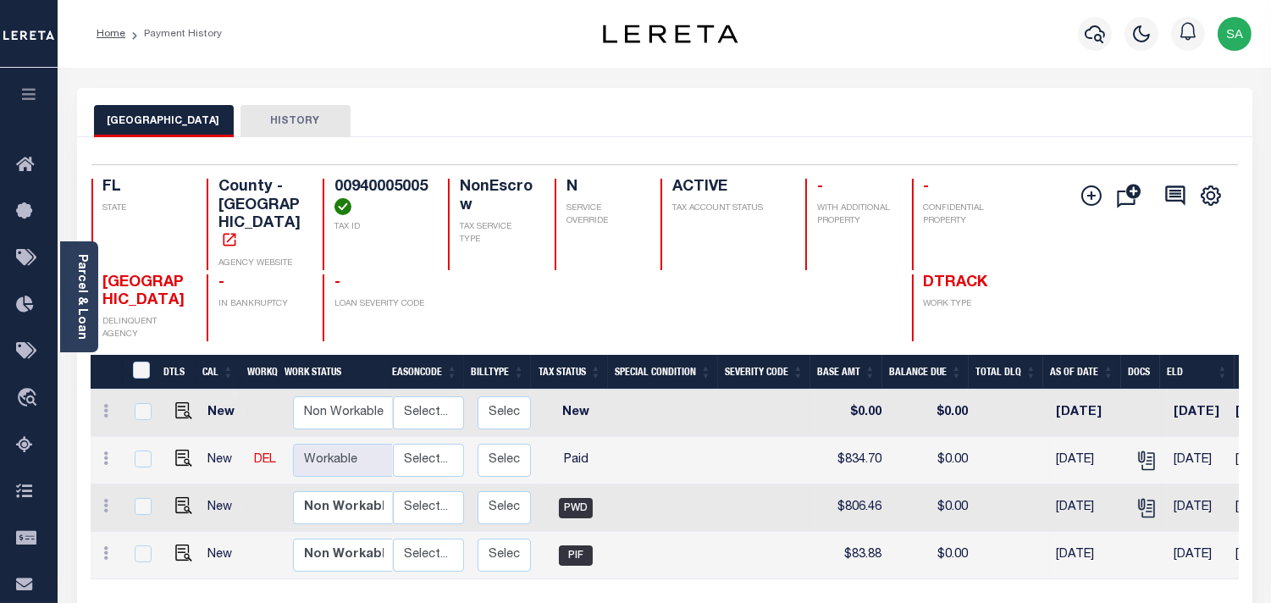
scroll to position [0, 299]
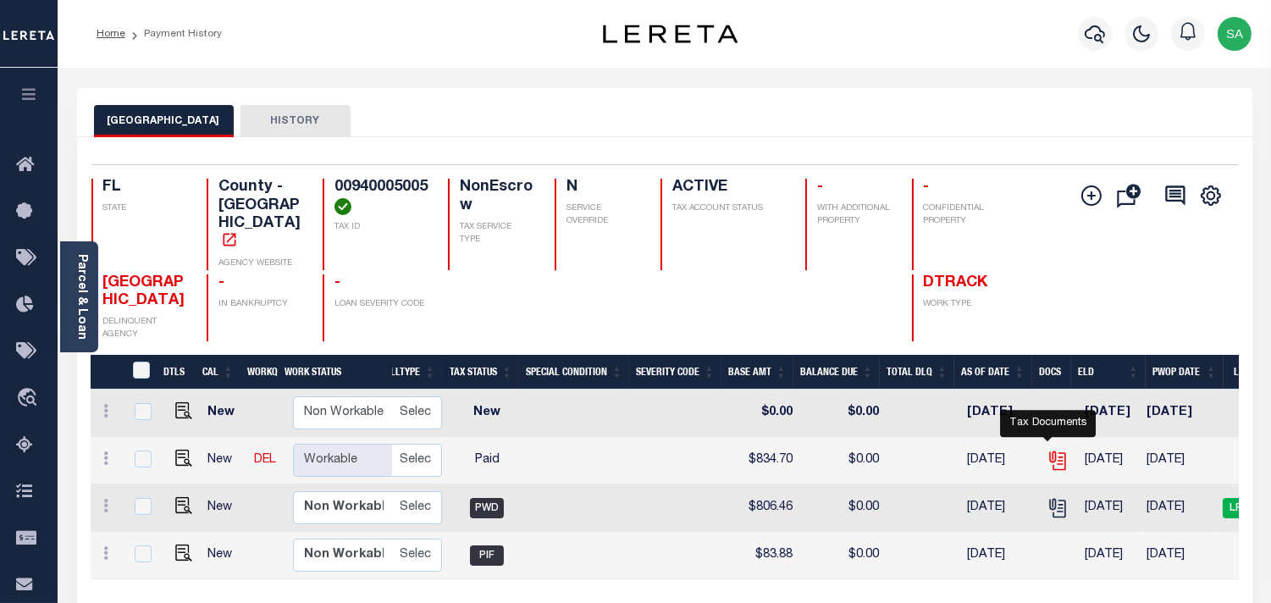
click at [1050, 450] on icon "" at bounding box center [1057, 457] width 14 height 14
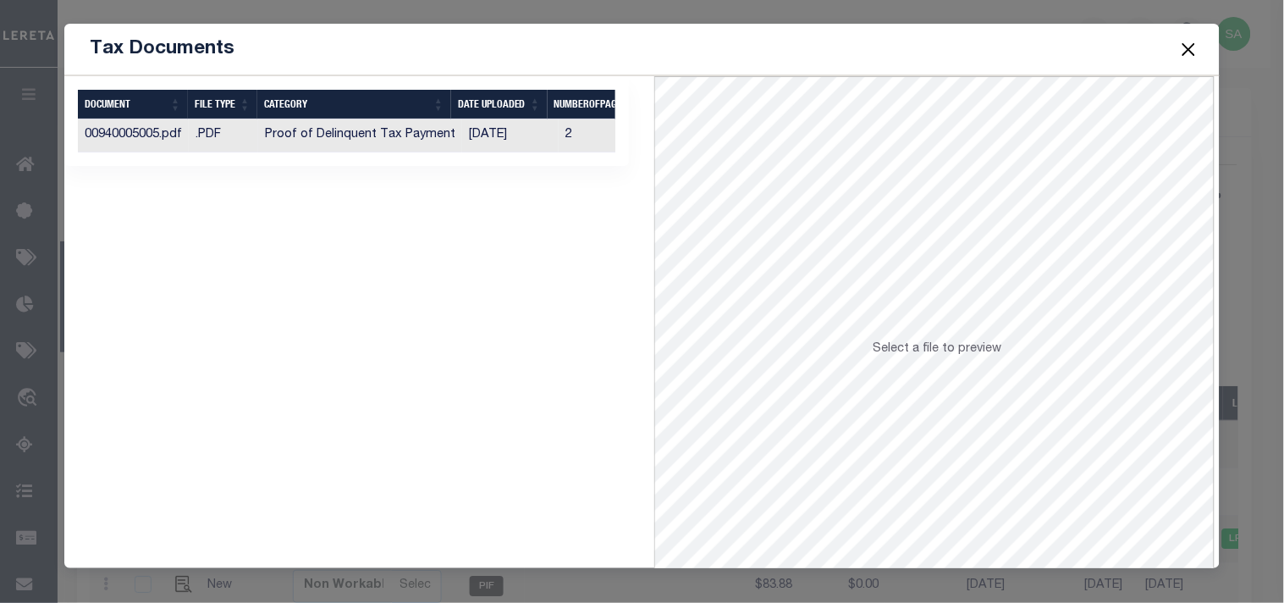
click at [485, 137] on td "[DATE]" at bounding box center [510, 135] width 97 height 33
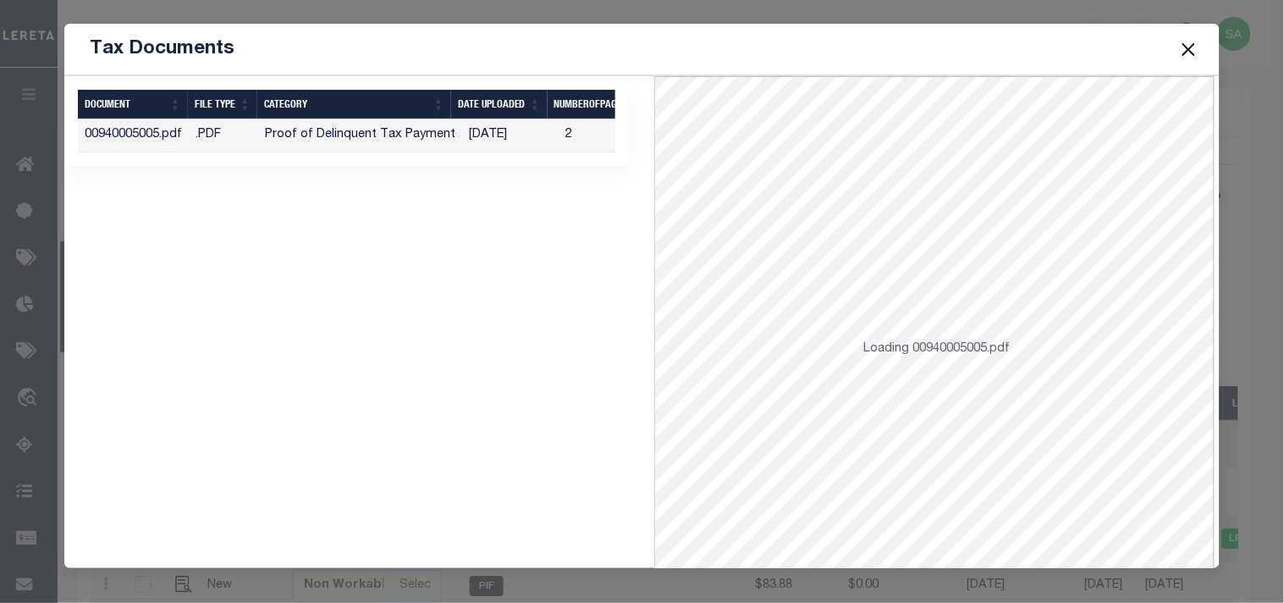
click at [1180, 45] on button "Close" at bounding box center [1189, 49] width 22 height 22
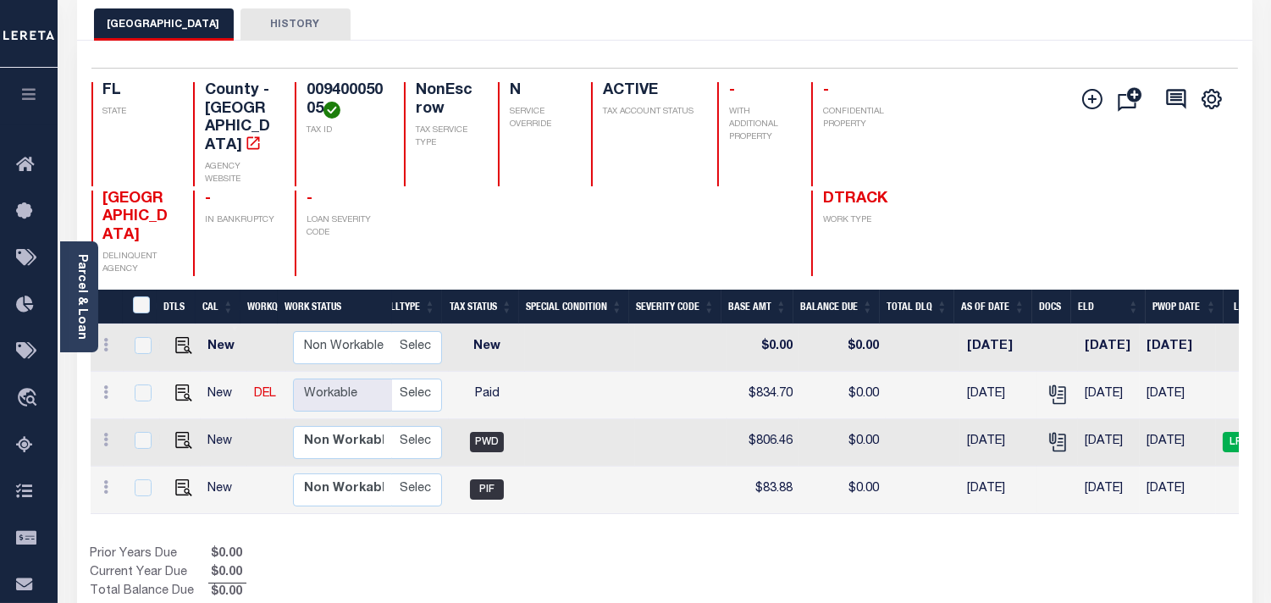
scroll to position [0, 0]
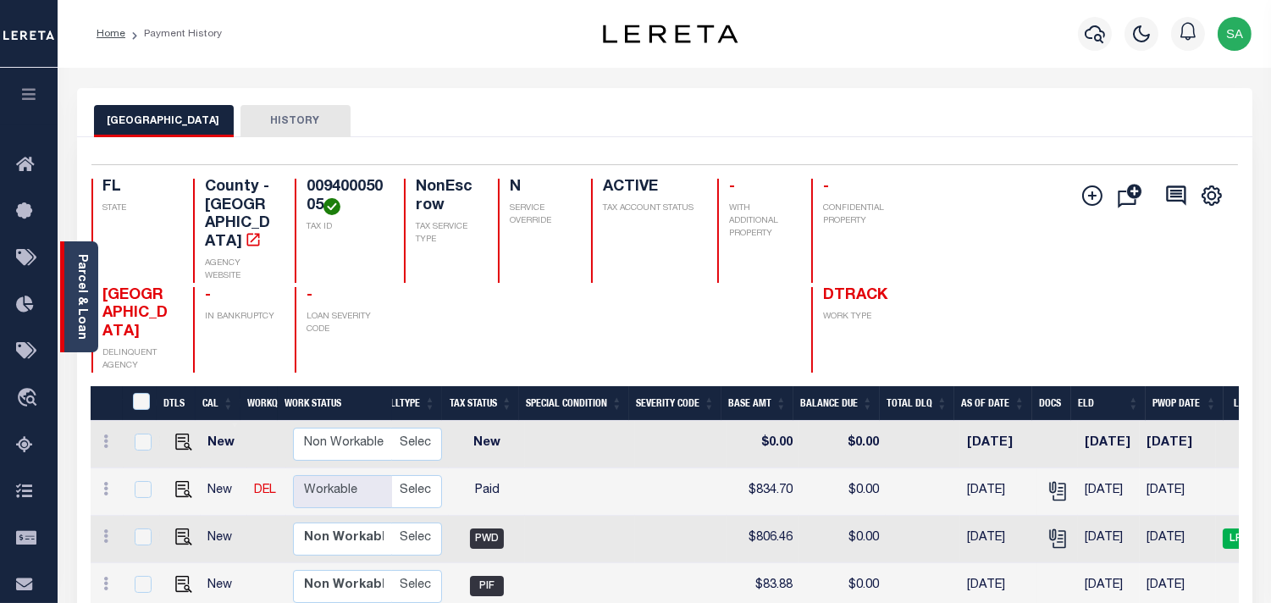
click at [80, 315] on link "Parcel & Loan" at bounding box center [81, 297] width 12 height 86
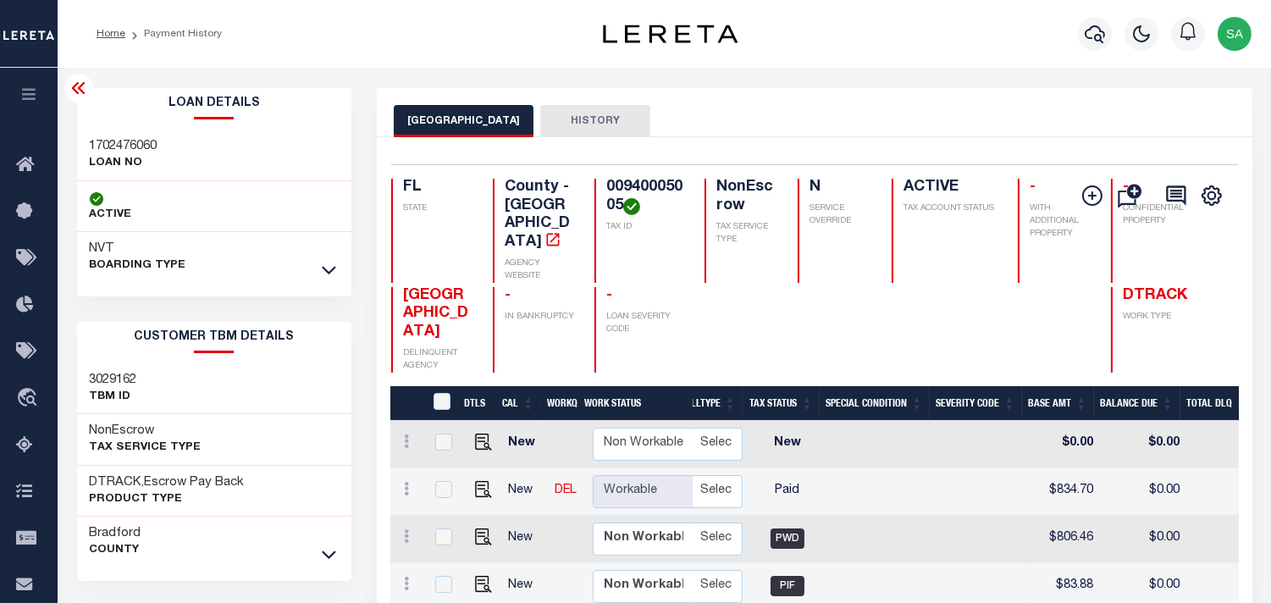
click at [113, 133] on div "1702476060 LOAN NO" at bounding box center [214, 156] width 275 height 52
copy div "1702476060"
click at [621, 183] on h4 "00940005005" at bounding box center [645, 197] width 78 height 36
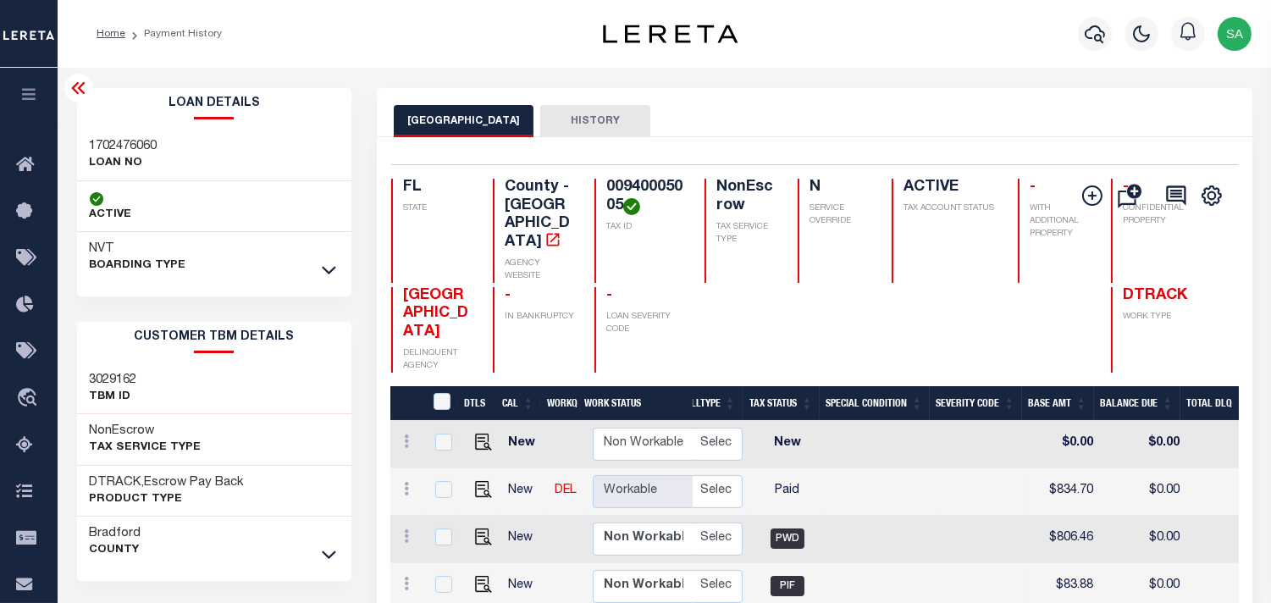
click at [621, 183] on h4 "00940005005" at bounding box center [645, 197] width 78 height 36
copy h4 "00940005005"
click at [150, 130] on div "1702476060 LOAN NO" at bounding box center [214, 156] width 275 height 52
copy h3 "1702476060"
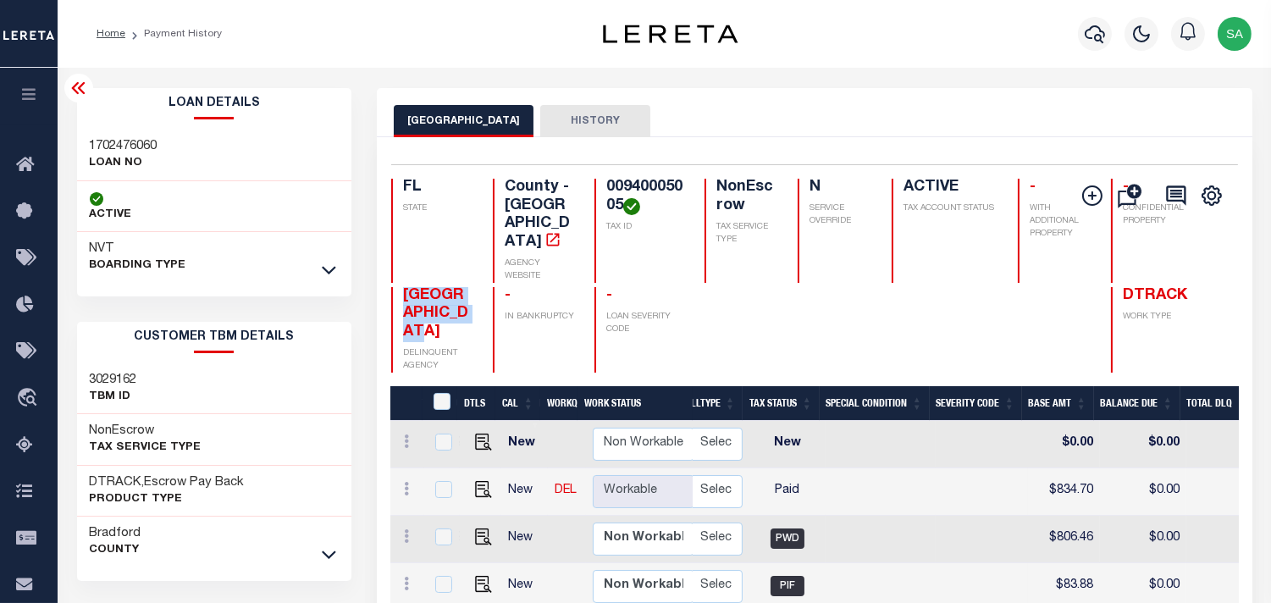
drag, startPoint x: 401, startPoint y: 266, endPoint x: 443, endPoint y: 328, distance: 74.4
click at [443, 328] on h4 "[GEOGRAPHIC_DATA]" at bounding box center [437, 314] width 69 height 55
copy span "[GEOGRAPHIC_DATA]"
click at [865, 86] on div "Parcel & Loan Loan Details 1702476060 LOAN NO NVT" at bounding box center [664, 564] width 1201 height 993
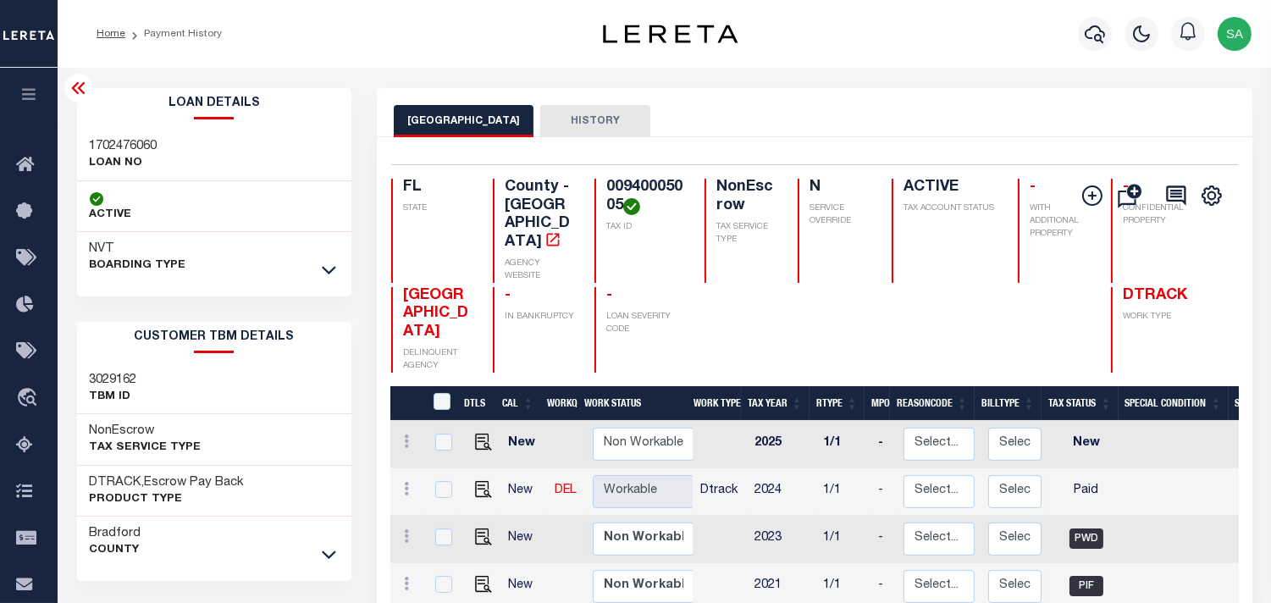
click at [872, 47] on div "Profile Sign out" at bounding box center [1013, 33] width 489 height 59
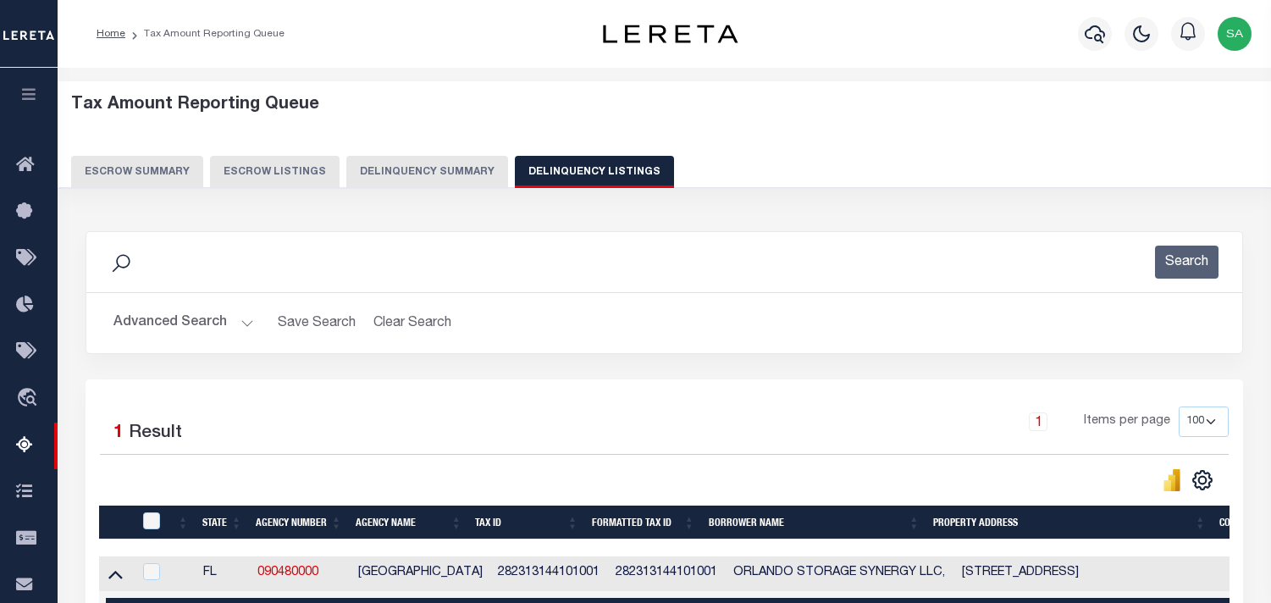
select select "100"
click at [1225, 35] on img "button" at bounding box center [1235, 34] width 34 height 34
click at [1204, 125] on link "Sign out" at bounding box center [1191, 121] width 134 height 28
